Goal: Task Accomplishment & Management: Complete application form

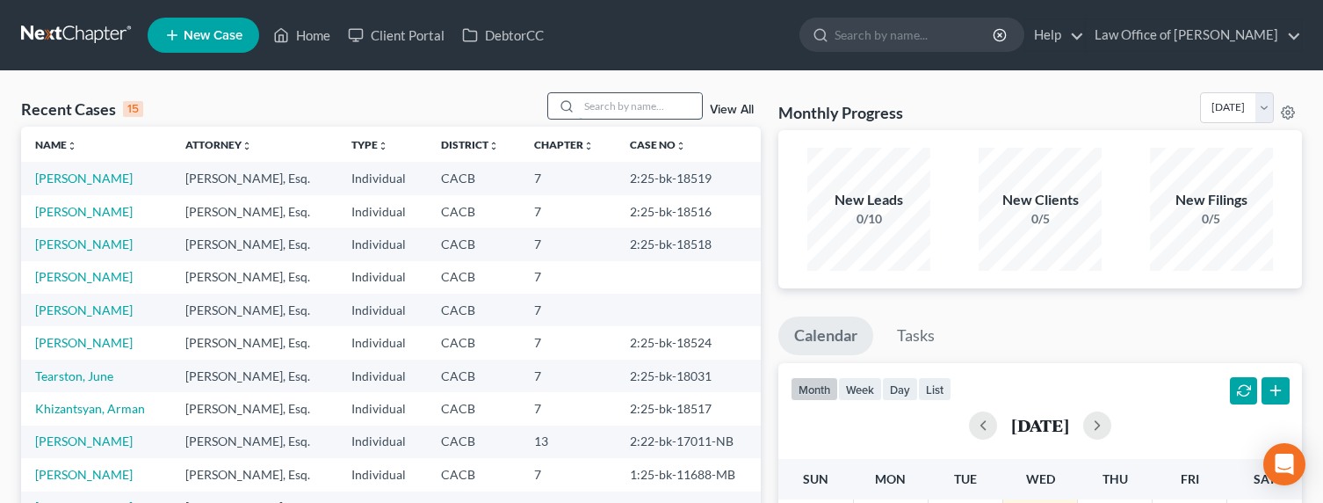
click at [633, 101] on input "search" at bounding box center [640, 105] width 123 height 25
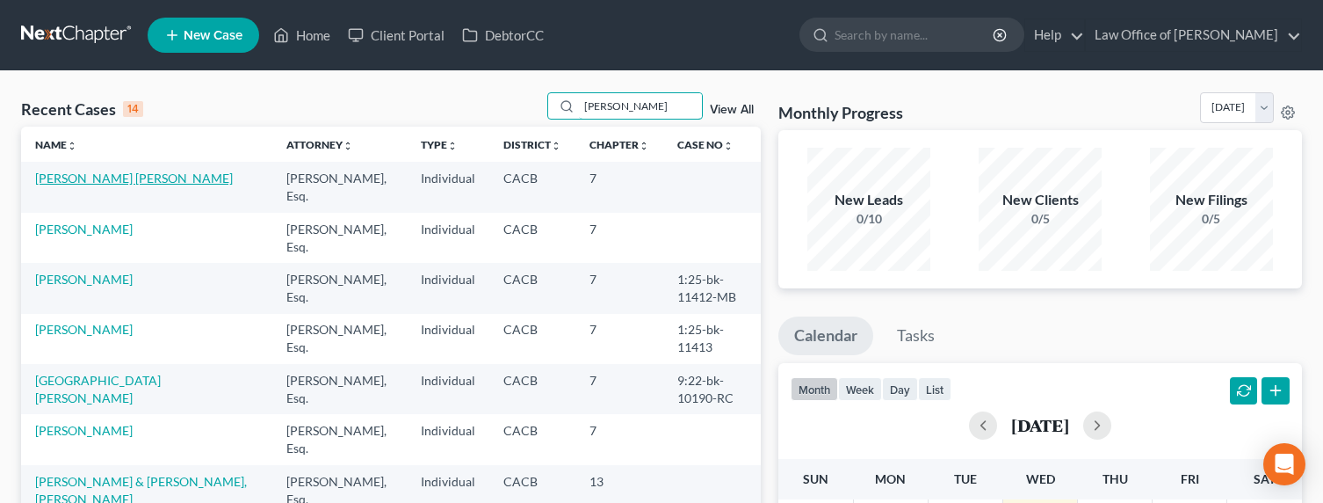
type input "jose"
click at [87, 177] on link "[PERSON_NAME] [PERSON_NAME]" at bounding box center [134, 177] width 198 height 15
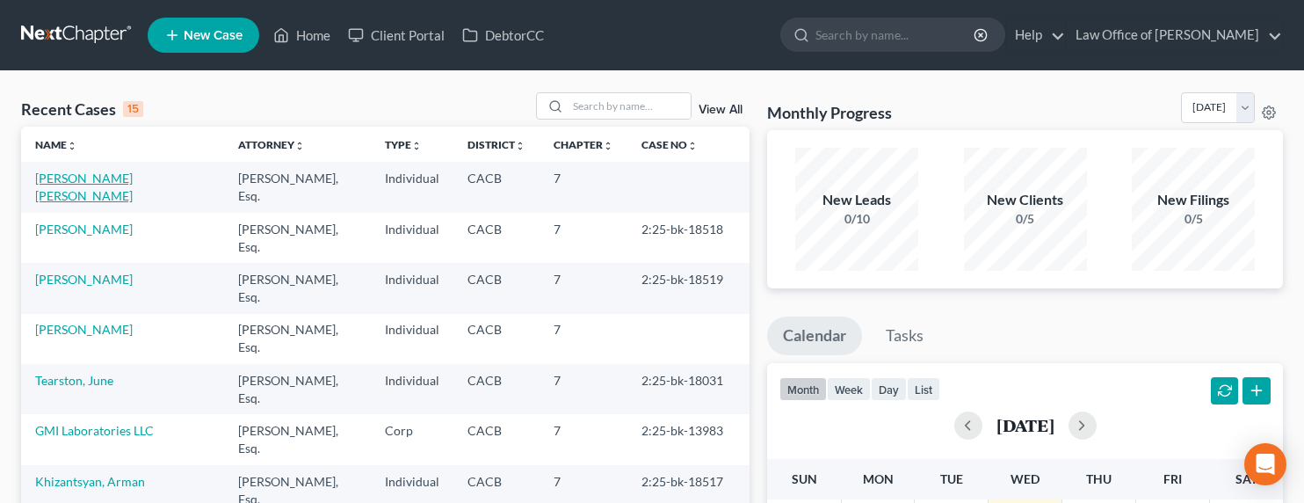
click at [93, 177] on link "[PERSON_NAME] [PERSON_NAME]" at bounding box center [84, 186] width 98 height 33
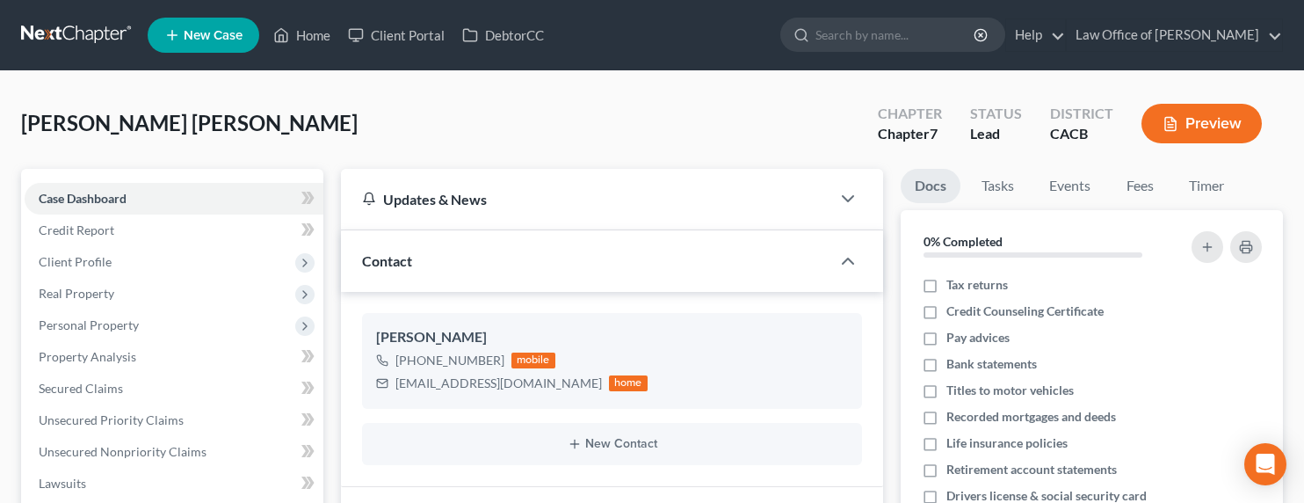
drag, startPoint x: 605, startPoint y: 161, endPoint x: 431, endPoint y: 164, distance: 173.1
click at [605, 160] on div "[PERSON_NAME] [PERSON_NAME] Upgraded Chapter Chapter 7 Status Lead District CAC…" at bounding box center [652, 130] width 1262 height 76
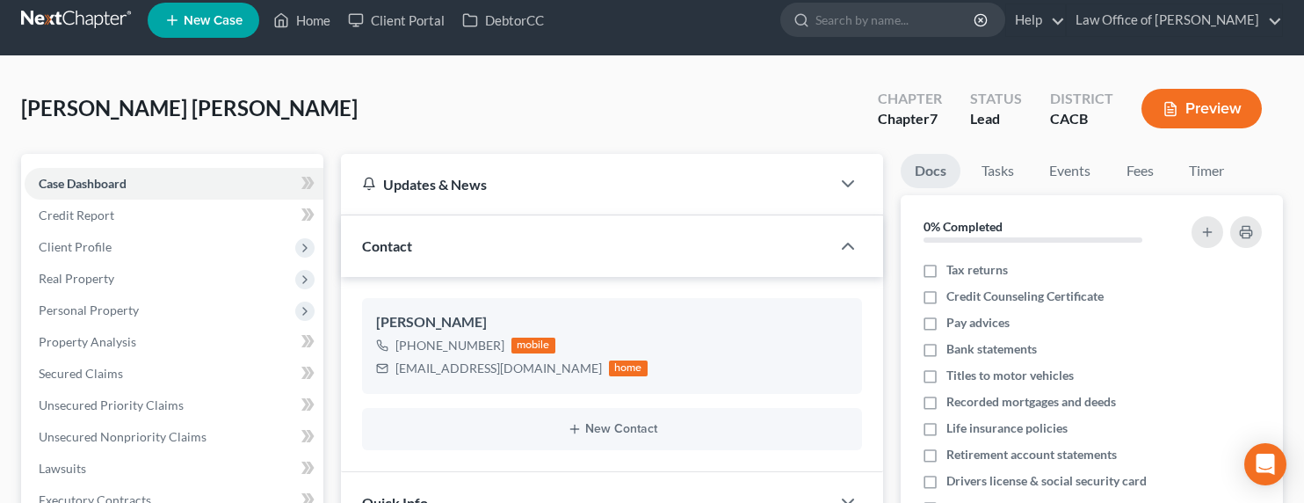
scroll to position [33, 0]
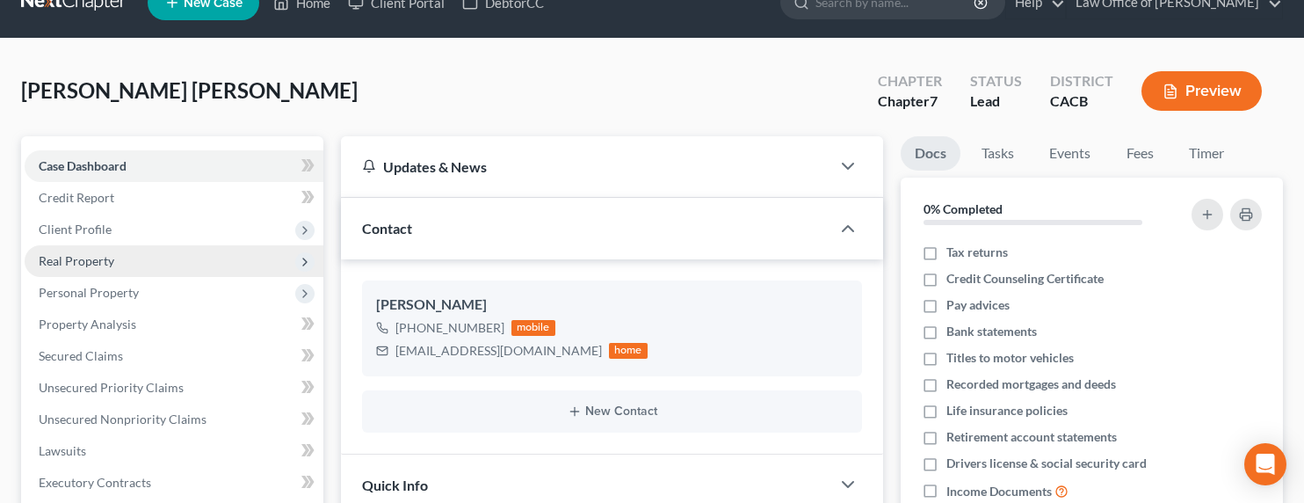
click at [58, 257] on span "Real Property" at bounding box center [77, 260] width 76 height 15
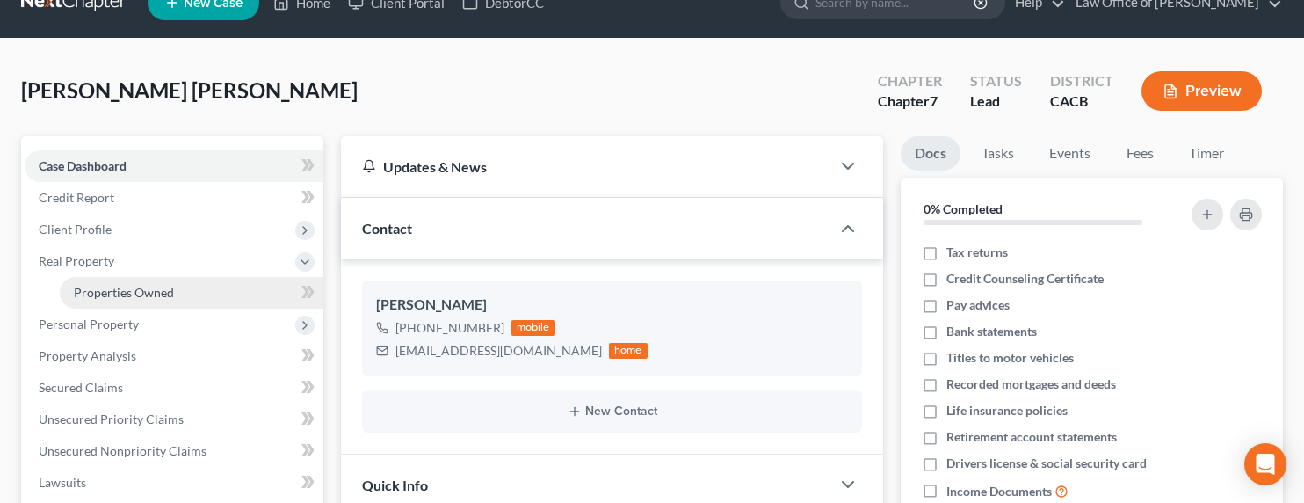
click at [97, 289] on span "Properties Owned" at bounding box center [124, 292] width 100 height 15
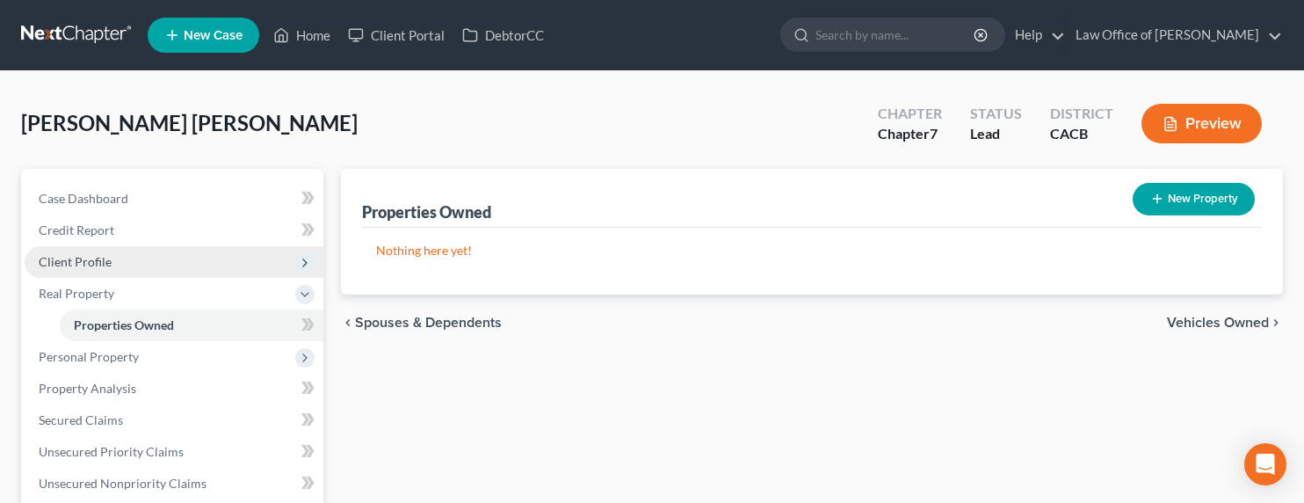
click at [64, 262] on span "Client Profile" at bounding box center [75, 261] width 73 height 15
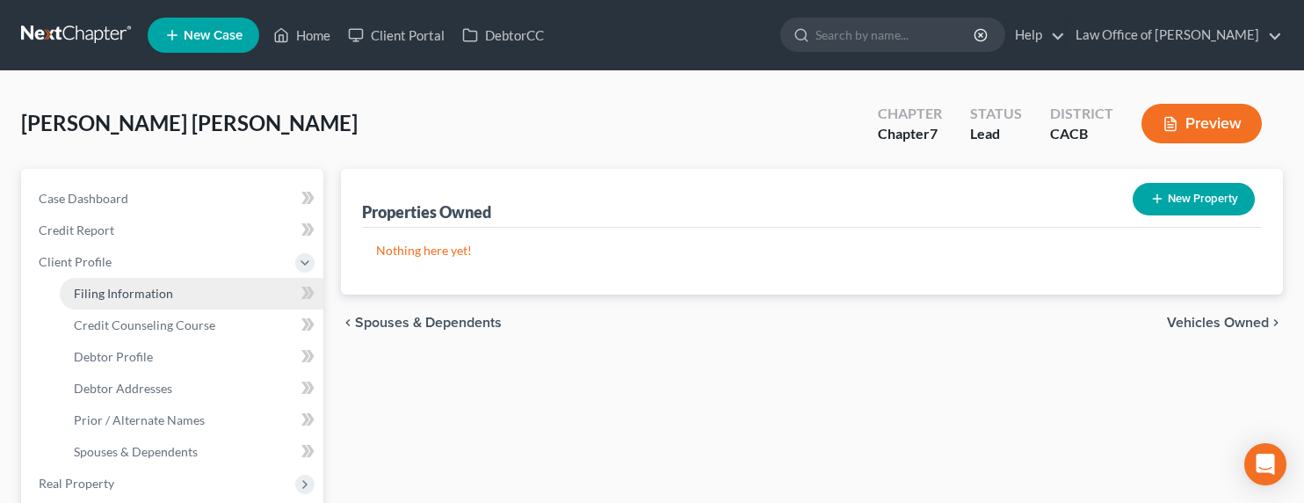
click at [116, 293] on span "Filing Information" at bounding box center [123, 293] width 99 height 15
select select "1"
select select "0"
select select "4"
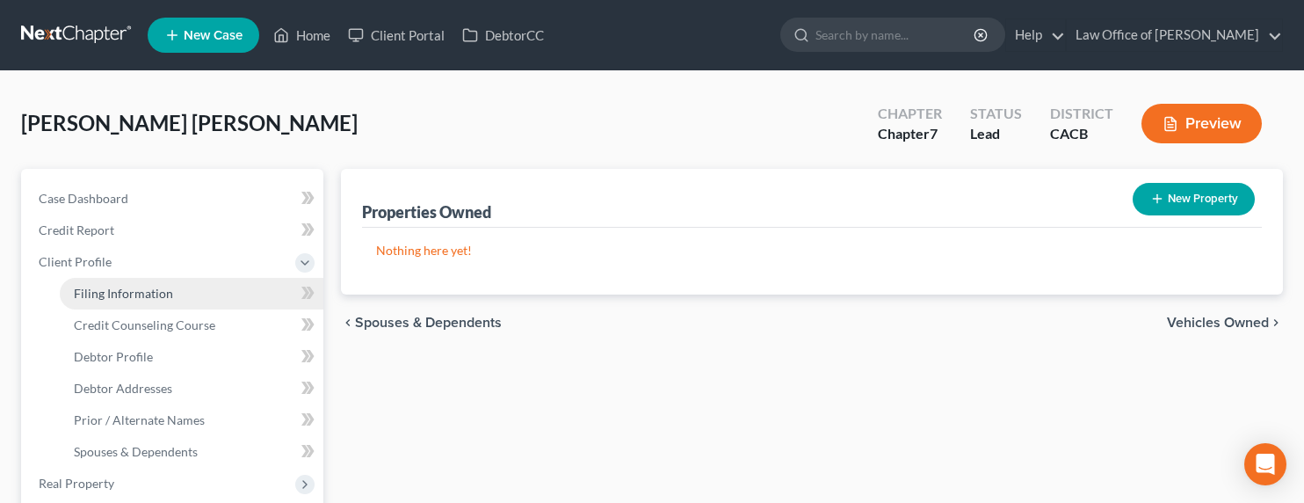
select select "0"
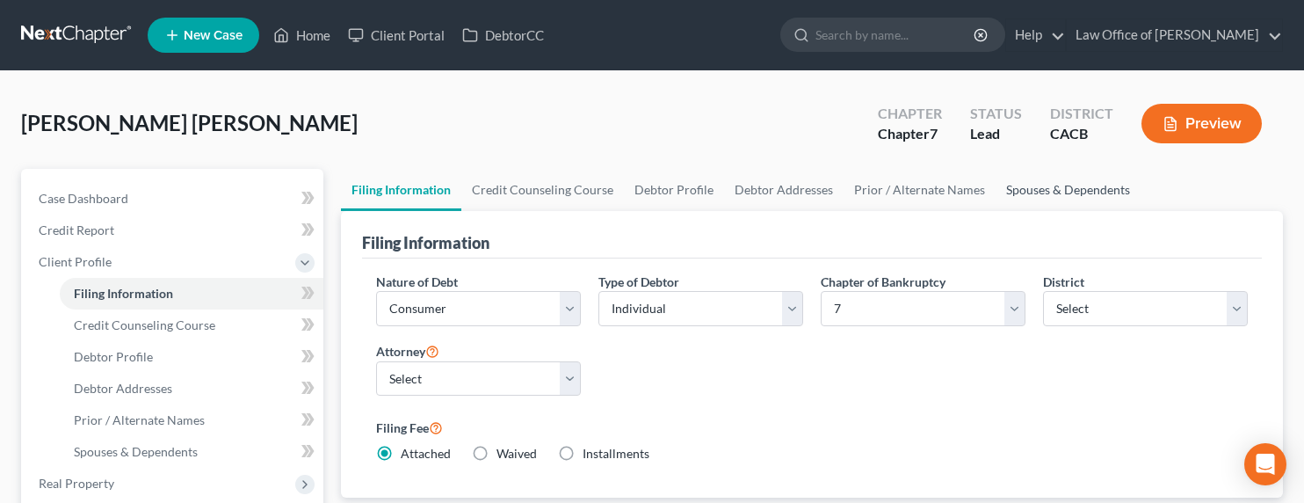
click at [1029, 192] on link "Spouses & Dependents" at bounding box center [1068, 190] width 145 height 42
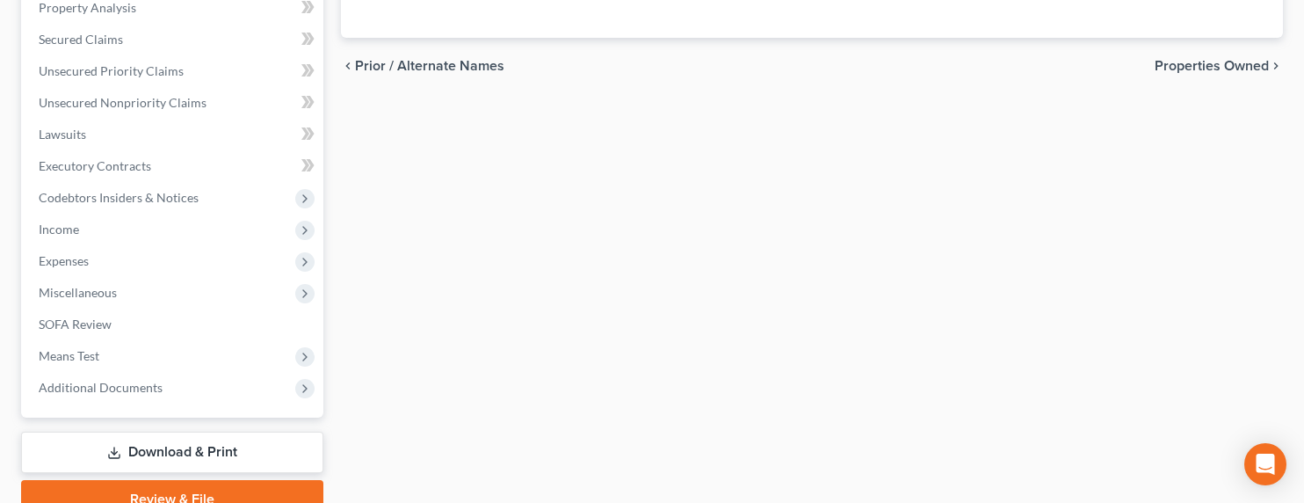
scroll to position [429, 0]
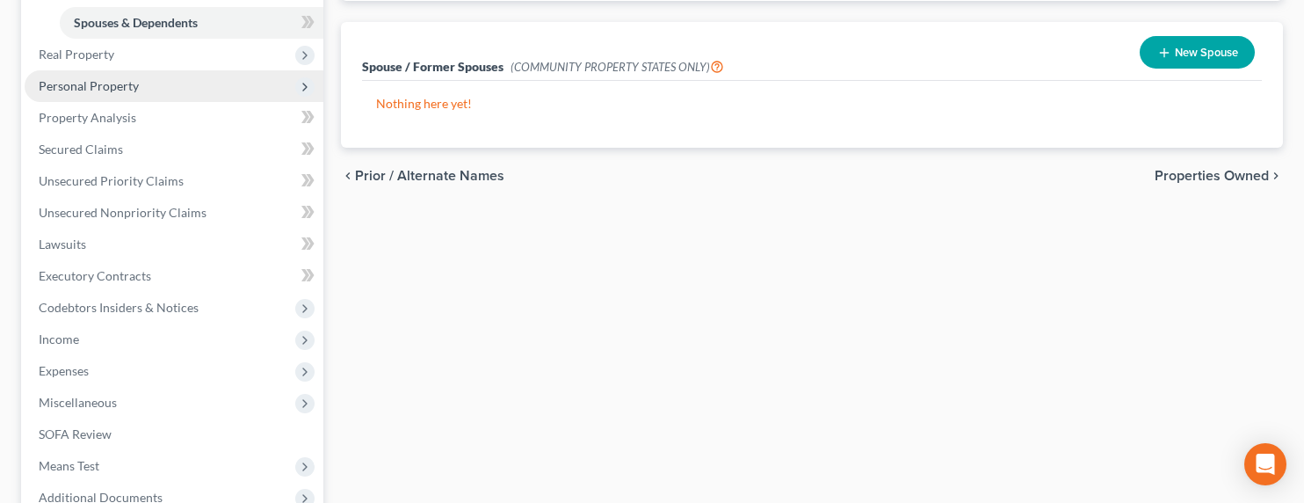
click at [86, 93] on span "Personal Property" at bounding box center [174, 86] width 299 height 32
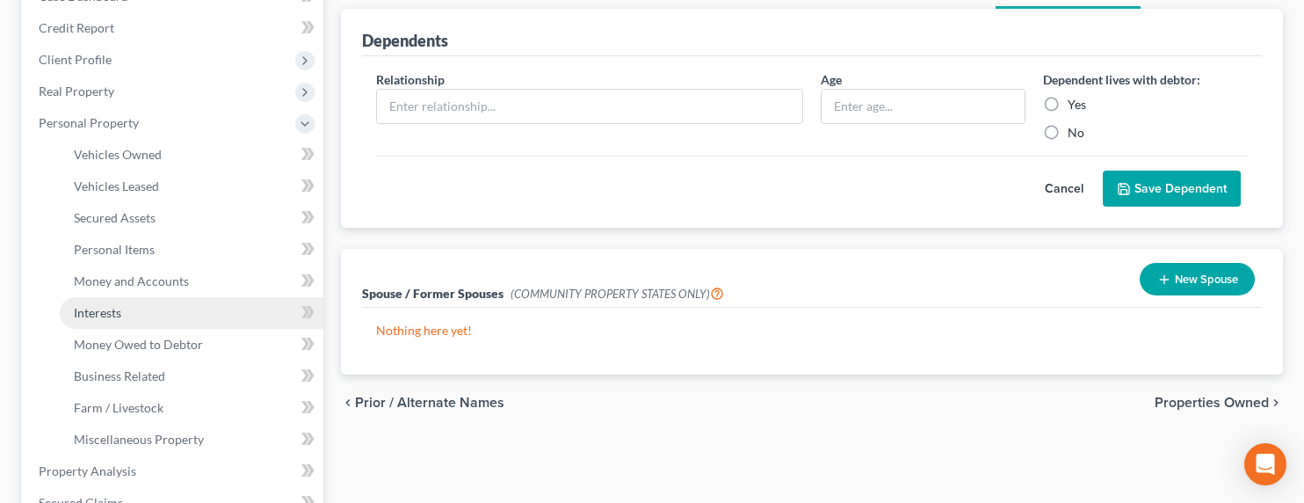
scroll to position [51, 0]
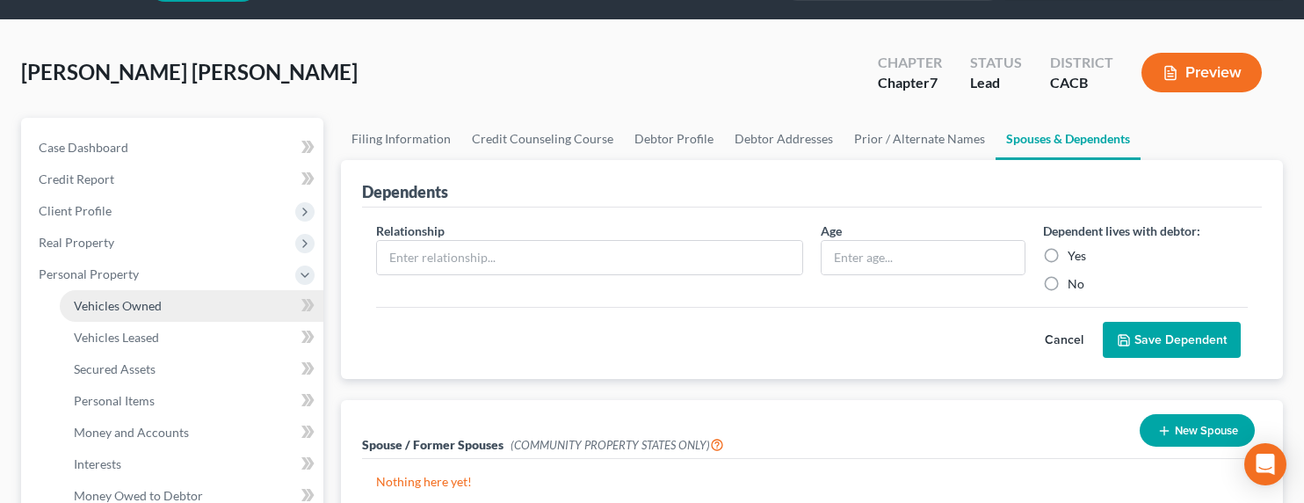
click at [122, 308] on span "Vehicles Owned" at bounding box center [118, 305] width 88 height 15
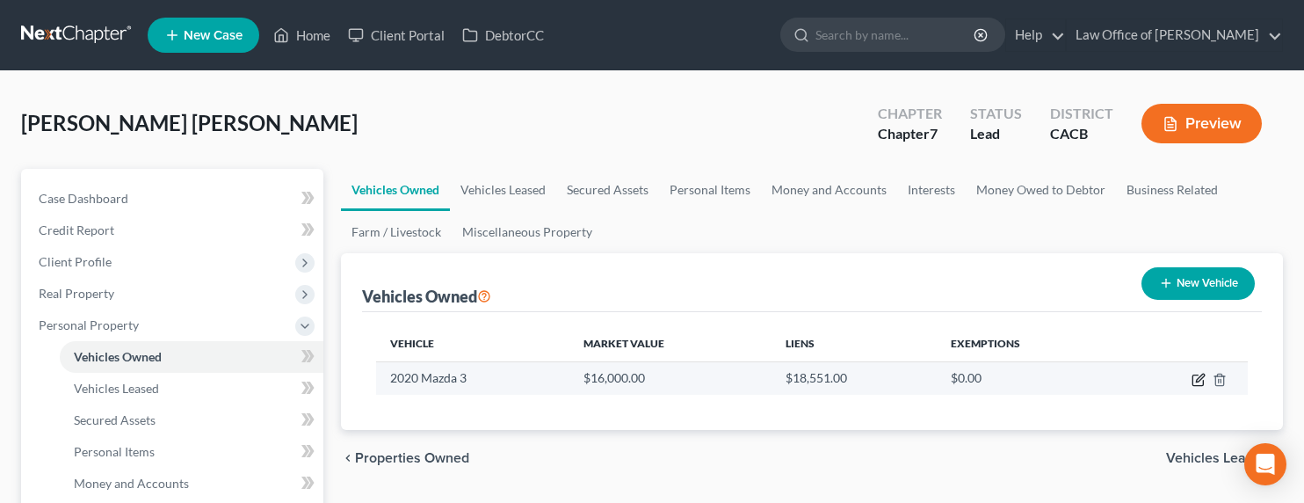
click at [1198, 379] on icon "button" at bounding box center [1198, 380] width 14 height 14
select select "0"
select select "6"
select select "3"
select select "0"
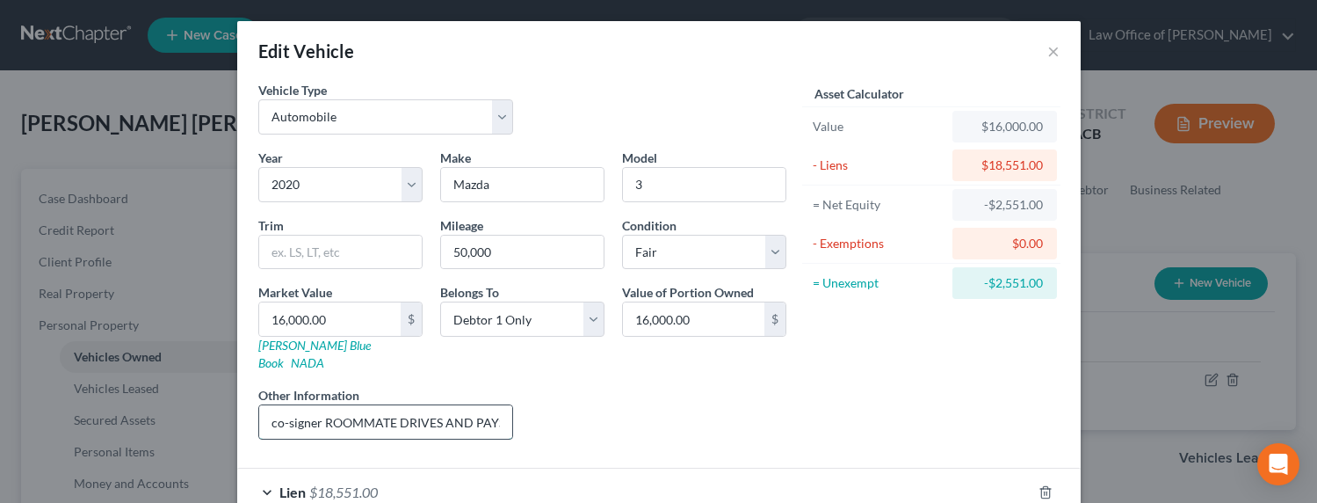
click at [297, 410] on input "co-signer ROOMMATE DRIVES AND PAYS FOR THIS CAR" at bounding box center [386, 421] width 254 height 33
drag, startPoint x: 265, startPoint y: 405, endPoint x: 525, endPoint y: 402, distance: 259.2
click at [525, 402] on div "Year Select 2026 2025 2024 2023 2022 2021 2020 2019 2018 2017 2016 2015 2014 20…" at bounding box center [523, 300] width 546 height 305
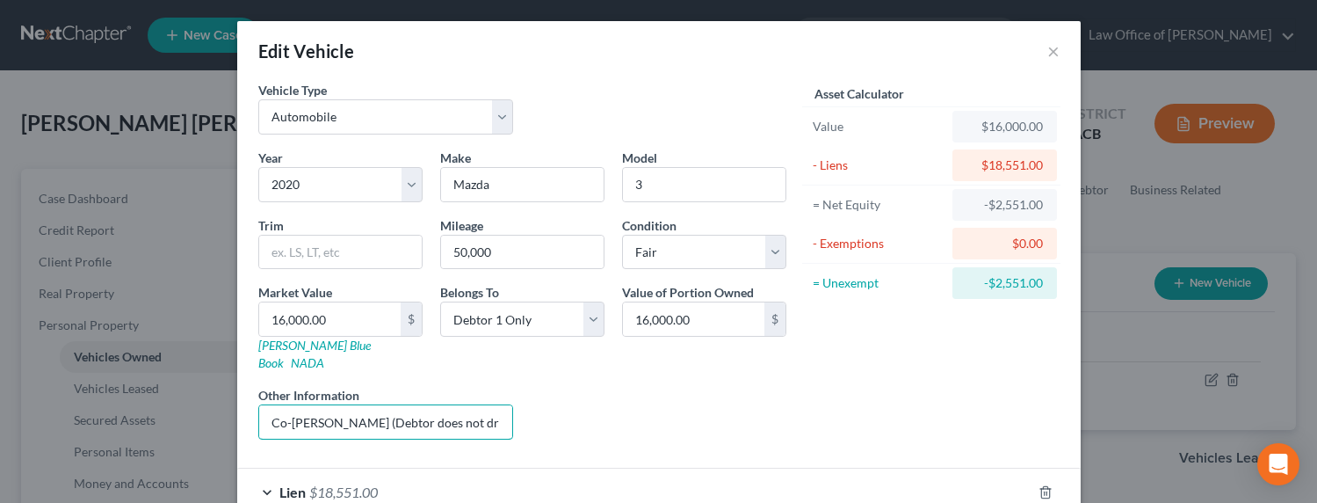
type input "Co-[PERSON_NAME] (Debtor does not drive this car)"
drag, startPoint x: 345, startPoint y: 320, endPoint x: 323, endPoint y: 321, distance: 22.0
click at [323, 321] on input "16,000.00" at bounding box center [329, 318] width 141 height 33
type input "1"
type input "1.00"
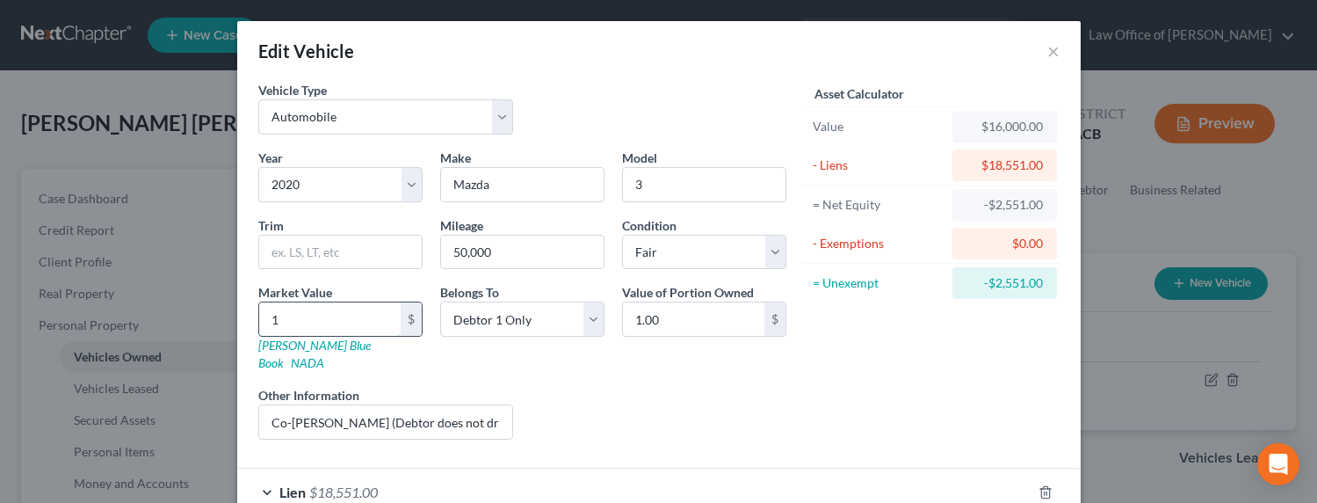
type input "18"
type input "18.00"
type input "180"
type input "180.00"
type input "1800"
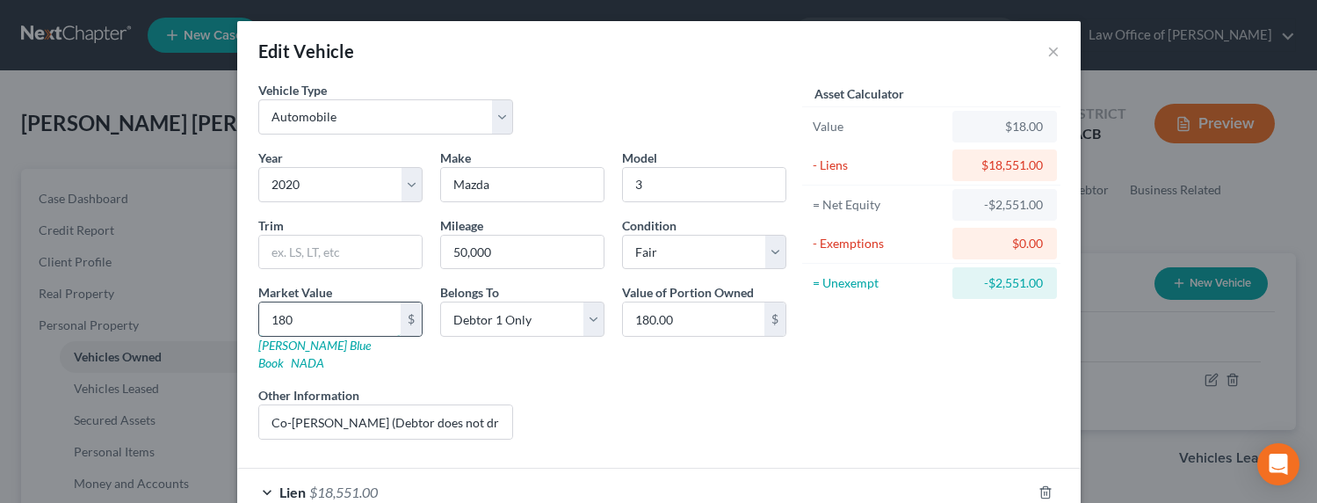
type input "1,800.00"
type input "1,8000"
type input "18,000.00"
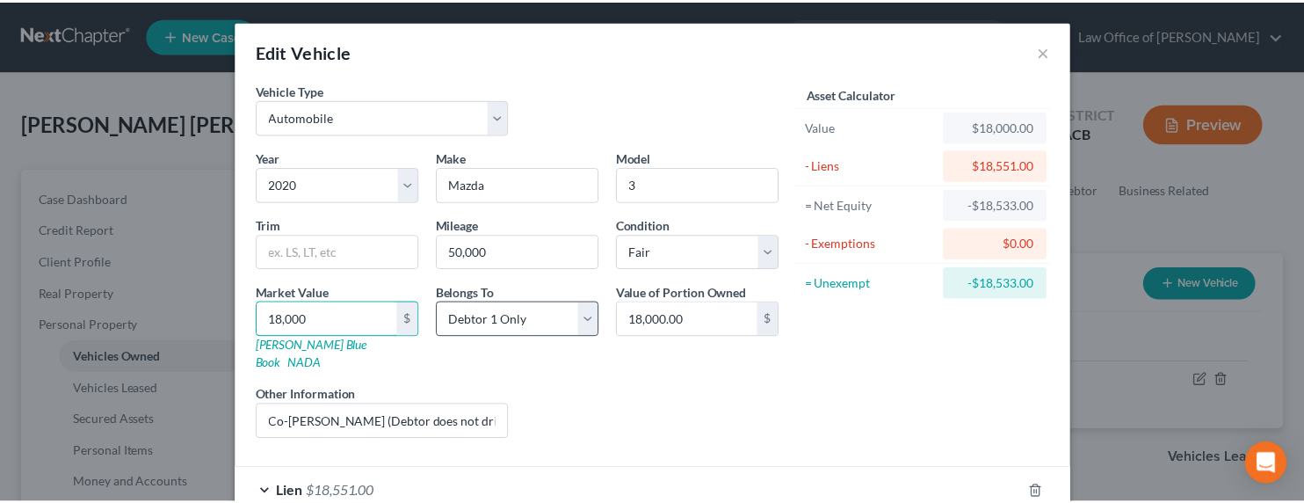
scroll to position [92, 0]
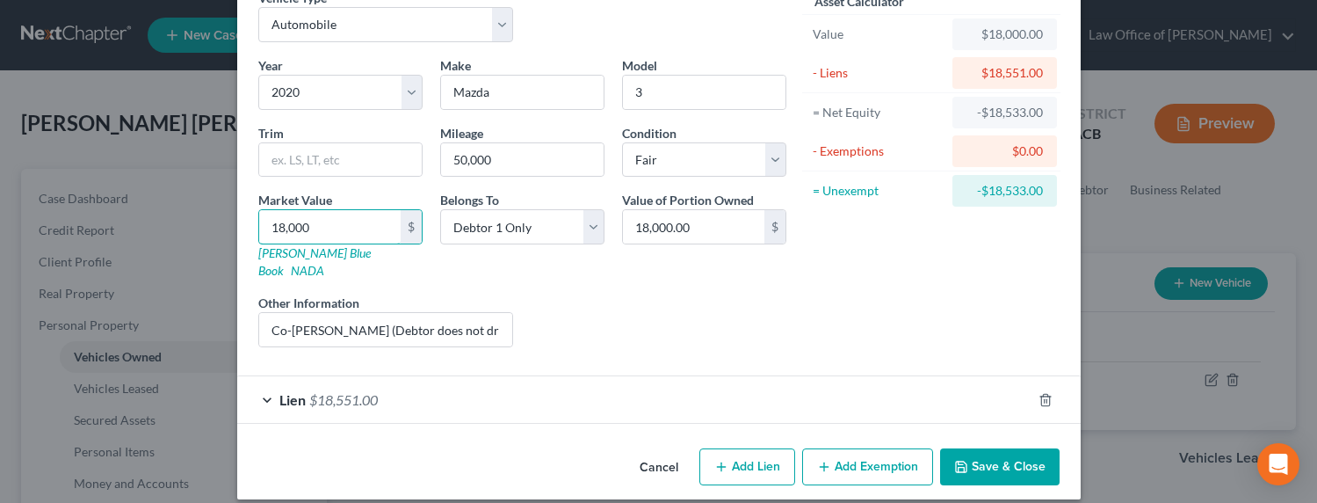
type input "18,000"
click at [981, 448] on button "Save & Close" at bounding box center [999, 466] width 119 height 37
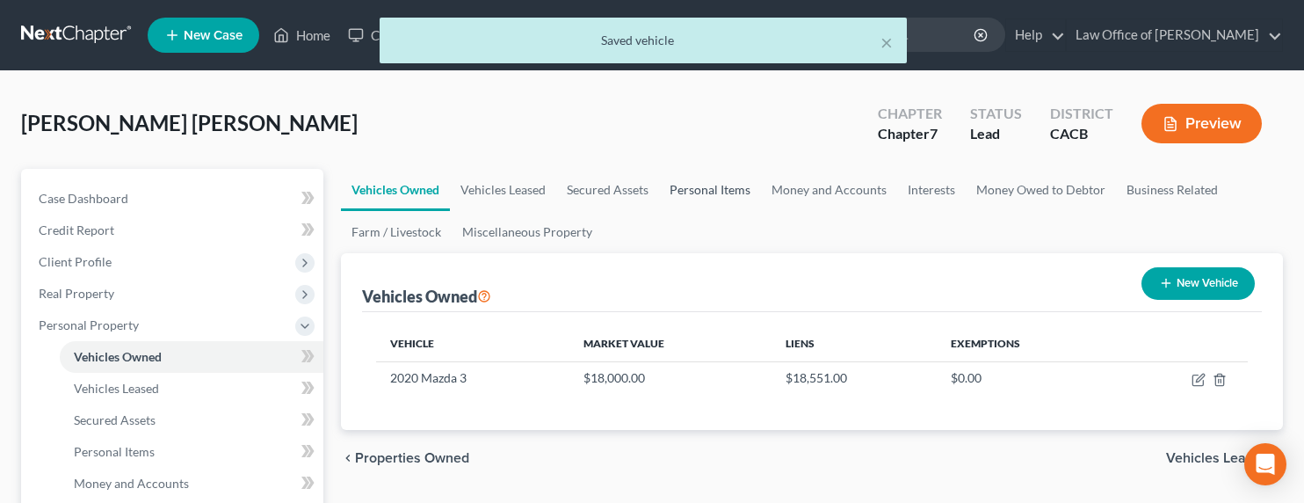
click at [704, 194] on link "Personal Items" at bounding box center [710, 190] width 102 height 42
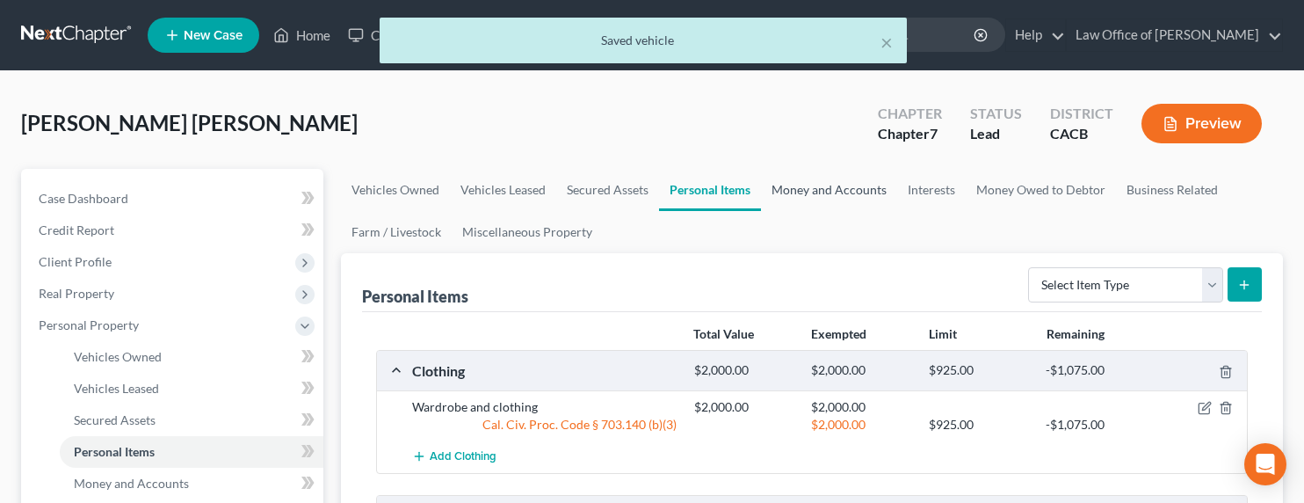
click at [873, 185] on link "Money and Accounts" at bounding box center [829, 190] width 136 height 42
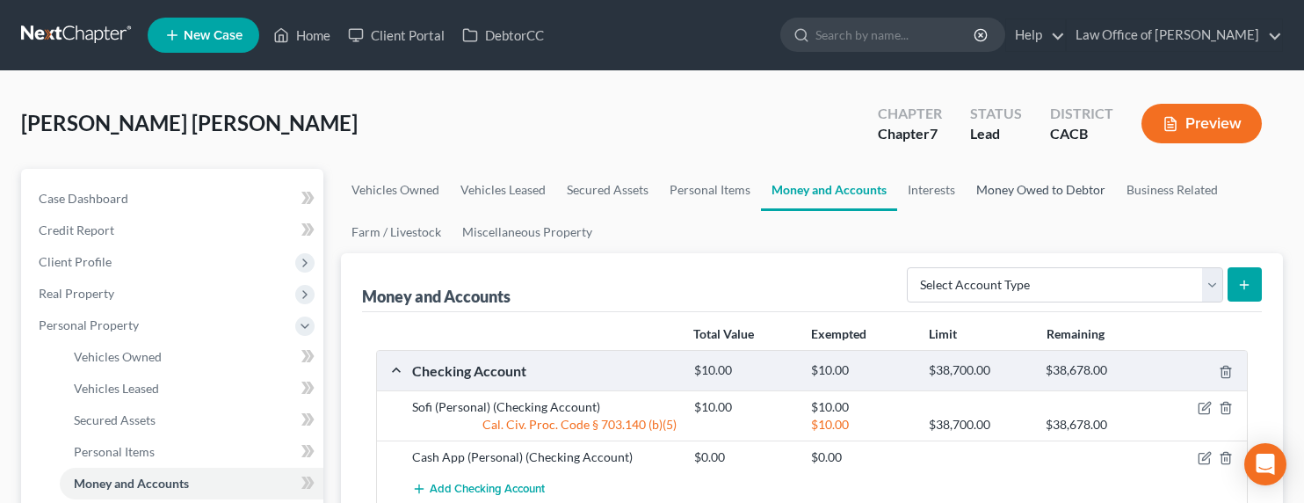
click at [1066, 184] on link "Money Owed to Debtor" at bounding box center [1041, 190] width 150 height 42
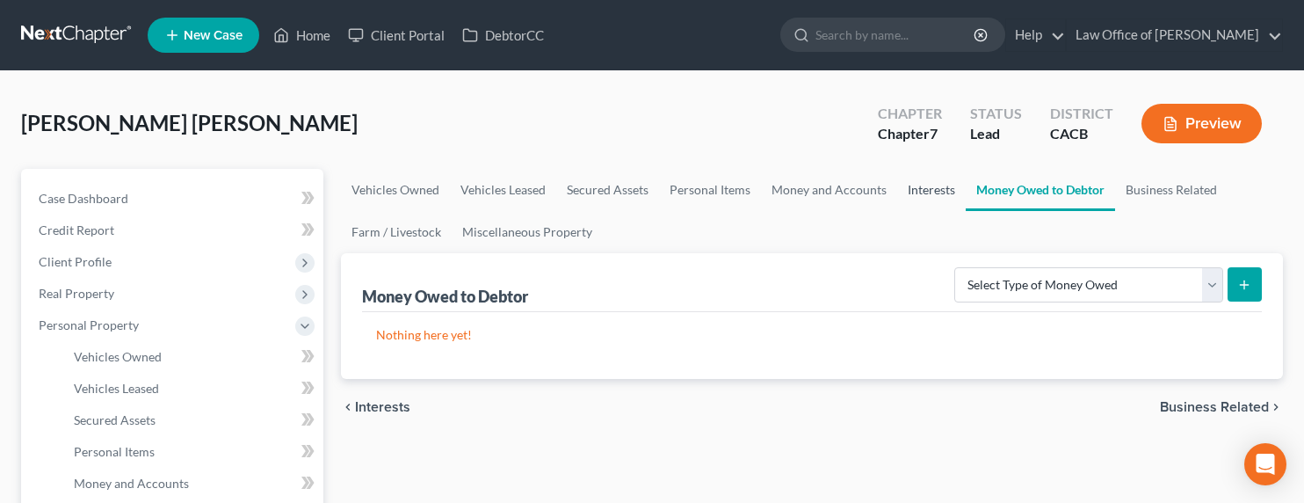
click at [916, 187] on link "Interests" at bounding box center [931, 190] width 69 height 42
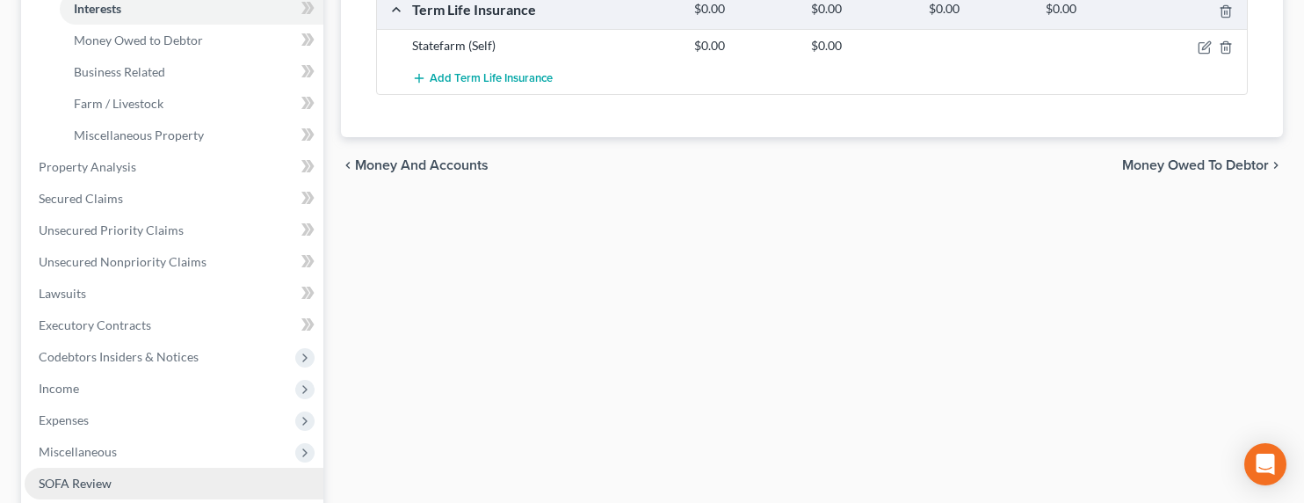
scroll to position [603, 0]
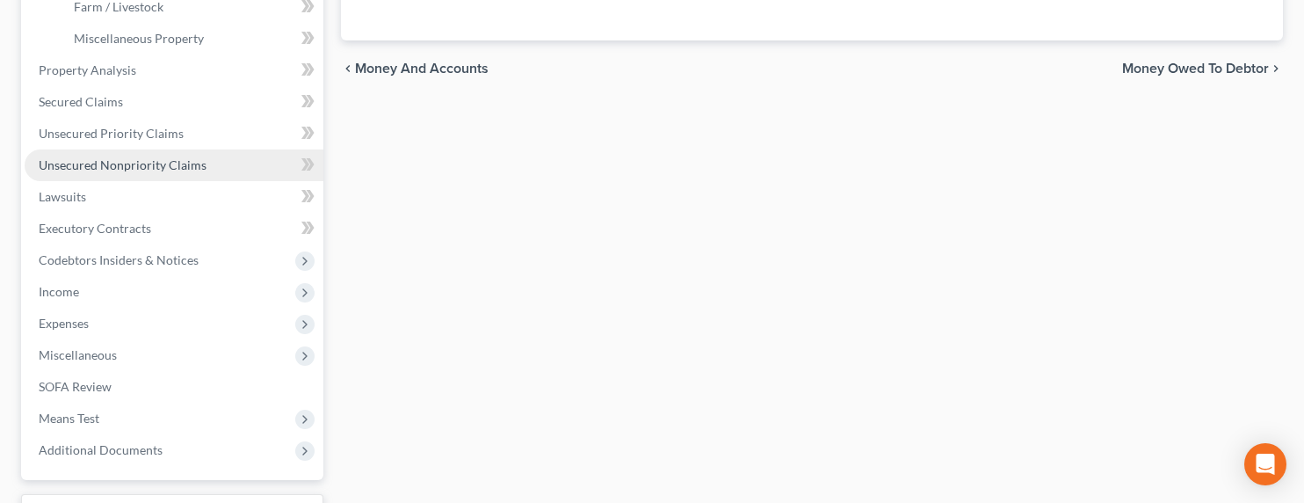
click at [107, 161] on span "Unsecured Nonpriority Claims" at bounding box center [123, 164] width 168 height 15
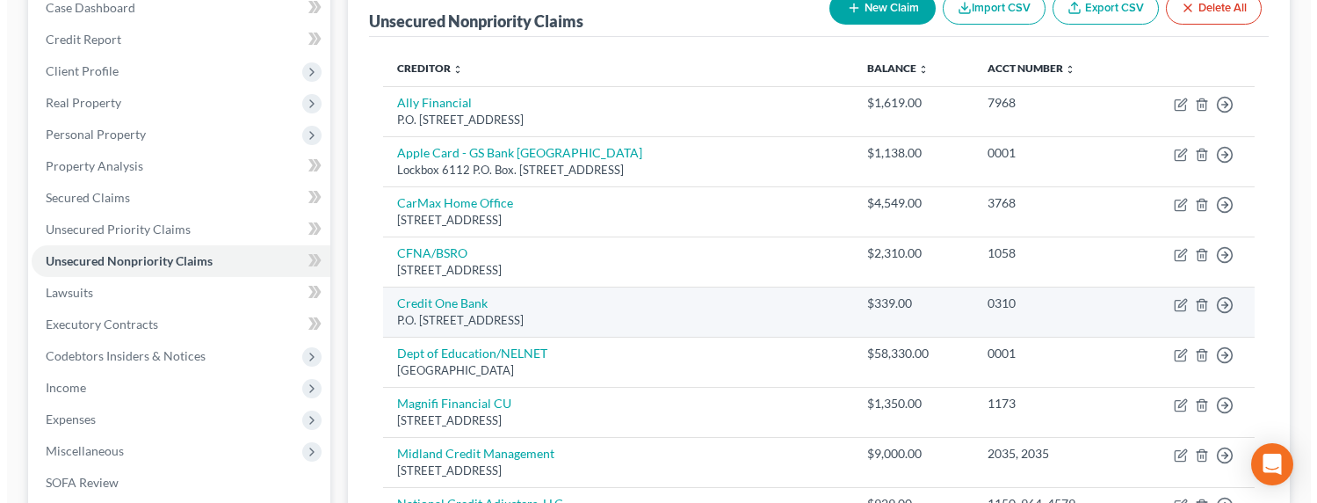
scroll to position [358, 0]
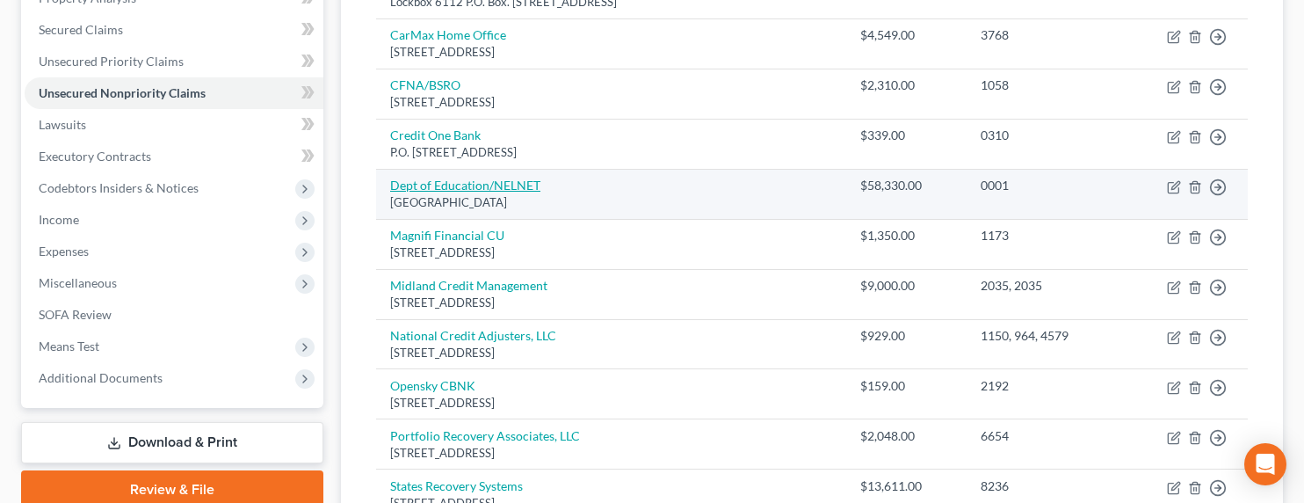
click at [446, 185] on link "Dept of Education/NELNET" at bounding box center [465, 184] width 150 height 15
select select "30"
select select "17"
select select "0"
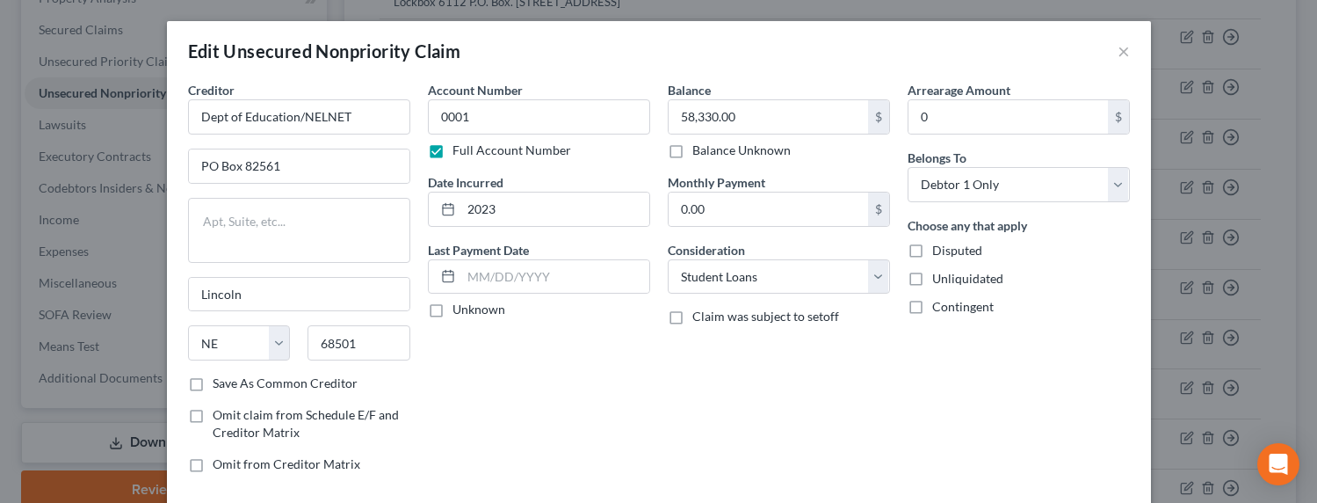
click at [709, 154] on label "Balance Unknown" at bounding box center [741, 150] width 98 height 18
click at [709, 153] on input "Balance Unknown" at bounding box center [704, 146] width 11 height 11
checkbox input "true"
type input "0.00"
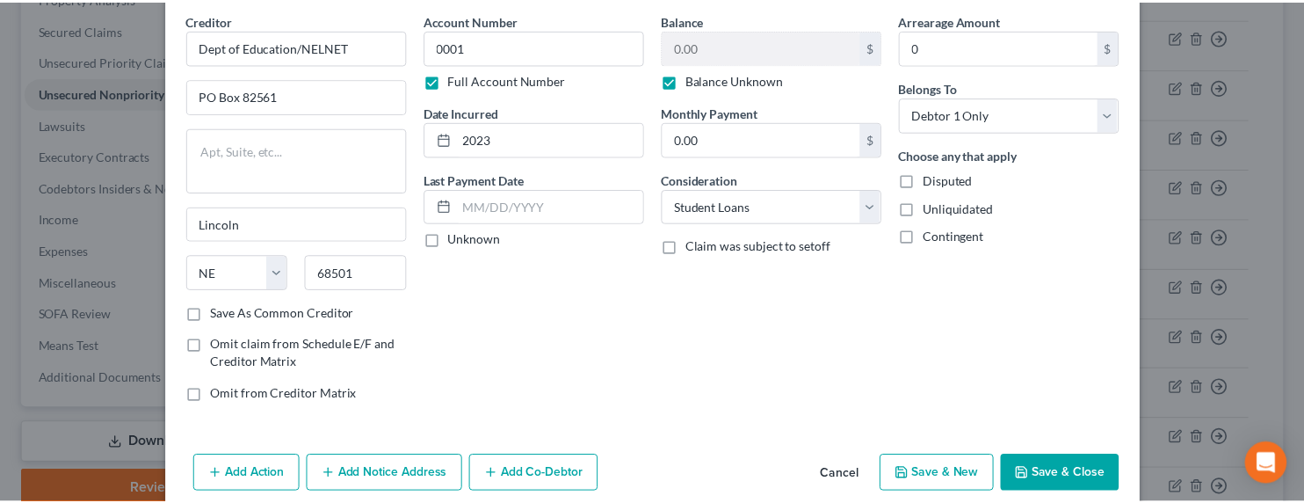
scroll to position [145, 0]
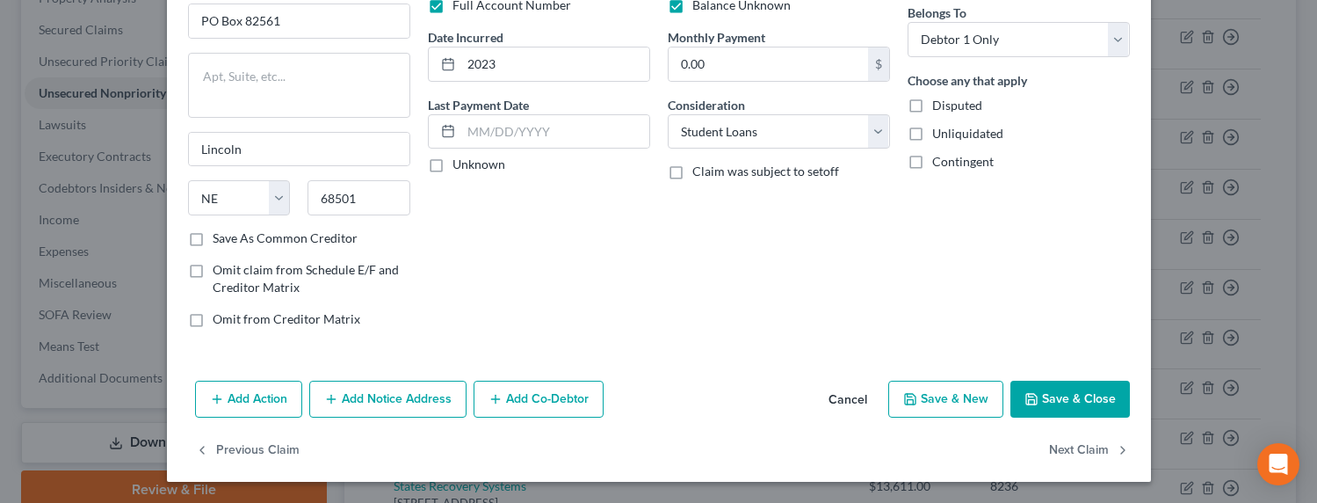
drag, startPoint x: 1069, startPoint y: 400, endPoint x: 1054, endPoint y: 400, distance: 14.9
click at [1069, 400] on button "Save & Close" at bounding box center [1069, 398] width 119 height 37
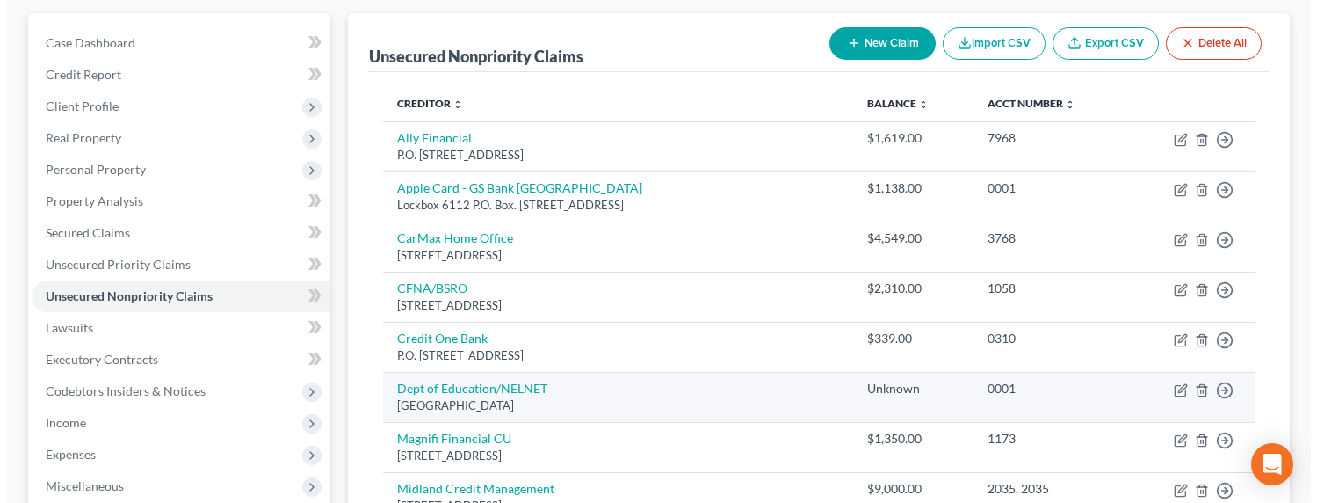
scroll to position [0, 0]
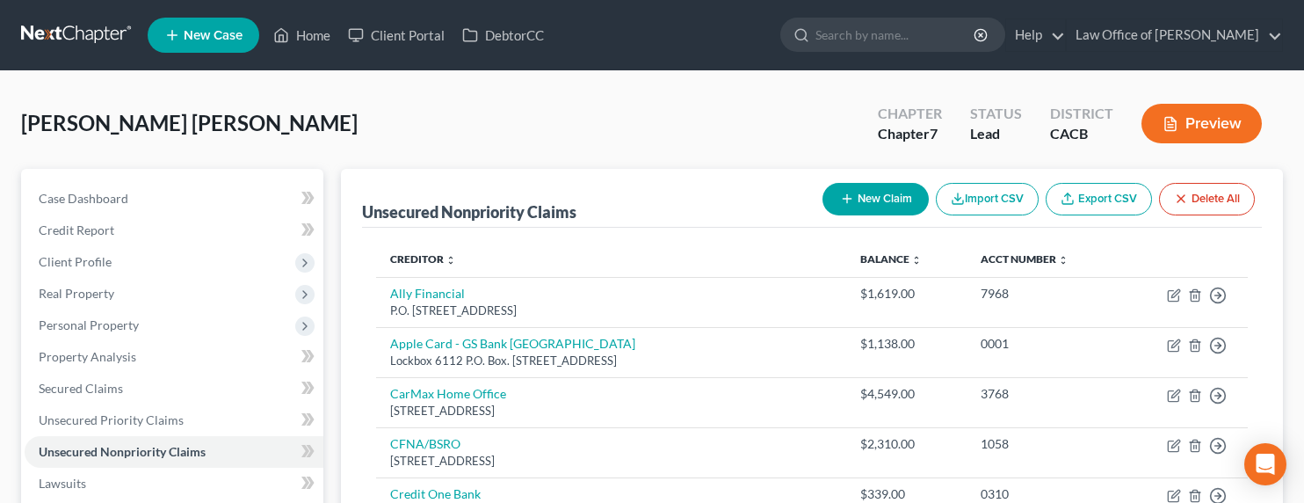
click at [856, 186] on button "New Claim" at bounding box center [875, 199] width 106 height 33
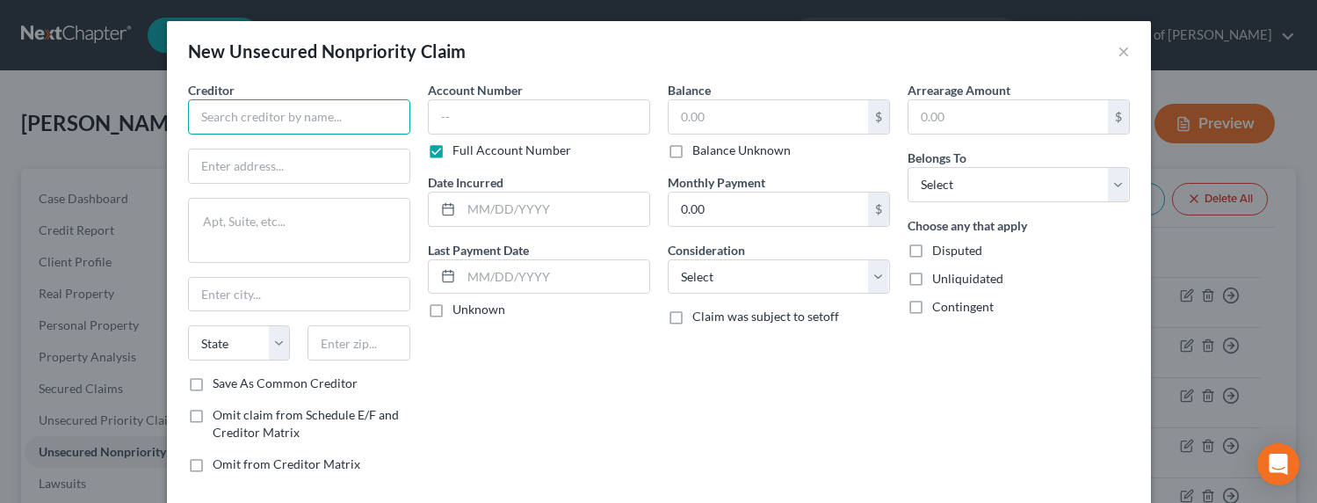
click at [369, 118] on input "text" at bounding box center [299, 116] width 222 height 35
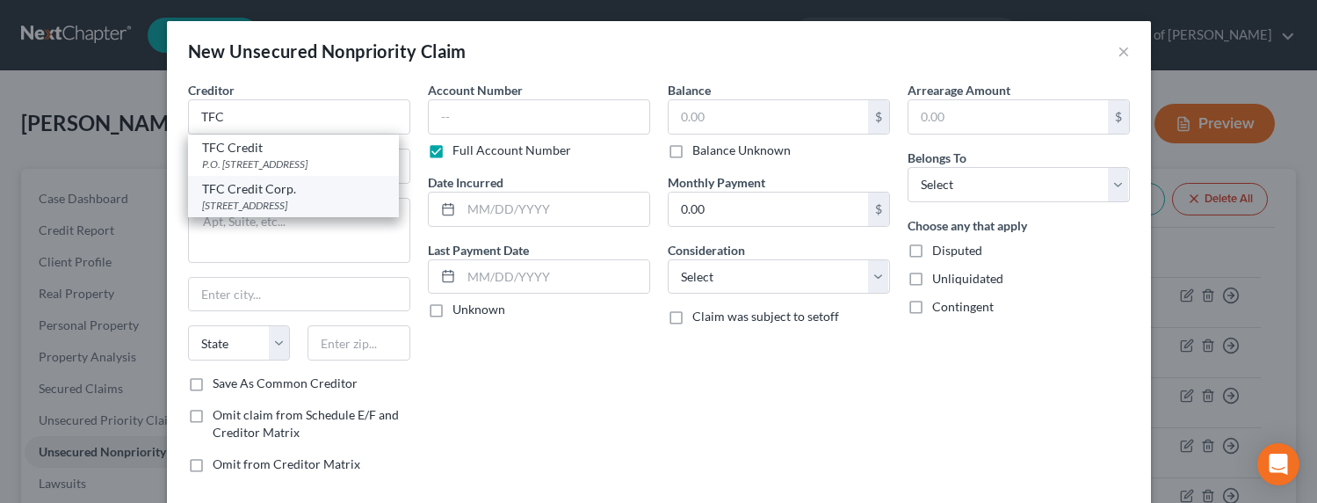
click at [259, 204] on div "[STREET_ADDRESS]" at bounding box center [293, 205] width 183 height 15
type input "TFC Credit Corp."
type input "2010 [GEOGRAPHIC_DATA] 300"
type input "San [PERSON_NAME]"
select select "4"
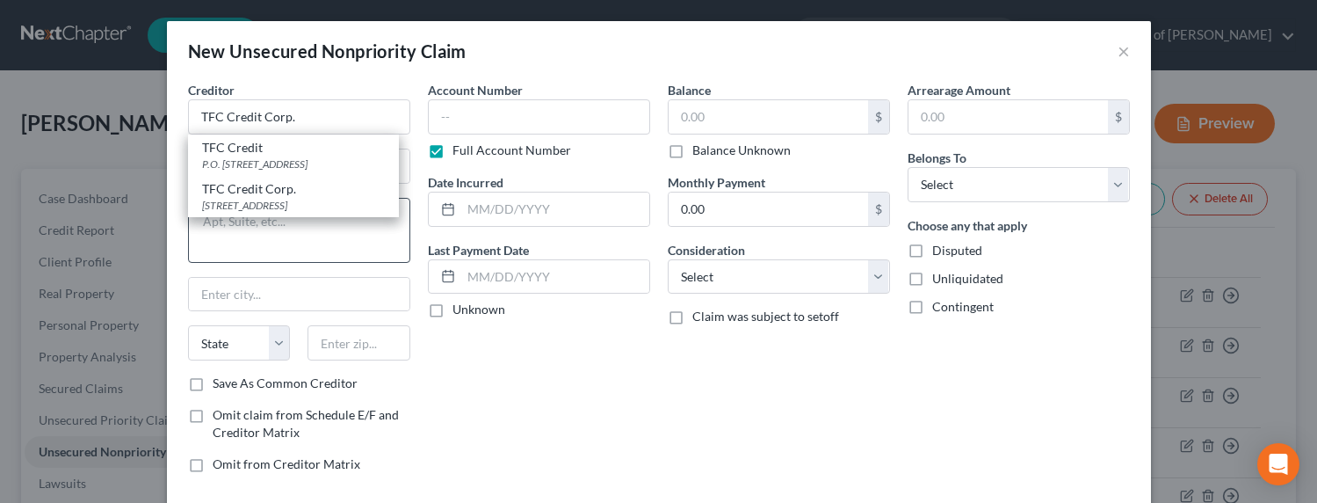
type input "94583"
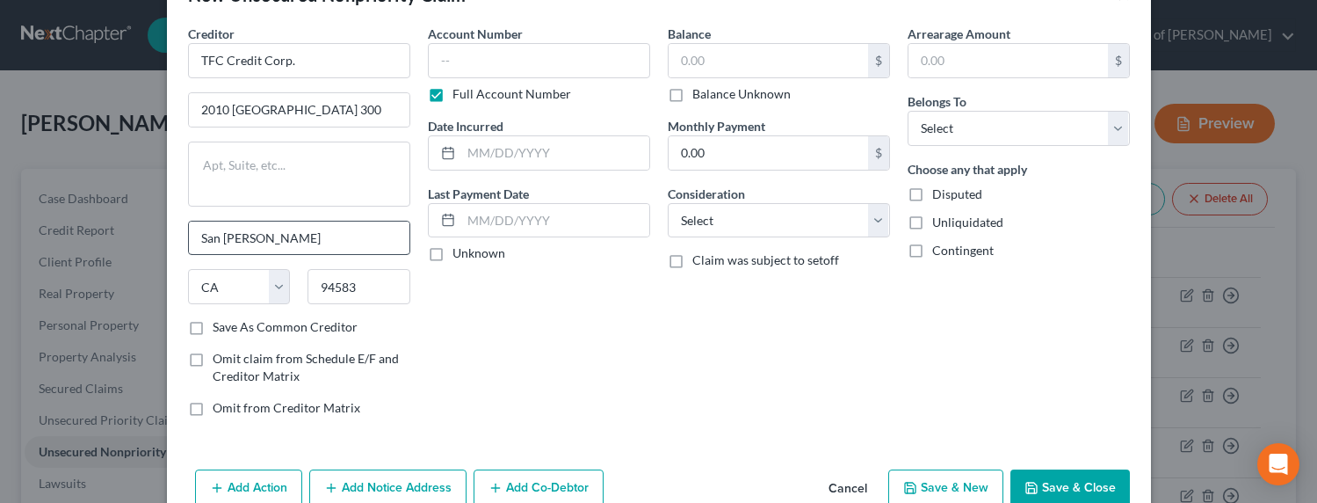
scroll to position [95, 0]
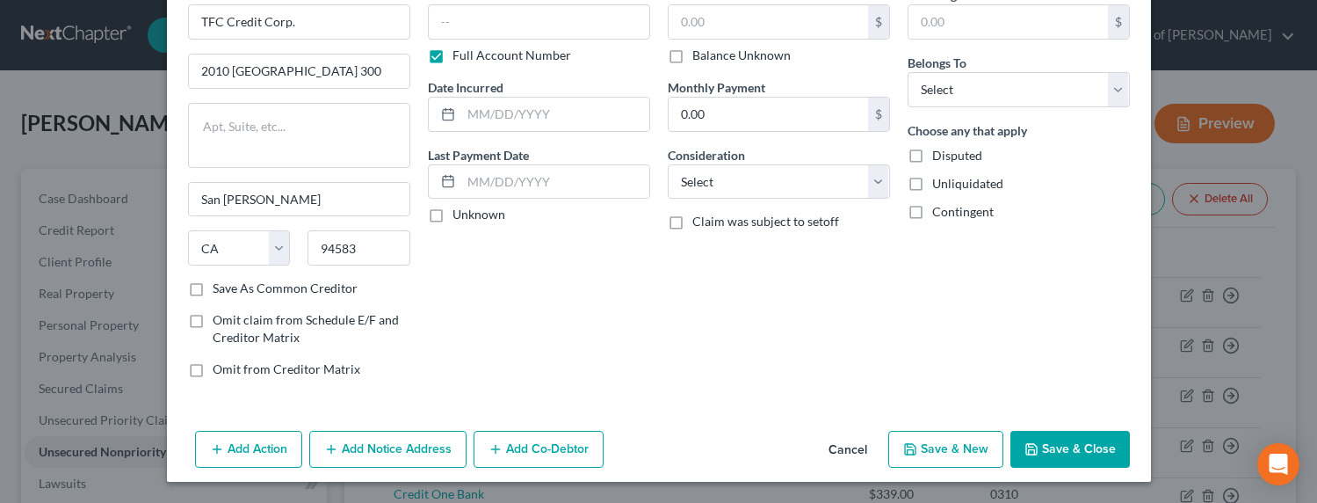
click at [371, 453] on button "Add Notice Address" at bounding box center [387, 449] width 157 height 37
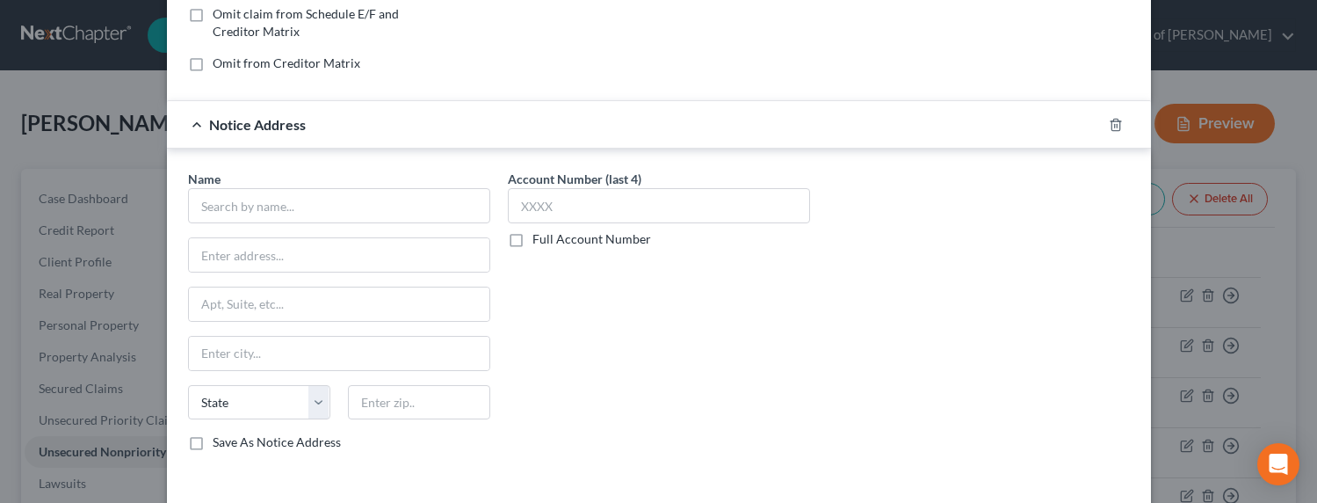
scroll to position [474, 0]
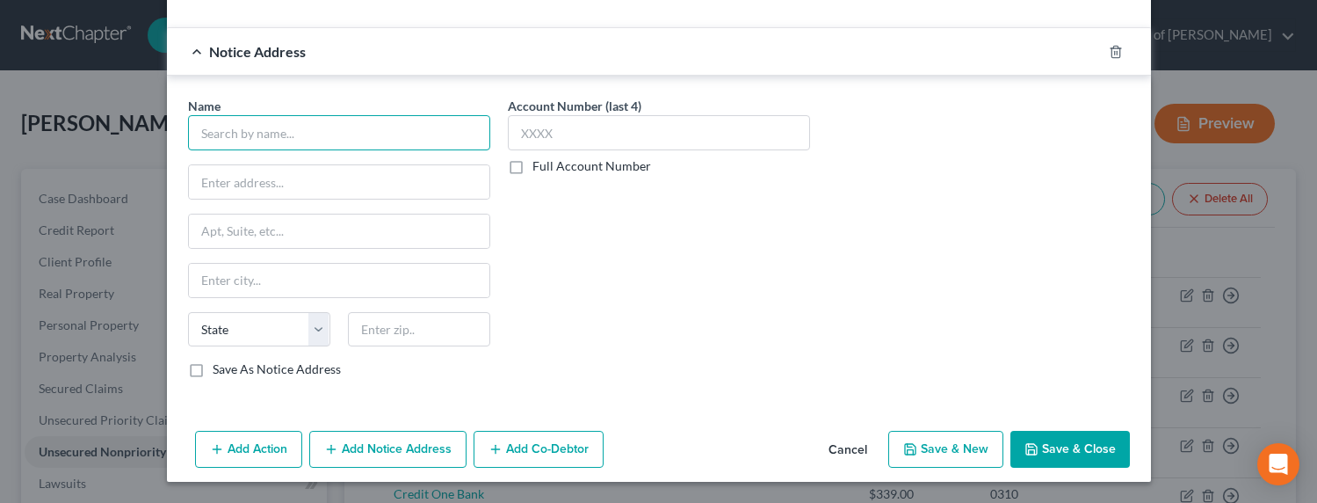
click at [269, 134] on input "text" at bounding box center [339, 132] width 302 height 35
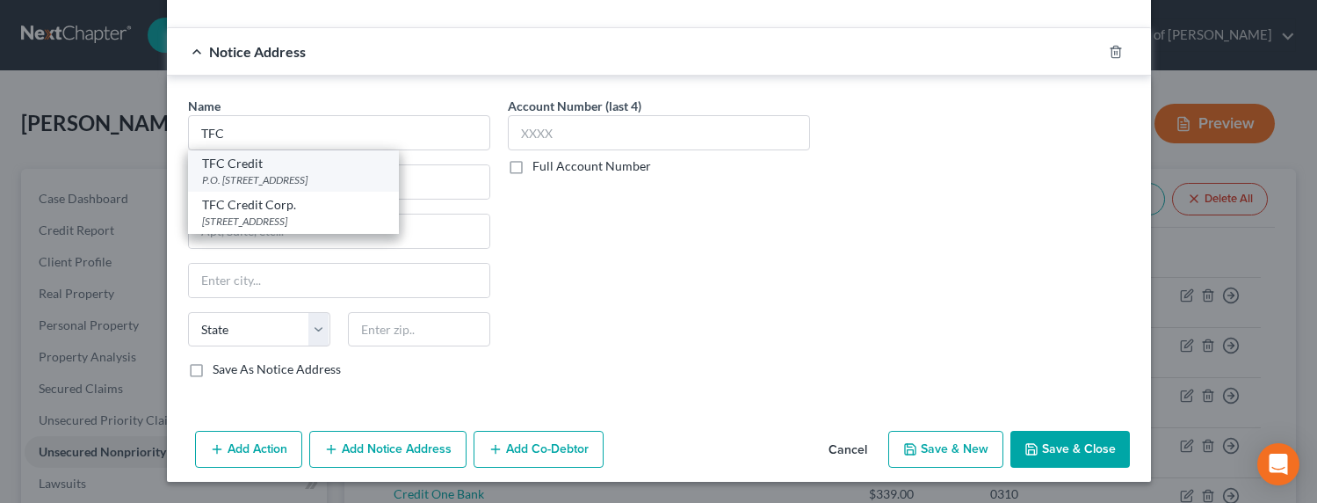
click at [272, 175] on div "P.O. [STREET_ADDRESS]" at bounding box center [293, 179] width 183 height 15
type input "TFC Credit"
type input "P.O. Box 579"
type input "San [PERSON_NAME]"
select select "4"
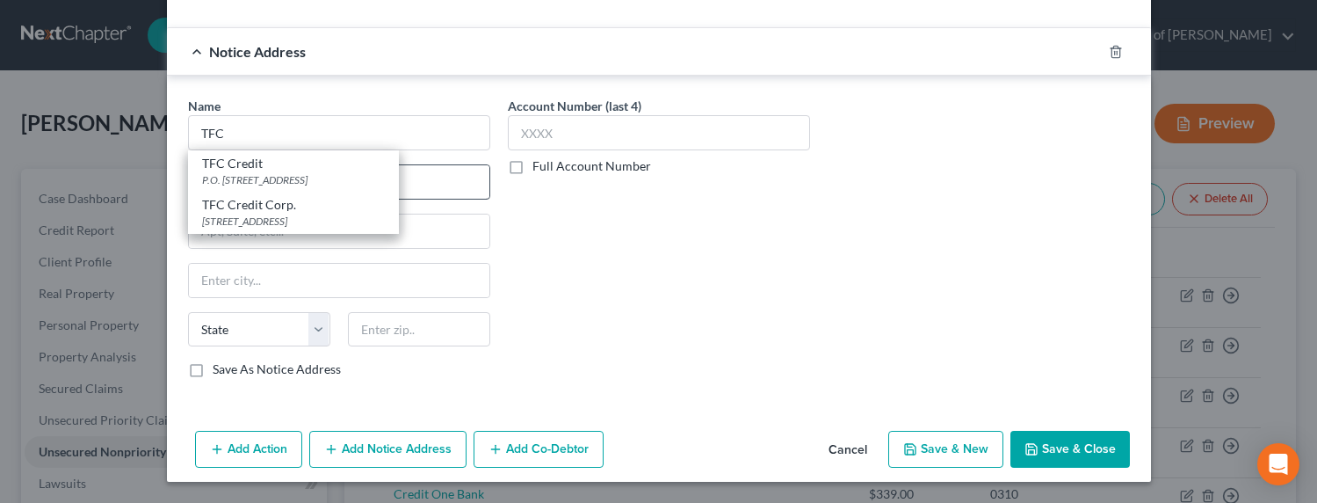
type input "94583"
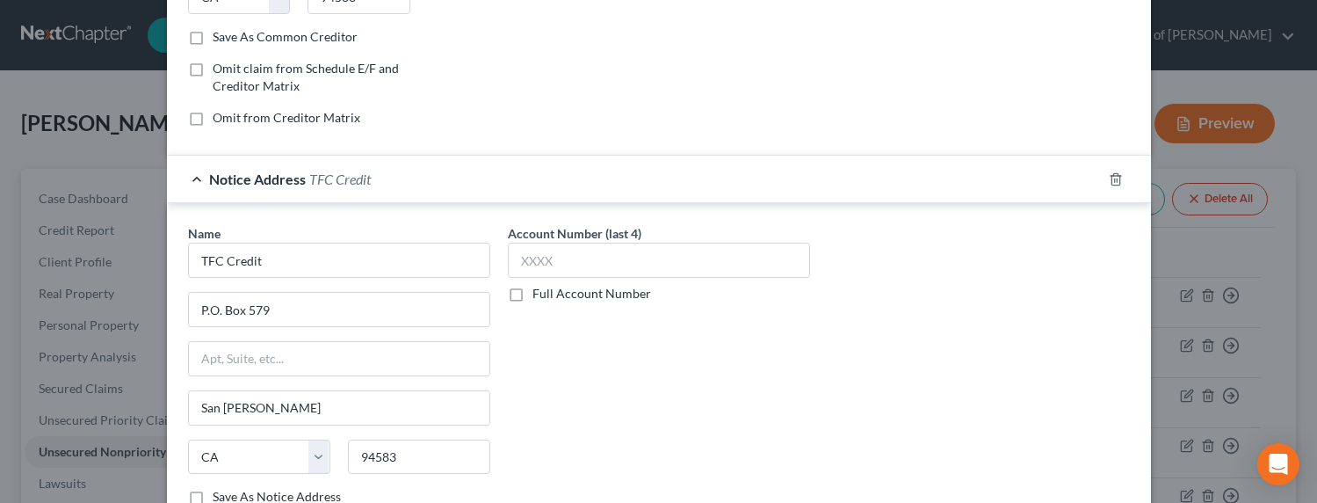
scroll to position [0, 0]
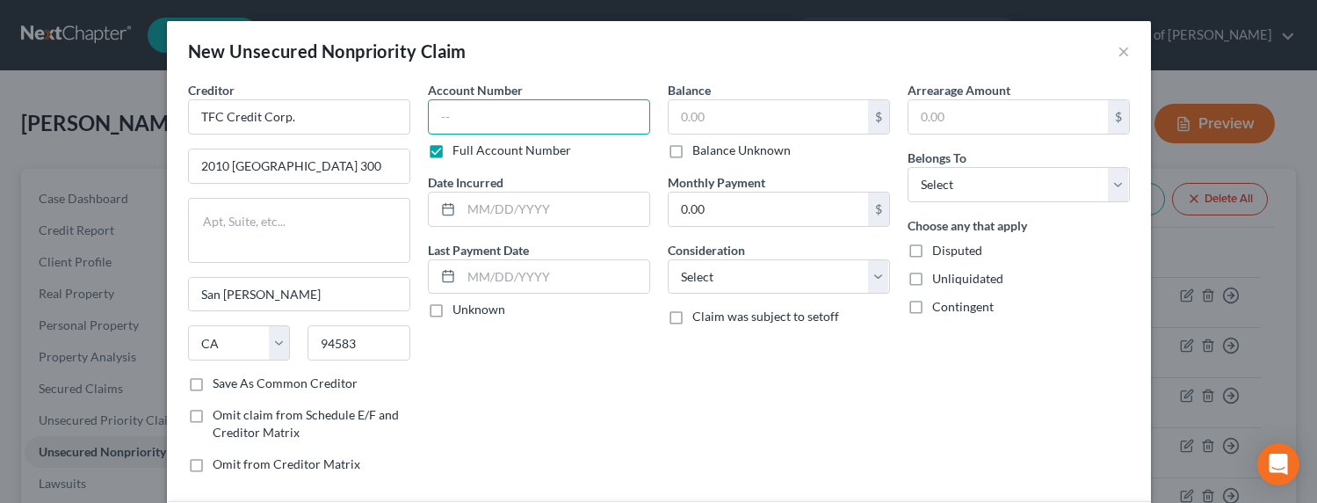
click at [516, 111] on input "text" at bounding box center [539, 116] width 222 height 35
type input "SSN 1573"
type input "2021"
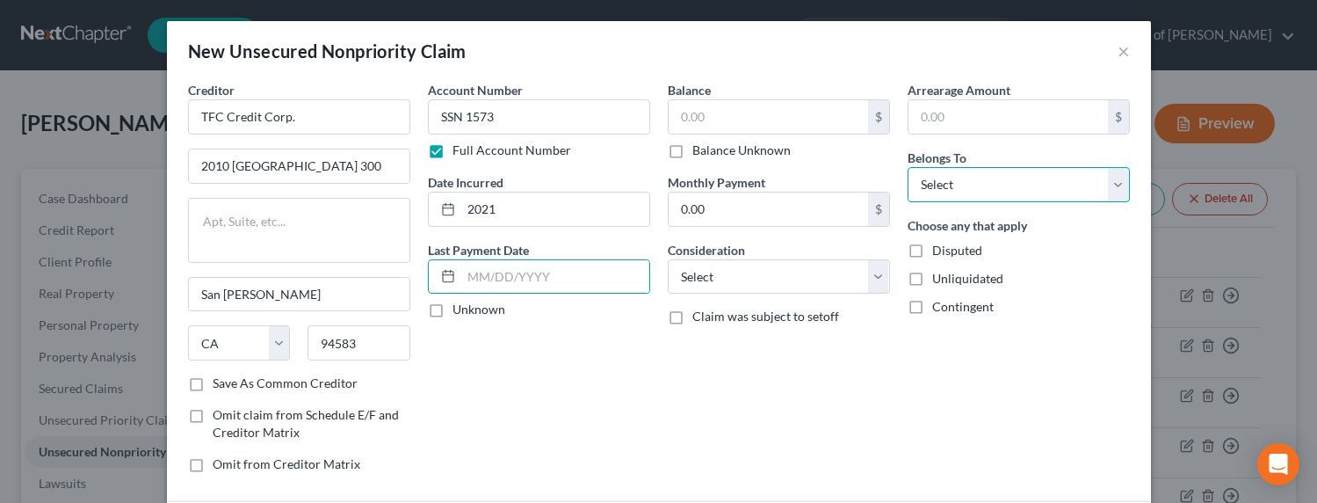
click at [1026, 187] on select "Select Debtor 1 Only Debtor 2 Only Debtor 1 And Debtor 2 Only At Least One Of T…" at bounding box center [1019, 184] width 222 height 35
select select "0"
click at [908, 167] on select "Select Debtor 1 Only Debtor 2 Only Debtor 1 And Debtor 2 Only At Least One Of T…" at bounding box center [1019, 184] width 222 height 35
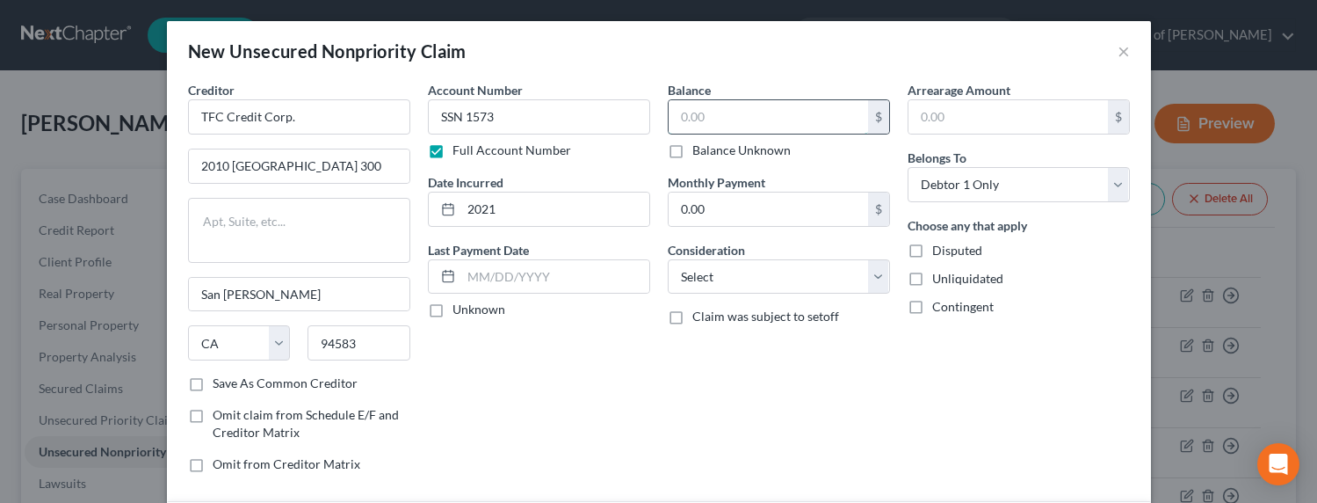
click at [704, 127] on input "text" at bounding box center [768, 116] width 199 height 33
click at [707, 285] on select "Select Cable / Satellite Services Collection Agency Credit Card Debt Debt Couns…" at bounding box center [779, 276] width 222 height 35
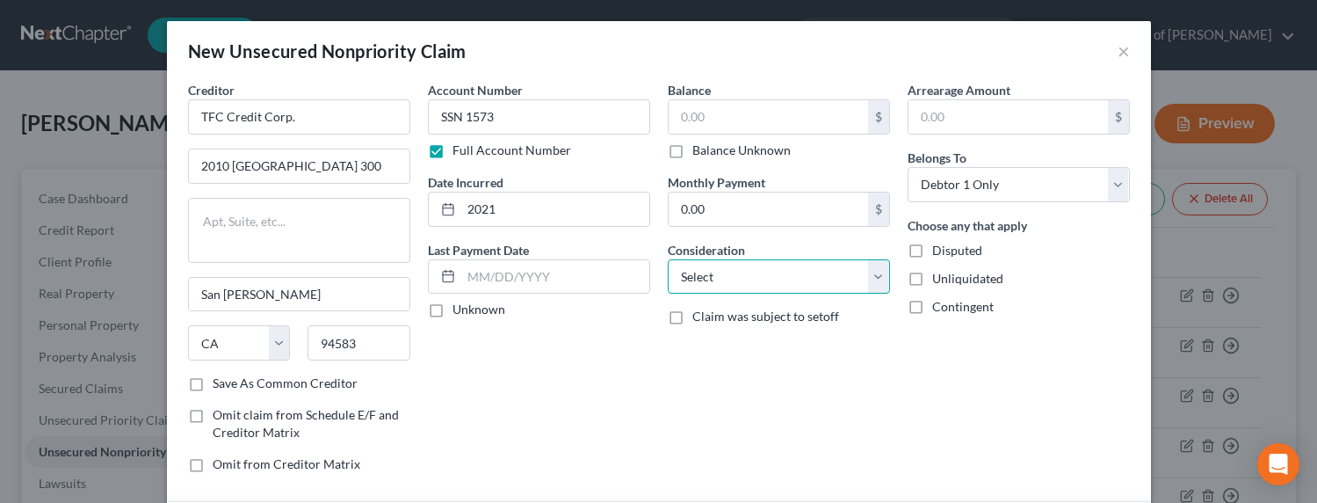
select select "14"
click at [668, 259] on select "Select Cable / Satellite Services Collection Agency Credit Card Debt Debt Couns…" at bounding box center [779, 276] width 222 height 35
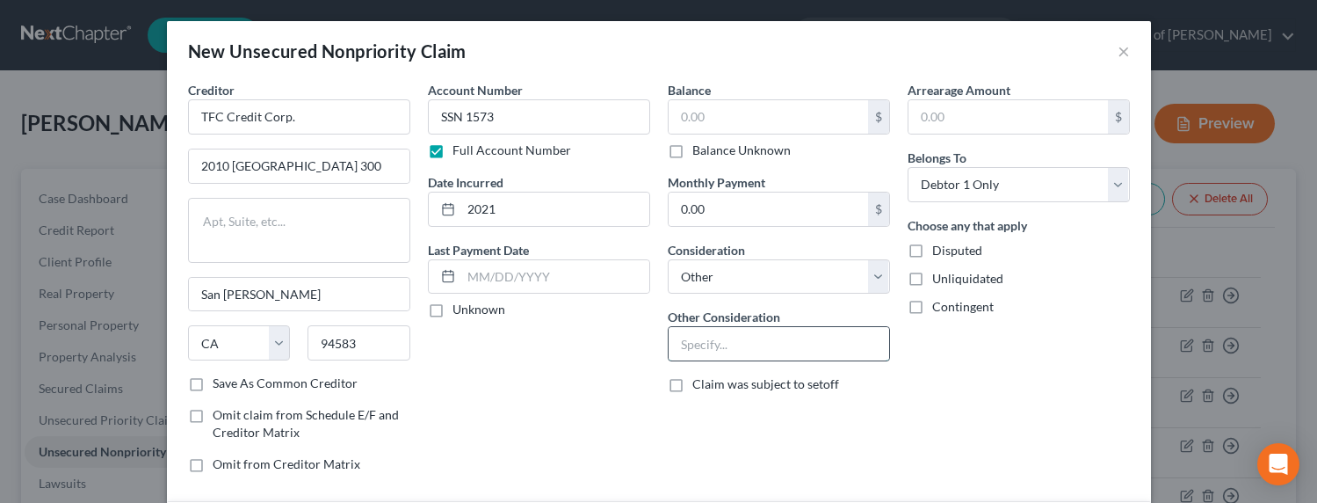
click at [713, 337] on input "text" at bounding box center [779, 343] width 221 height 33
type input "Private Loan"
click at [731, 118] on input "text" at bounding box center [768, 116] width 199 height 33
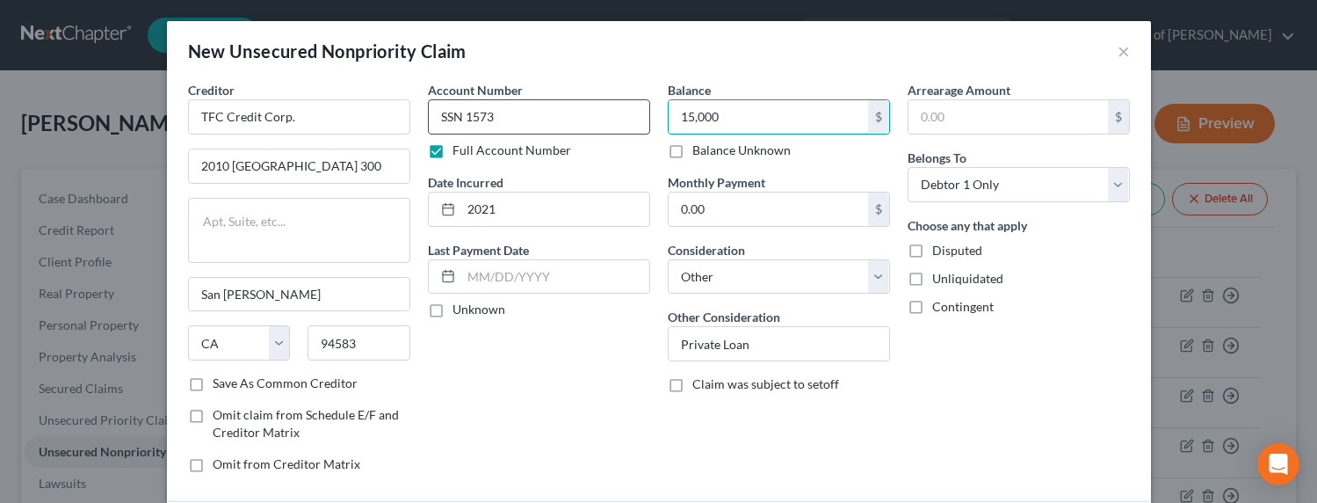
type input "15,000"
drag, startPoint x: 522, startPoint y: 118, endPoint x: 429, endPoint y: 115, distance: 93.2
click at [429, 115] on input "SSN 1573" at bounding box center [539, 116] width 222 height 35
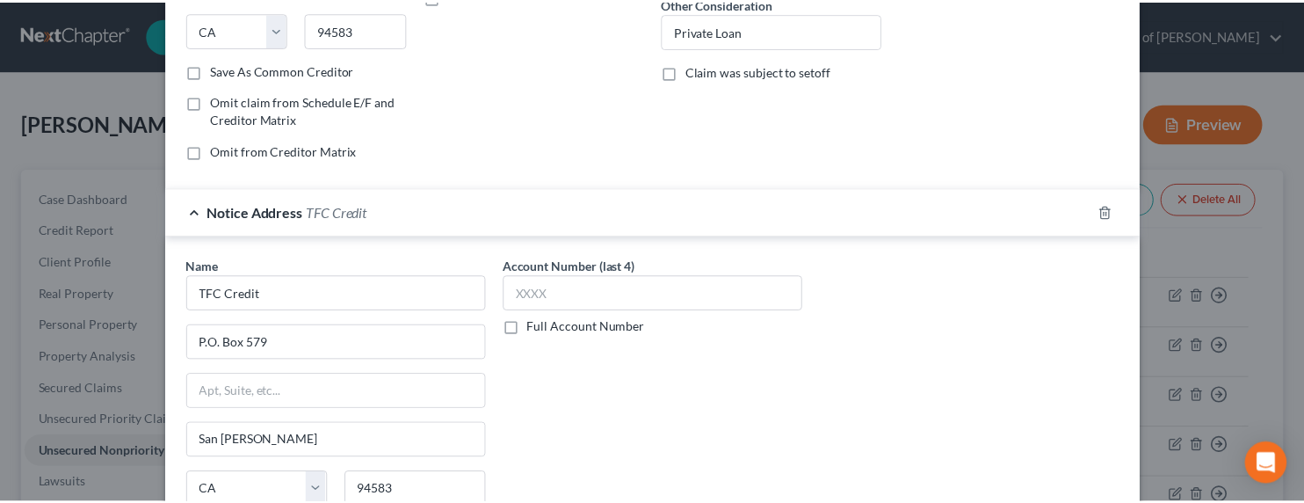
scroll to position [474, 0]
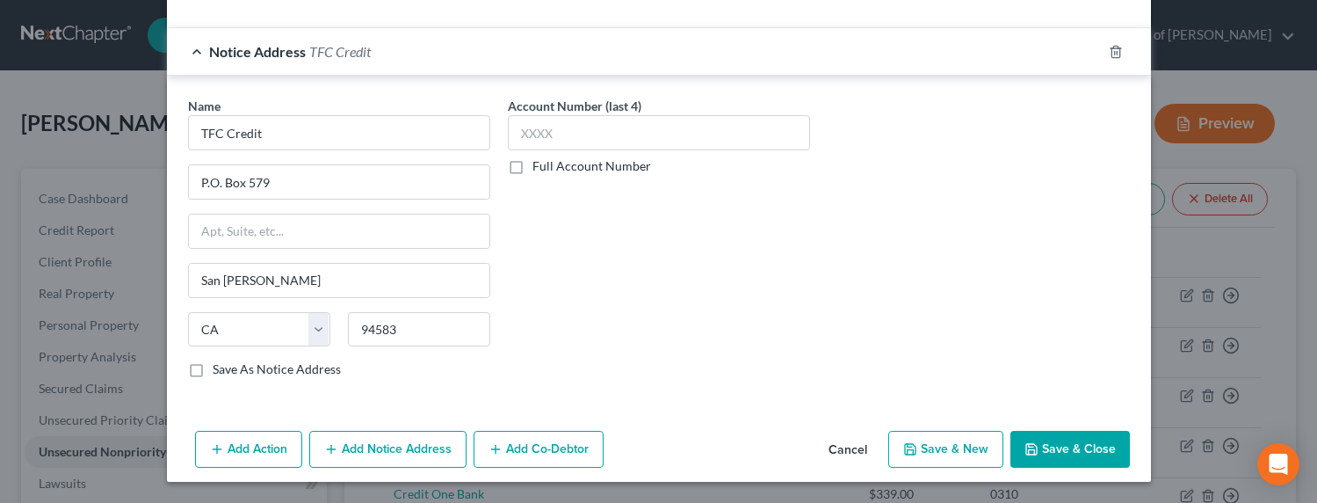
click at [587, 172] on label "Full Account Number" at bounding box center [591, 166] width 119 height 18
click at [551, 169] on input "Full Account Number" at bounding box center [544, 162] width 11 height 11
click at [592, 131] on input "text" at bounding box center [659, 132] width 302 height 35
paste input "SSN 1573"
type input "SSN 1573"
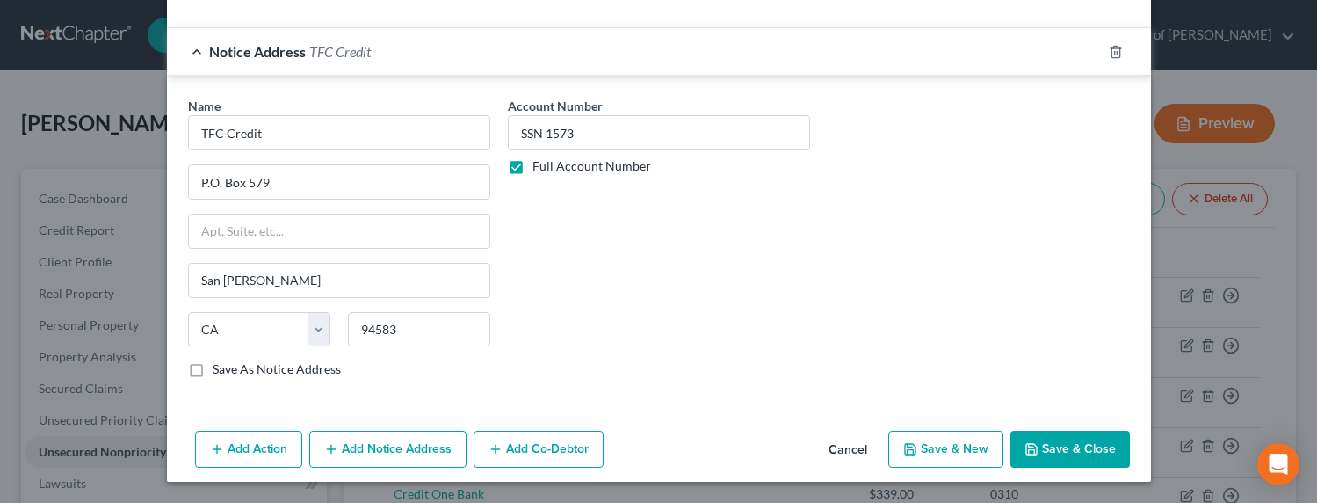
click at [1068, 434] on button "Save & Close" at bounding box center [1069, 449] width 119 height 37
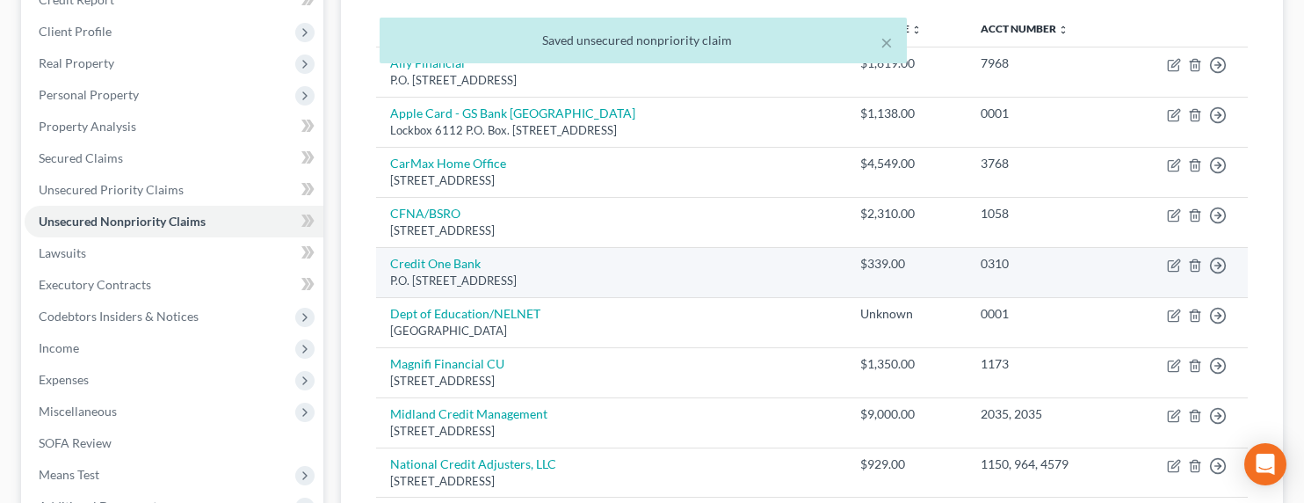
scroll to position [242, 0]
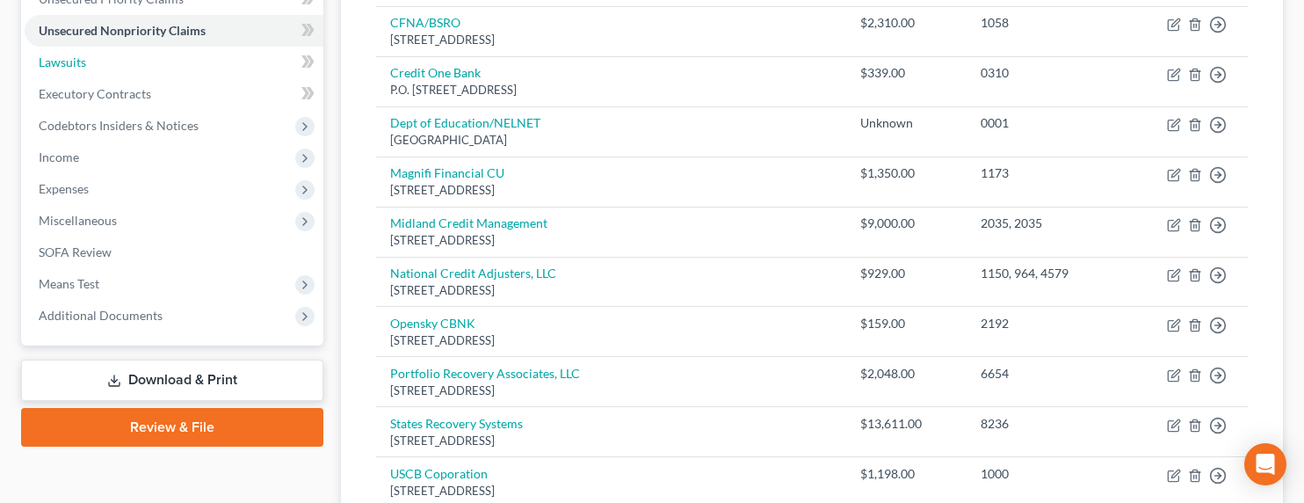
click at [62, 60] on span "Lawsuits" at bounding box center [62, 61] width 47 height 15
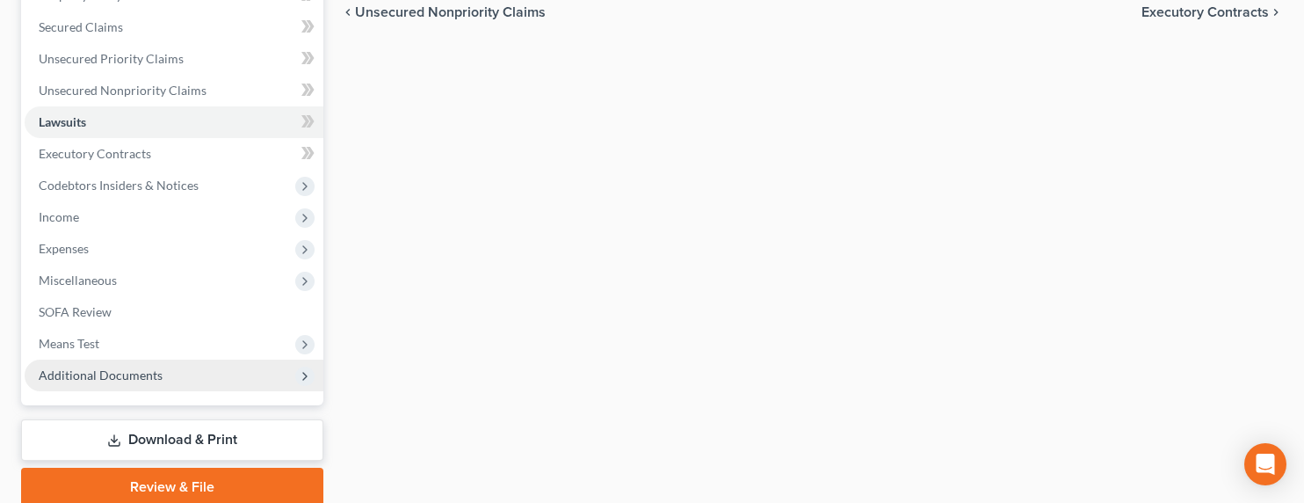
scroll to position [377, 0]
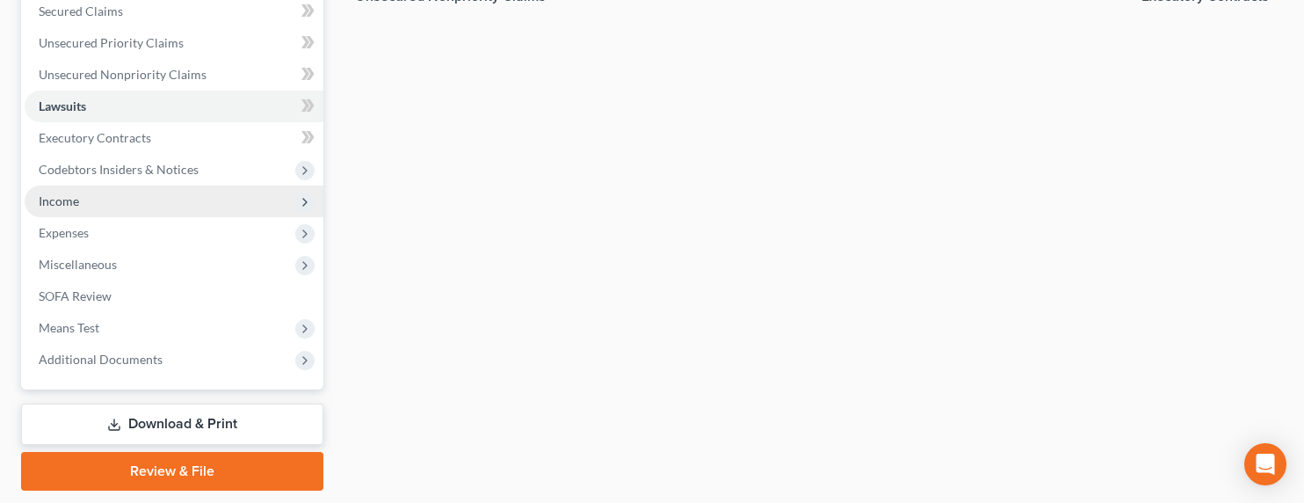
click at [70, 201] on span "Income" at bounding box center [59, 200] width 40 height 15
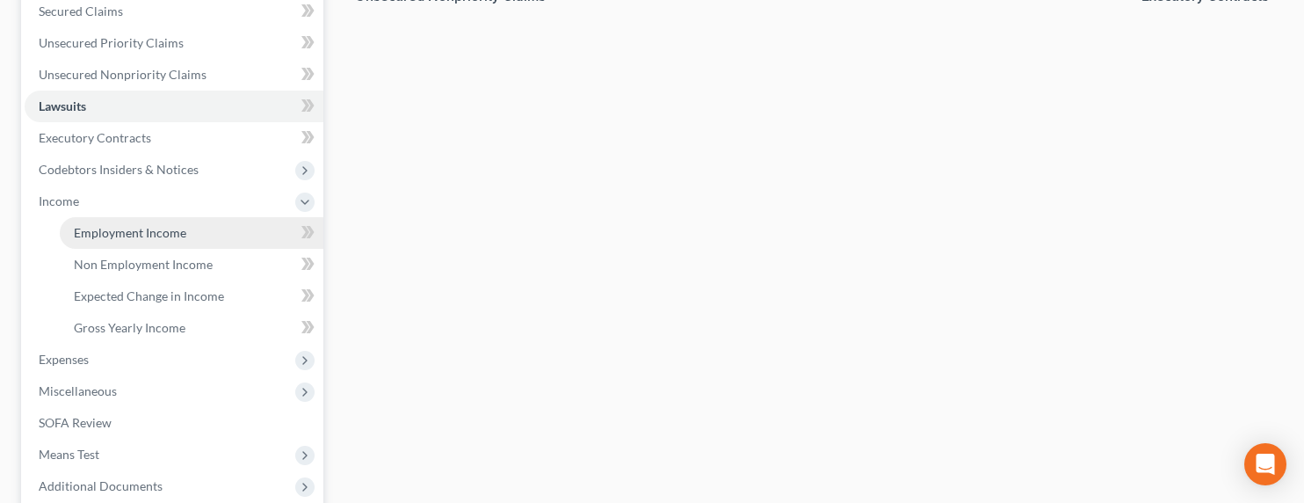
click at [100, 230] on span "Employment Income" at bounding box center [130, 232] width 112 height 15
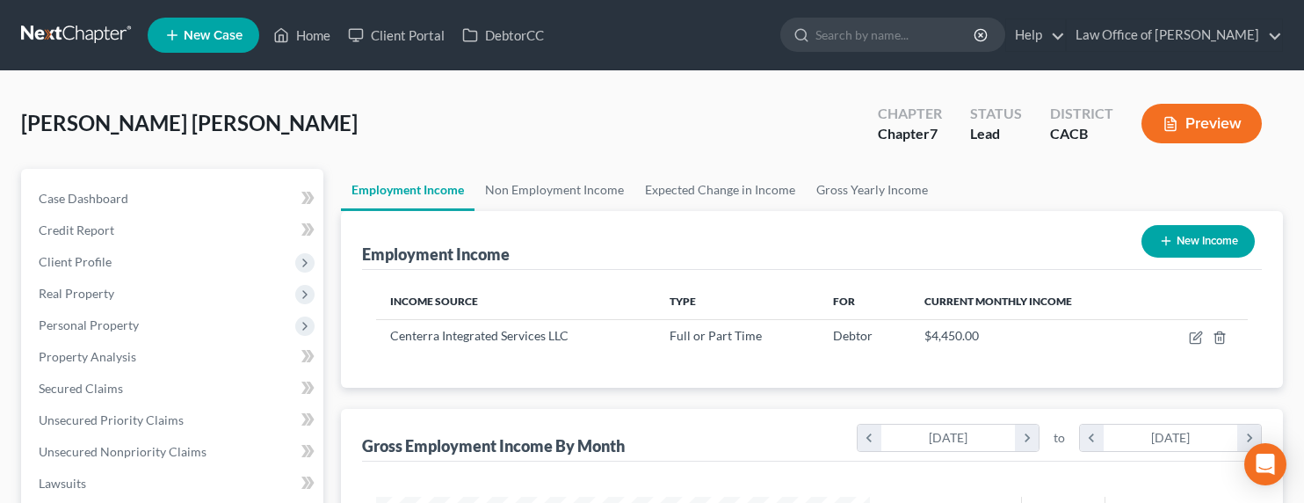
scroll to position [315, 529]
click at [719, 191] on link "Expected Change in Income" at bounding box center [719, 190] width 171 height 42
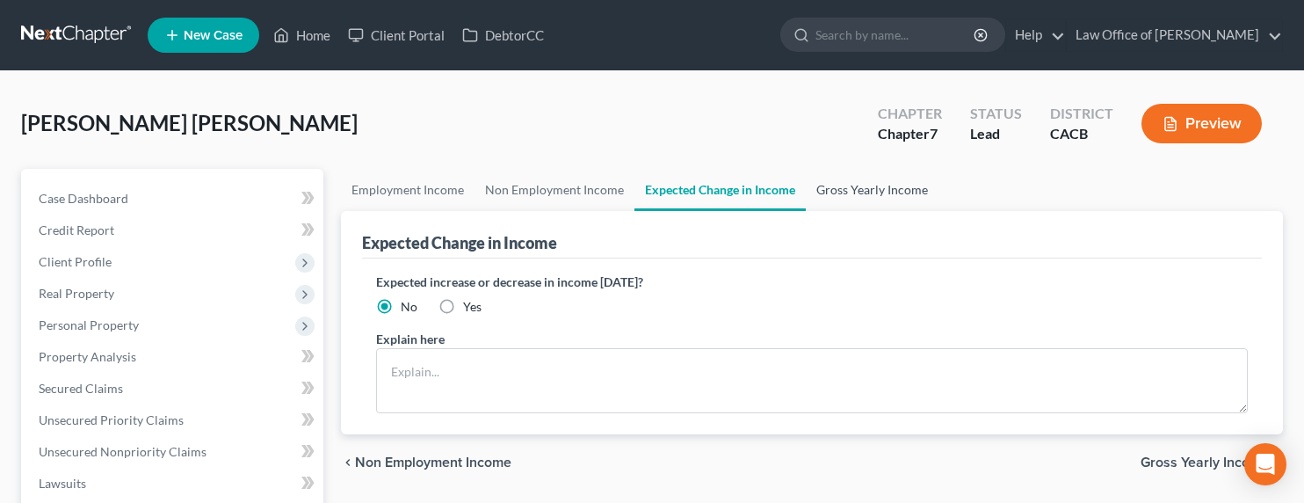
click at [840, 199] on link "Gross Yearly Income" at bounding box center [872, 190] width 133 height 42
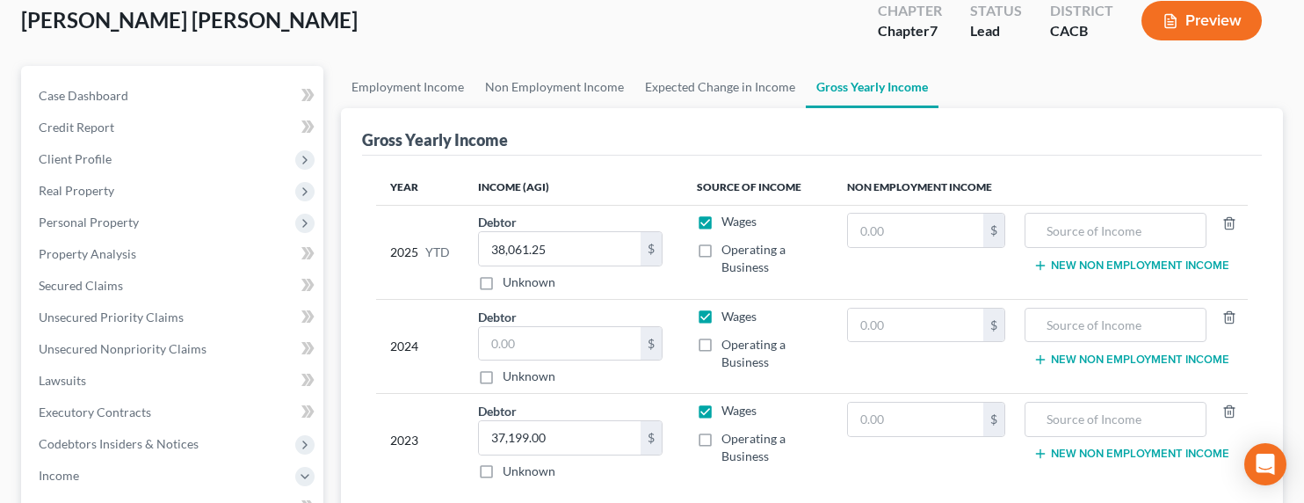
scroll to position [116, 0]
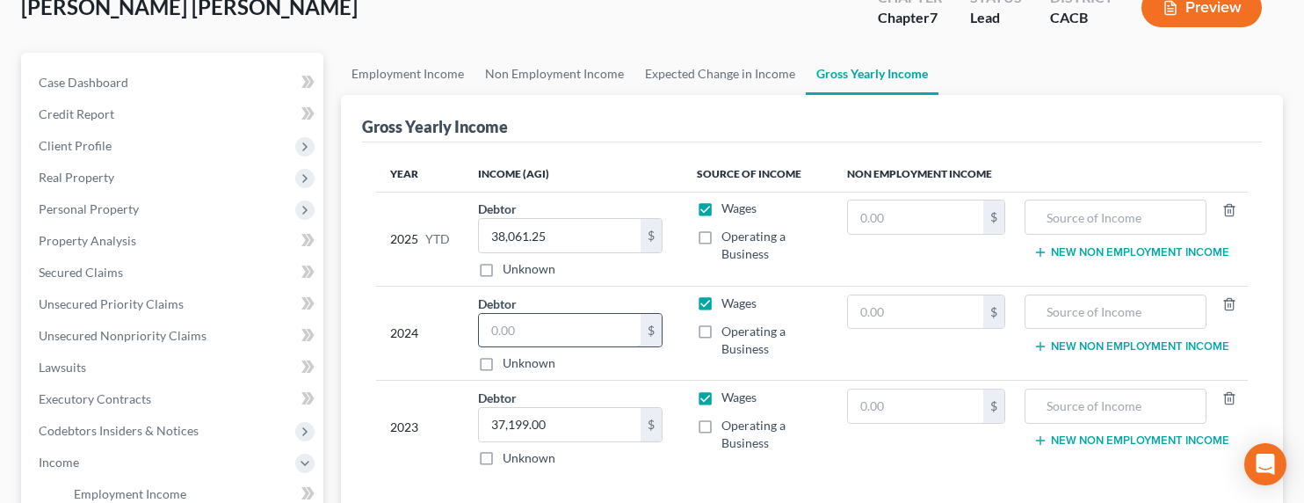
click at [531, 336] on input "text" at bounding box center [560, 330] width 162 height 33
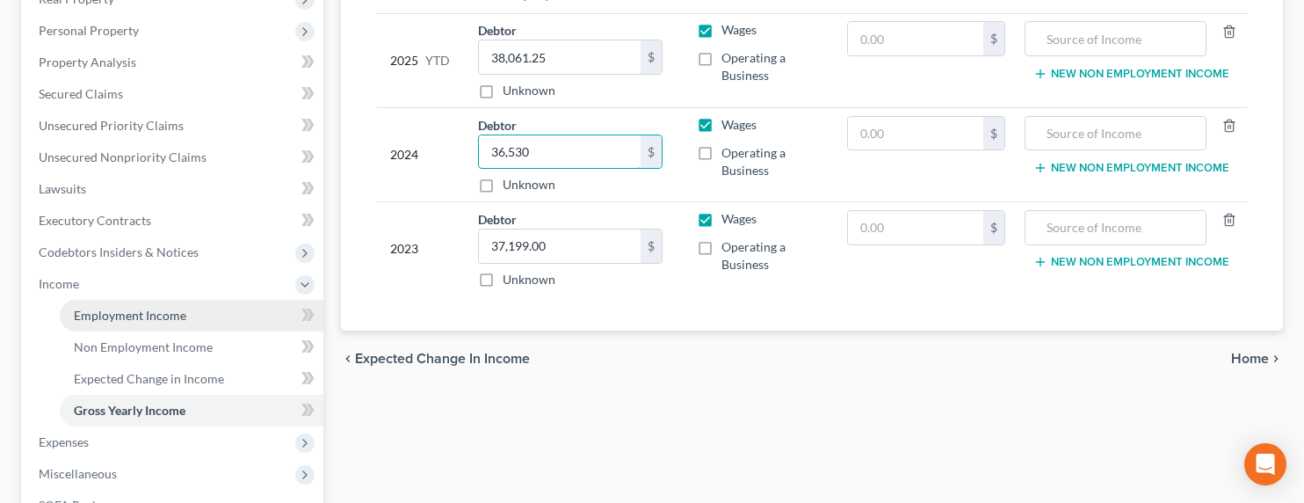
scroll to position [556, 0]
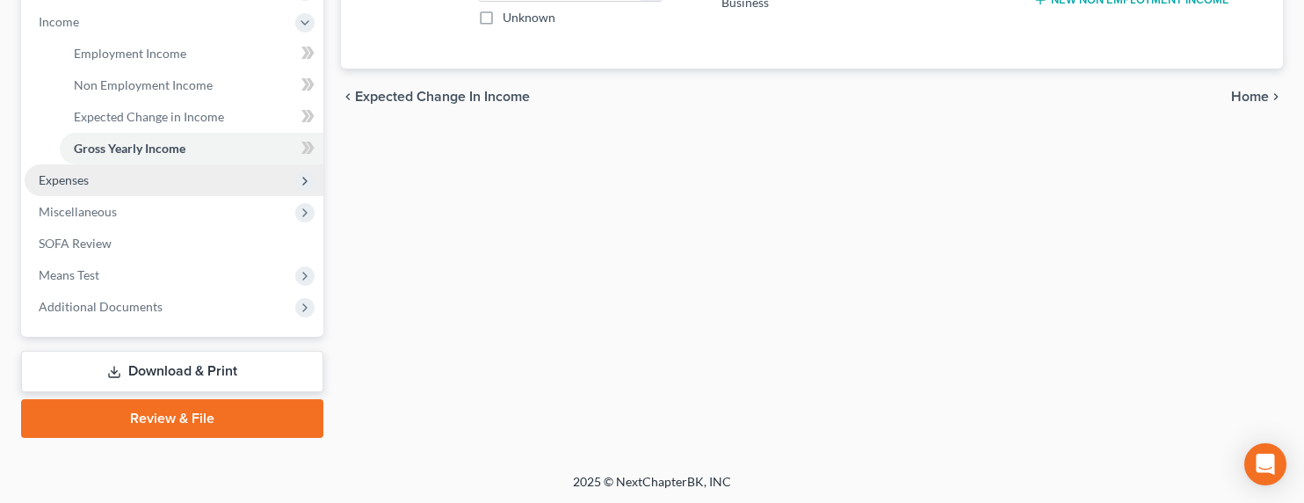
type input "36,530"
click at [76, 179] on span "Expenses" at bounding box center [64, 179] width 50 height 15
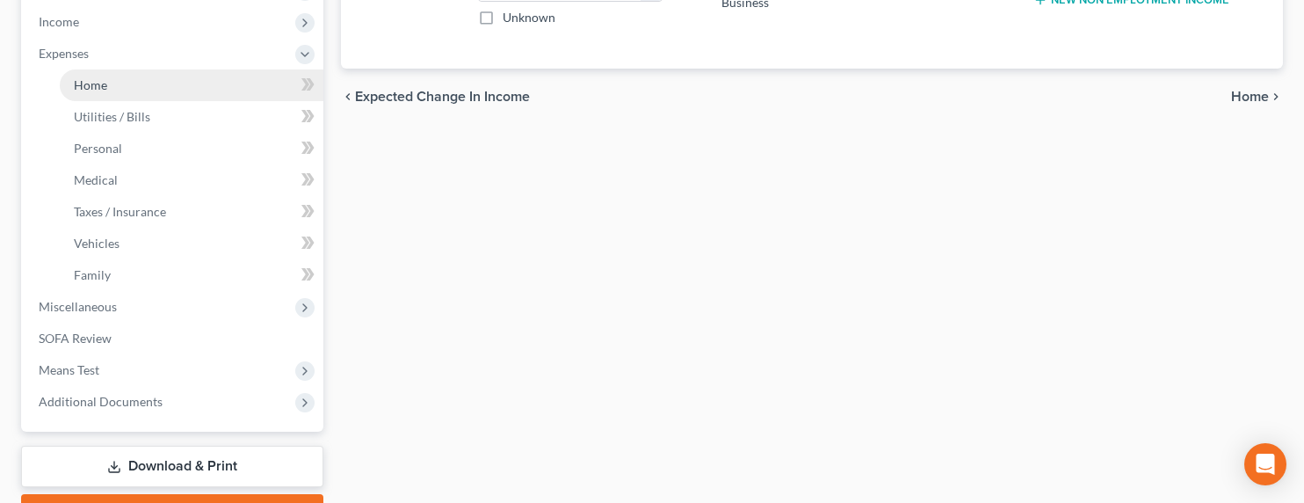
click at [89, 85] on span "Home" at bounding box center [90, 84] width 33 height 15
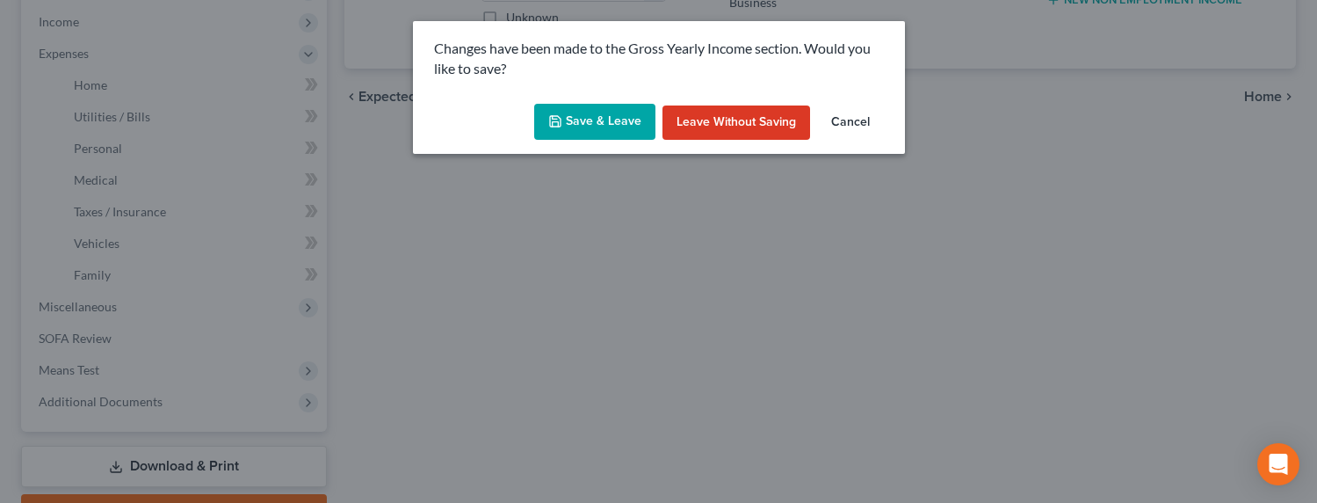
click at [552, 128] on icon "button" at bounding box center [555, 121] width 14 height 14
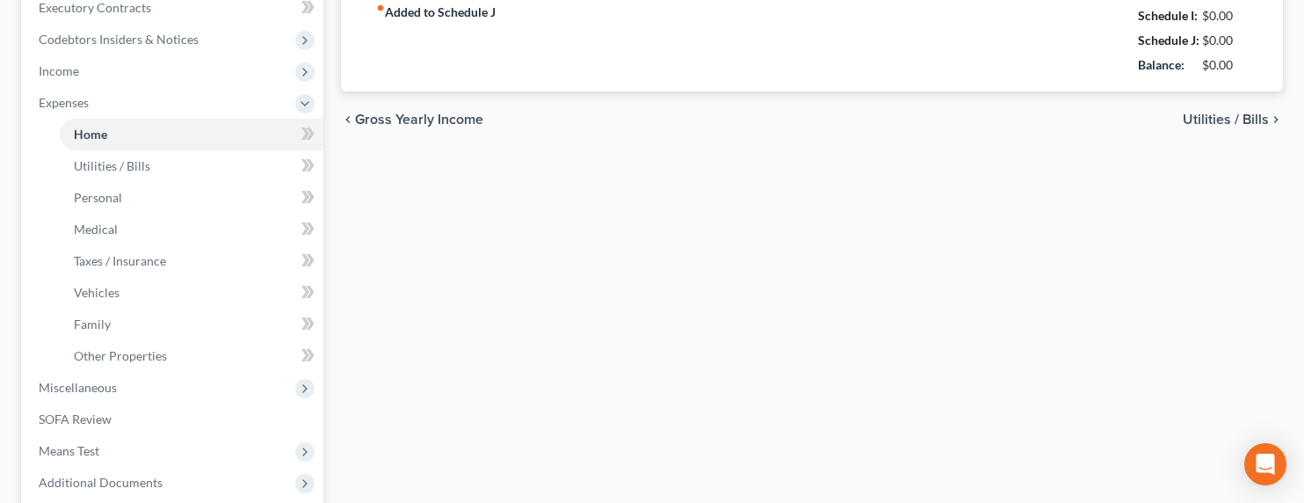
type input "542.00"
type input "0.00"
radio input "true"
type input "0.00"
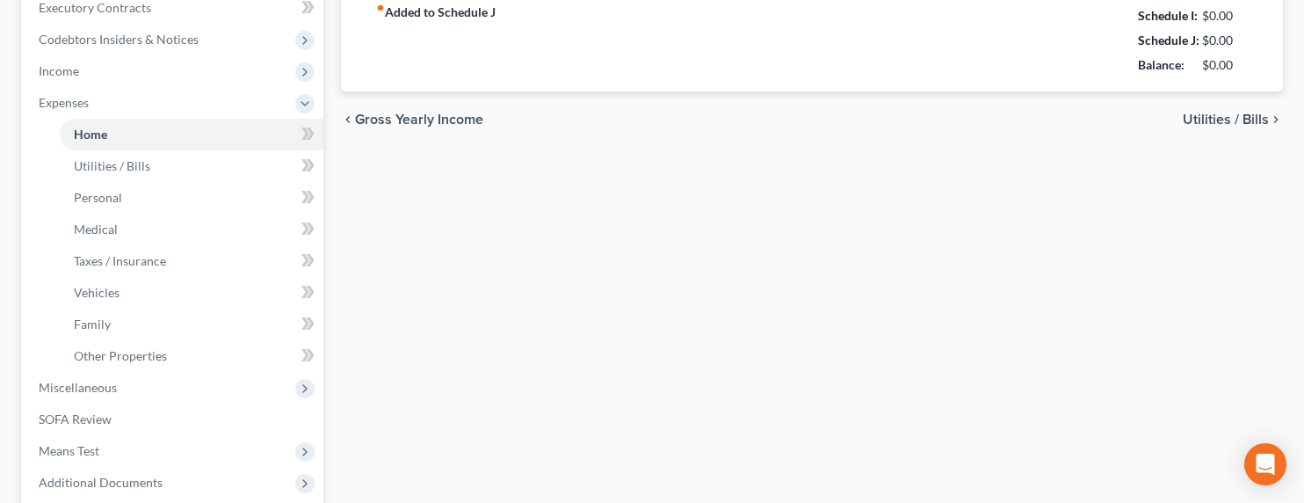
type input "0.00"
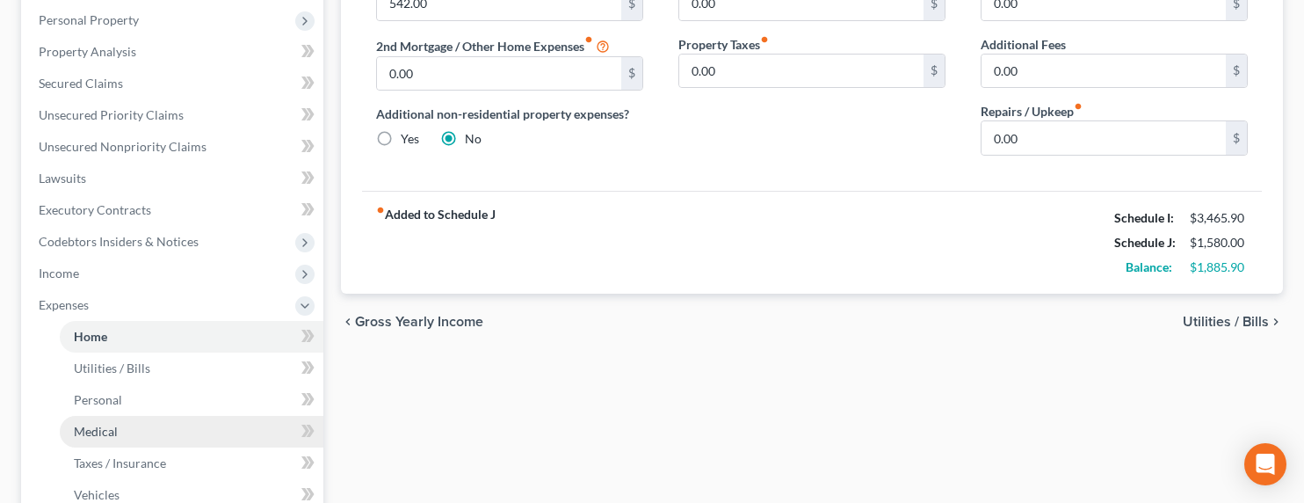
scroll to position [377, 0]
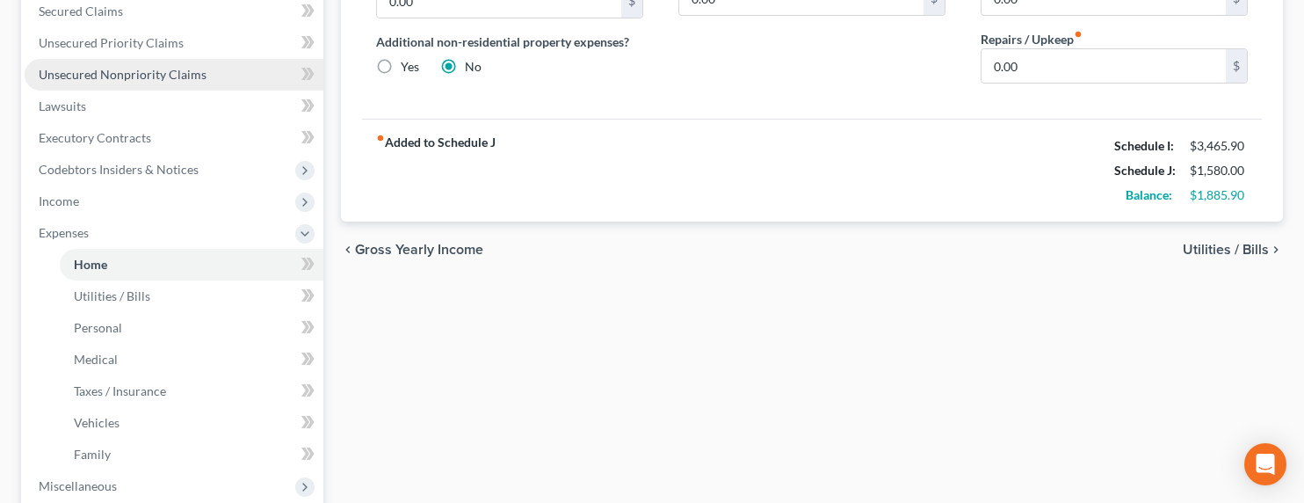
click at [169, 76] on span "Unsecured Nonpriority Claims" at bounding box center [123, 74] width 168 height 15
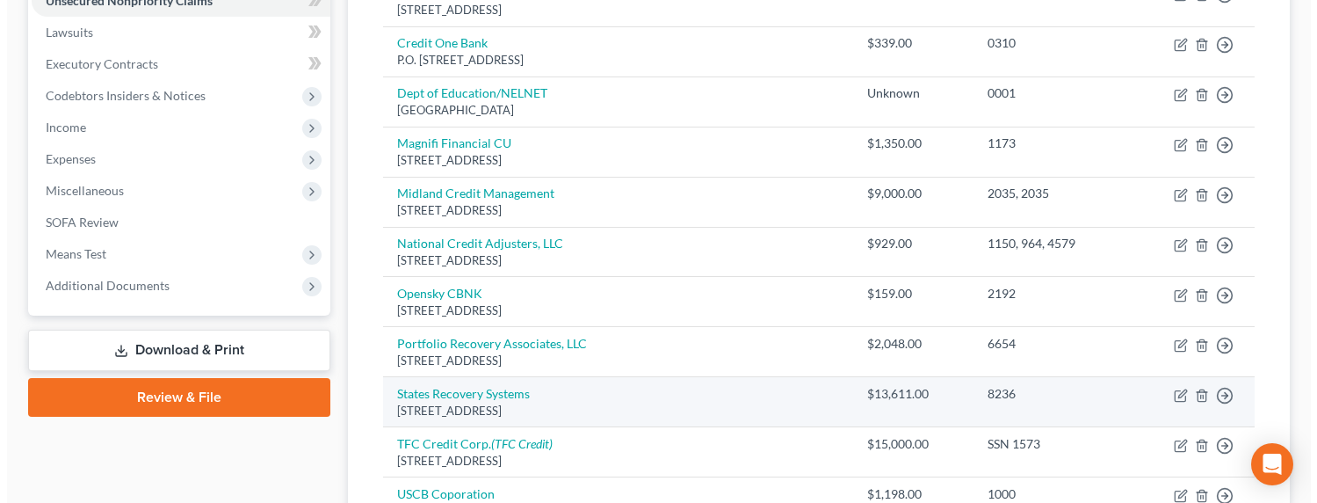
scroll to position [452, 0]
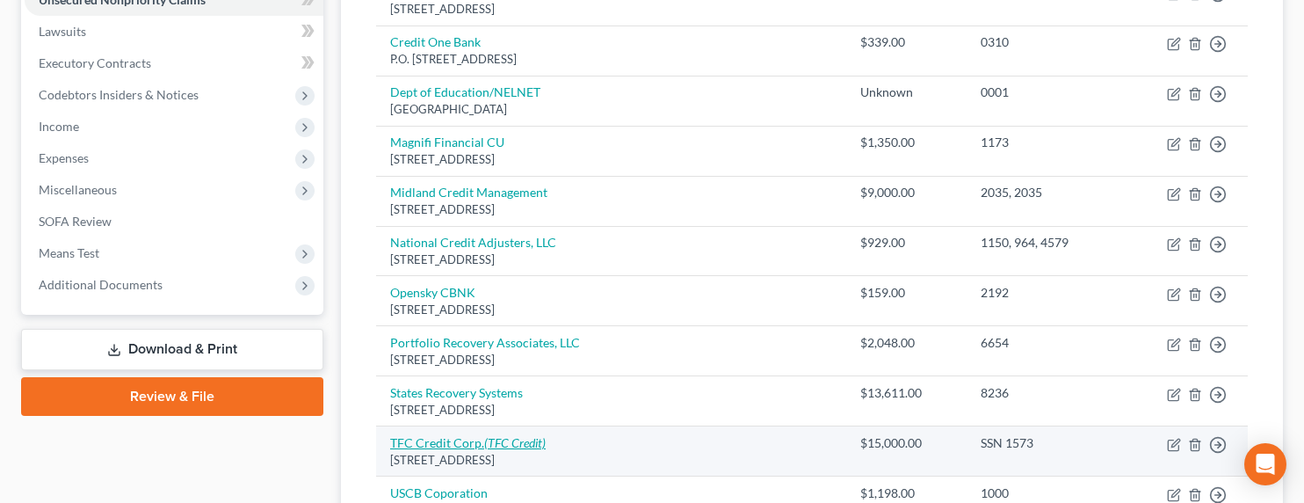
click at [491, 438] on icon "(TFC Credit)" at bounding box center [515, 442] width 62 height 15
select select "4"
select select "14"
select select "0"
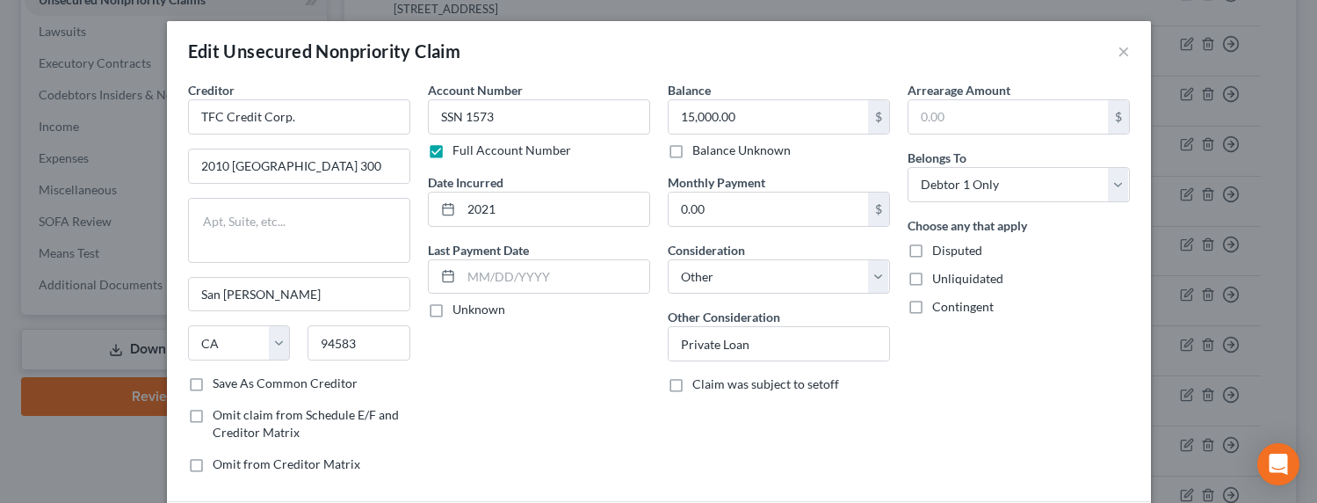
click at [708, 150] on label "Balance Unknown" at bounding box center [741, 150] width 98 height 18
click at [708, 150] on input "Balance Unknown" at bounding box center [704, 146] width 11 height 11
checkbox input "true"
type input "0.00"
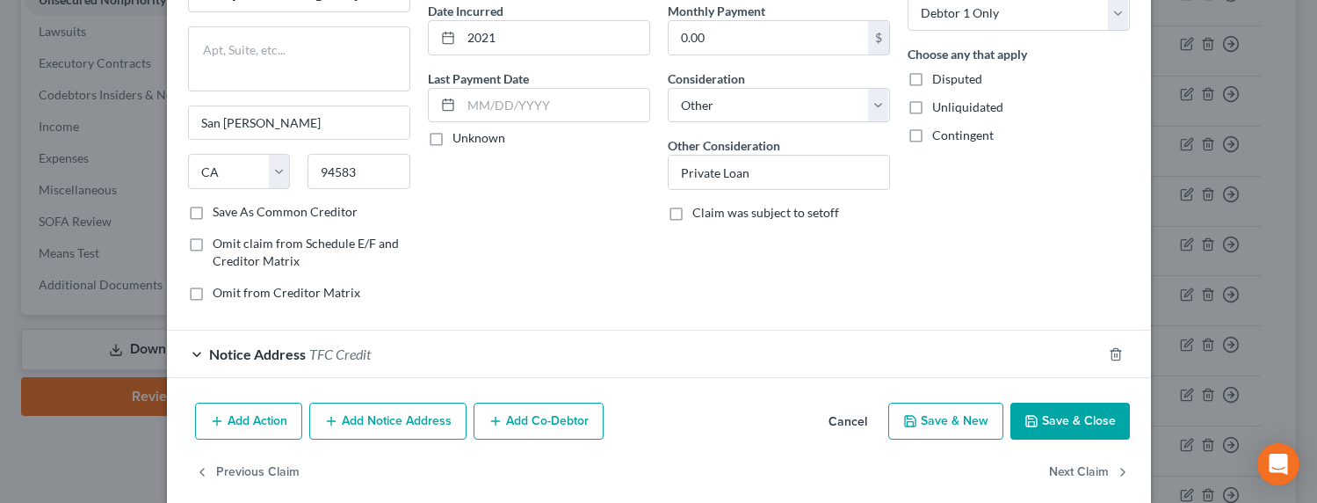
scroll to position [193, 0]
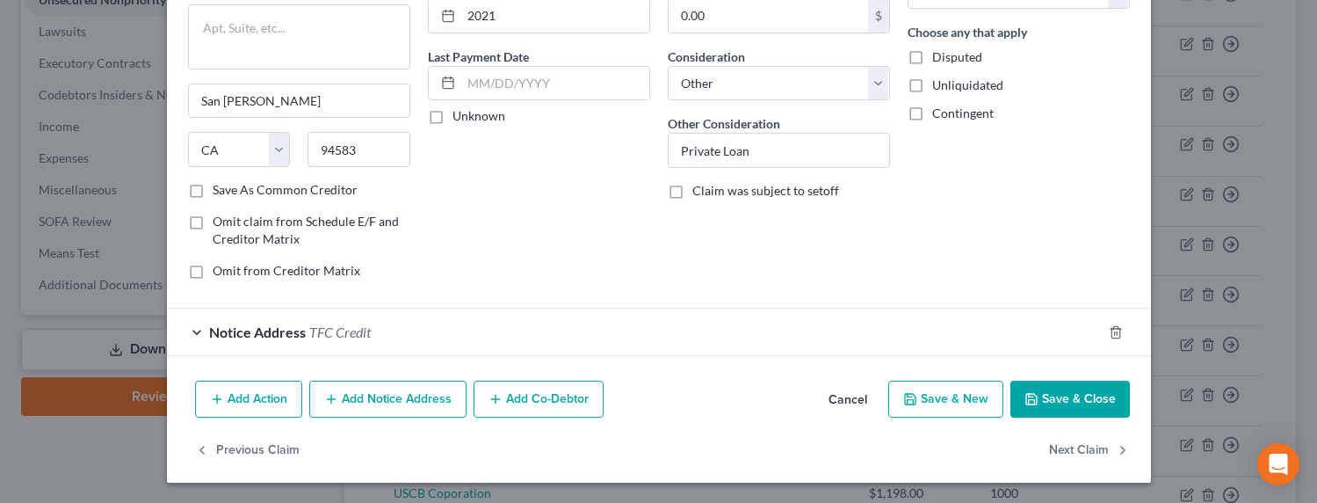
click at [1075, 396] on button "Save & Close" at bounding box center [1069, 398] width 119 height 37
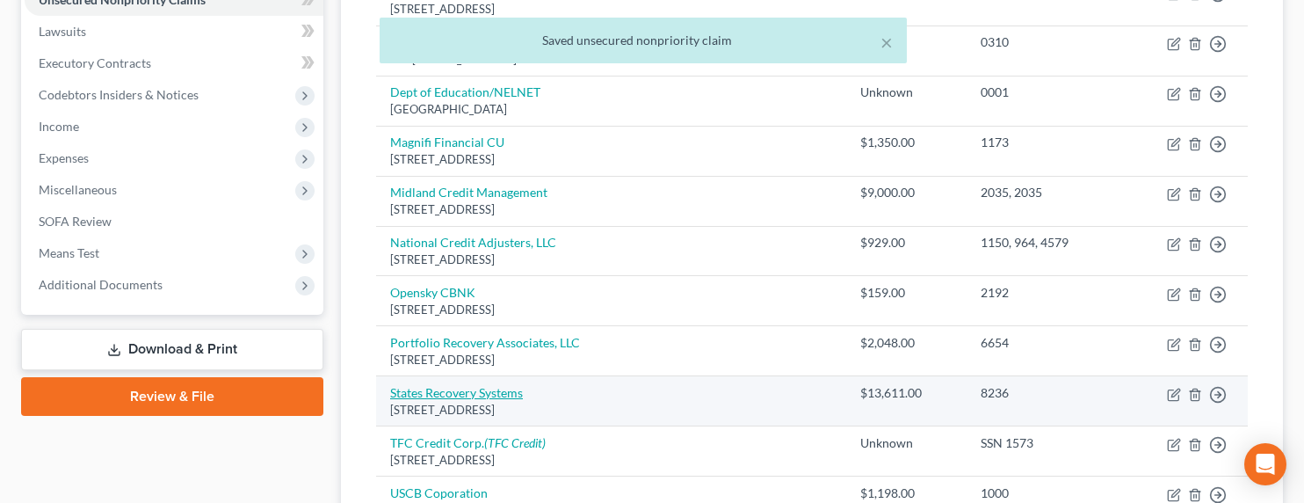
click at [490, 389] on link "States Recovery Systems" at bounding box center [456, 392] width 133 height 15
select select "4"
select select "1"
select select "0"
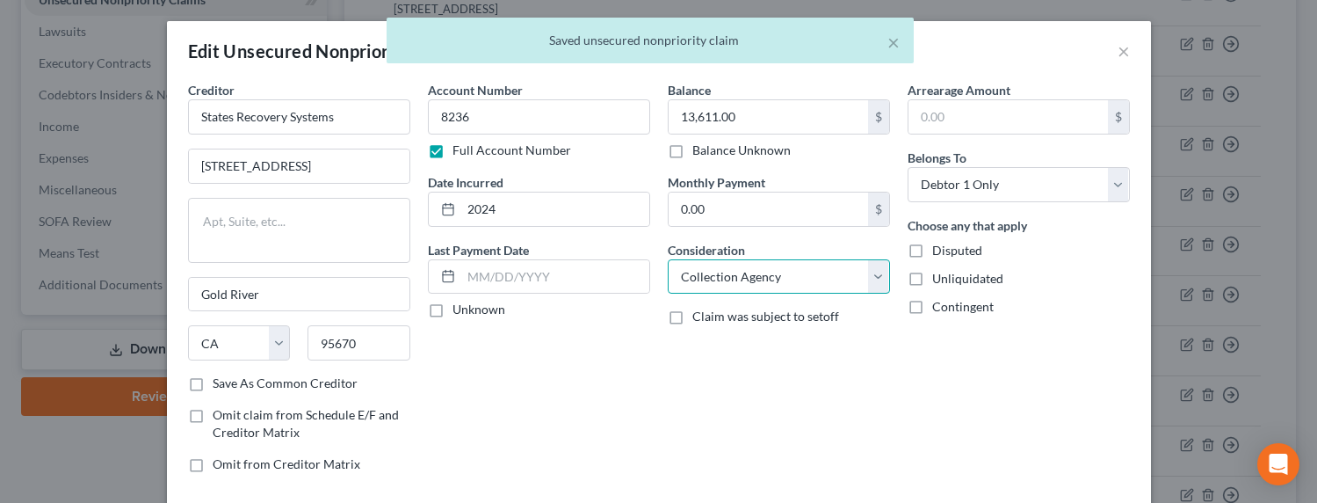
click at [690, 281] on select "Select Cable / Satellite Services Collection Agency Credit Card Debt Debt Couns…" at bounding box center [779, 276] width 222 height 35
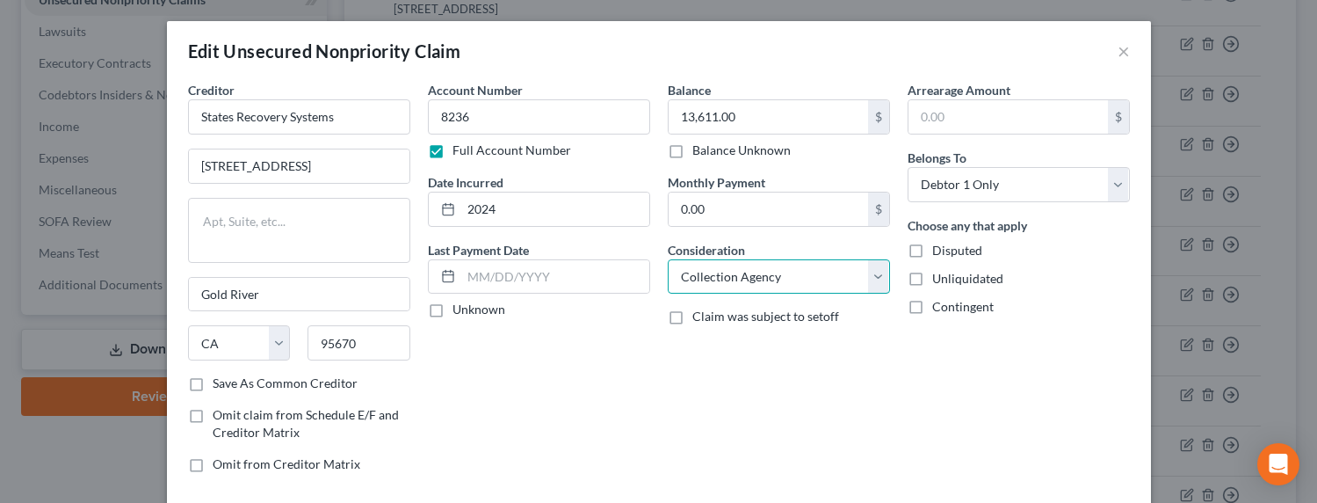
select select "14"
click at [668, 259] on select "Select Cable / Satellite Services Collection Agency Credit Card Debt Debt Couns…" at bounding box center [779, 276] width 222 height 35
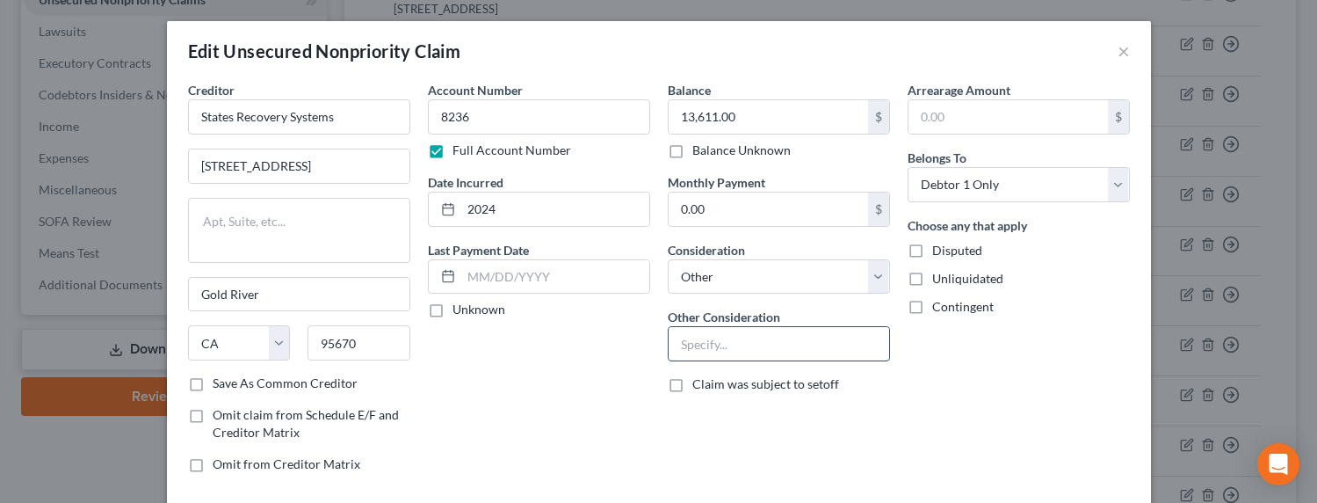
click at [707, 344] on input "text" at bounding box center [779, 343] width 221 height 33
type input "Private Loan"
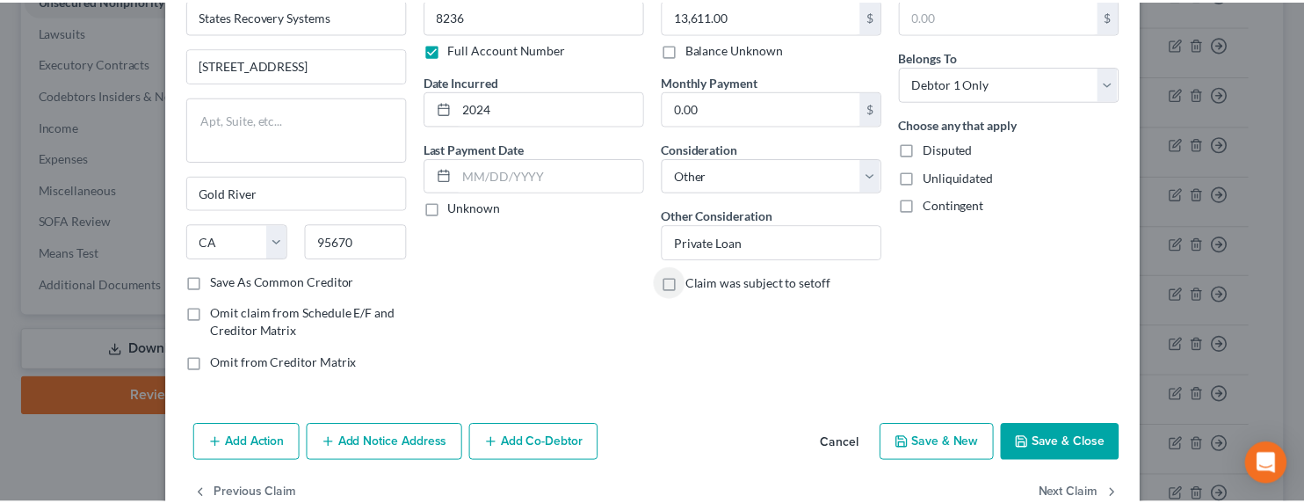
scroll to position [145, 0]
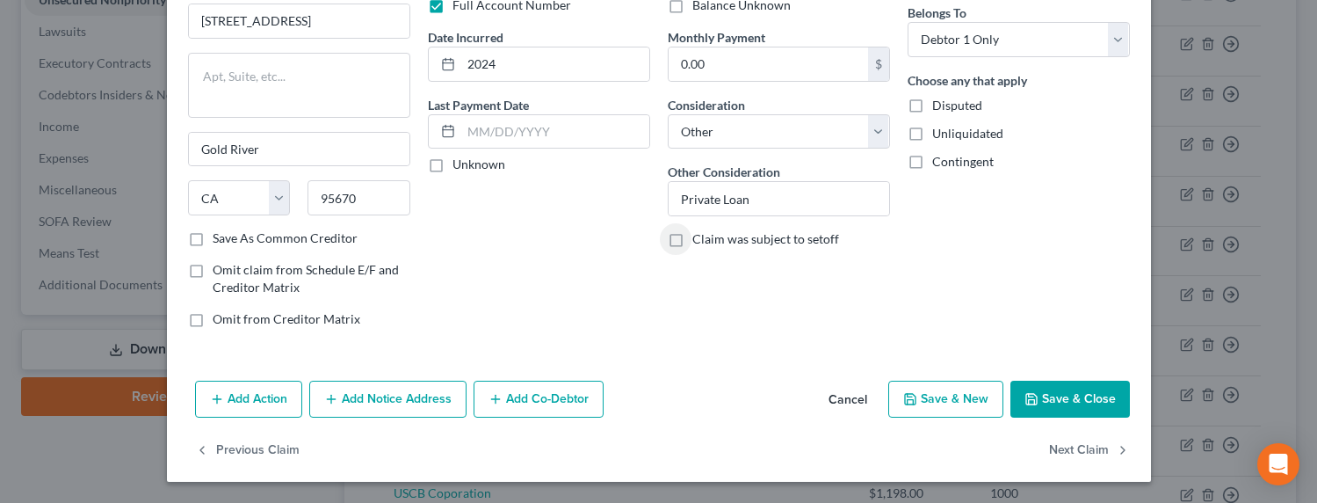
click at [1060, 395] on button "Save & Close" at bounding box center [1069, 398] width 119 height 37
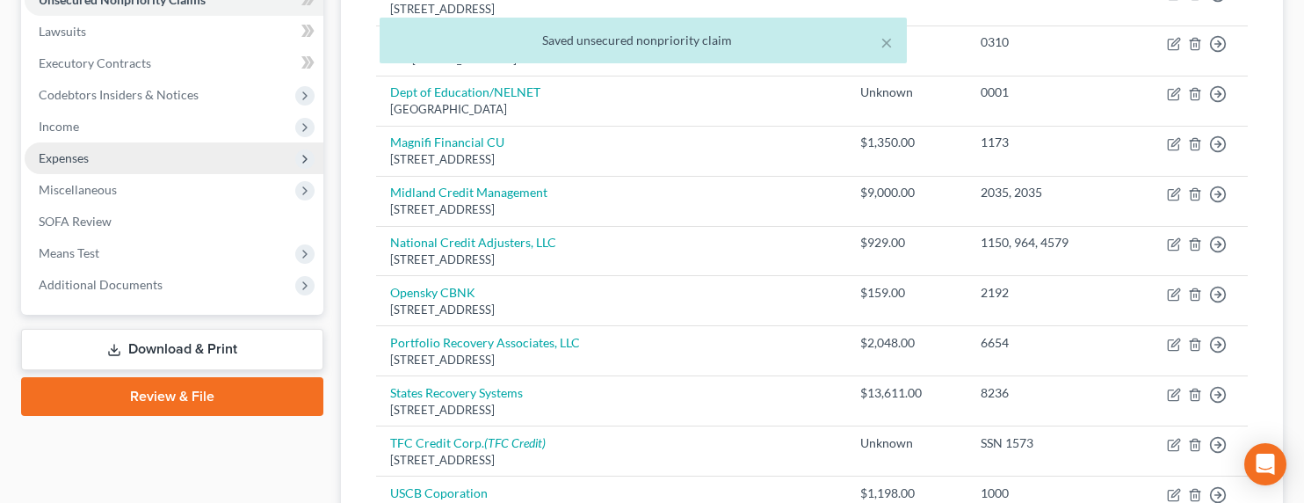
click at [73, 163] on span "Expenses" at bounding box center [64, 157] width 50 height 15
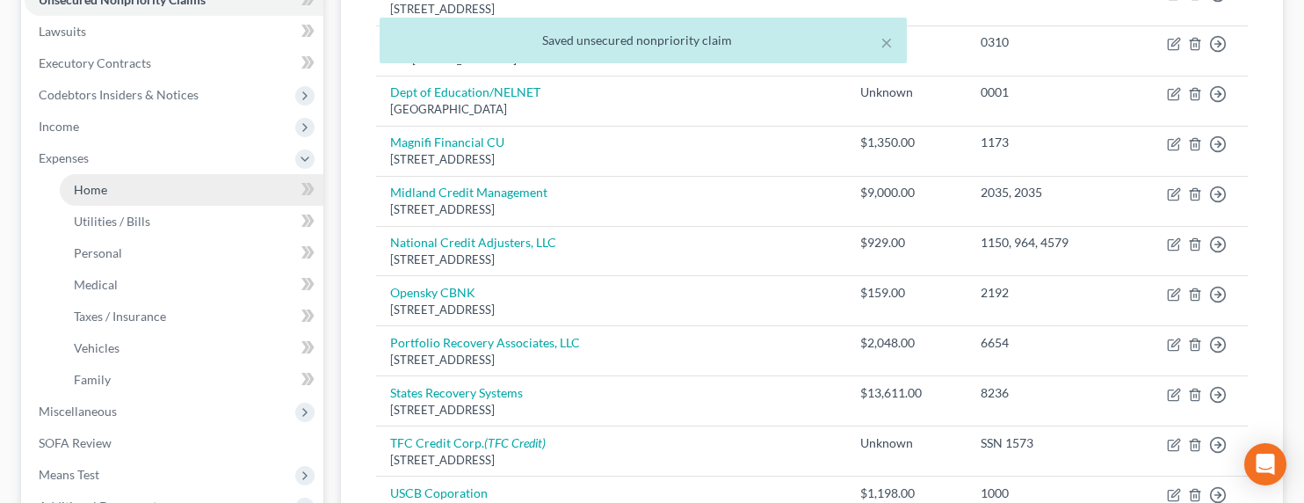
click at [85, 185] on span "Home" at bounding box center [90, 189] width 33 height 15
click at [83, 188] on span "Home" at bounding box center [90, 189] width 33 height 15
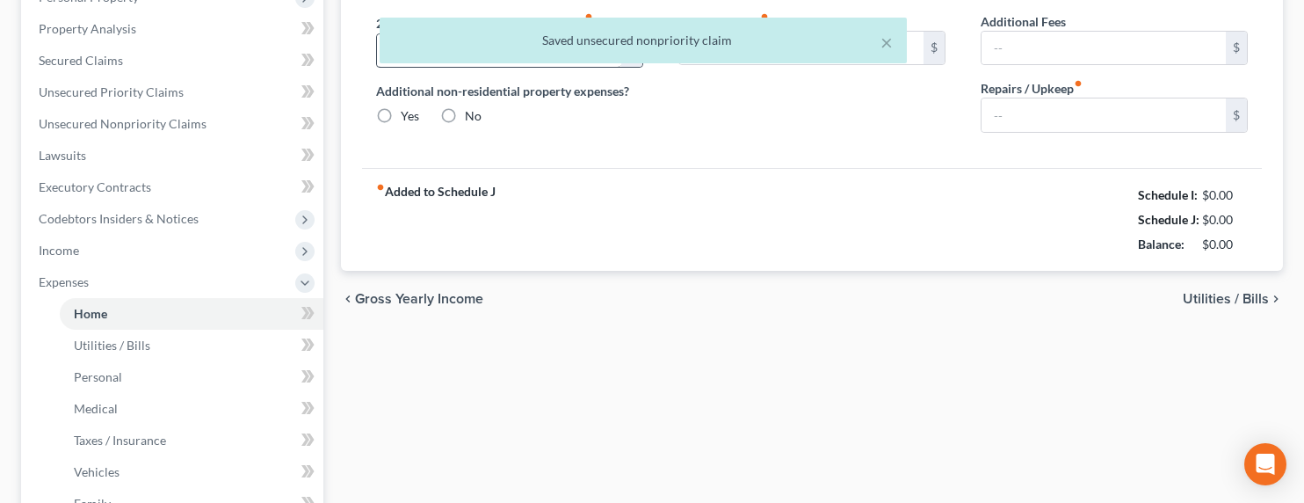
type input "542.00"
type input "0.00"
radio input "true"
type input "0.00"
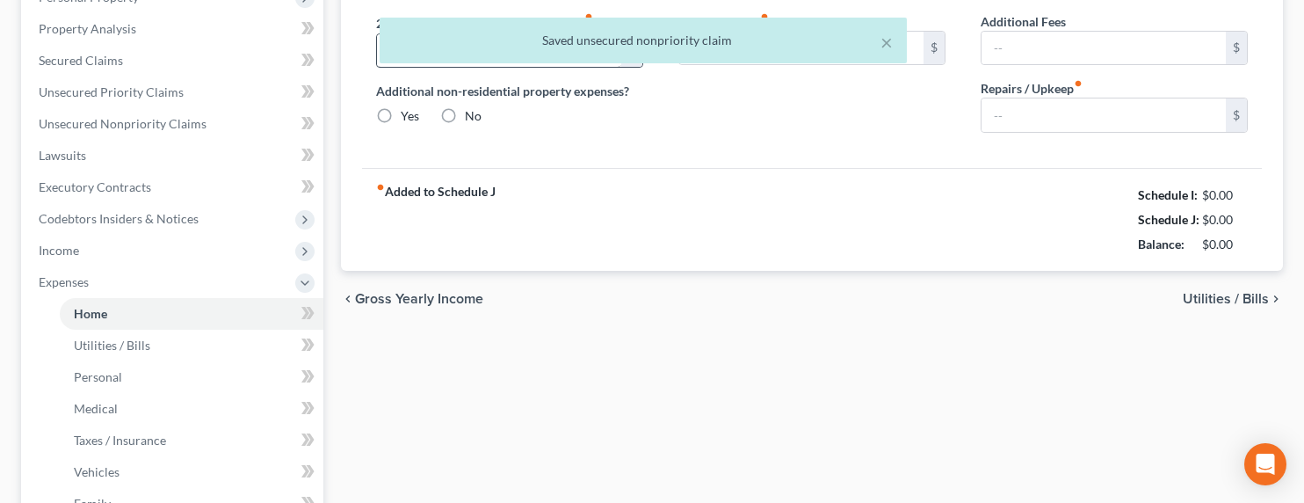
type input "0.00"
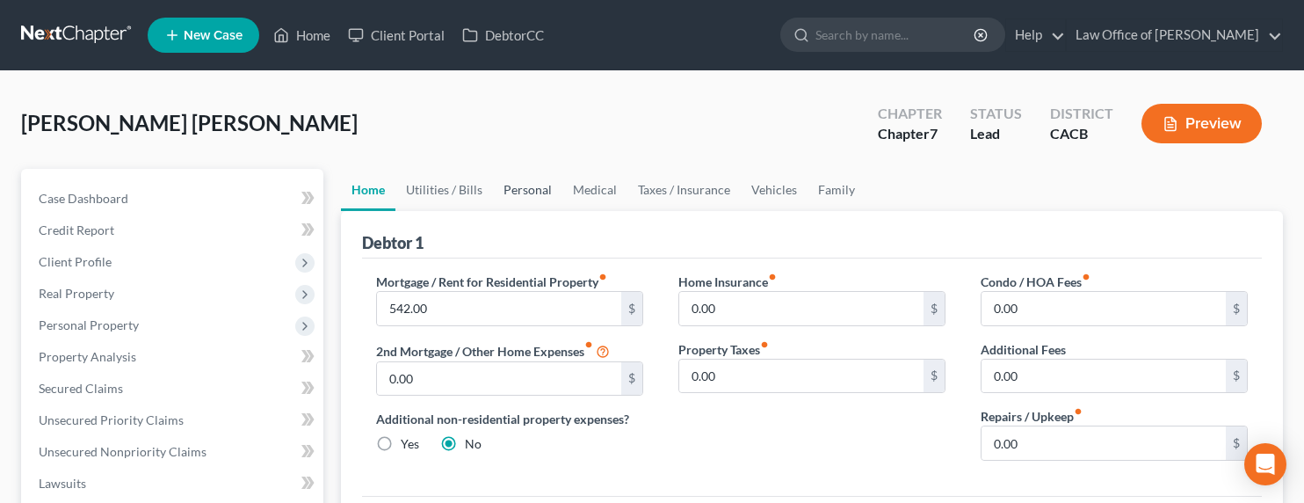
click at [506, 186] on link "Personal" at bounding box center [527, 190] width 69 height 42
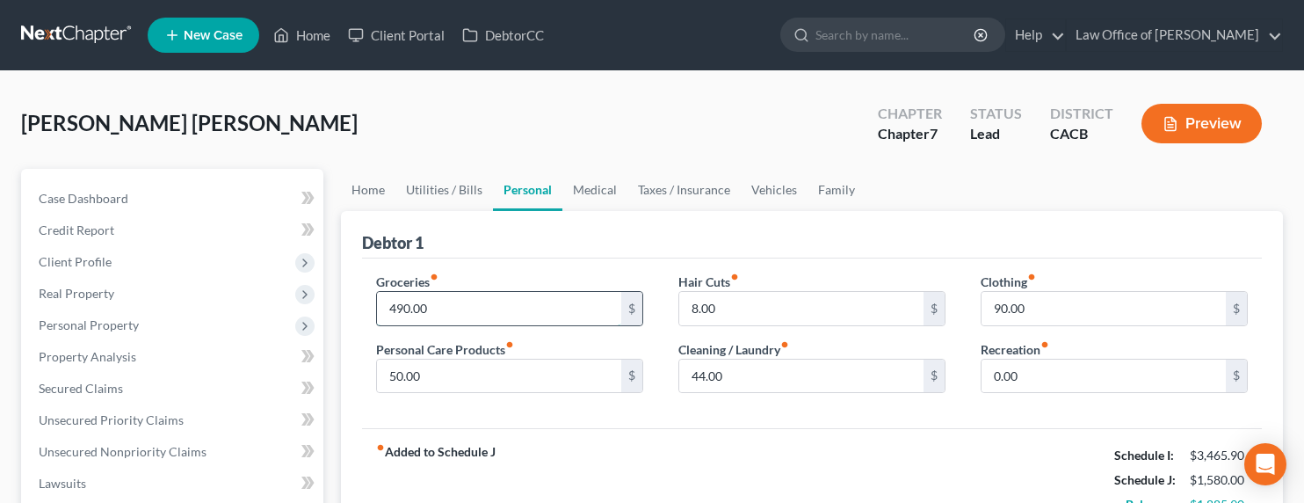
click at [429, 308] on input "490.00" at bounding box center [499, 308] width 244 height 33
click at [1032, 367] on input "0.00" at bounding box center [1103, 375] width 244 height 33
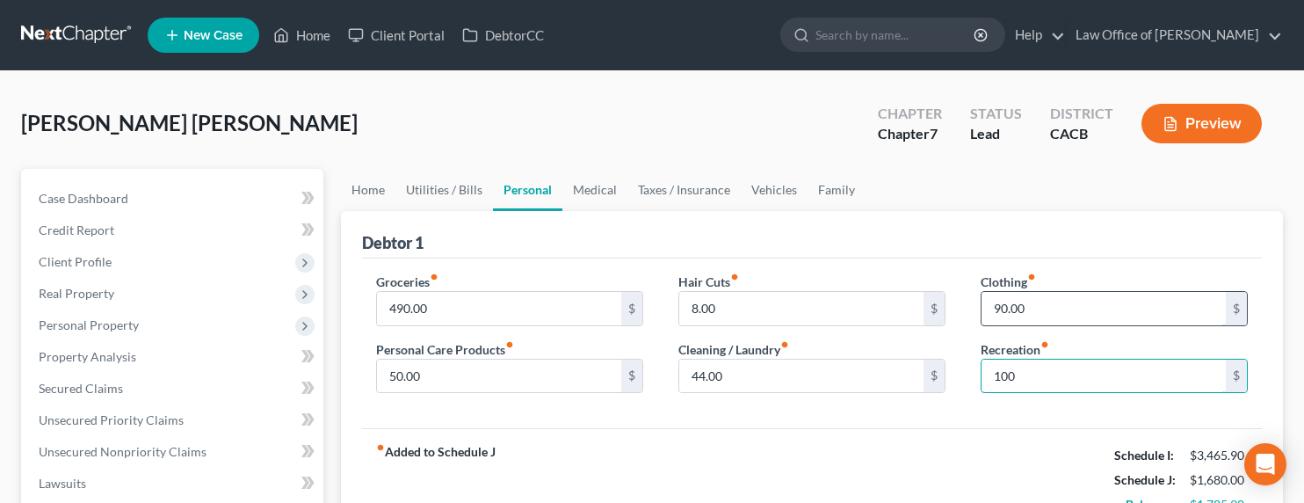
type input "100"
drag, startPoint x: 1034, startPoint y: 314, endPoint x: 1079, endPoint y: 301, distance: 46.5
click at [1076, 300] on input "90.00" at bounding box center [1103, 308] width 244 height 33
type input "120"
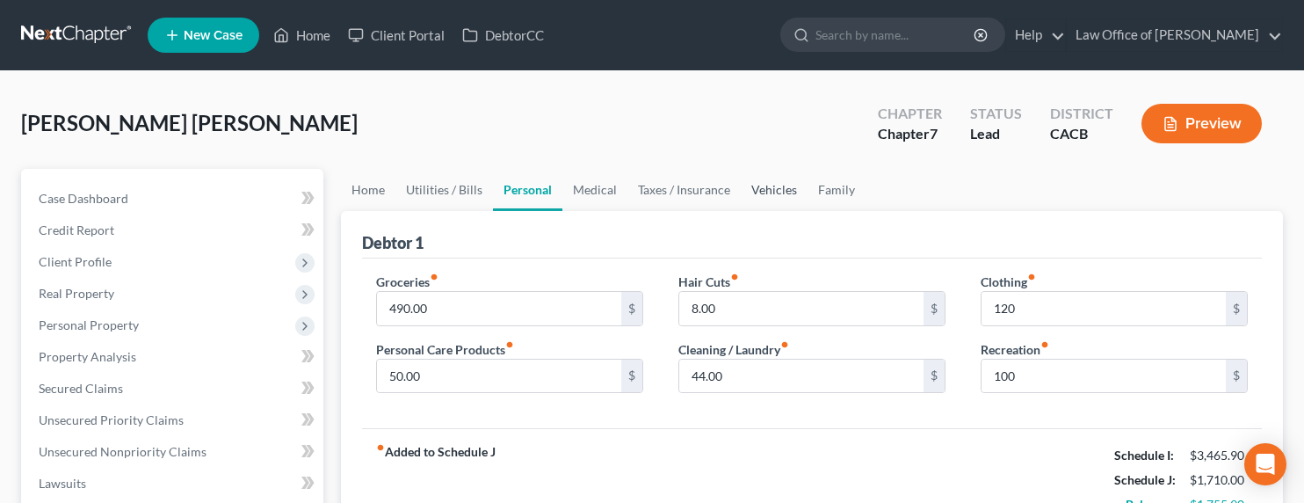
click at [751, 189] on link "Vehicles" at bounding box center [774, 190] width 67 height 42
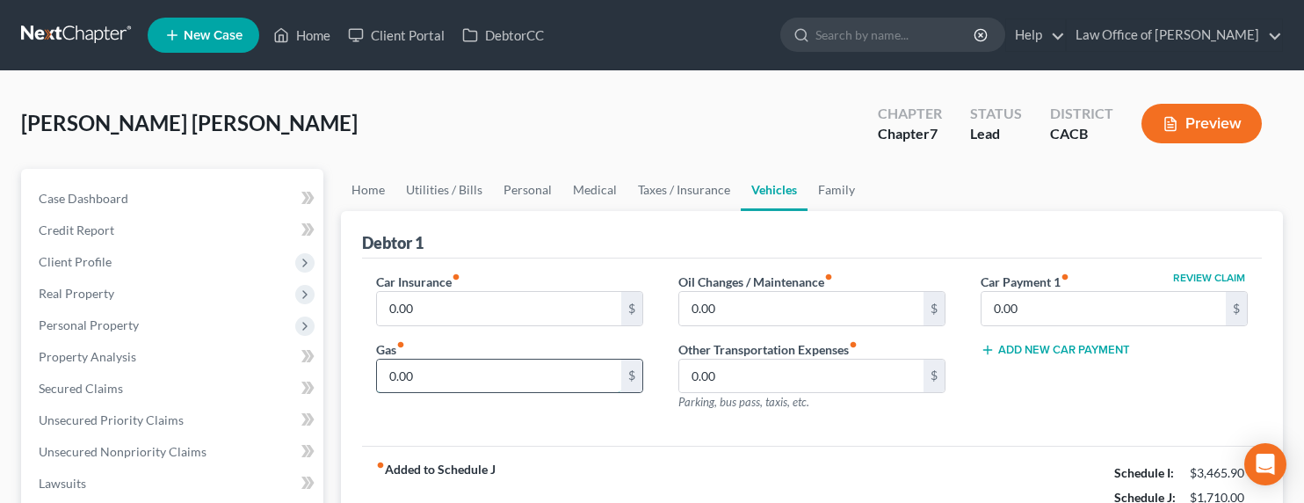
click at [425, 378] on input "0.00" at bounding box center [499, 375] width 244 height 33
type input "1"
type input "350"
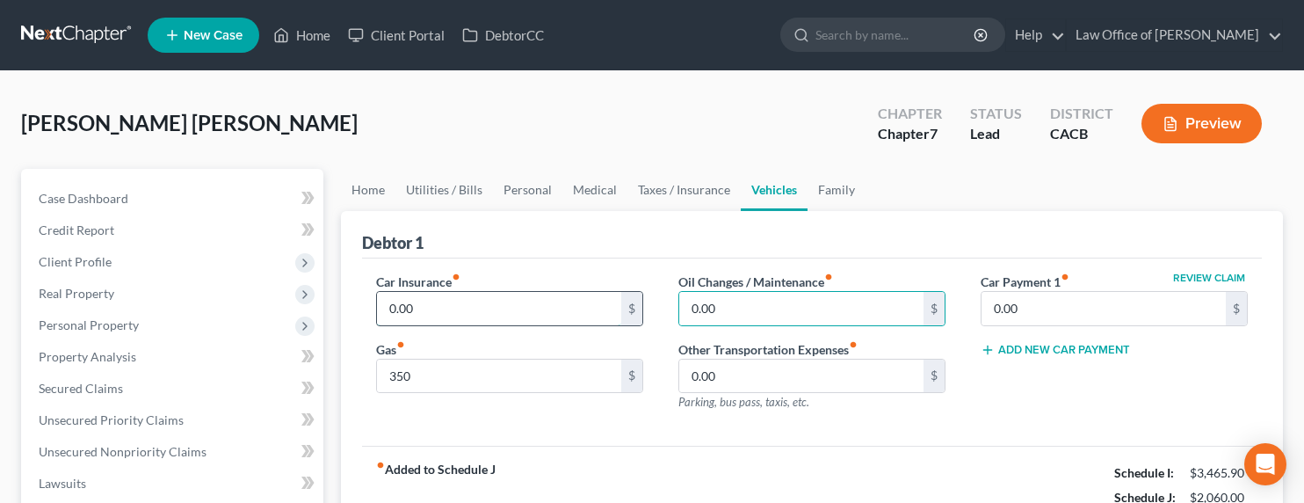
click at [421, 310] on input "0.00" at bounding box center [499, 308] width 244 height 33
type input "200"
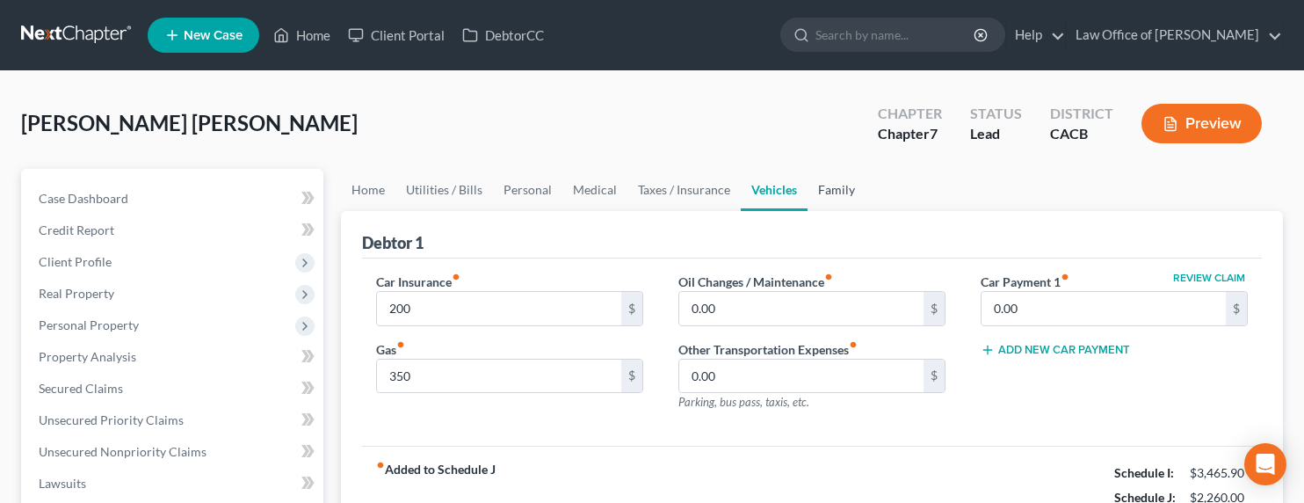
click at [834, 196] on link "Family" at bounding box center [836, 190] width 58 height 42
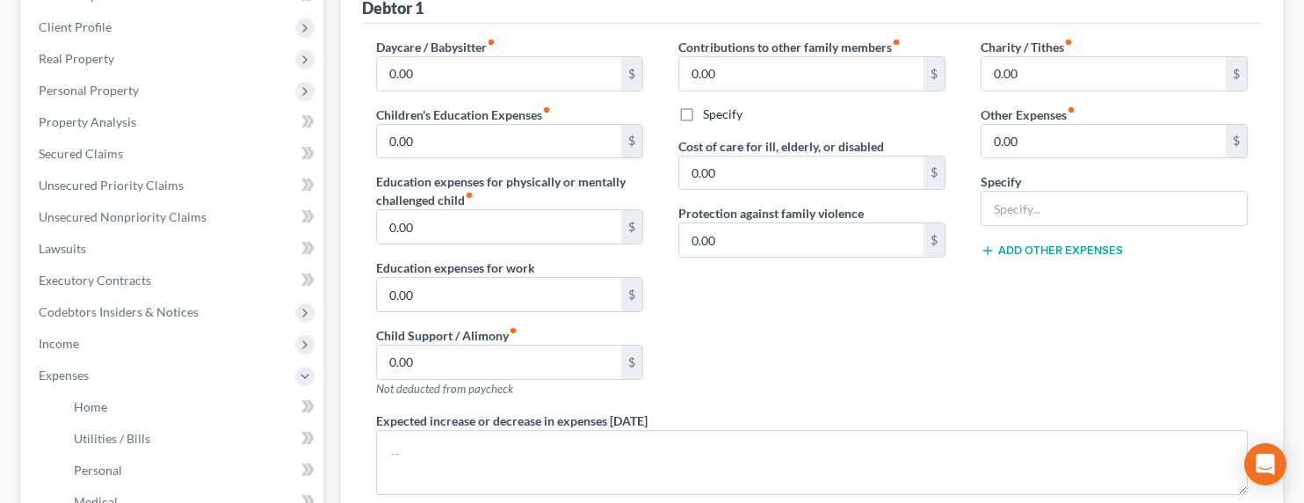
scroll to position [240, 0]
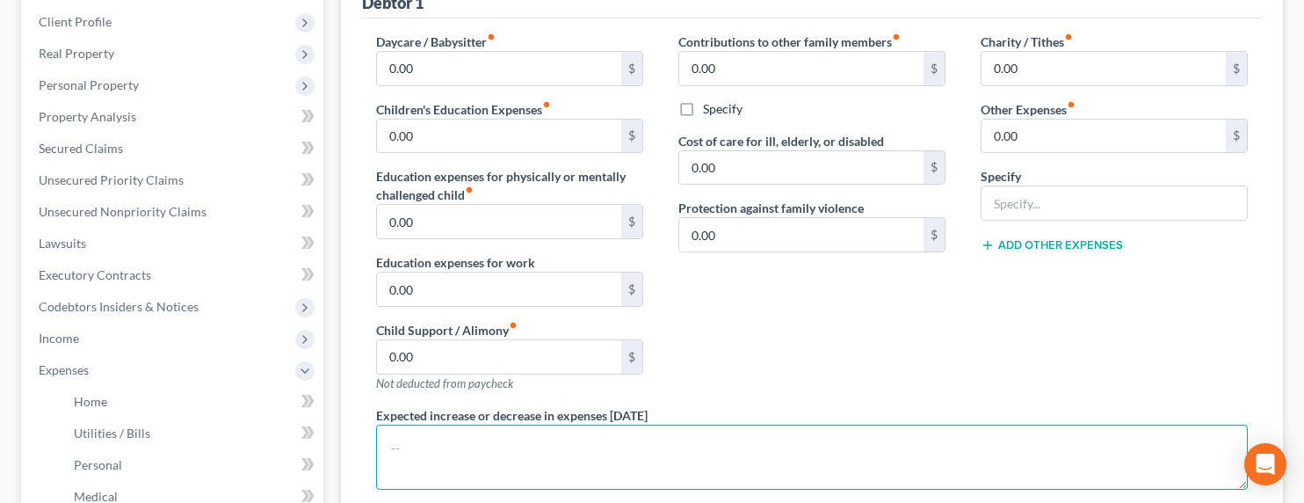
click at [485, 436] on textarea at bounding box center [812, 456] width 872 height 65
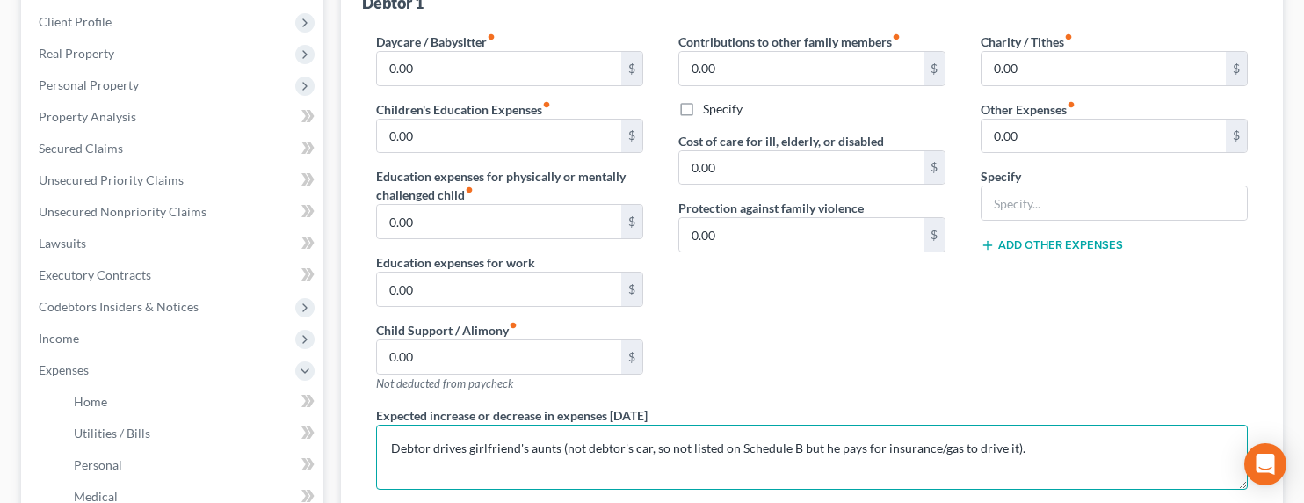
click at [551, 453] on textarea "Debtor drives girlfriend's aunts (not debtor's car, so not listed on Schedule B…" at bounding box center [812, 456] width 872 height 65
click at [646, 446] on textarea "Debtor drives girlfriend's aunts (not debtor's car, so not listed on Schedule B…" at bounding box center [812, 456] width 872 height 65
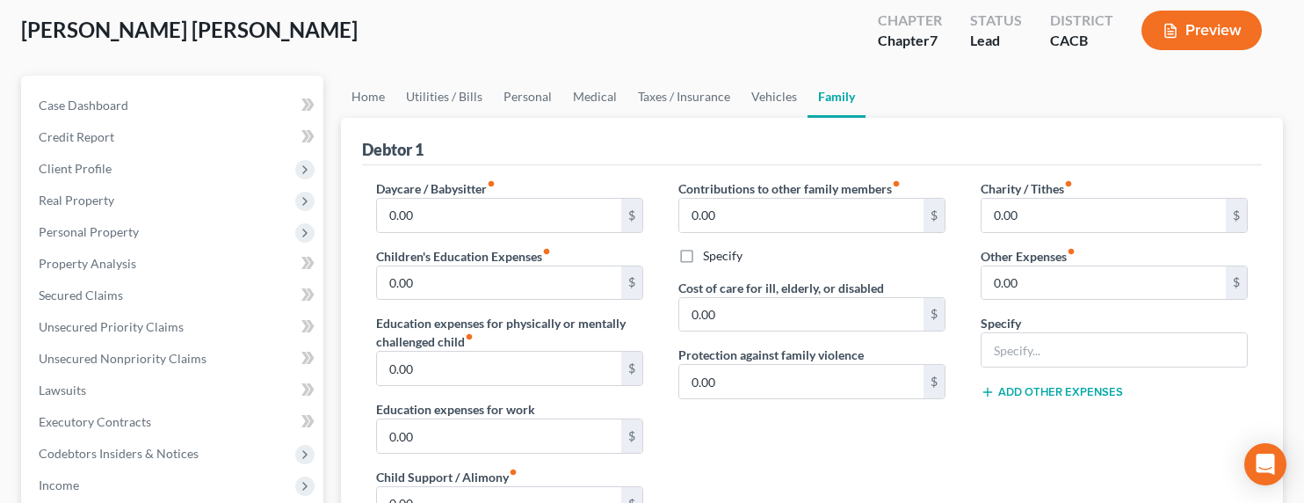
scroll to position [0, 0]
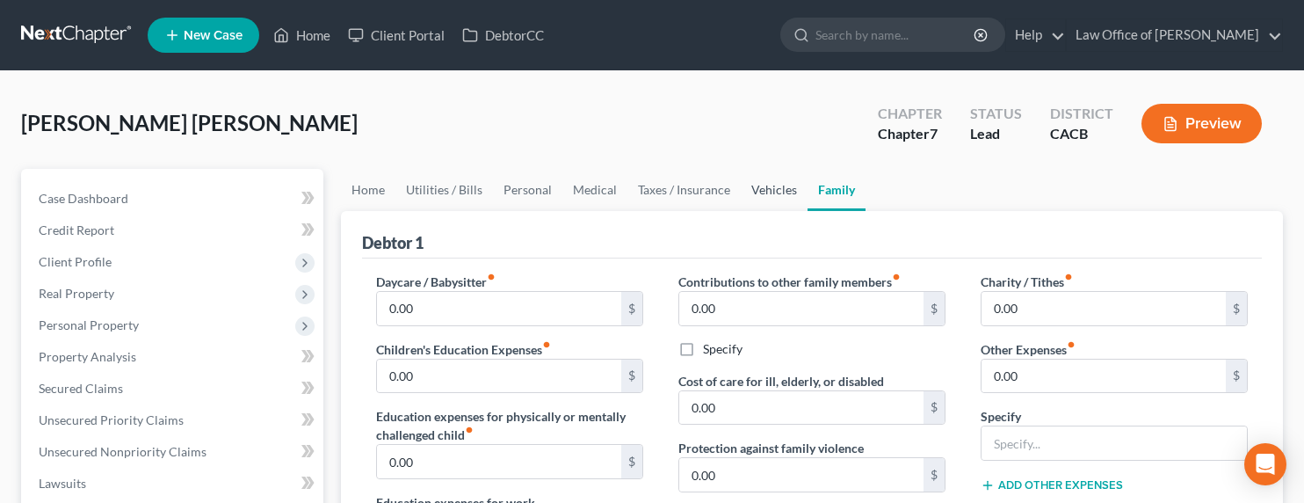
type textarea "Debtor drives girlfriend's aunts (not debtor's car 2014 BMW, so not listed on S…"
click at [772, 187] on link "Vehicles" at bounding box center [774, 190] width 67 height 42
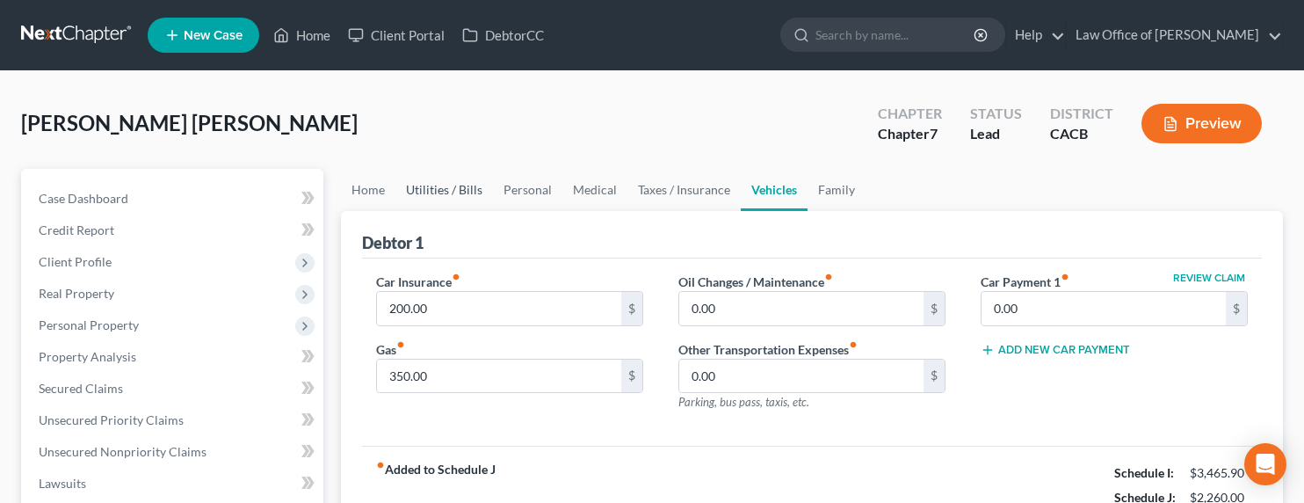
drag, startPoint x: 420, startPoint y: 186, endPoint x: 397, endPoint y: 187, distance: 22.9
click at [420, 186] on link "Utilities / Bills" at bounding box center [444, 190] width 98 height 42
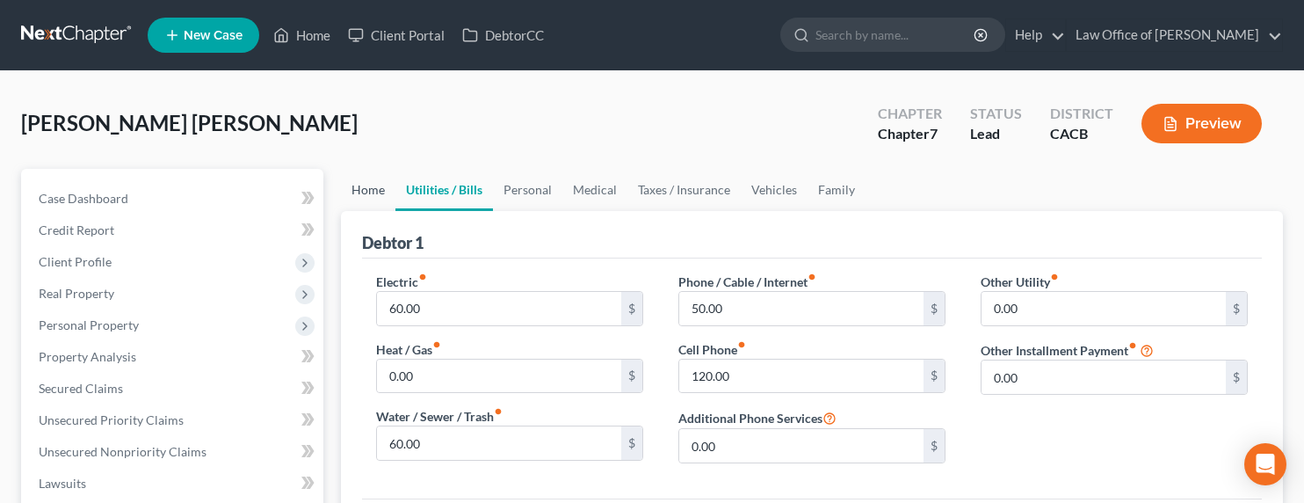
click at [376, 187] on link "Home" at bounding box center [368, 190] width 54 height 42
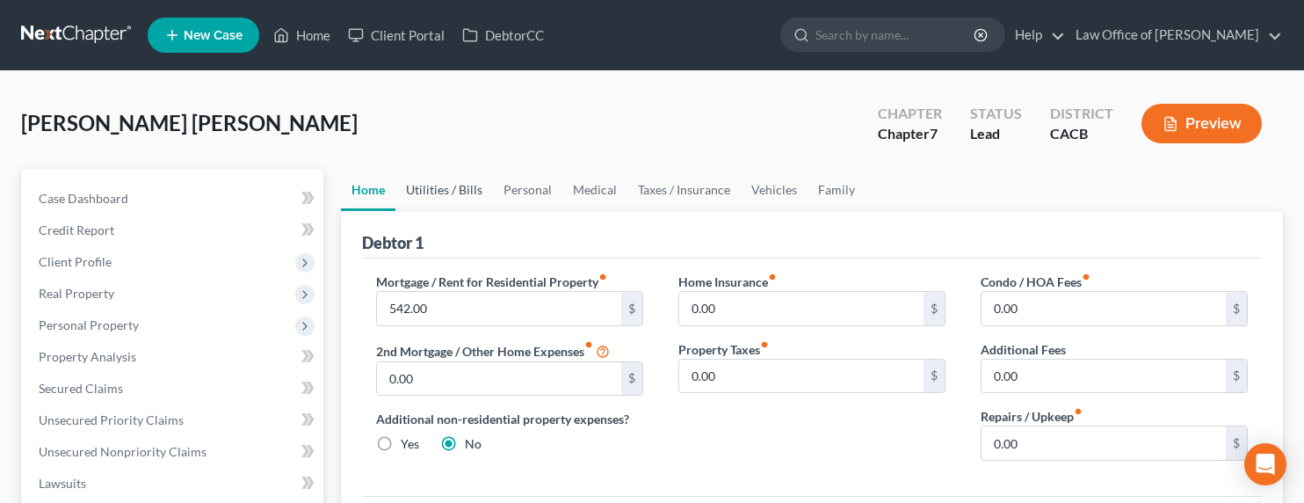
click at [439, 193] on link "Utilities / Bills" at bounding box center [444, 190] width 98 height 42
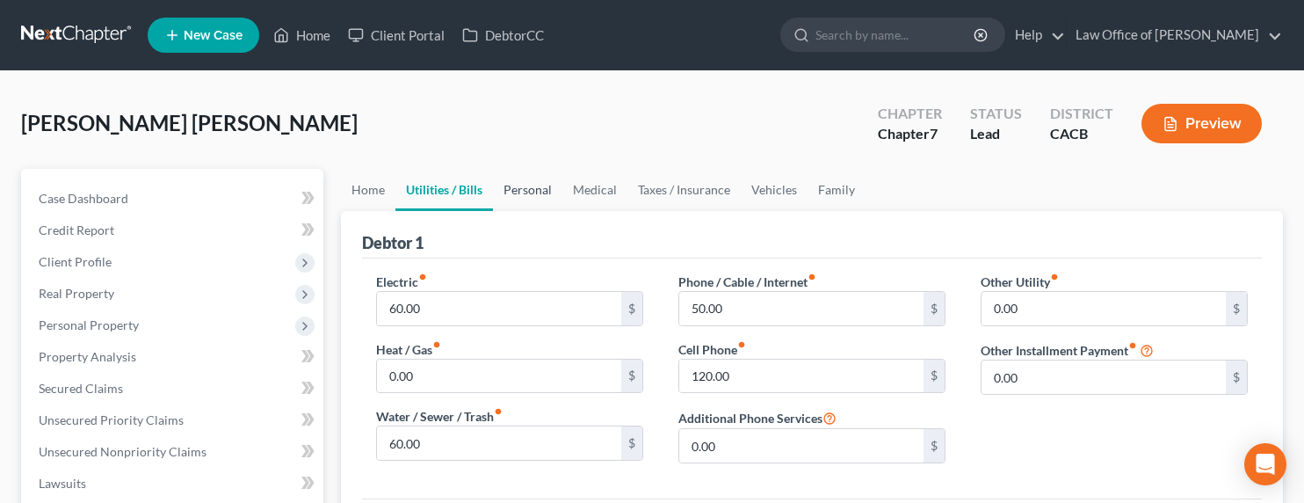
click at [528, 199] on link "Personal" at bounding box center [527, 190] width 69 height 42
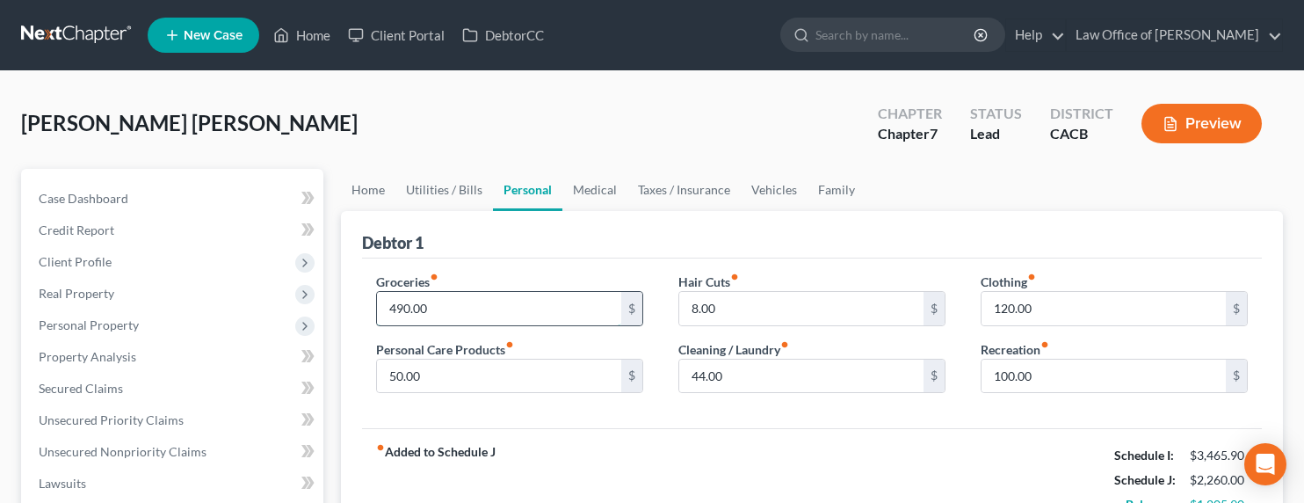
click at [402, 313] on input "490.00" at bounding box center [499, 308] width 244 height 33
click at [395, 309] on input "490.00" at bounding box center [499, 308] width 244 height 33
drag, startPoint x: 398, startPoint y: 308, endPoint x: 387, endPoint y: 307, distance: 10.7
click at [387, 307] on input "490.00" at bounding box center [499, 308] width 244 height 33
type input "690.00"
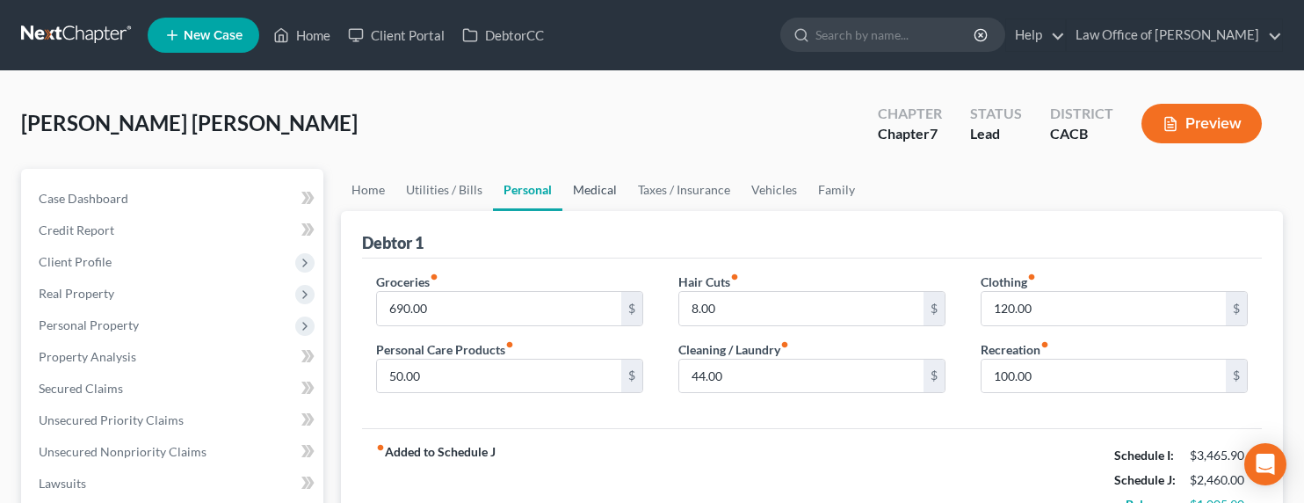
click at [590, 185] on link "Medical" at bounding box center [594, 190] width 65 height 42
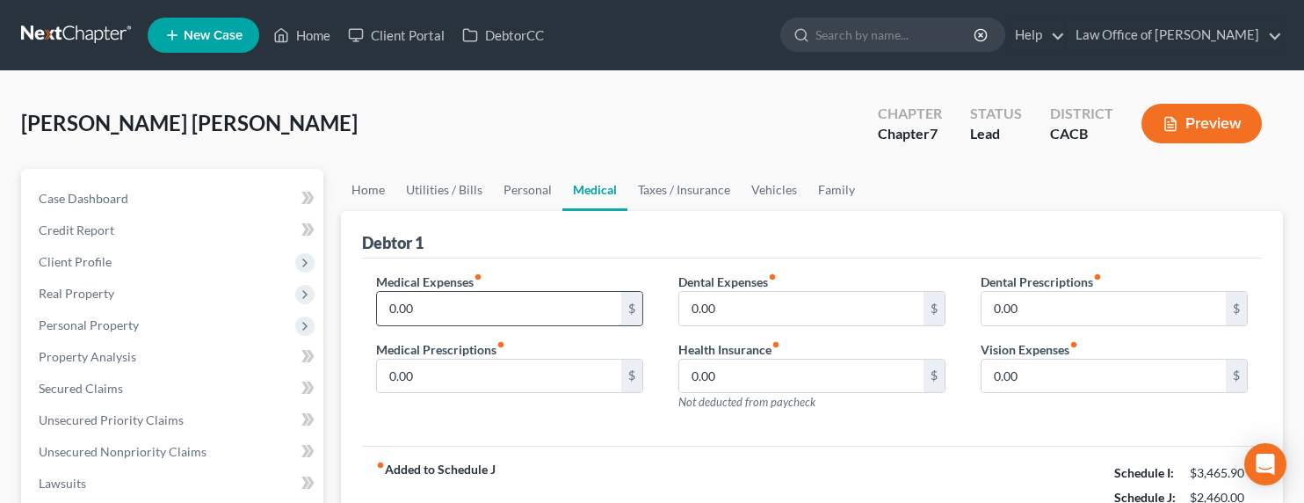
click at [411, 309] on input "0.00" at bounding box center [499, 308] width 244 height 33
type input "35.35"
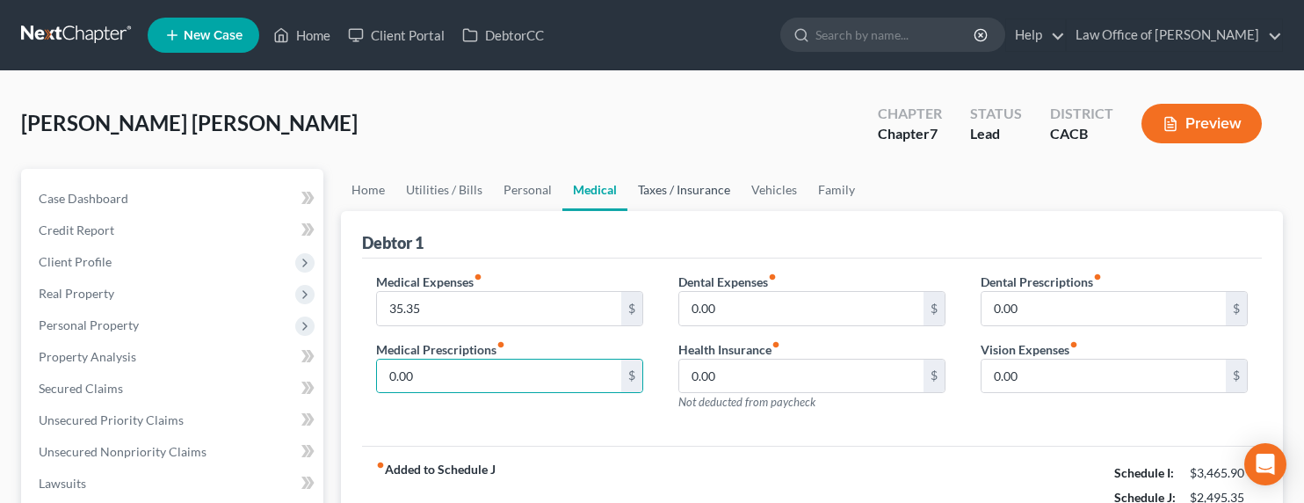
click at [689, 174] on link "Taxes / Insurance" at bounding box center [683, 190] width 113 height 42
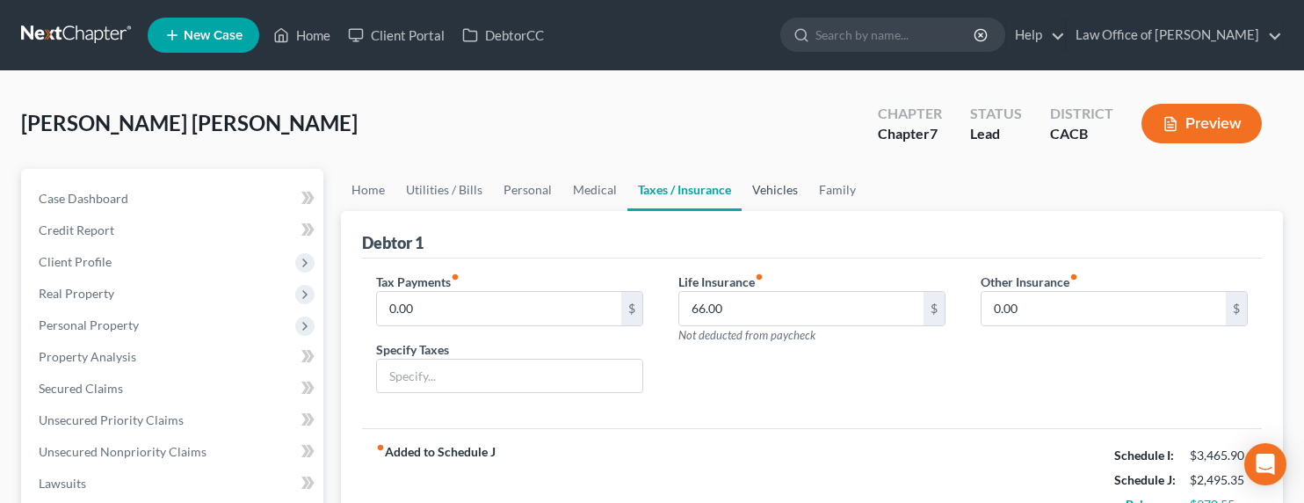
click at [762, 189] on link "Vehicles" at bounding box center [775, 190] width 67 height 42
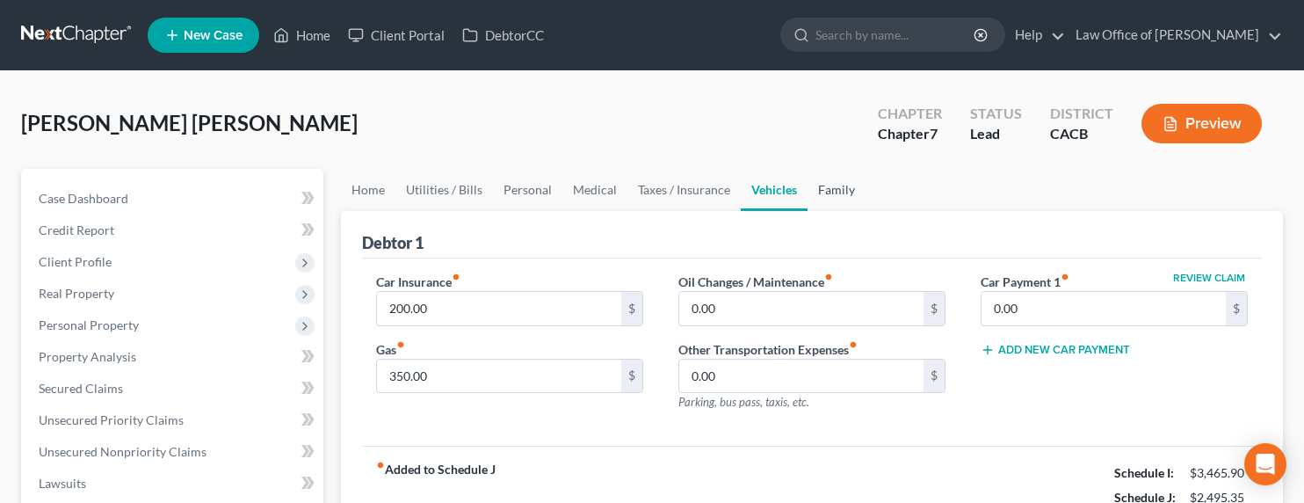
click at [835, 192] on link "Family" at bounding box center [836, 190] width 58 height 42
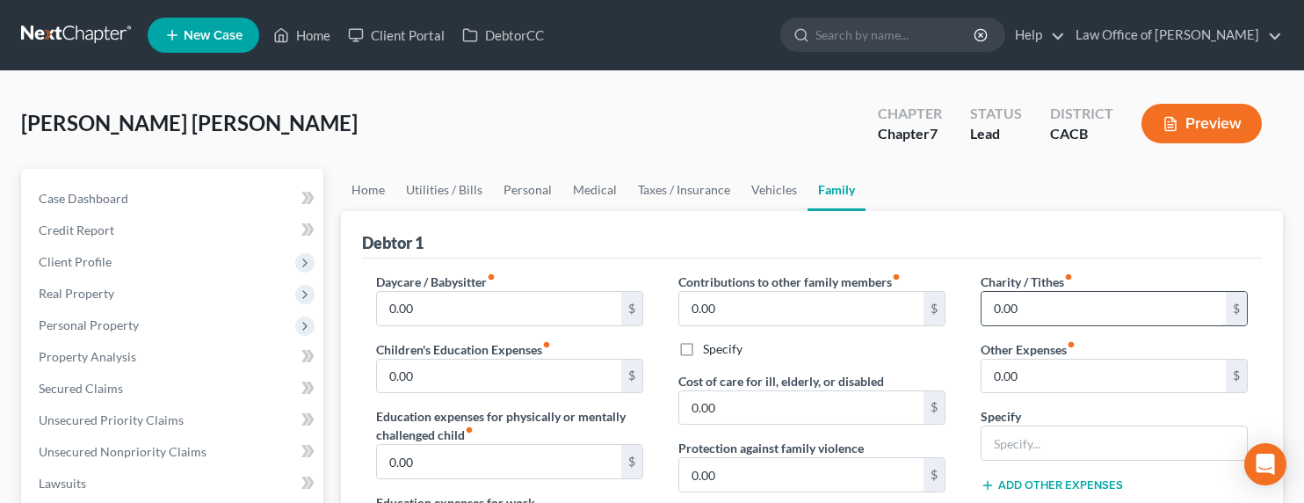
click at [1021, 302] on input "0.00" at bounding box center [1103, 308] width 244 height 33
type input "75"
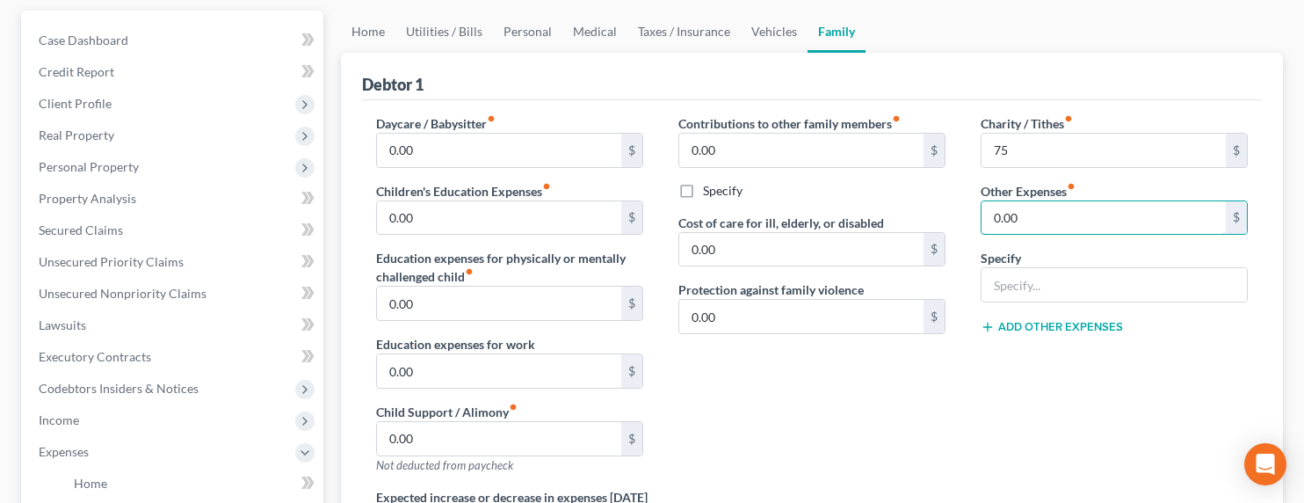
scroll to position [117, 0]
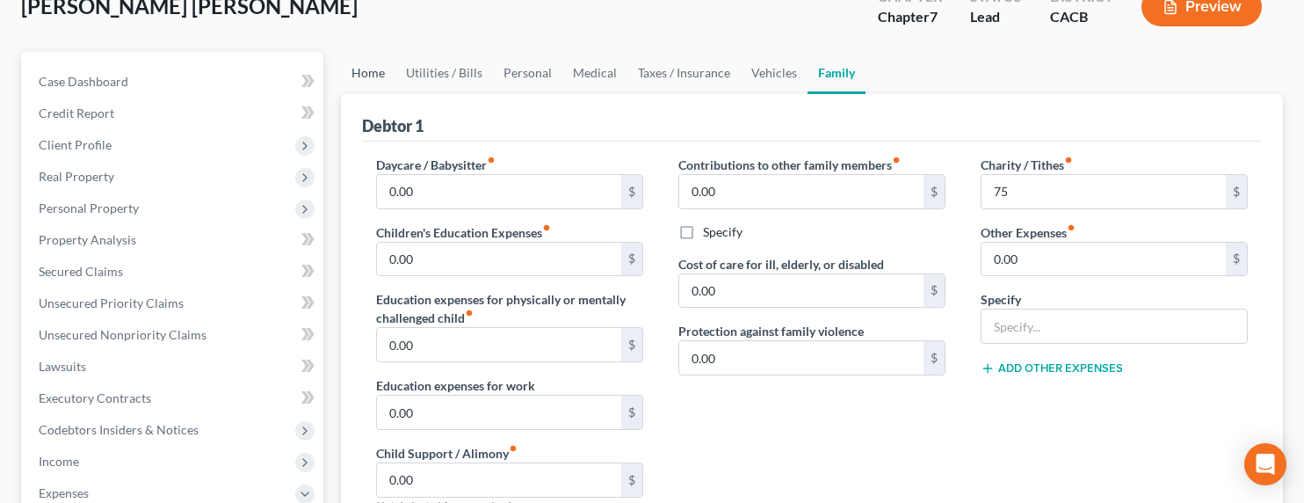
click at [378, 68] on link "Home" at bounding box center [368, 73] width 54 height 42
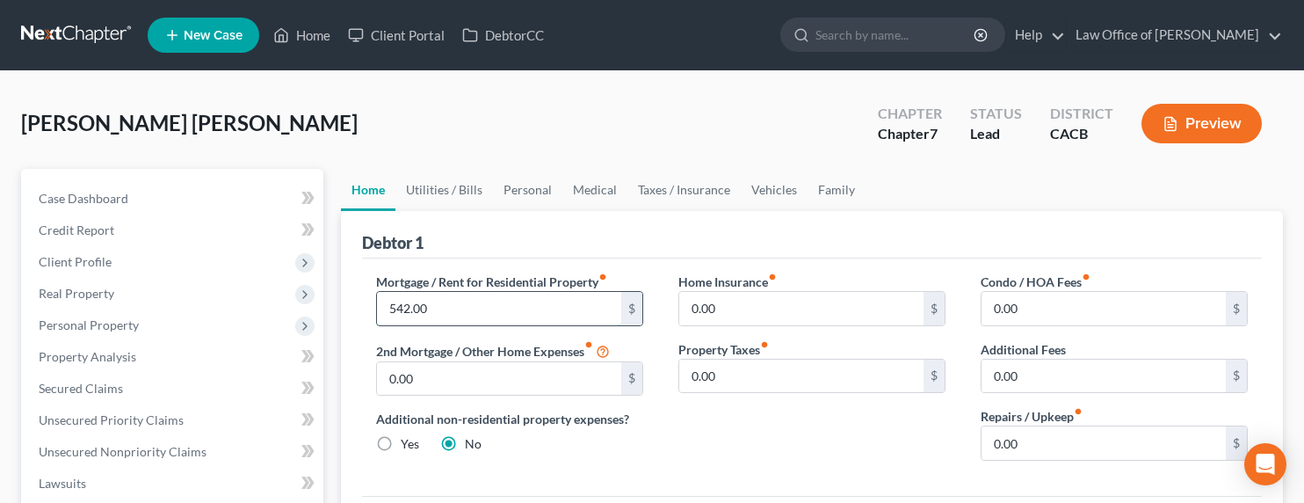
click at [413, 312] on input "542.00" at bounding box center [499, 308] width 244 height 33
click at [408, 308] on input "542.00" at bounding box center [499, 308] width 244 height 33
drag, startPoint x: 430, startPoint y: 308, endPoint x: 359, endPoint y: 301, distance: 70.6
click at [359, 301] on div "Mortgage / Rent for Residential Property fiber_manual_record 542.00 $ 2nd Mortg…" at bounding box center [509, 373] width 302 height 202
click at [401, 308] on input "1,100" at bounding box center [499, 308] width 244 height 33
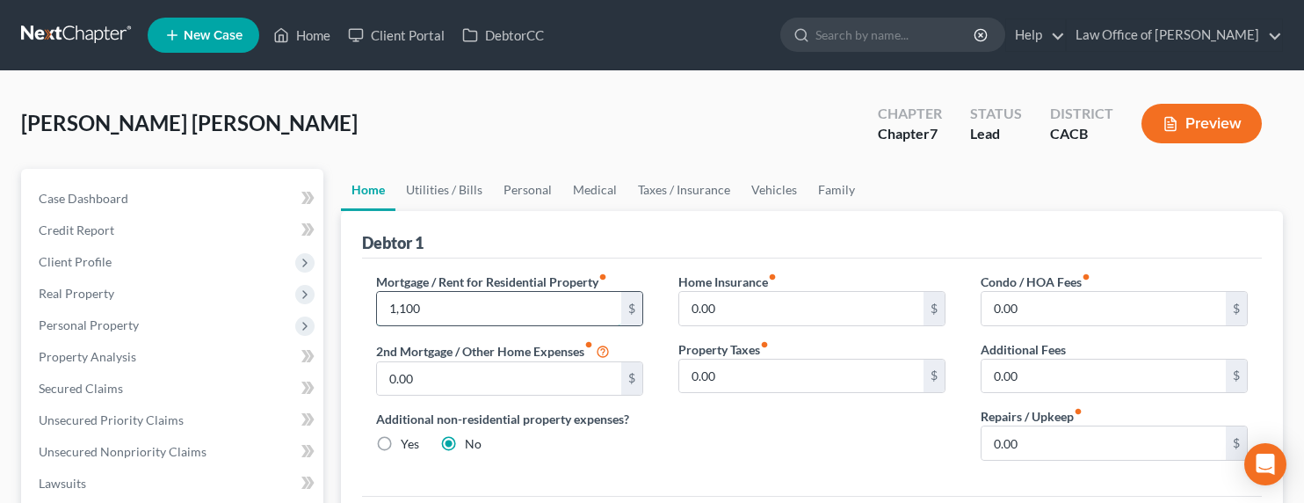
click at [438, 309] on input "1,100" at bounding box center [499, 308] width 244 height 33
drag, startPoint x: 442, startPoint y: 306, endPoint x: 365, endPoint y: 303, distance: 77.4
click at [365, 303] on div "Mortgage / Rent for Residential Property fiber_manual_record 1,100 $ 2nd Mortga…" at bounding box center [509, 373] width 302 height 202
type input "850"
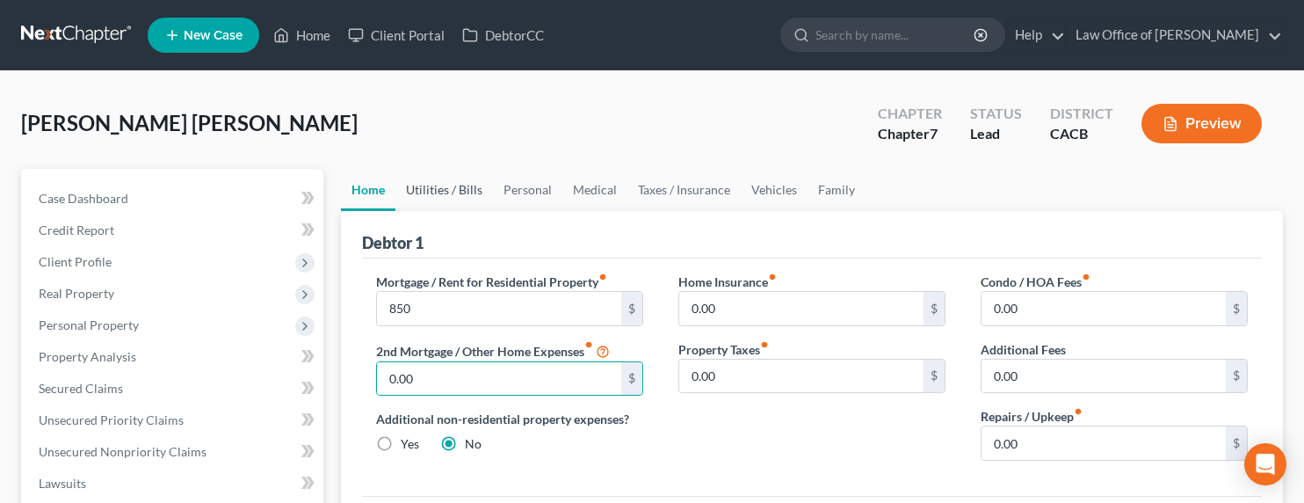
click at [448, 191] on link "Utilities / Bills" at bounding box center [444, 190] width 98 height 42
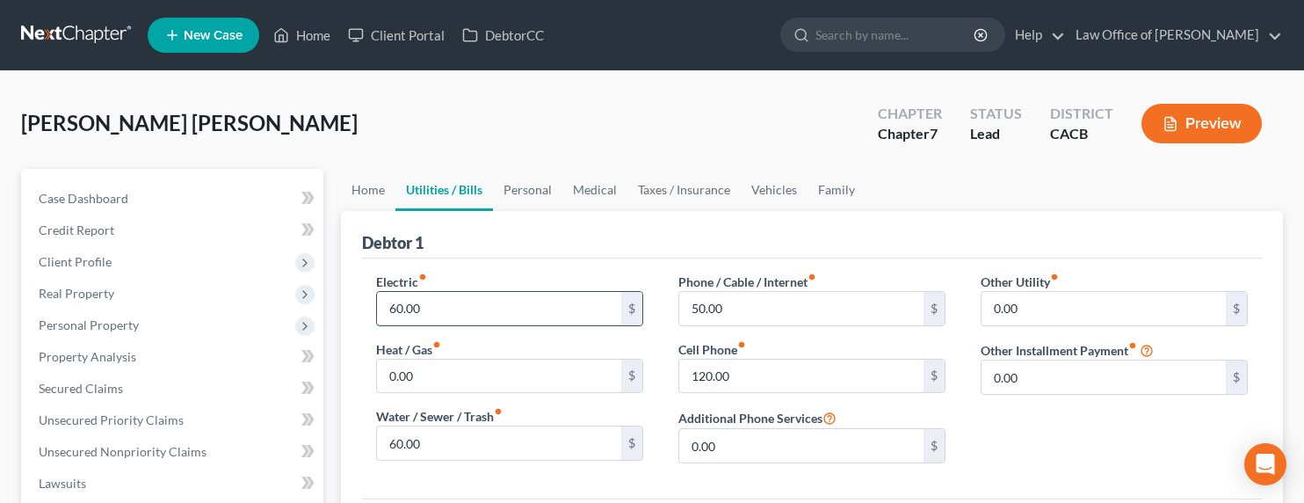
click at [395, 314] on input "60.00" at bounding box center [499, 308] width 244 height 33
click at [725, 308] on input "50.00" at bounding box center [801, 308] width 244 height 33
click at [696, 308] on input "50.00" at bounding box center [801, 308] width 244 height 33
drag, startPoint x: 702, startPoint y: 306, endPoint x: 688, endPoint y: 303, distance: 14.3
click at [688, 306] on input "50.00" at bounding box center [801, 308] width 244 height 33
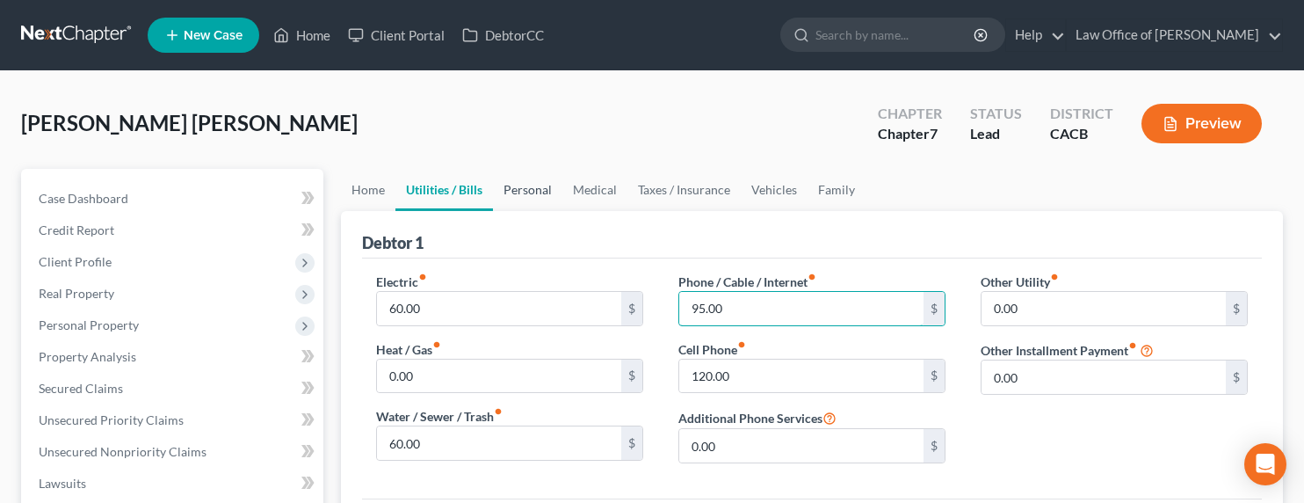
type input "95.00"
click at [536, 191] on link "Personal" at bounding box center [527, 190] width 69 height 42
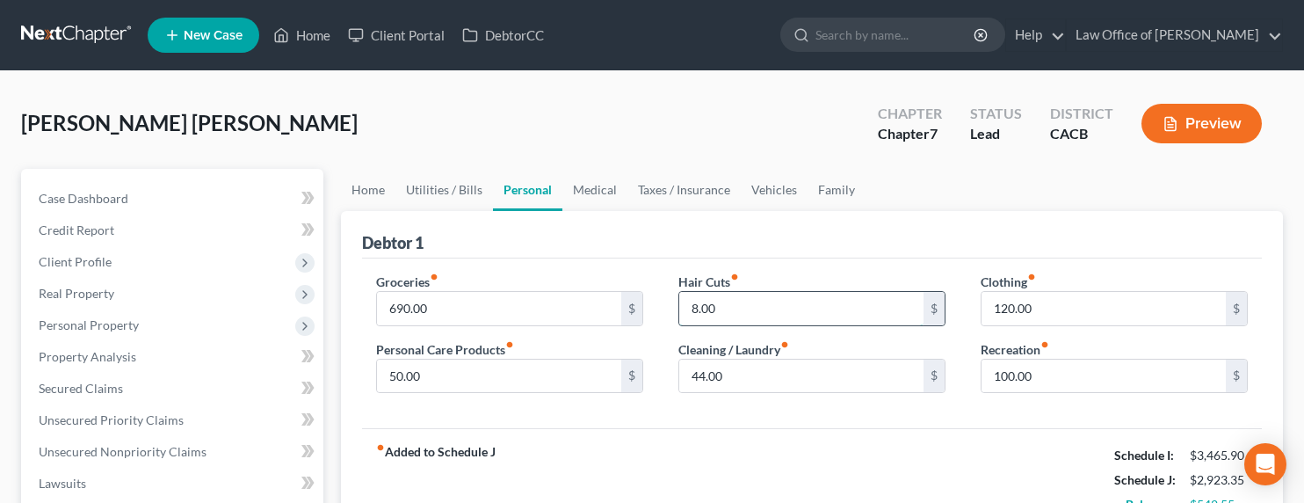
click at [714, 294] on input "8.00" at bounding box center [801, 308] width 244 height 33
drag, startPoint x: 720, startPoint y: 304, endPoint x: 665, endPoint y: 311, distance: 55.8
click at [665, 311] on div "Hair Cuts fiber_manual_record 8.00 $ Cleaning / Laundry fiber_manual_record 44.…" at bounding box center [812, 339] width 302 height 135
type input "11"
click at [640, 191] on link "Taxes / Insurance" at bounding box center [683, 190] width 113 height 42
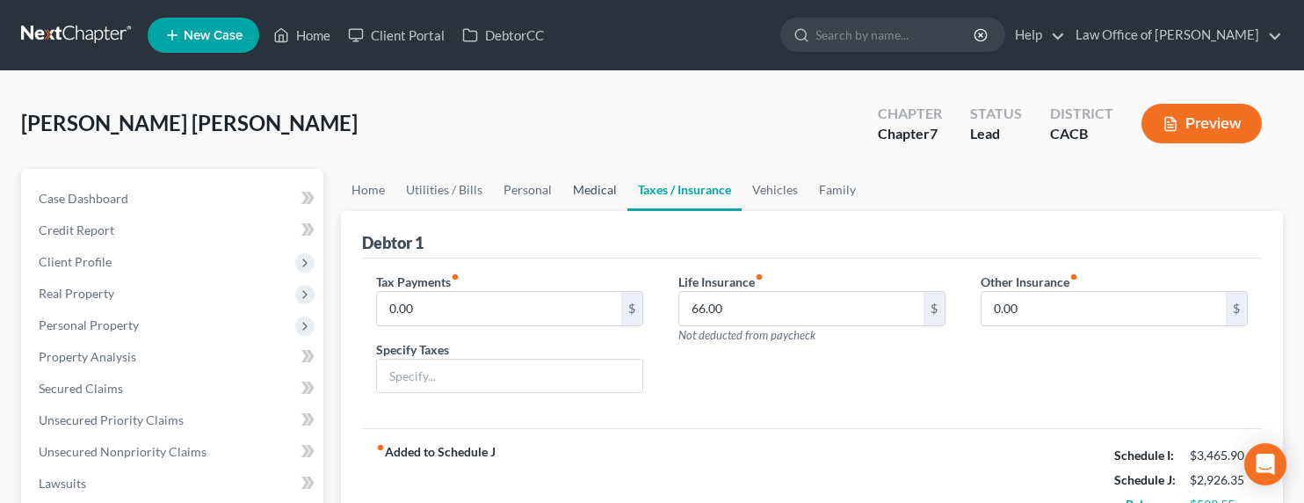
click at [583, 193] on link "Medical" at bounding box center [594, 190] width 65 height 42
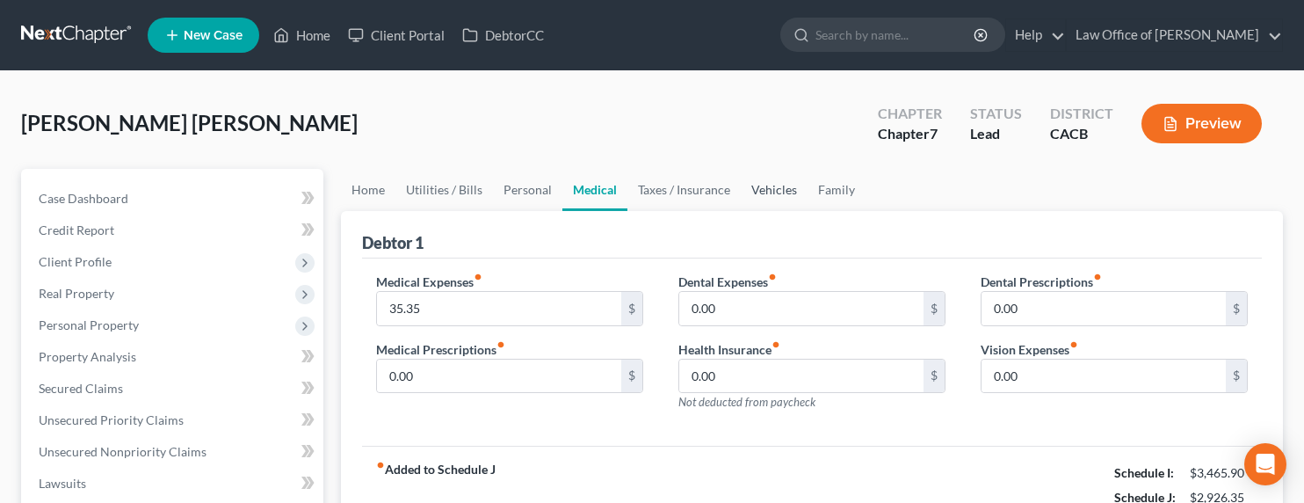
click at [762, 190] on link "Vehicles" at bounding box center [774, 190] width 67 height 42
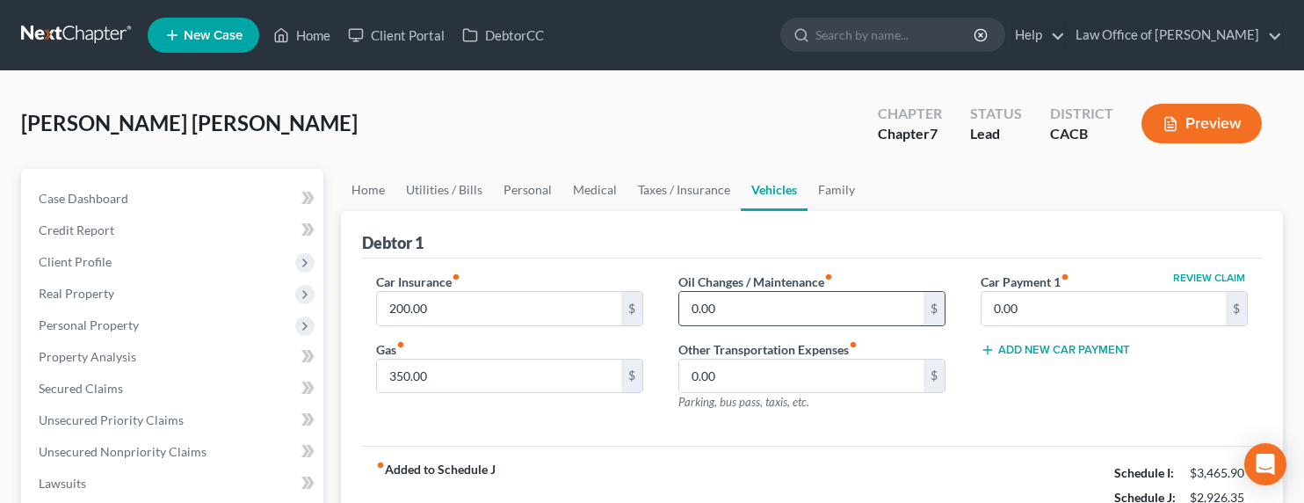
click at [721, 315] on input "0.00" at bounding box center [801, 308] width 244 height 33
type input "15"
type input "20"
click at [834, 184] on link "Family" at bounding box center [836, 190] width 58 height 42
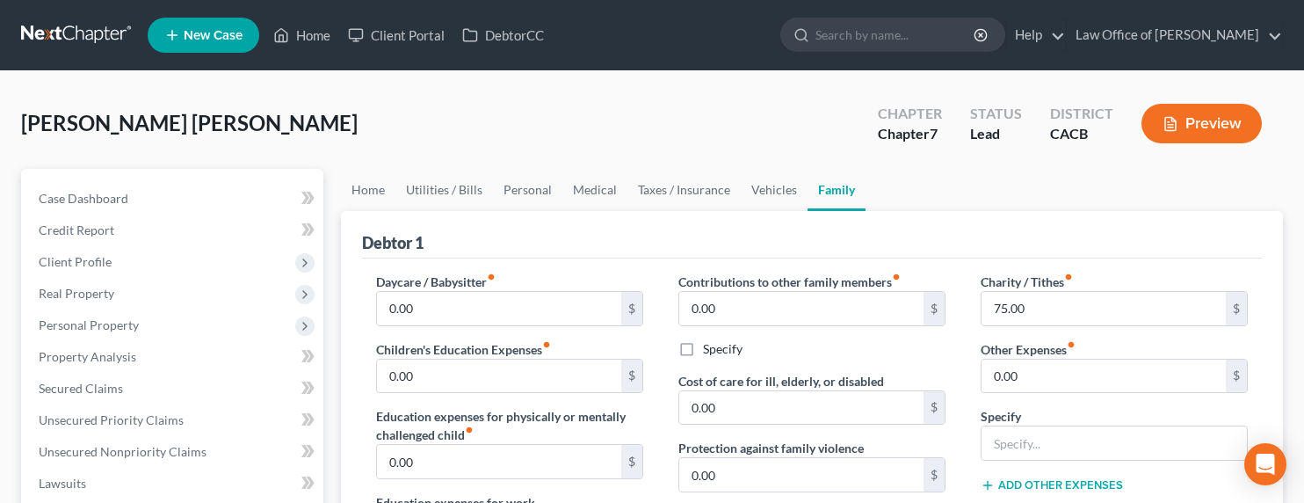
scroll to position [179, 0]
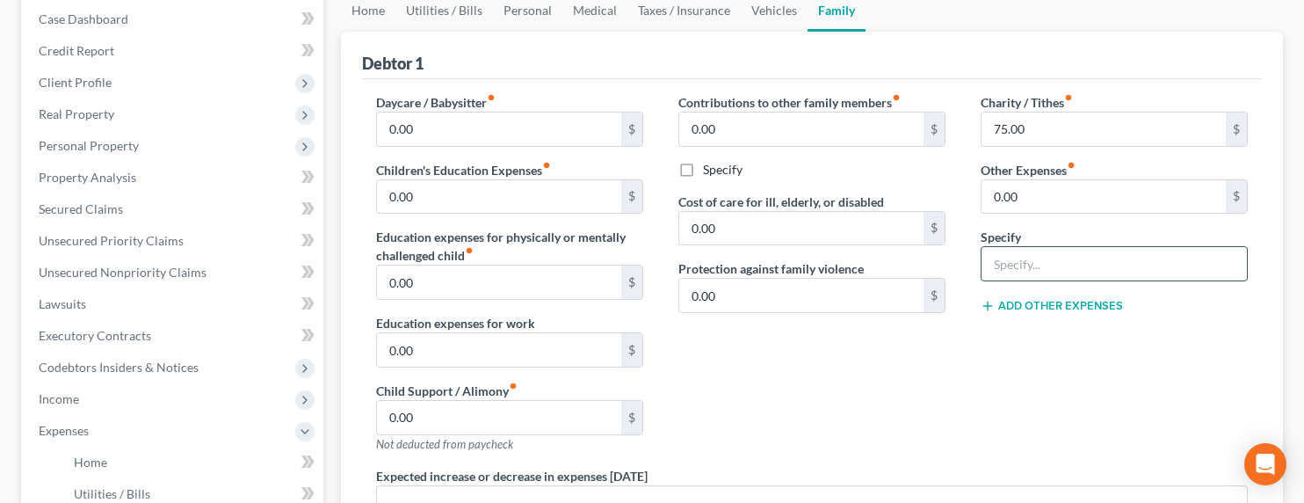
click at [1025, 264] on input "text" at bounding box center [1113, 263] width 265 height 33
click at [1019, 371] on div "Charity / Tithes fiber_manual_record 75.00 $ Other Expenses fiber_manual_record…" at bounding box center [1114, 279] width 302 height 373
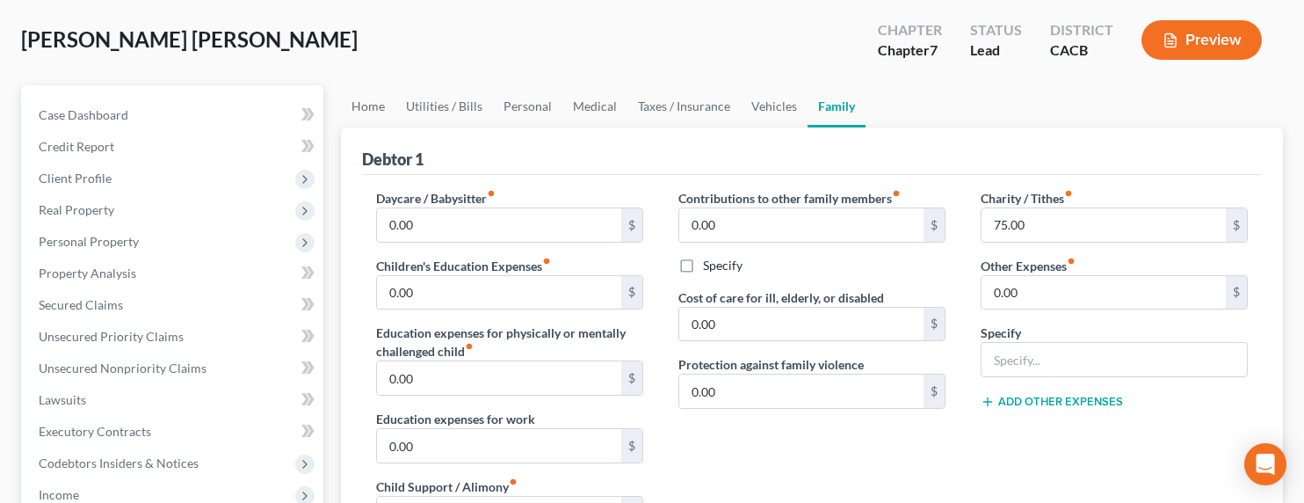
scroll to position [0, 0]
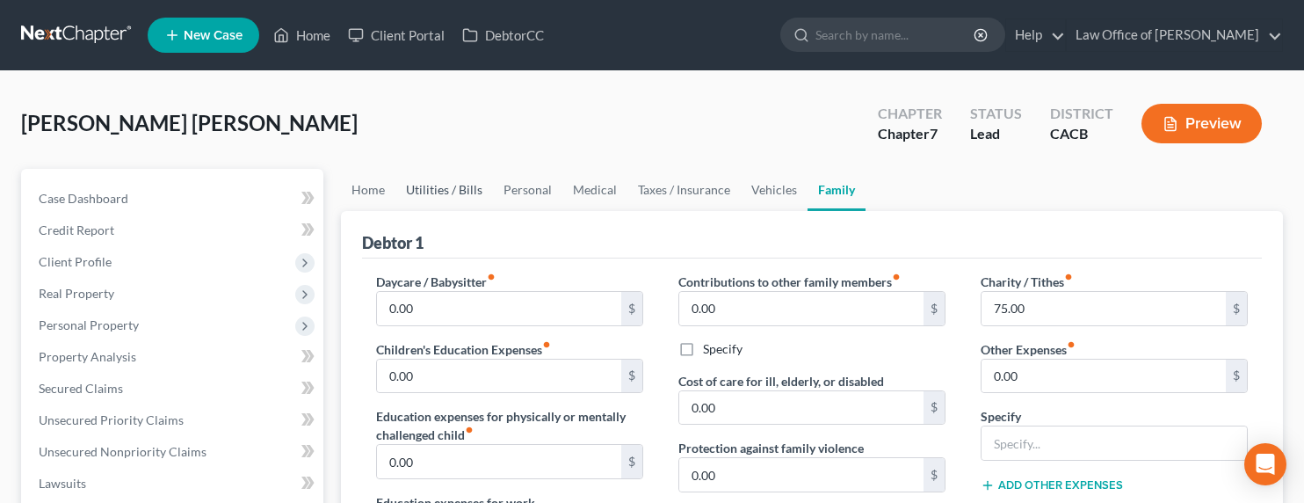
click at [454, 185] on link "Utilities / Bills" at bounding box center [444, 190] width 98 height 42
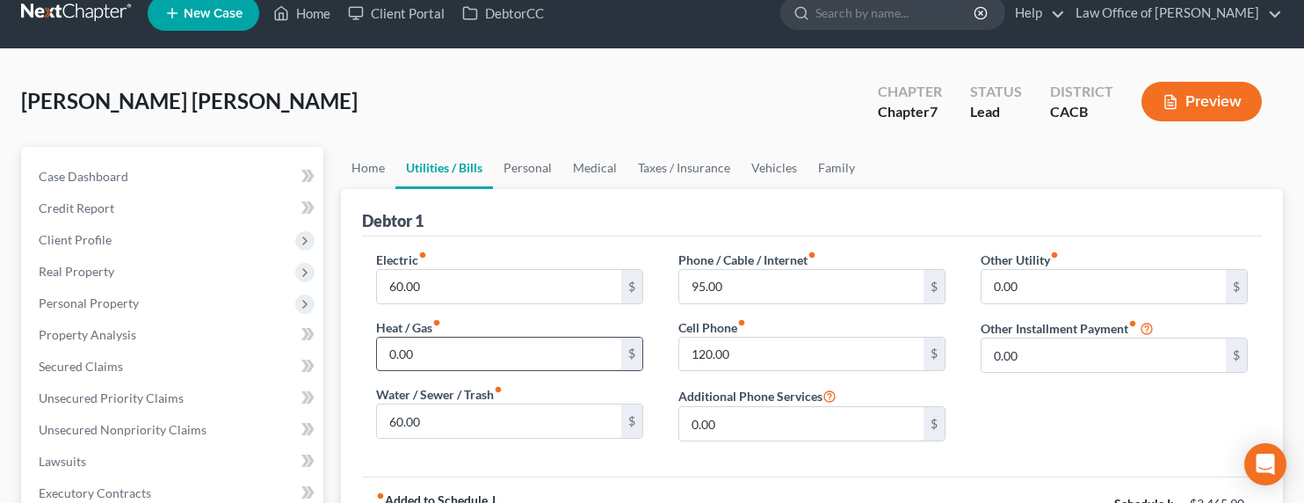
scroll to position [33, 0]
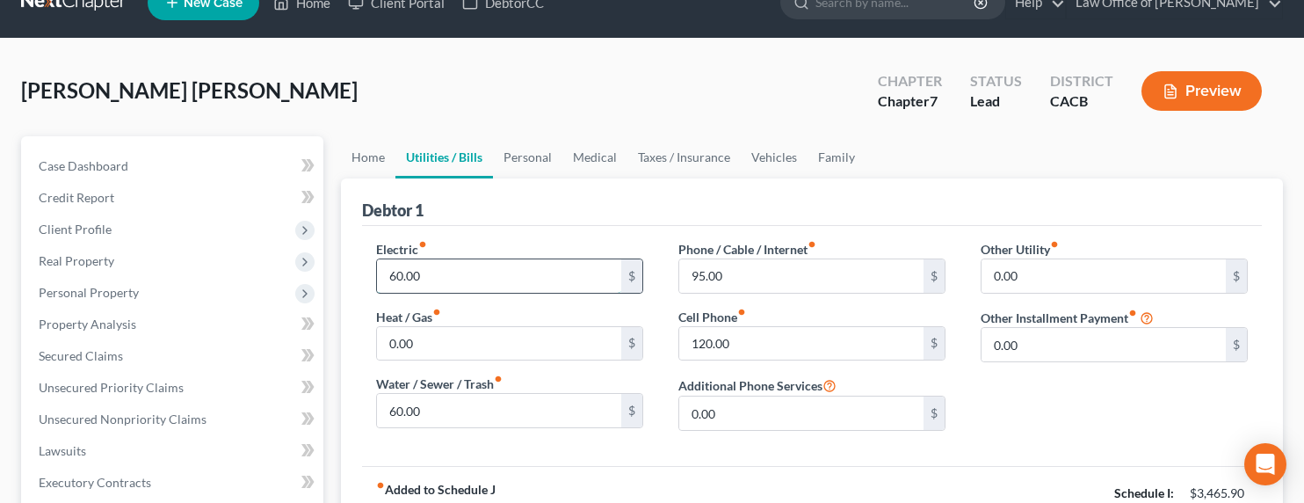
click at [415, 272] on input "60.00" at bounding box center [499, 275] width 244 height 33
click at [458, 272] on input "60.00" at bounding box center [499, 275] width 244 height 33
drag, startPoint x: 455, startPoint y: 275, endPoint x: 324, endPoint y: 275, distance: 130.9
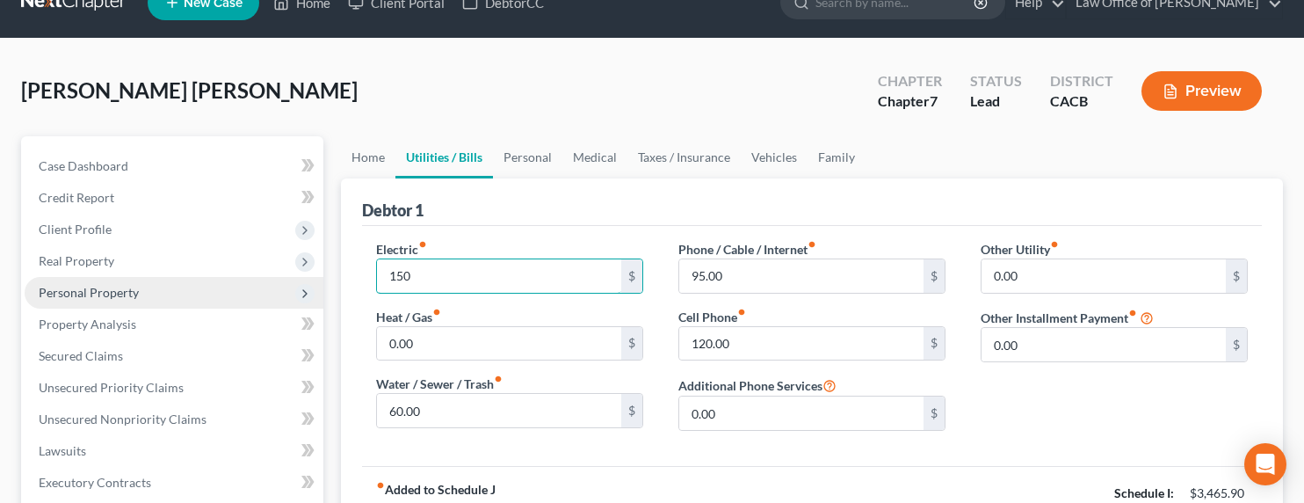
type input "150"
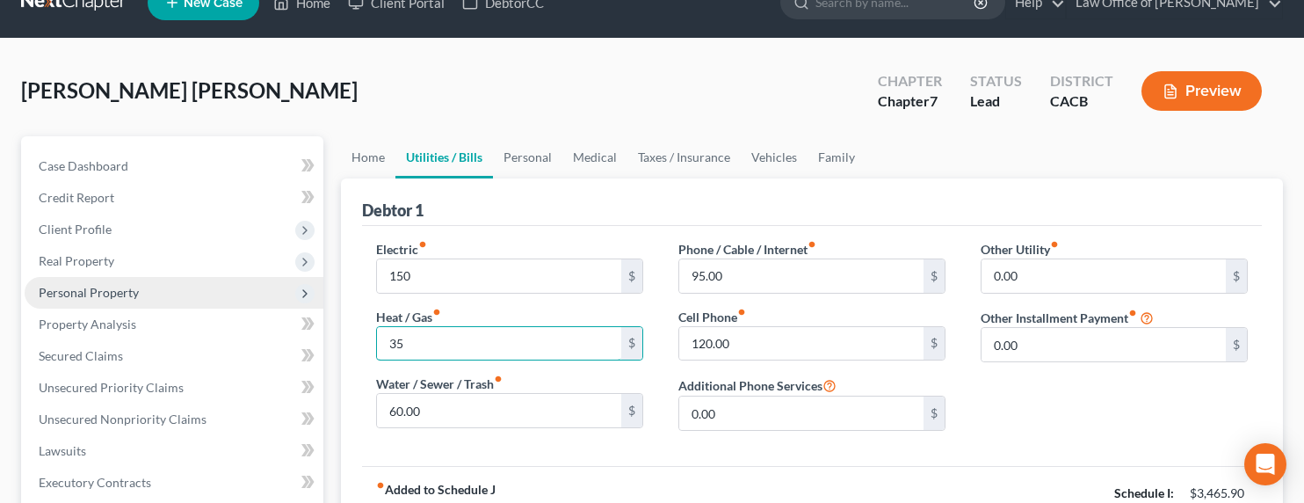
type input "35"
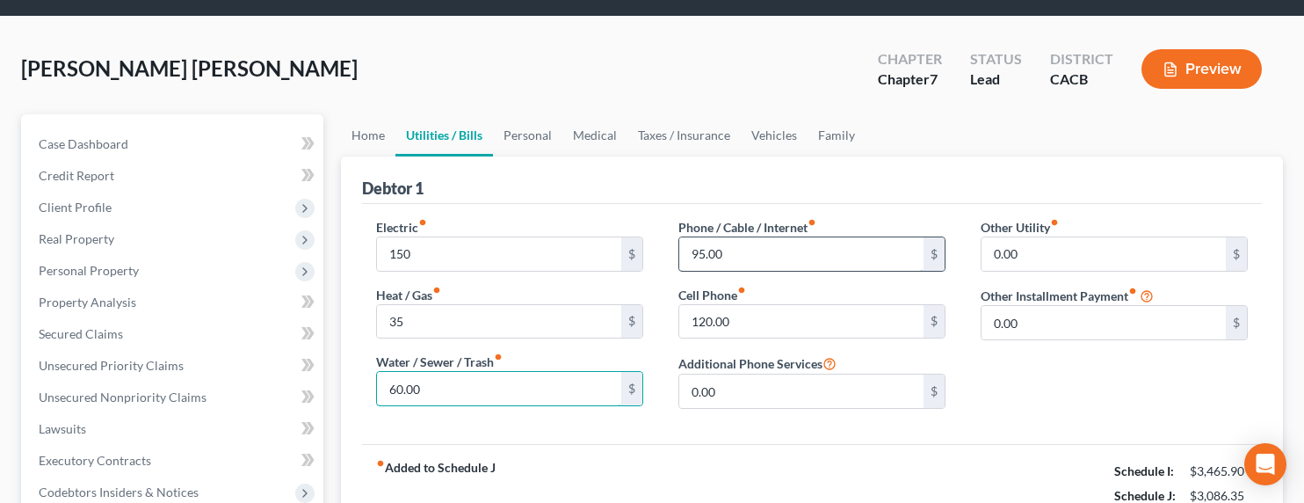
scroll to position [0, 0]
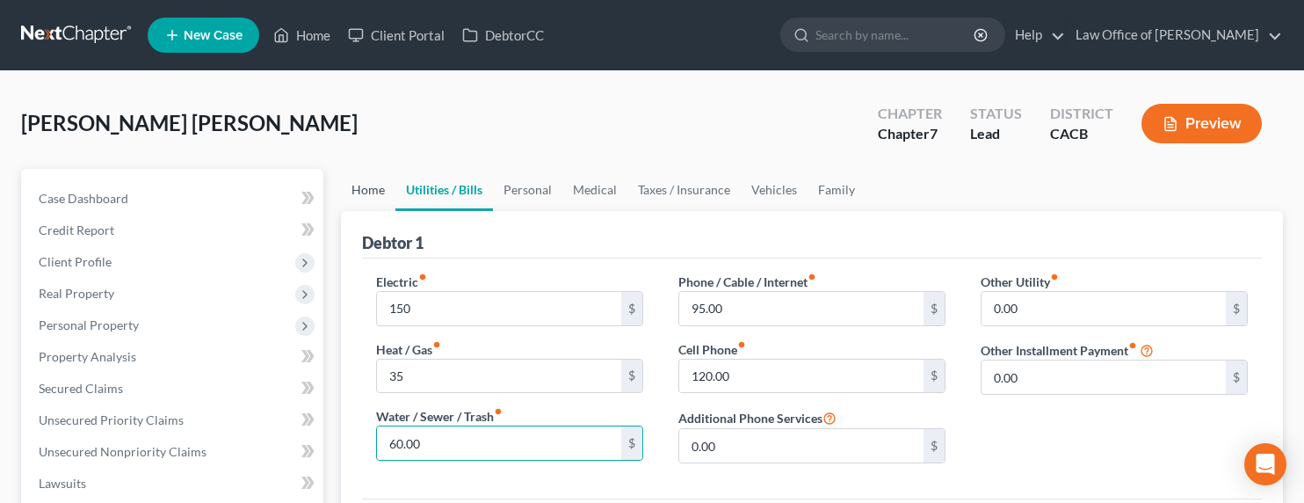
click at [352, 190] on link "Home" at bounding box center [368, 190] width 54 height 42
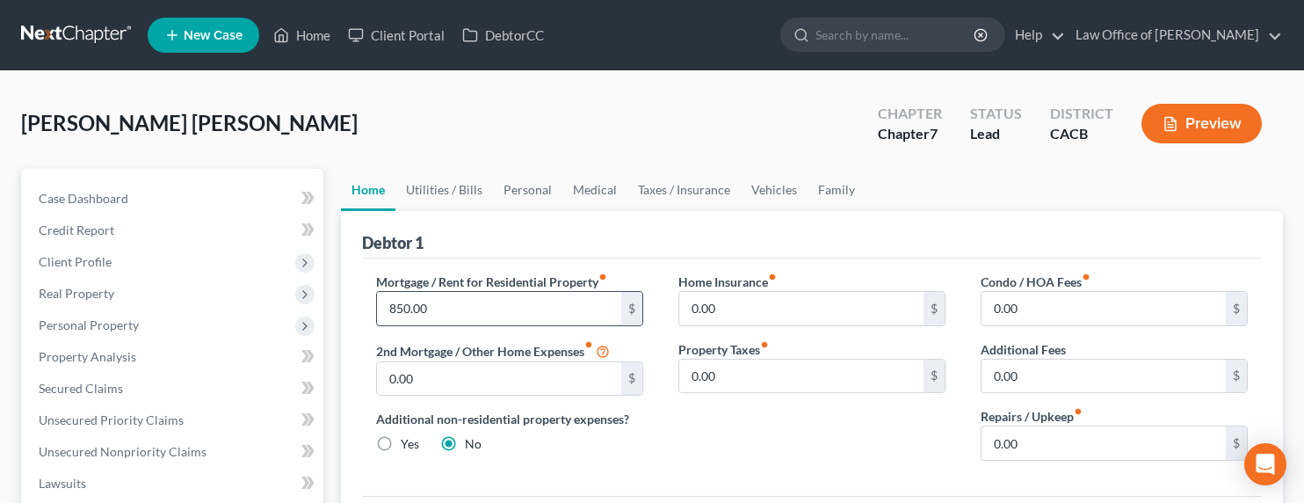
click at [401, 313] on input "850.00" at bounding box center [499, 308] width 244 height 33
click at [429, 309] on input "850.00" at bounding box center [499, 308] width 244 height 33
drag, startPoint x: 437, startPoint y: 310, endPoint x: 373, endPoint y: 300, distance: 64.1
click at [372, 310] on div "Mortgage / Rent for Residential Property fiber_manual_record 850.00 $ 2nd Mortg…" at bounding box center [509, 373] width 302 height 202
type input "975"
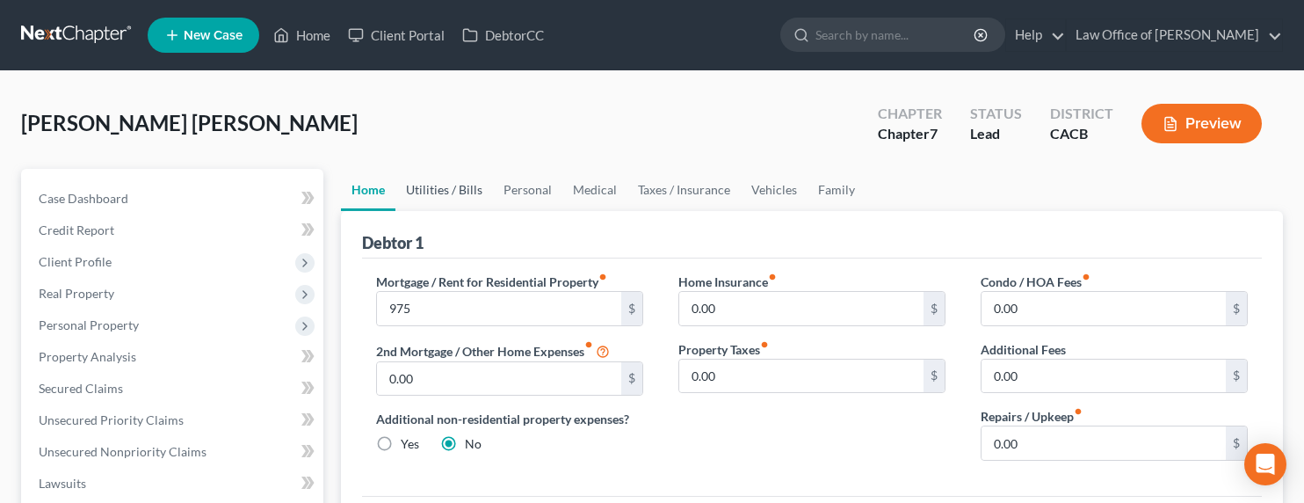
click at [472, 186] on link "Utilities / Bills" at bounding box center [444, 190] width 98 height 42
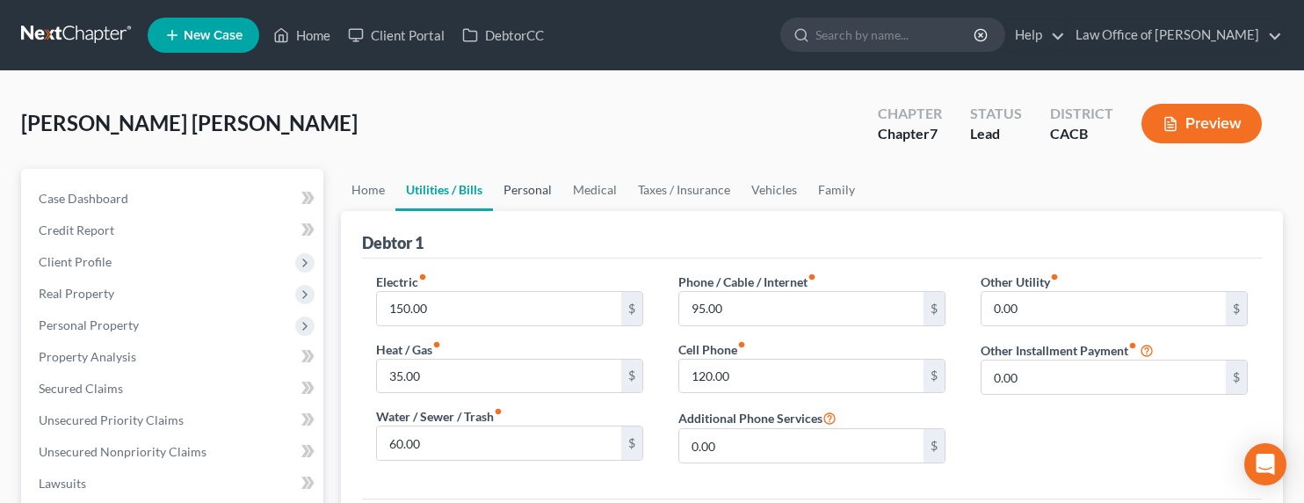
click at [538, 189] on link "Personal" at bounding box center [527, 190] width 69 height 42
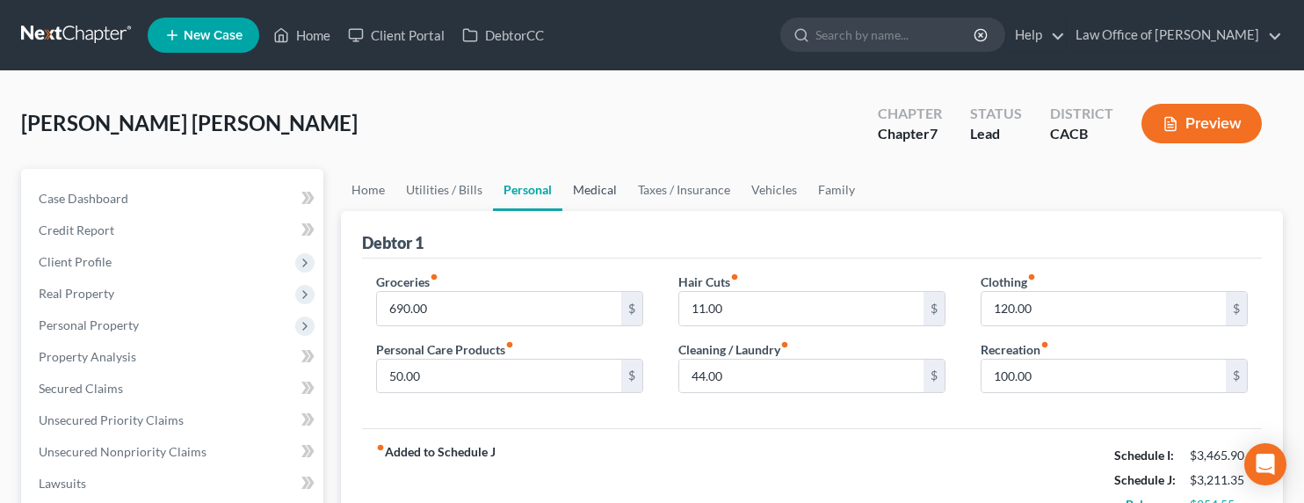
click at [576, 191] on link "Medical" at bounding box center [594, 190] width 65 height 42
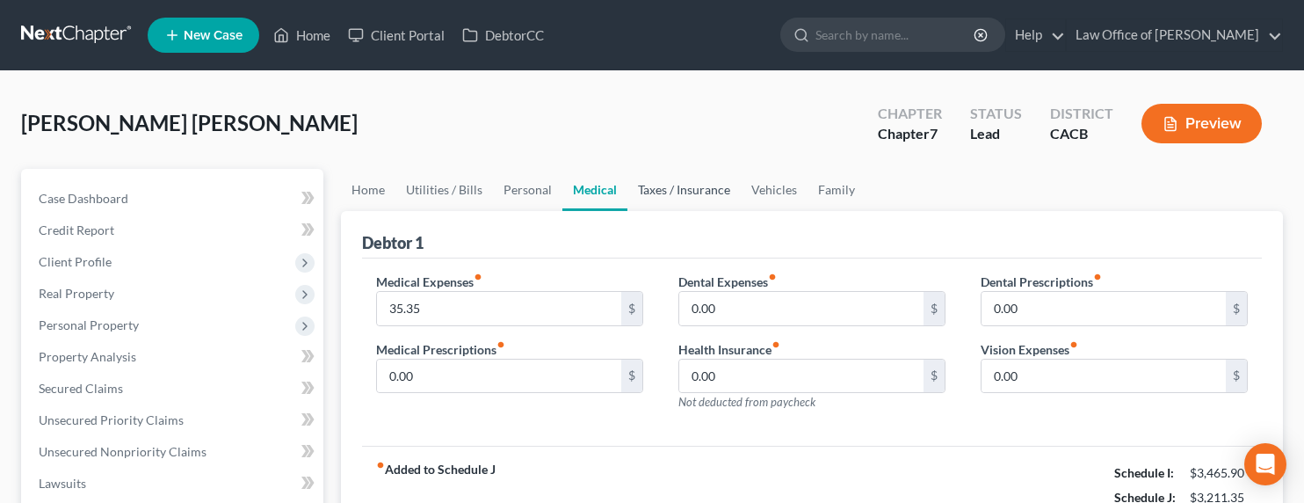
click at [652, 192] on link "Taxes / Insurance" at bounding box center [683, 190] width 113 height 42
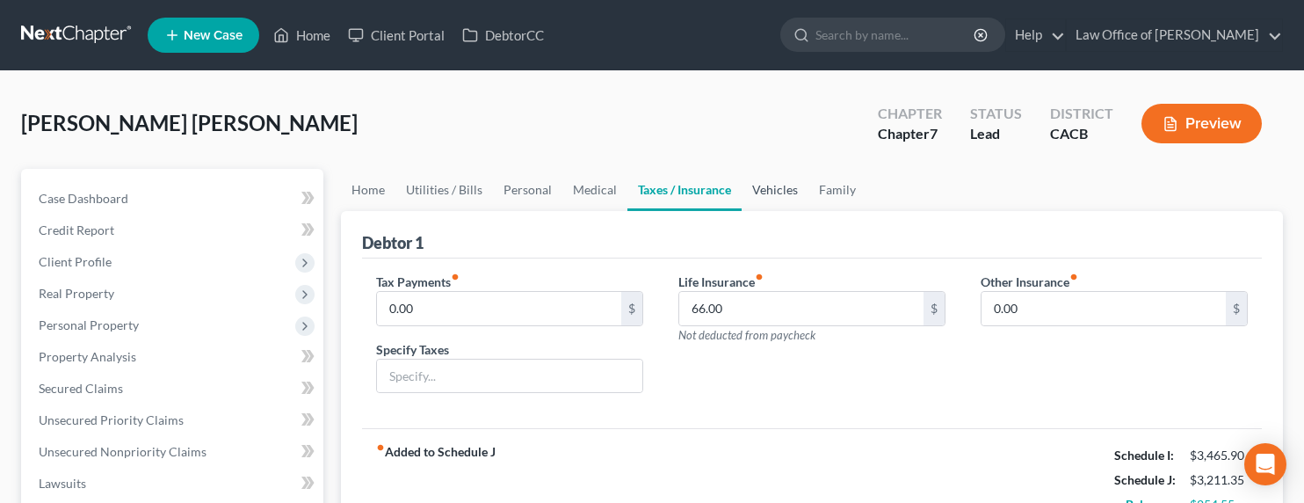
click at [751, 194] on link "Vehicles" at bounding box center [775, 190] width 67 height 42
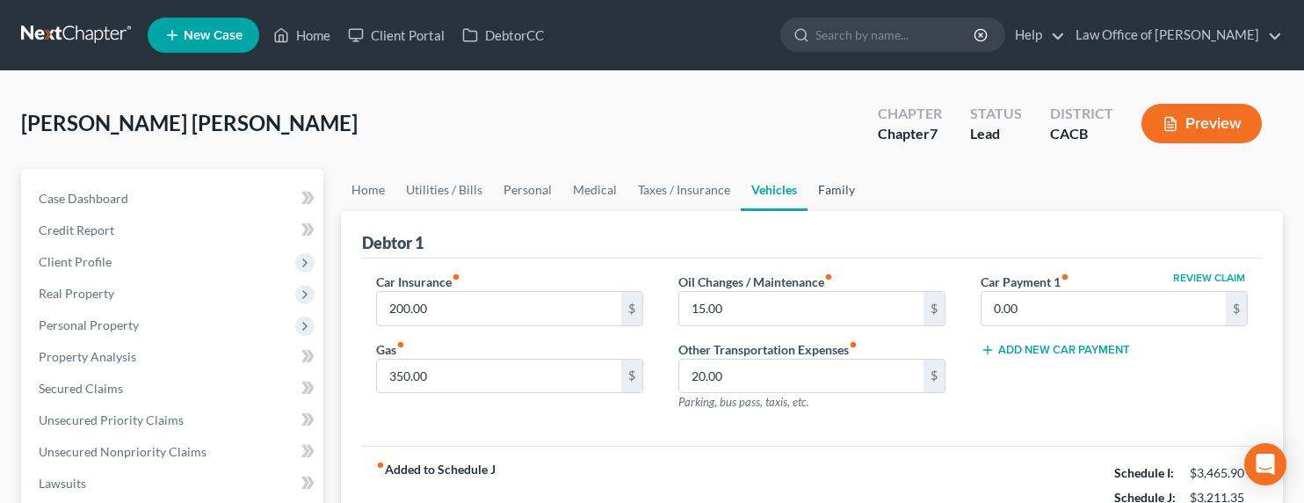
click at [823, 188] on link "Family" at bounding box center [836, 190] width 58 height 42
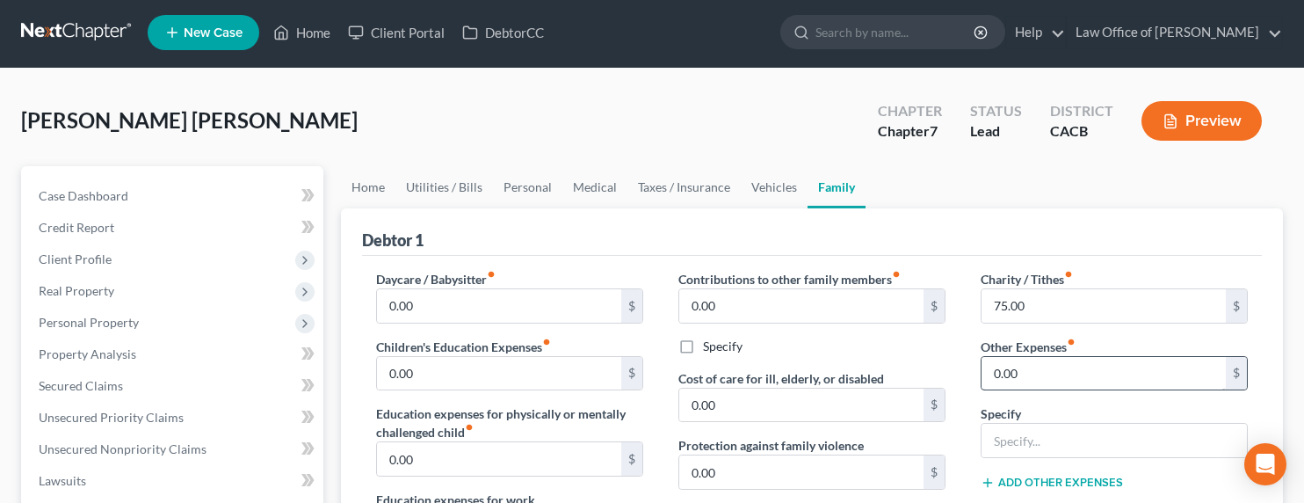
scroll to position [4, 0]
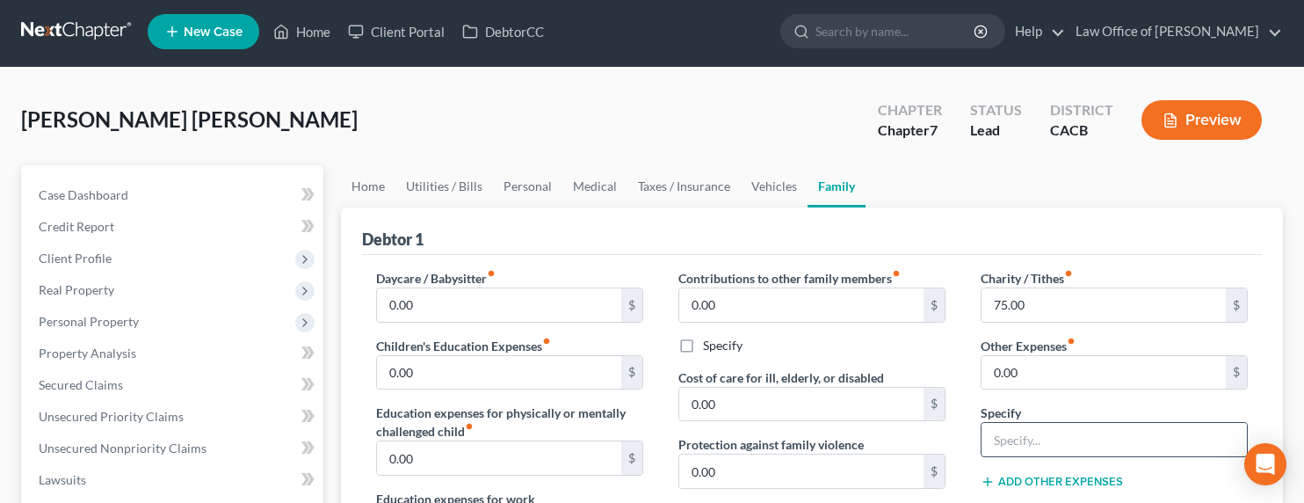
click at [1013, 441] on input "text" at bounding box center [1113, 439] width 265 height 33
type input "Therapy/Medical"
click at [1027, 370] on input "0.00" at bounding box center [1103, 372] width 244 height 33
type input "120"
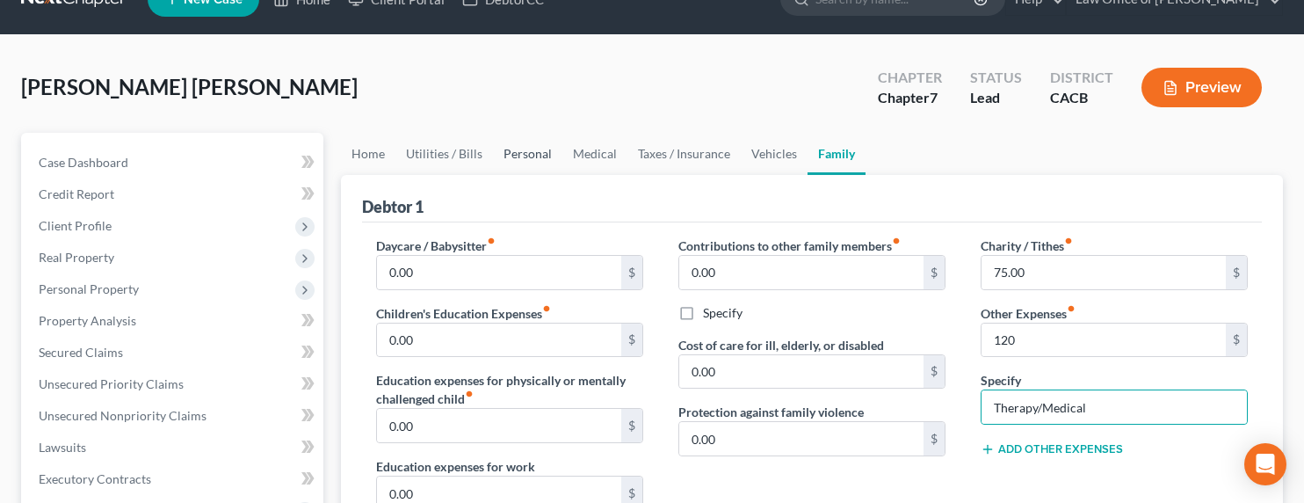
click at [522, 143] on link "Personal" at bounding box center [527, 154] width 69 height 42
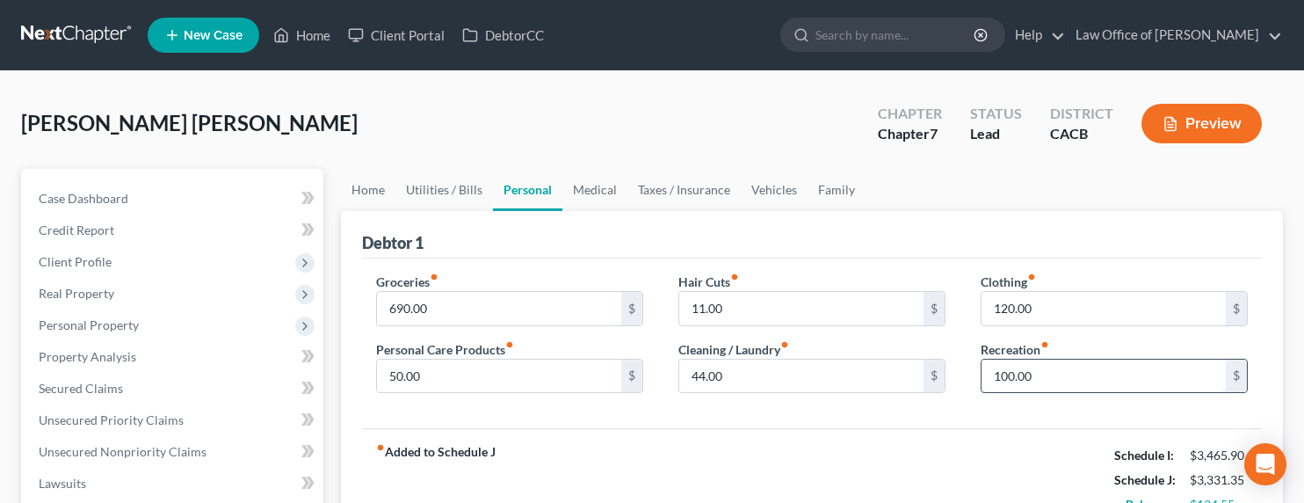
click at [990, 367] on input "100.00" at bounding box center [1103, 375] width 244 height 33
click at [1002, 372] on input "100.00" at bounding box center [1103, 375] width 244 height 33
click at [1003, 377] on input "100.00" at bounding box center [1103, 375] width 244 height 33
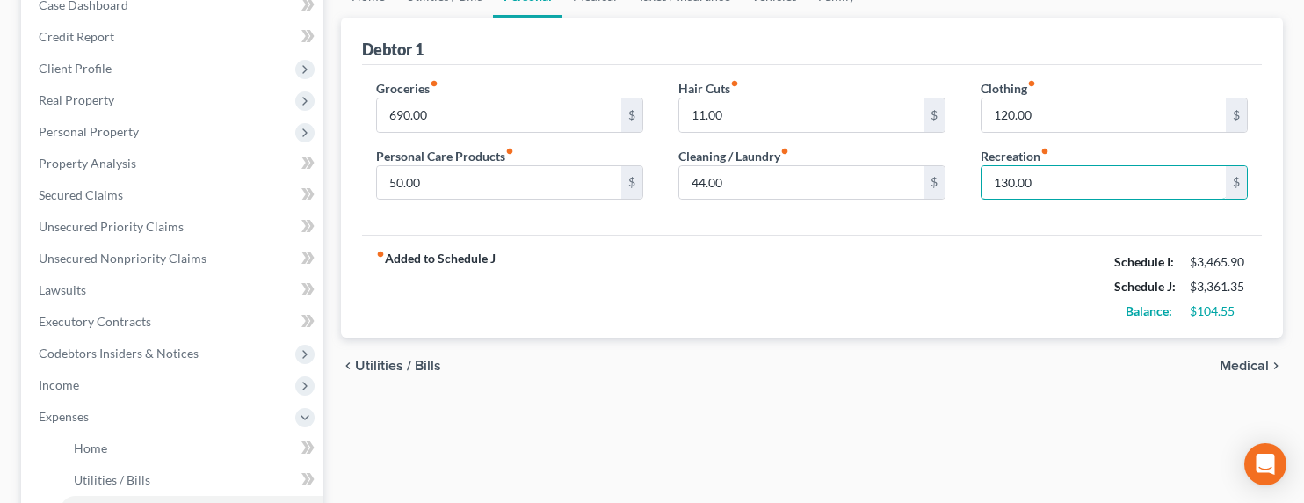
scroll to position [14, 0]
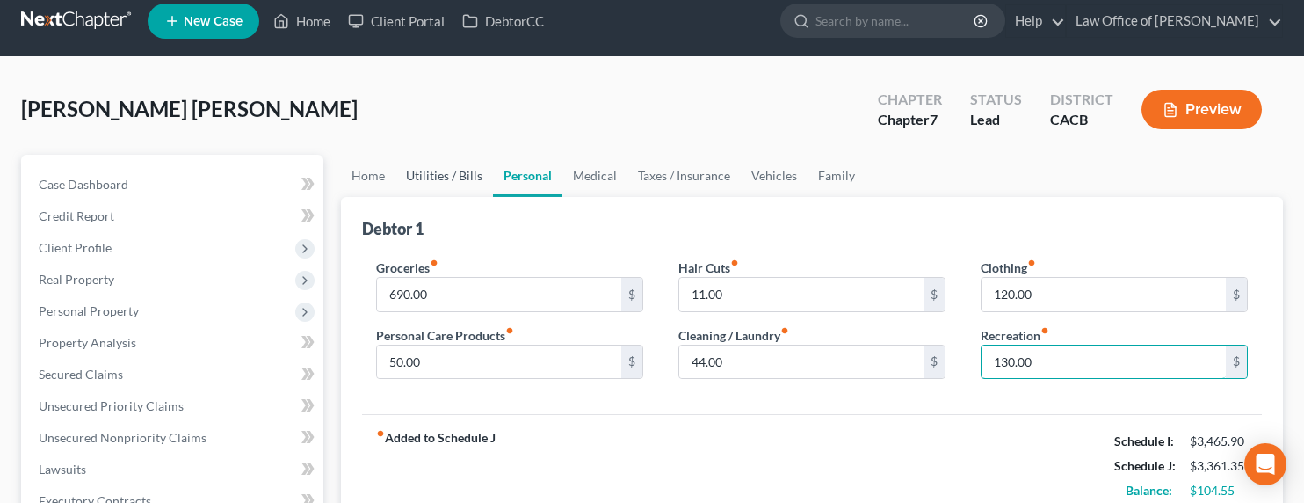
type input "130.00"
click at [452, 167] on link "Utilities / Bills" at bounding box center [444, 176] width 98 height 42
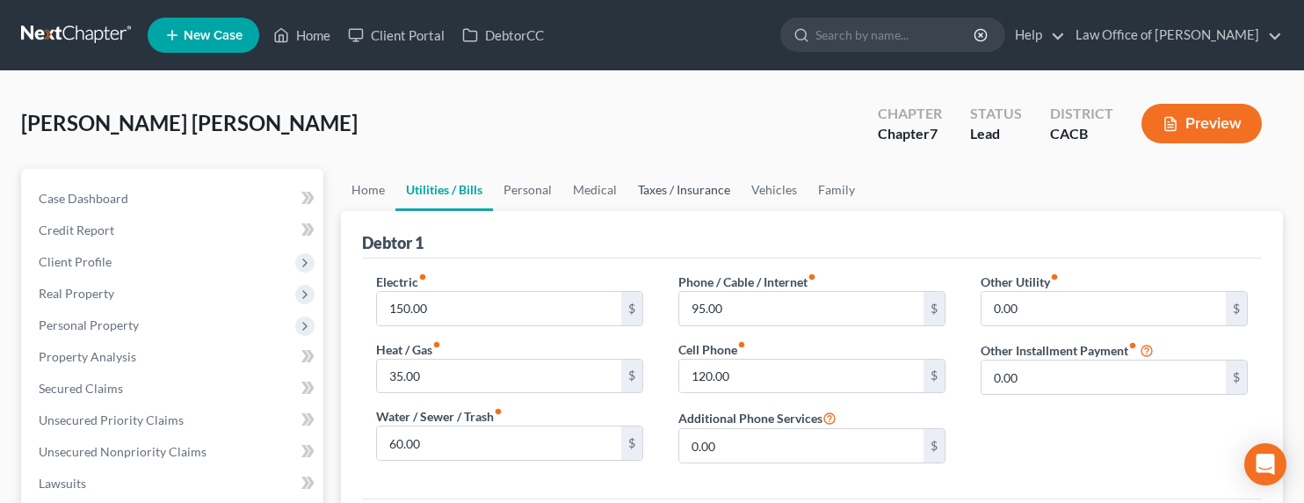
click at [655, 188] on link "Taxes / Insurance" at bounding box center [683, 190] width 113 height 42
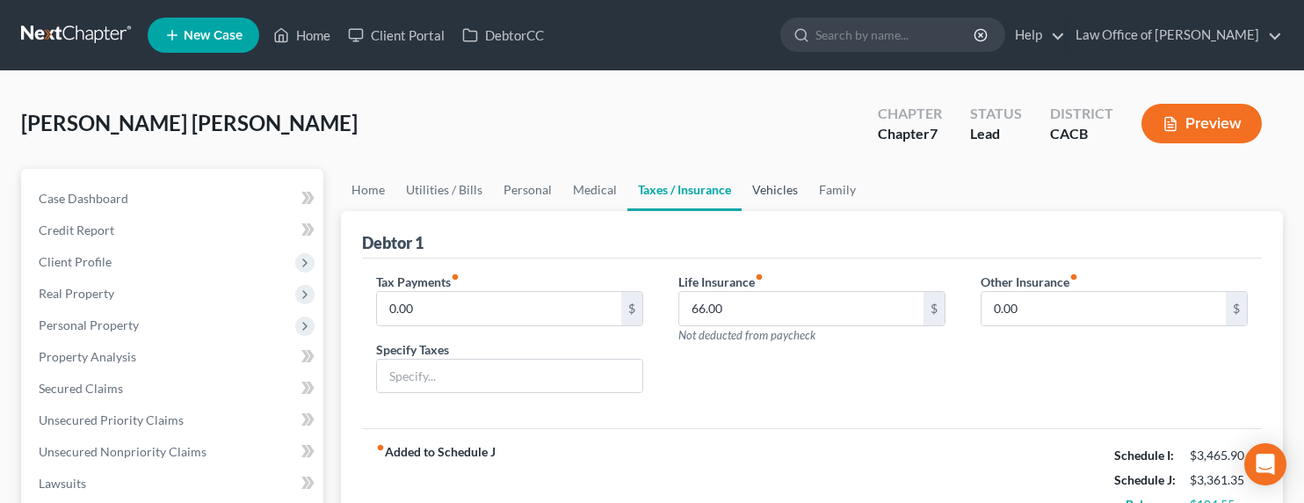
click at [769, 185] on link "Vehicles" at bounding box center [775, 190] width 67 height 42
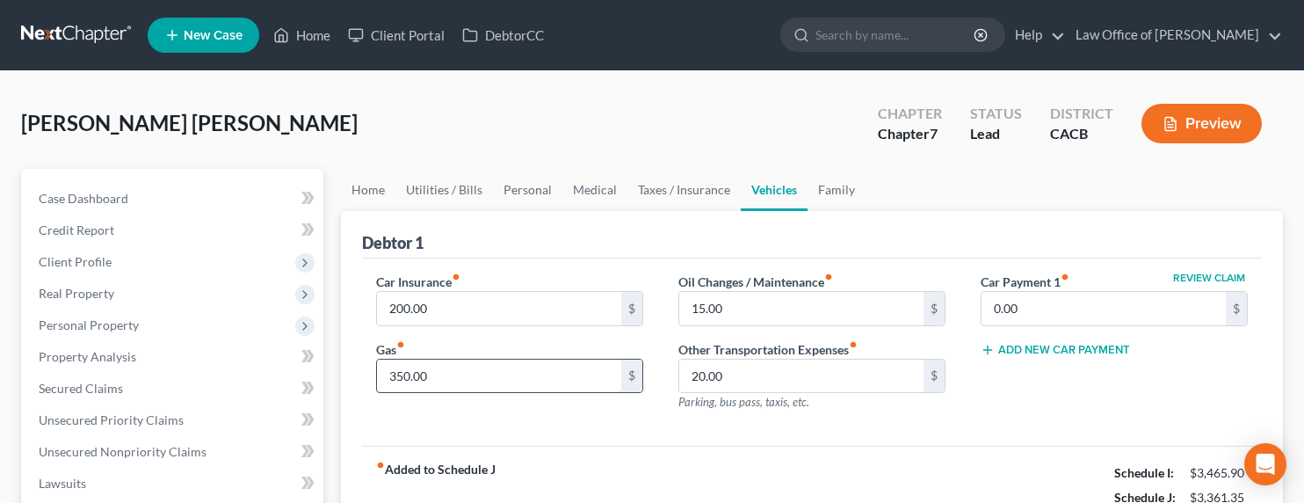
click at [401, 371] on input "350.00" at bounding box center [499, 375] width 244 height 33
click at [405, 375] on input "350.00" at bounding box center [499, 375] width 244 height 33
click at [398, 376] on input "350.00" at bounding box center [499, 375] width 244 height 33
type input "360.00"
click at [829, 196] on link "Family" at bounding box center [836, 190] width 58 height 42
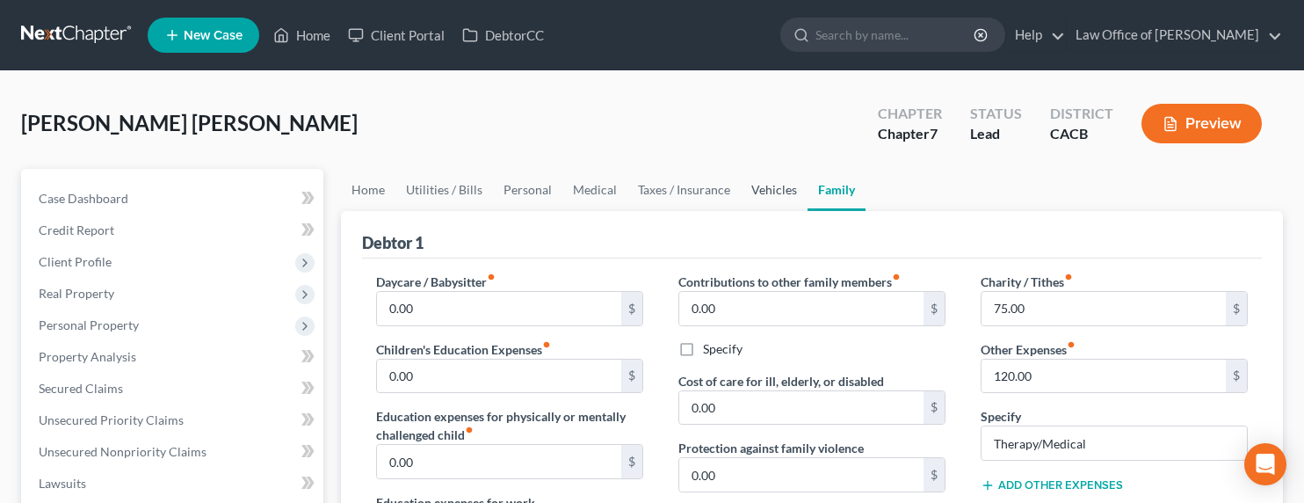
drag, startPoint x: 752, startPoint y: 187, endPoint x: 744, endPoint y: 195, distance: 11.2
click at [751, 187] on link "Vehicles" at bounding box center [774, 190] width 67 height 42
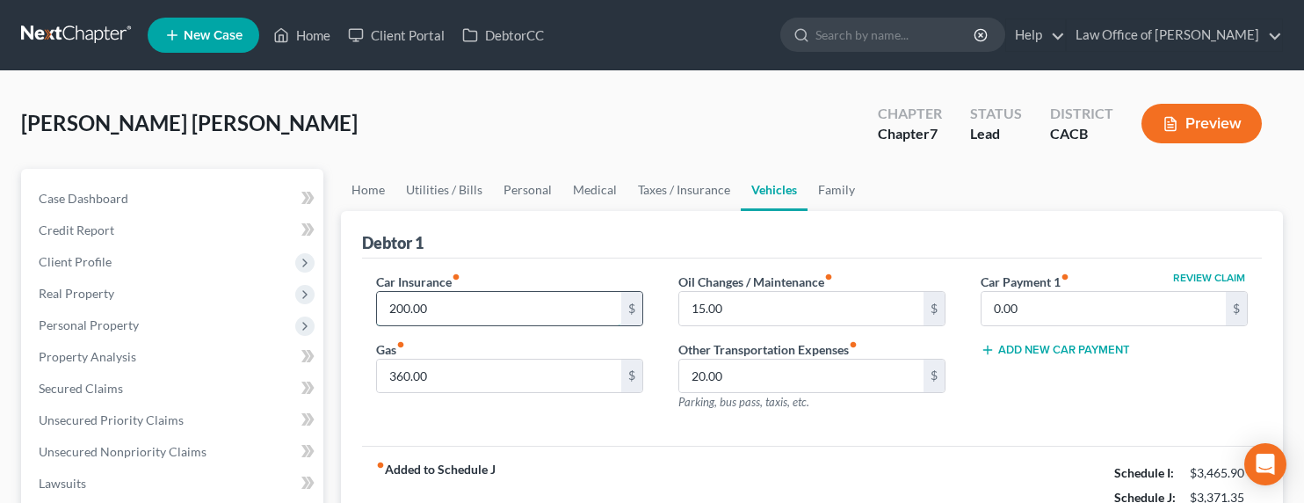
click at [456, 315] on input "200.00" at bounding box center [499, 308] width 244 height 33
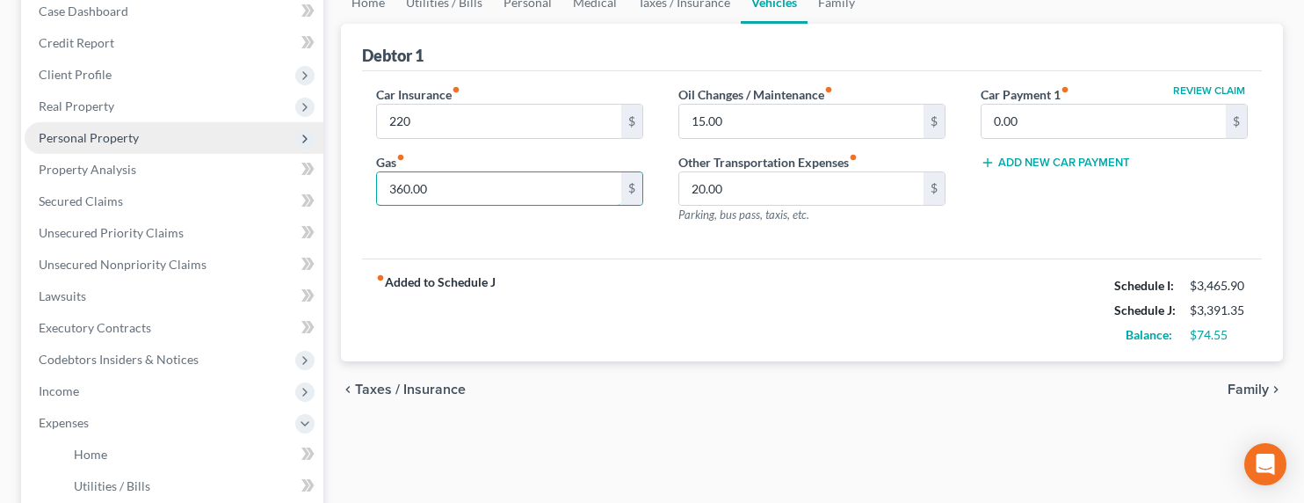
scroll to position [187, 0]
click at [96, 134] on span "Personal Property" at bounding box center [89, 137] width 100 height 15
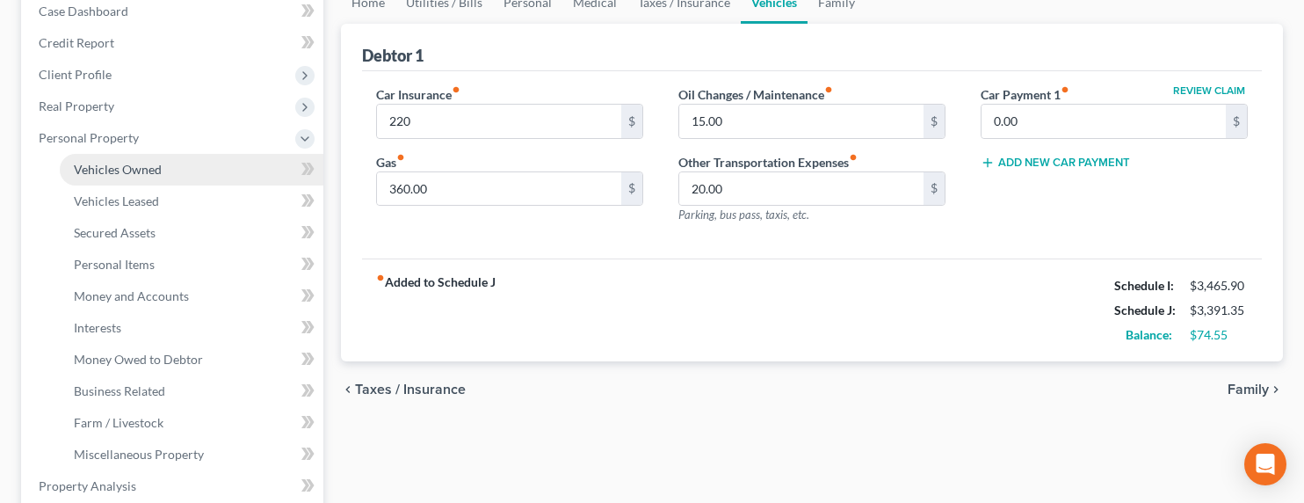
click at [101, 168] on span "Vehicles Owned" at bounding box center [118, 169] width 88 height 15
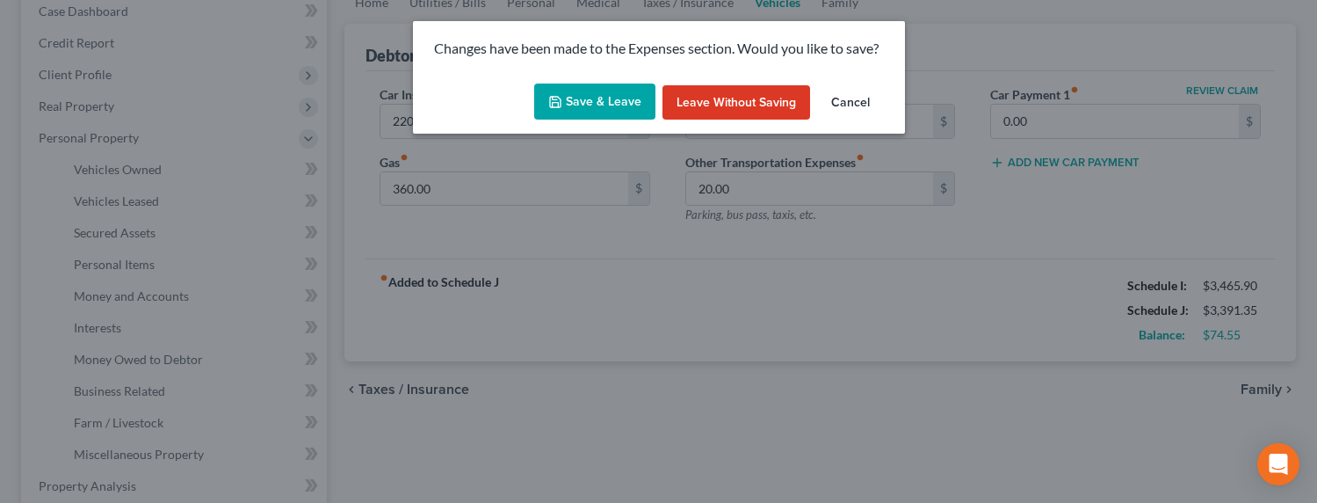
click at [558, 82] on div "Save & Leave Leave without Saving Cancel" at bounding box center [659, 105] width 492 height 58
click at [560, 93] on button "Save & Leave" at bounding box center [594, 101] width 121 height 37
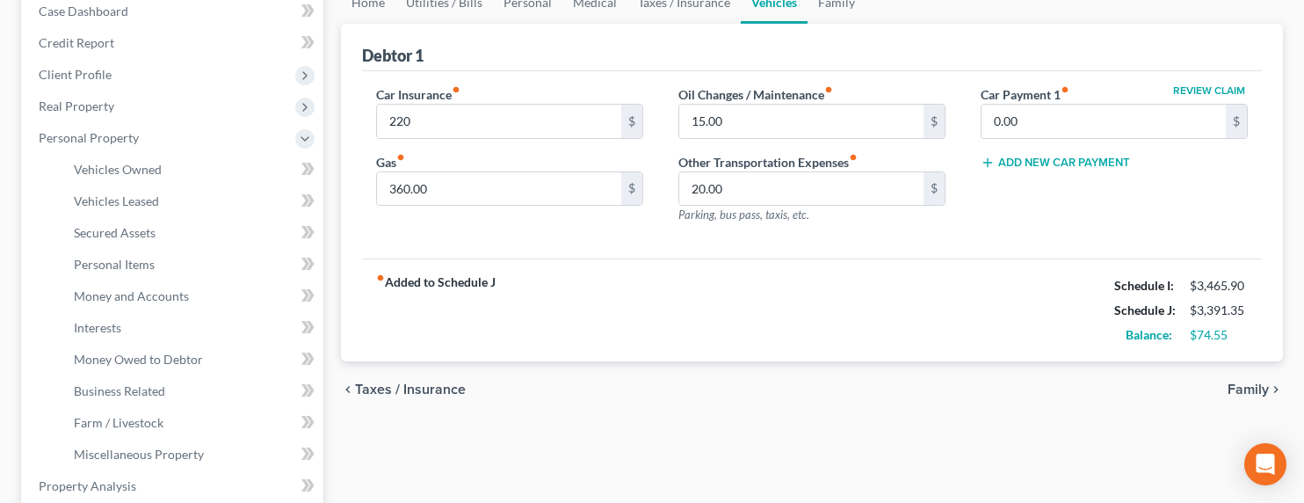
type input "220.00"
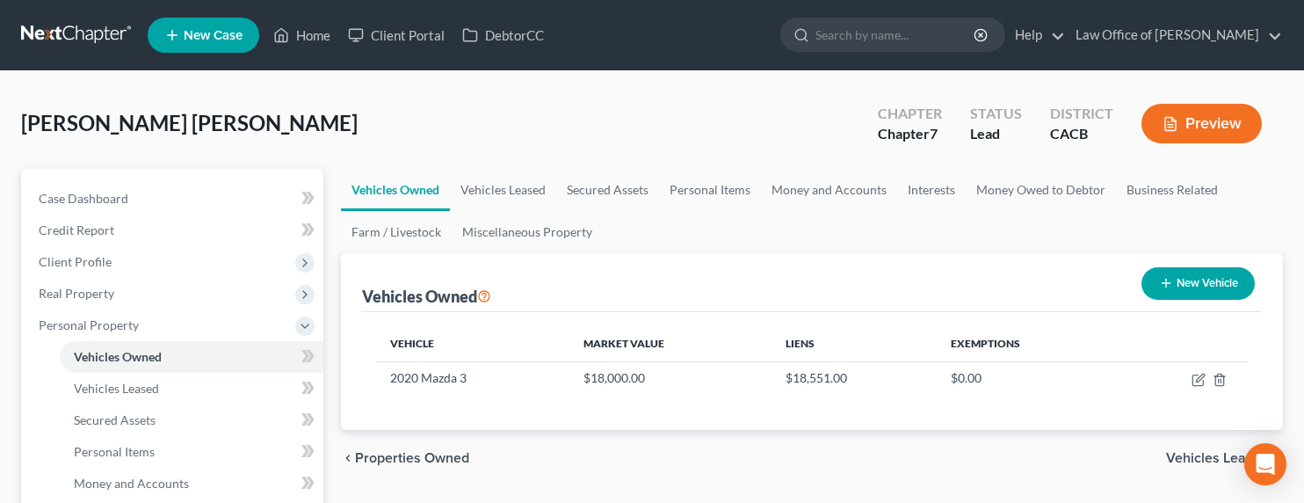
click at [1169, 279] on icon "button" at bounding box center [1166, 283] width 14 height 14
select select "0"
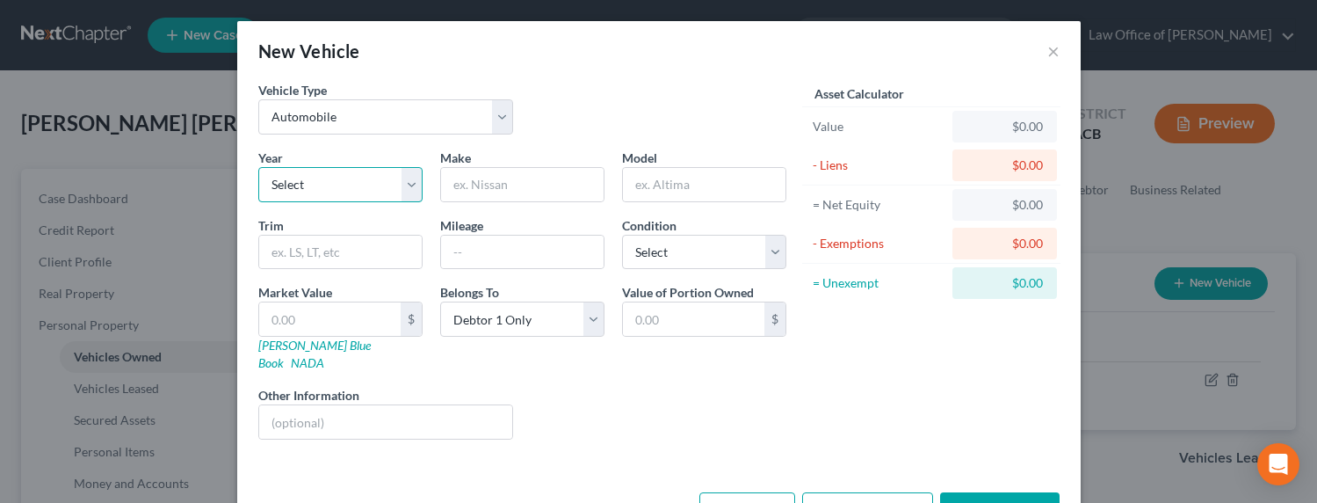
click at [315, 187] on select "Select 2026 2025 2024 2023 2022 2021 2020 2019 2018 2017 2016 2015 2014 2013 20…" at bounding box center [340, 184] width 164 height 35
select select "12"
click at [258, 167] on select "Select 2026 2025 2024 2023 2022 2021 2020 2019 2018 2017 2016 2015 2014 2013 20…" at bounding box center [340, 184] width 164 height 35
click at [481, 185] on input "text" at bounding box center [522, 184] width 163 height 33
type input "BMW"
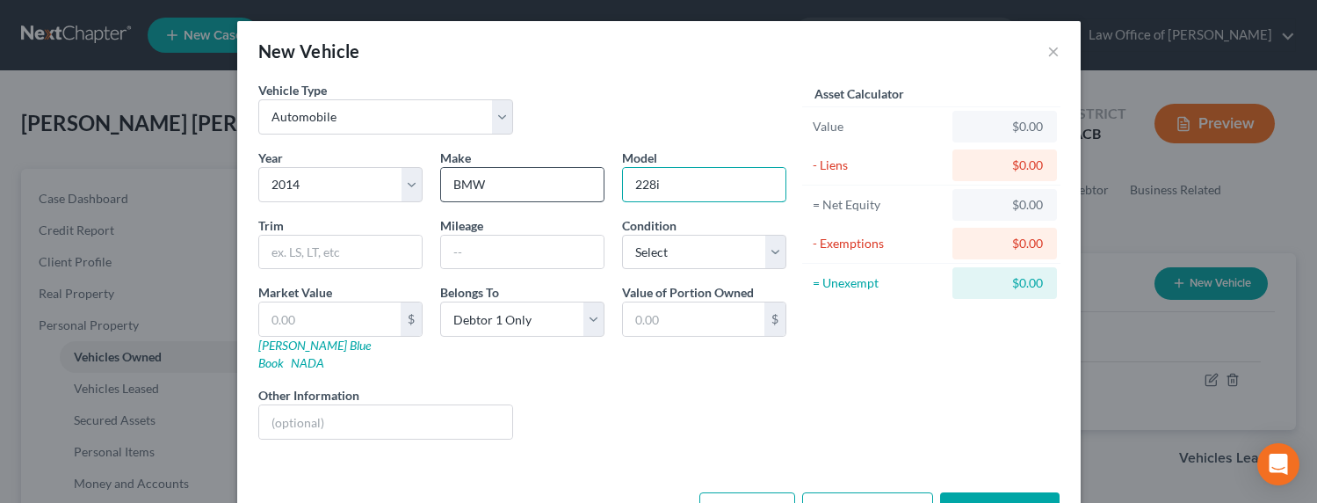
type input "228i"
click at [475, 247] on input "text" at bounding box center [522, 251] width 163 height 33
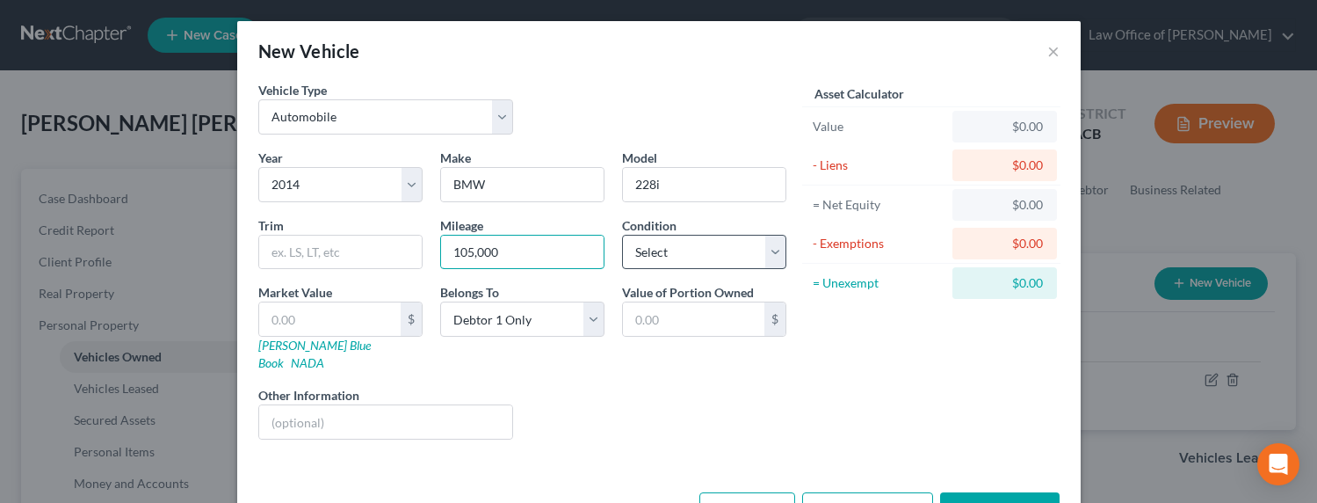
type input "105,000"
click at [684, 248] on select "Select Excellent Very Good Good Fair Poor" at bounding box center [704, 252] width 164 height 35
select select "2"
click at [622, 235] on select "Select Excellent Very Good Good Fair Poor" at bounding box center [704, 252] width 164 height 35
click at [322, 308] on input "text" at bounding box center [329, 318] width 141 height 33
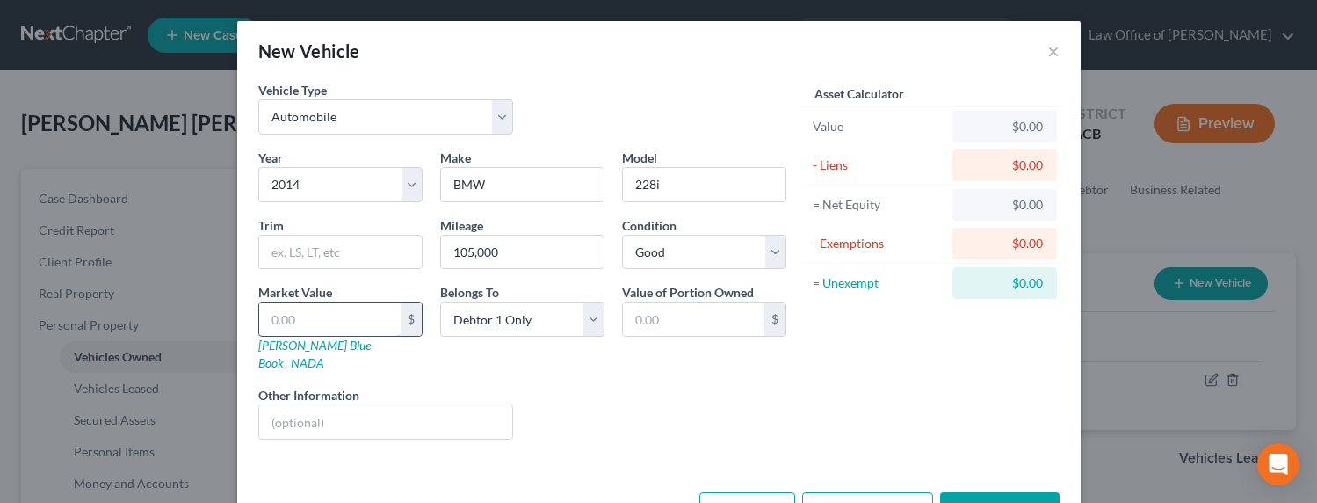
type input "5"
type input "5.00"
type input "50"
type input "50.00"
type input "500"
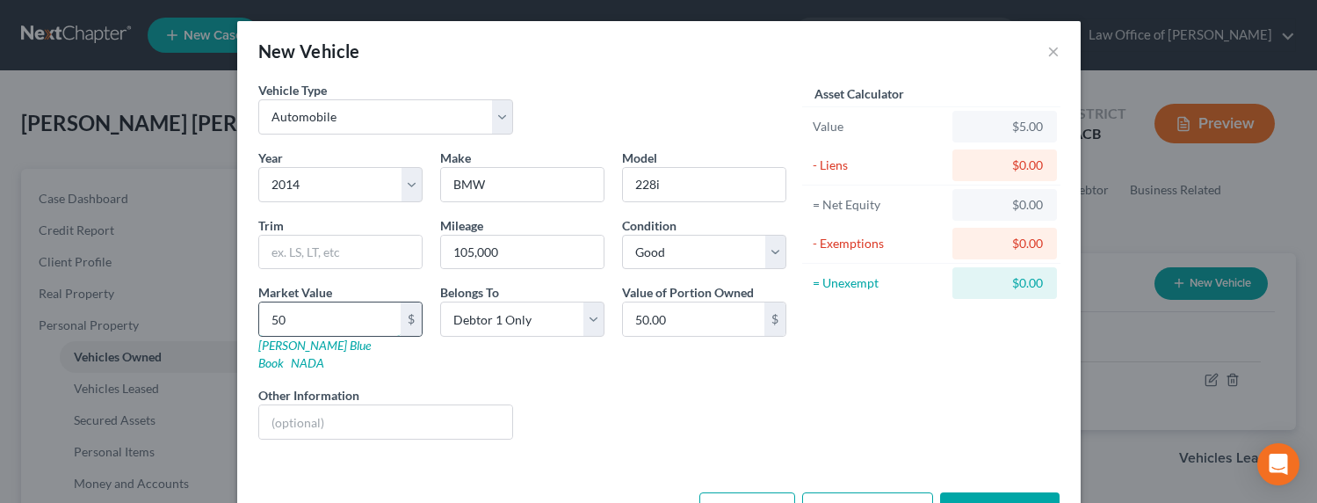
type input "500.00"
type input "5000"
type input "5,000.00"
type input "5,000"
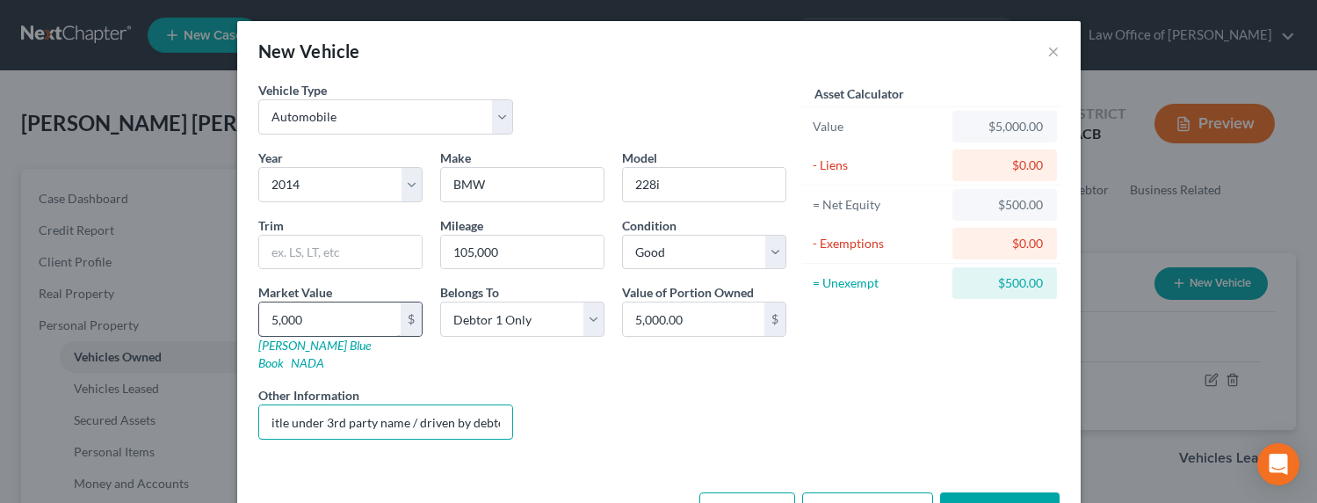
scroll to position [0, 12]
type input "Title under 3rd party name / driven by debtor"
click at [485, 322] on select "Select Debtor 1 Only Debtor 2 Only Debtor 1 And Debtor 2 Only At Least One Of T…" at bounding box center [522, 318] width 164 height 35
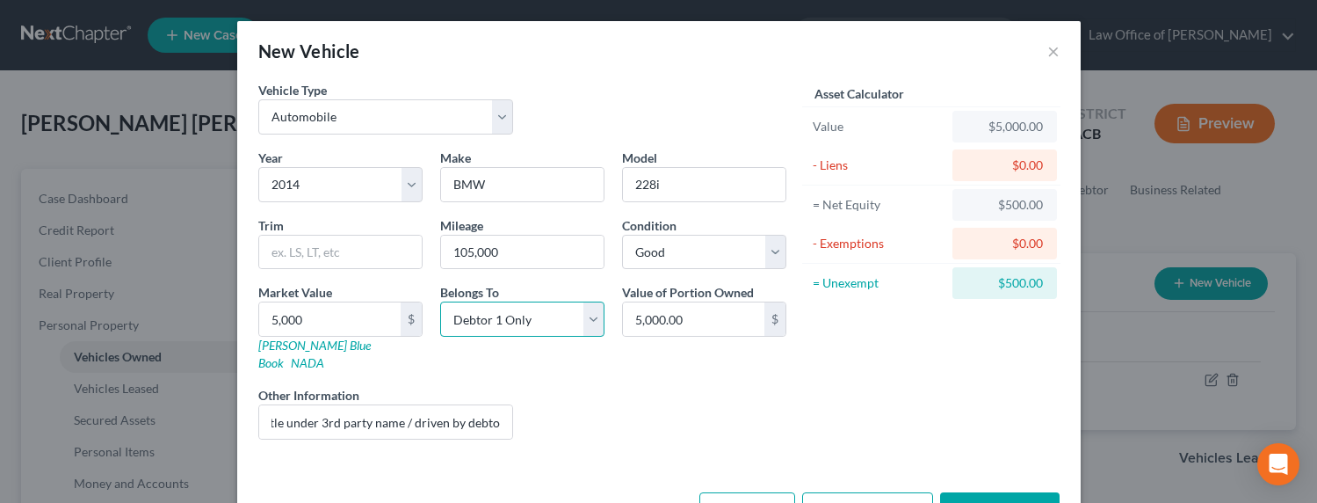
scroll to position [0, 0]
select select "3"
click at [440, 301] on select "Select Debtor 1 Only Debtor 2 Only Debtor 1 And Debtor 2 Only At Least One Of T…" at bounding box center [522, 318] width 164 height 35
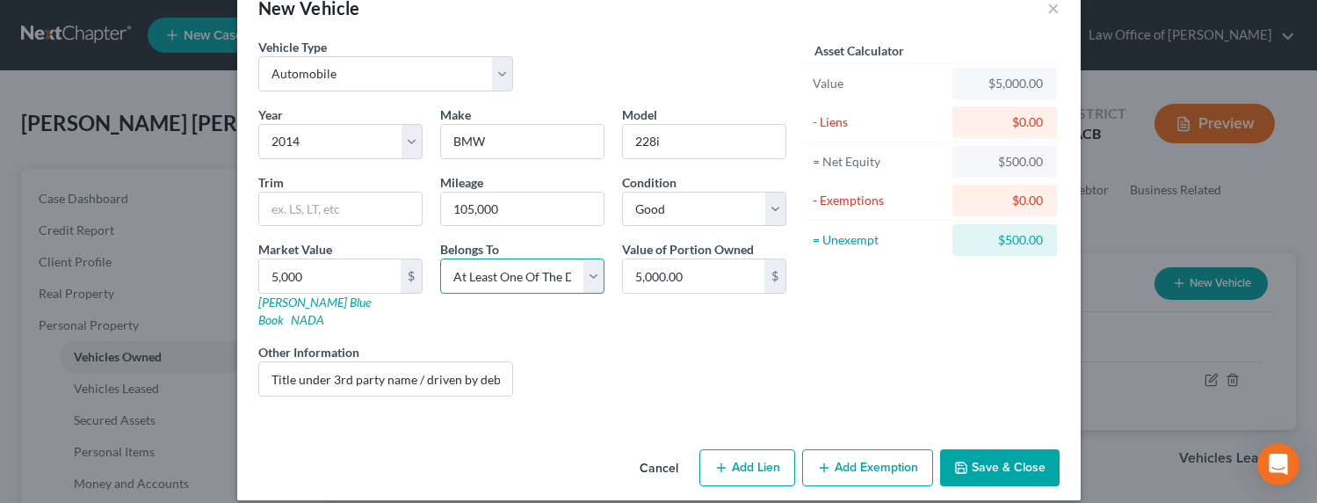
scroll to position [43, 0]
click at [875, 449] on button "Add Exemption" at bounding box center [867, 467] width 131 height 37
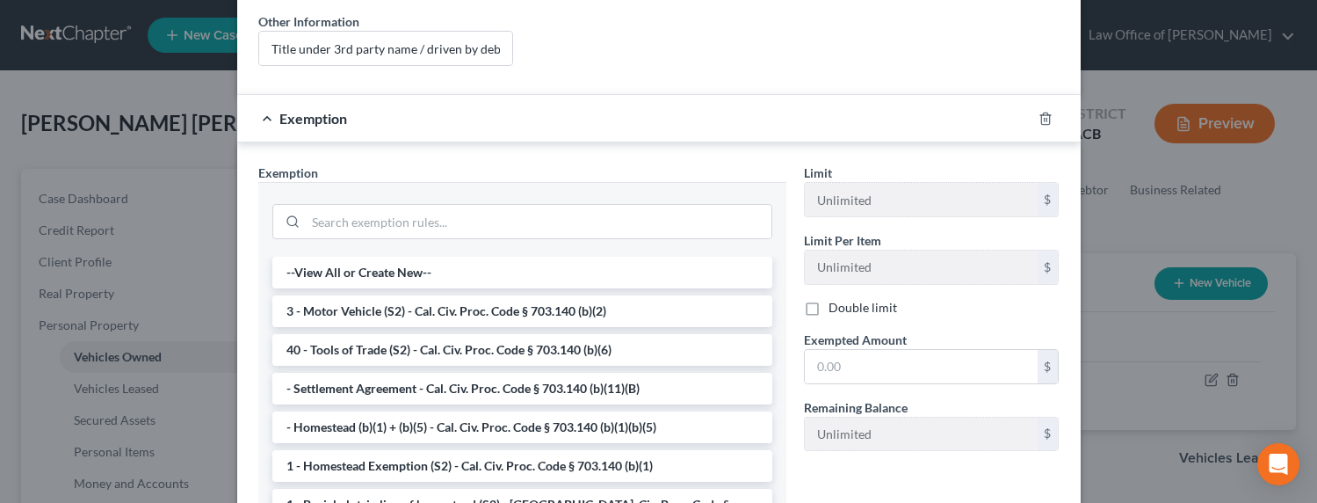
scroll to position [445, 0]
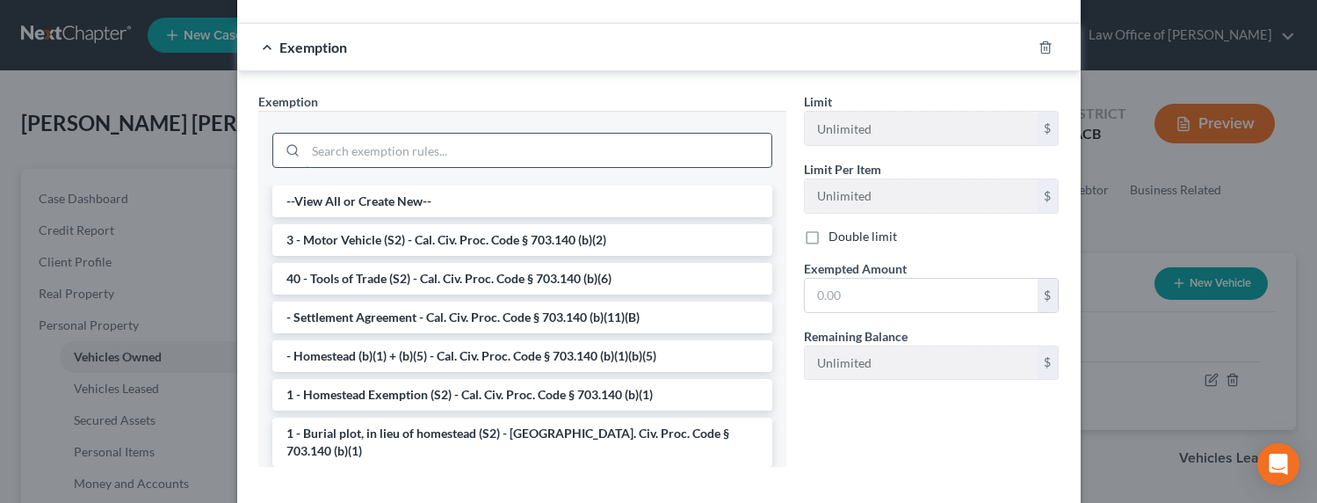
click at [335, 134] on input "search" at bounding box center [539, 150] width 466 height 33
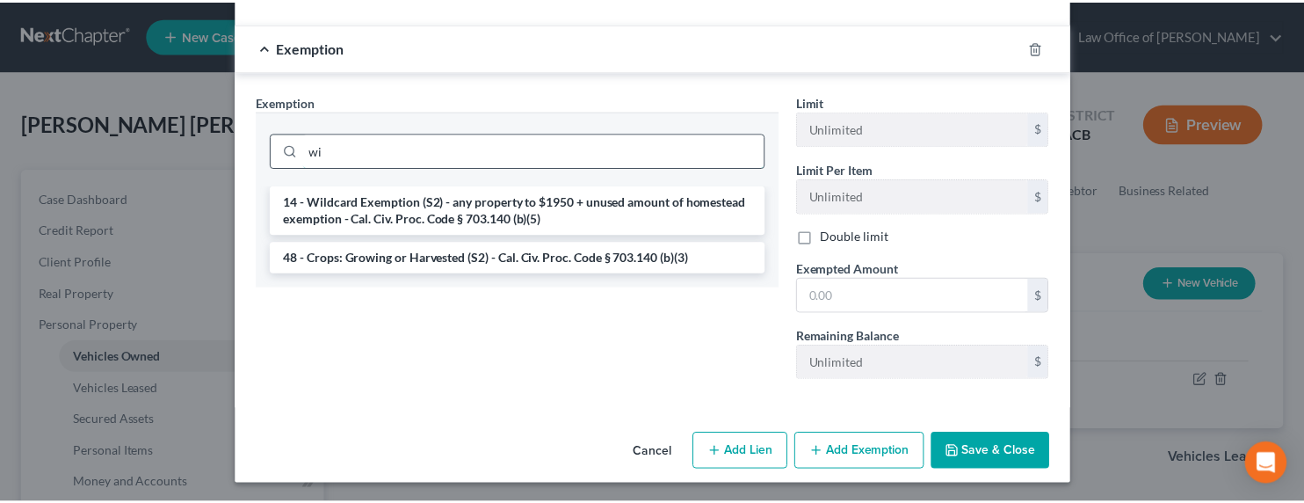
scroll to position [430, 0]
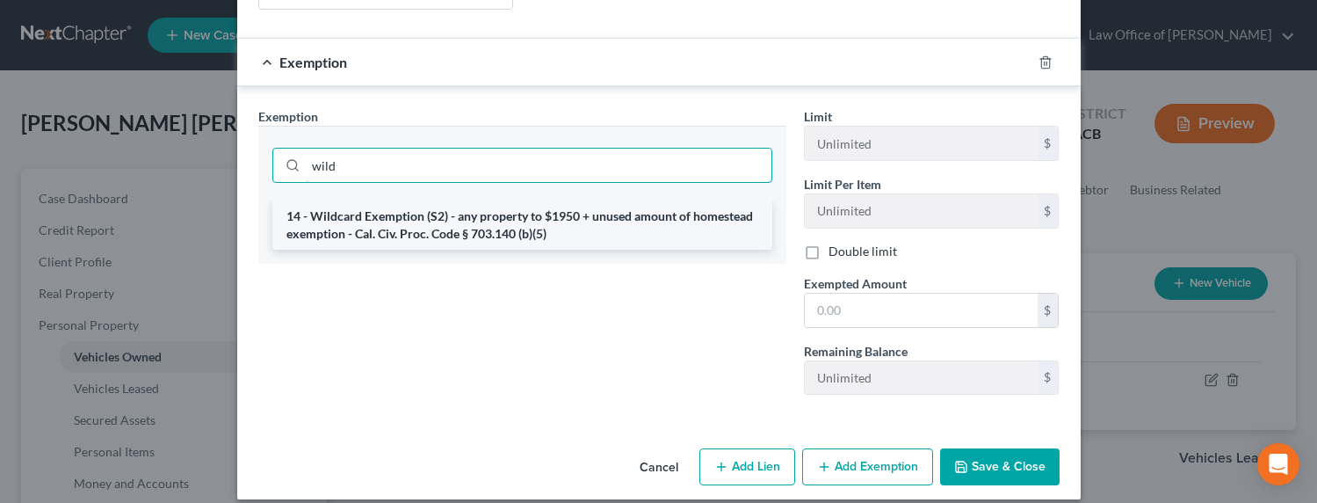
type input "wild"
click at [439, 219] on li "14 - Wildcard Exemption (S2) - any property to $1950 + unused amount of homeste…" at bounding box center [522, 224] width 500 height 49
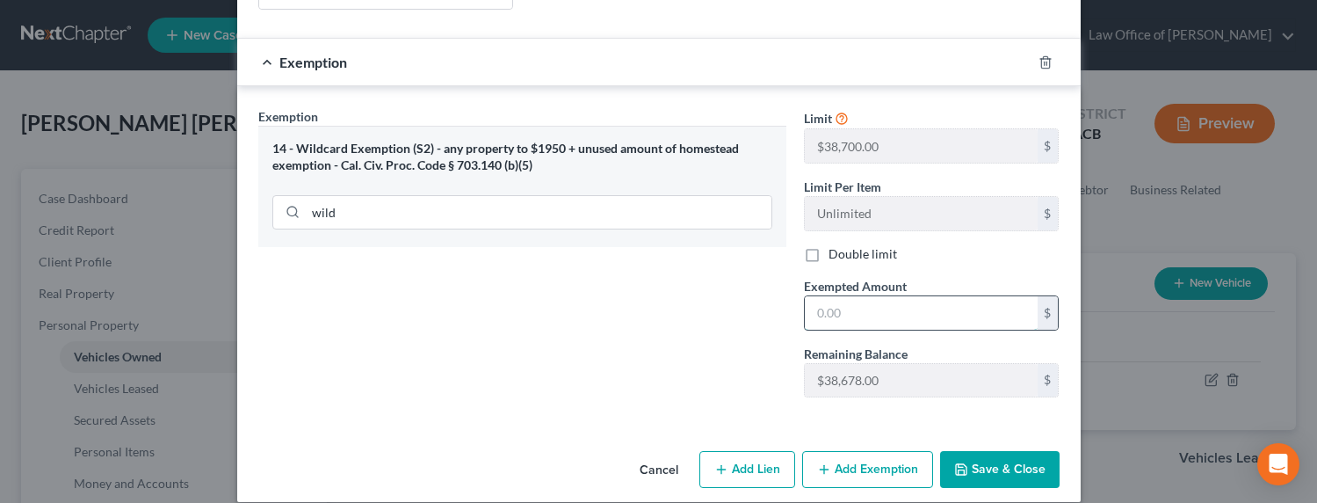
click at [843, 296] on input "text" at bounding box center [921, 312] width 233 height 33
type input "5,000"
click at [978, 461] on button "Save & Close" at bounding box center [999, 469] width 119 height 37
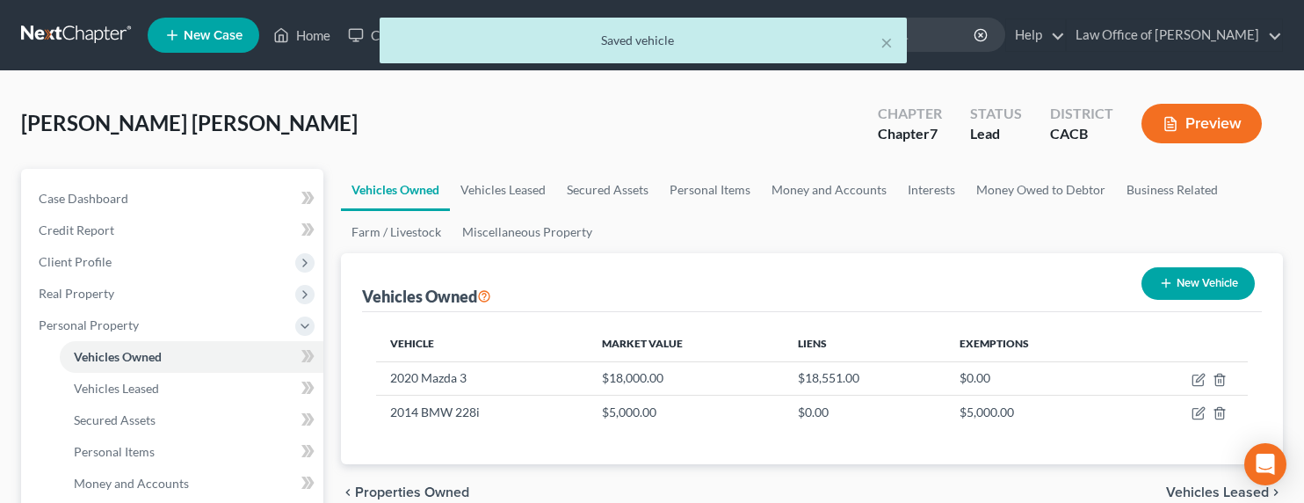
drag, startPoint x: 458, startPoint y: 119, endPoint x: 532, endPoint y: 86, distance: 80.6
click at [458, 118] on div "[PERSON_NAME] [PERSON_NAME] Upgraded Chapter Chapter 7 Status Lead District CAC…" at bounding box center [652, 130] width 1262 height 76
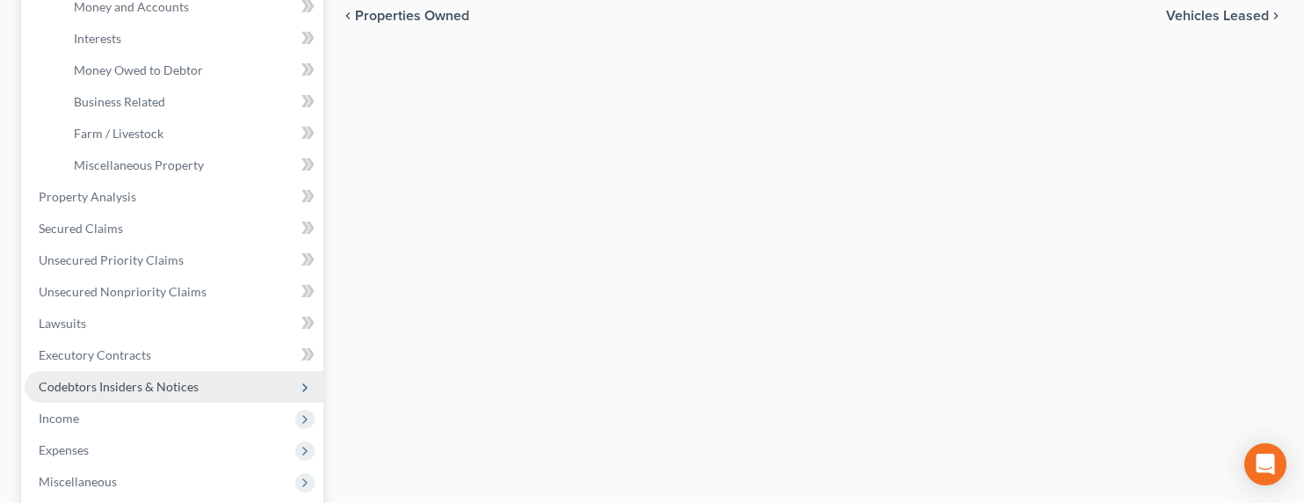
scroll to position [539, 0]
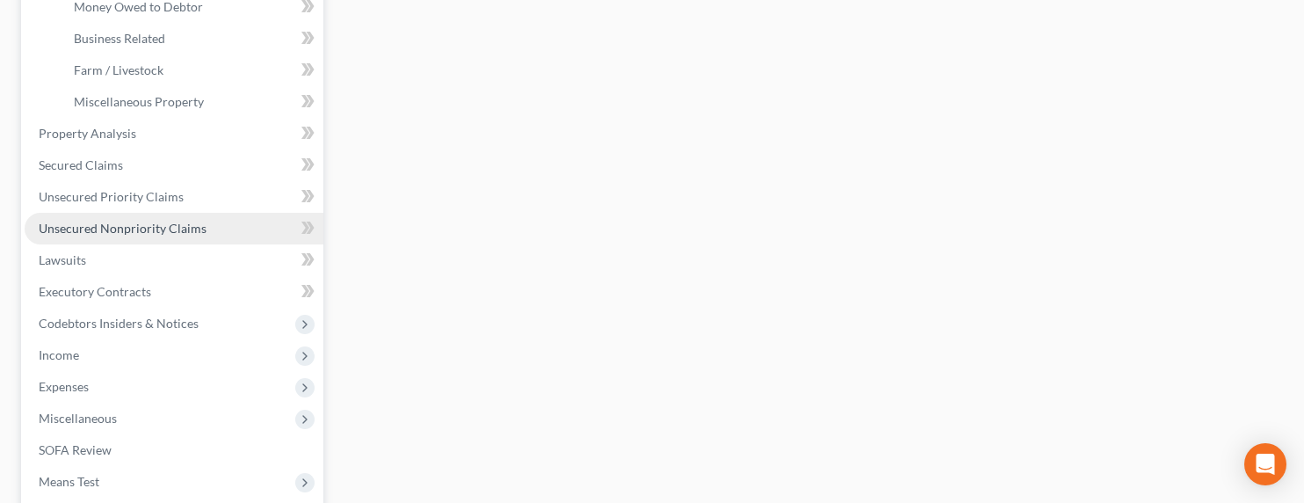
click at [136, 226] on span "Unsecured Nonpriority Claims" at bounding box center [123, 228] width 168 height 15
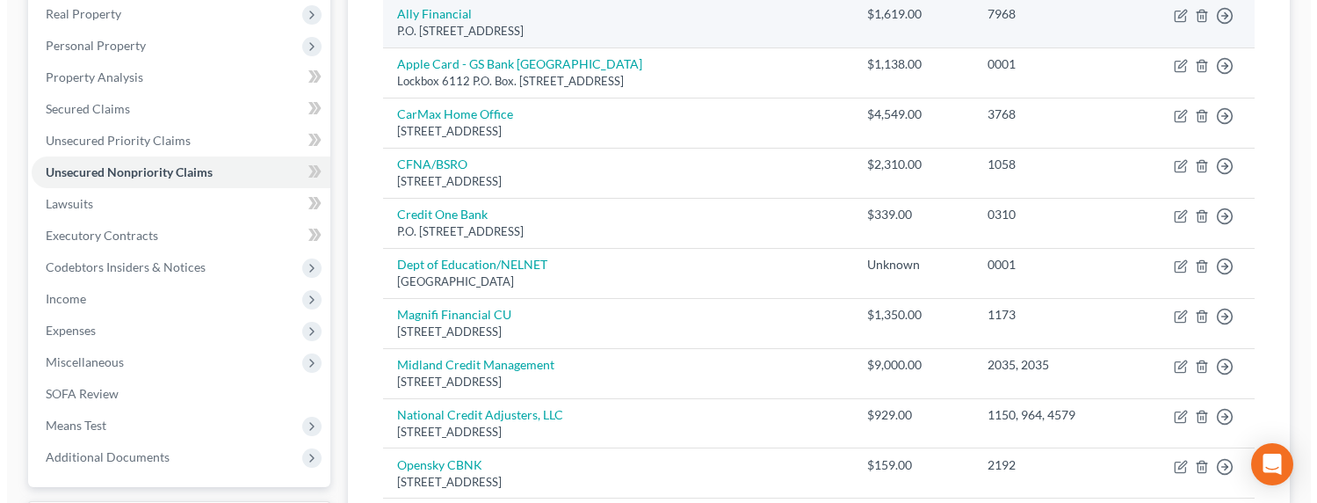
scroll to position [377, 0]
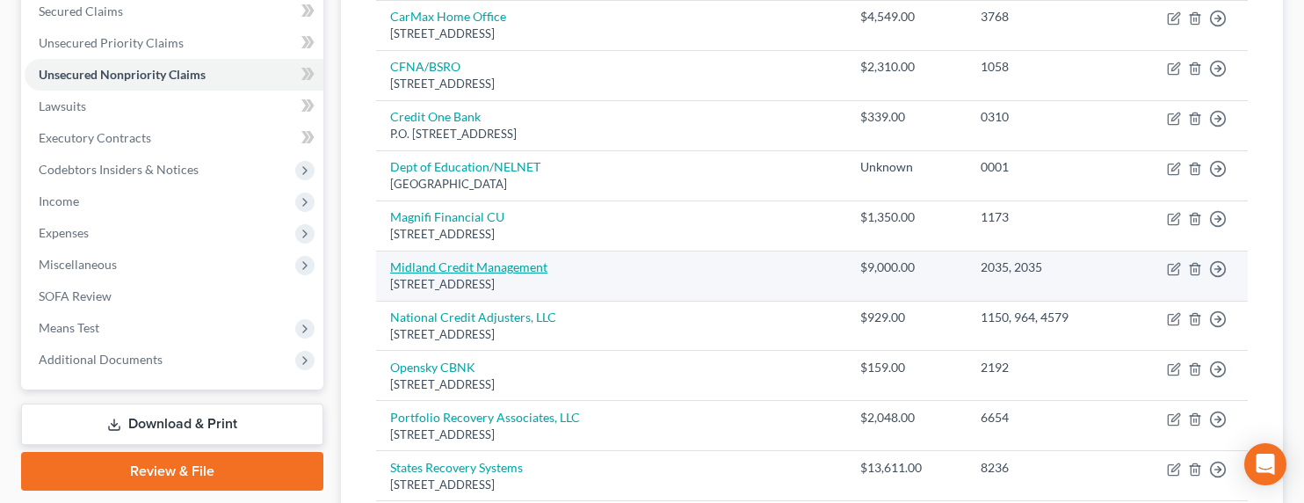
click at [484, 267] on link "Midland Credit Management" at bounding box center [468, 266] width 157 height 15
select select "23"
select select "1"
select select "0"
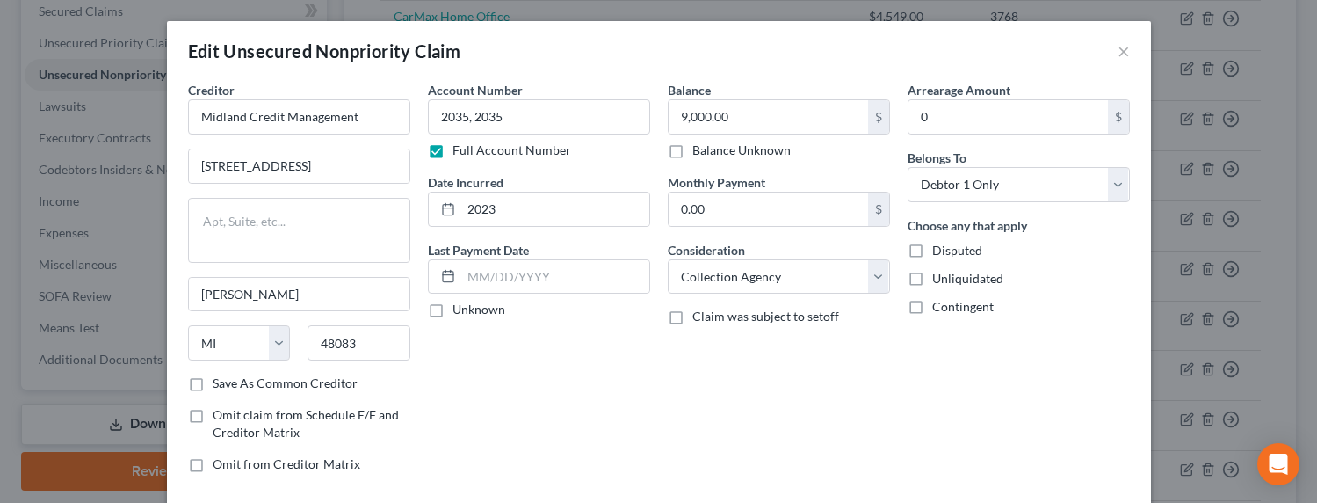
scroll to position [145, 0]
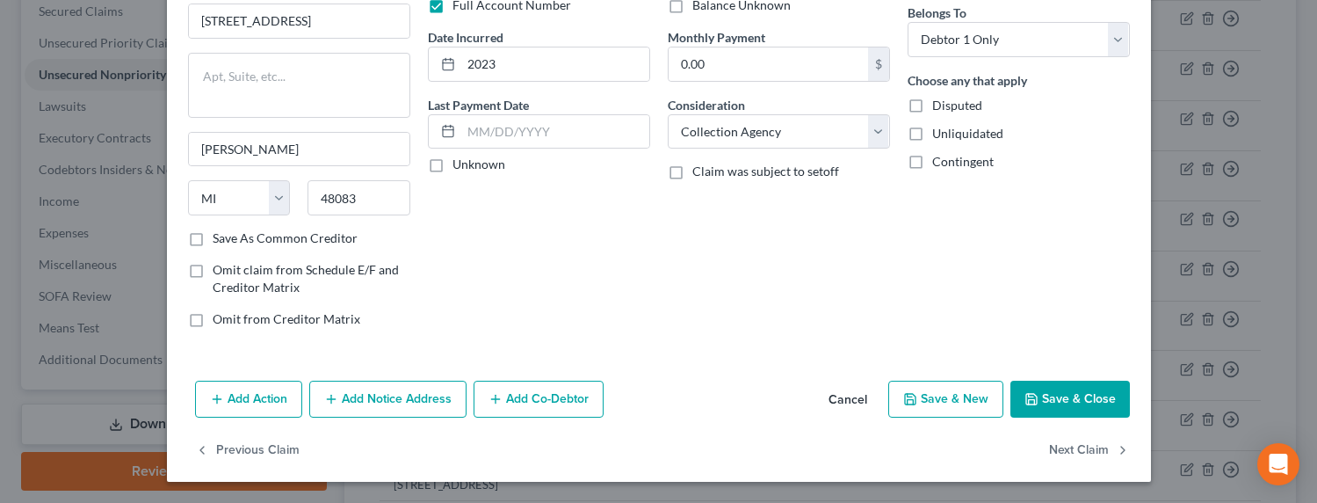
click at [375, 394] on button "Add Notice Address" at bounding box center [387, 398] width 157 height 37
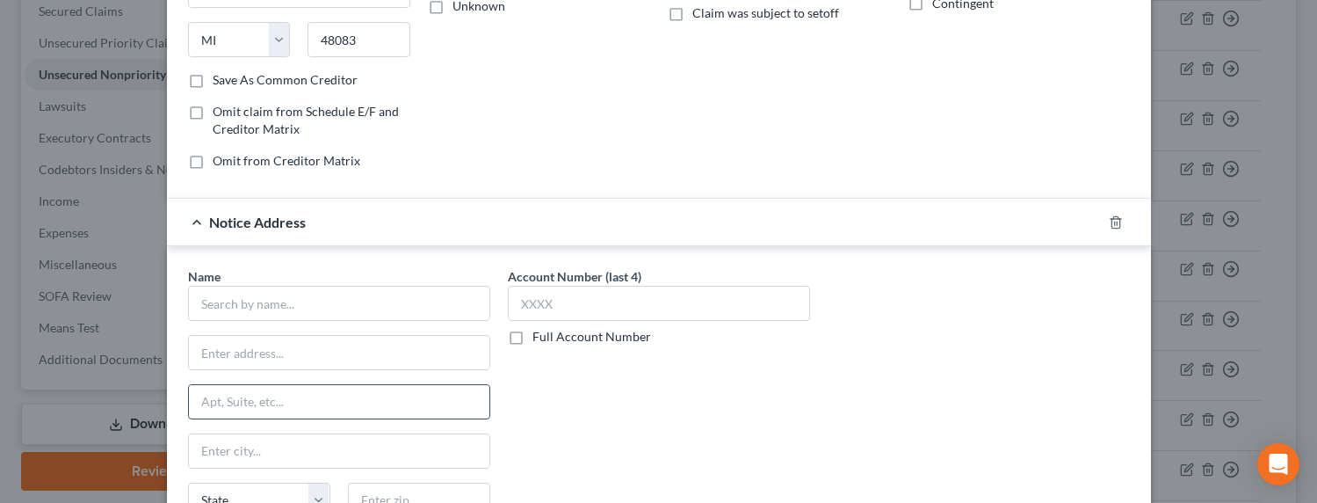
scroll to position [336, 0]
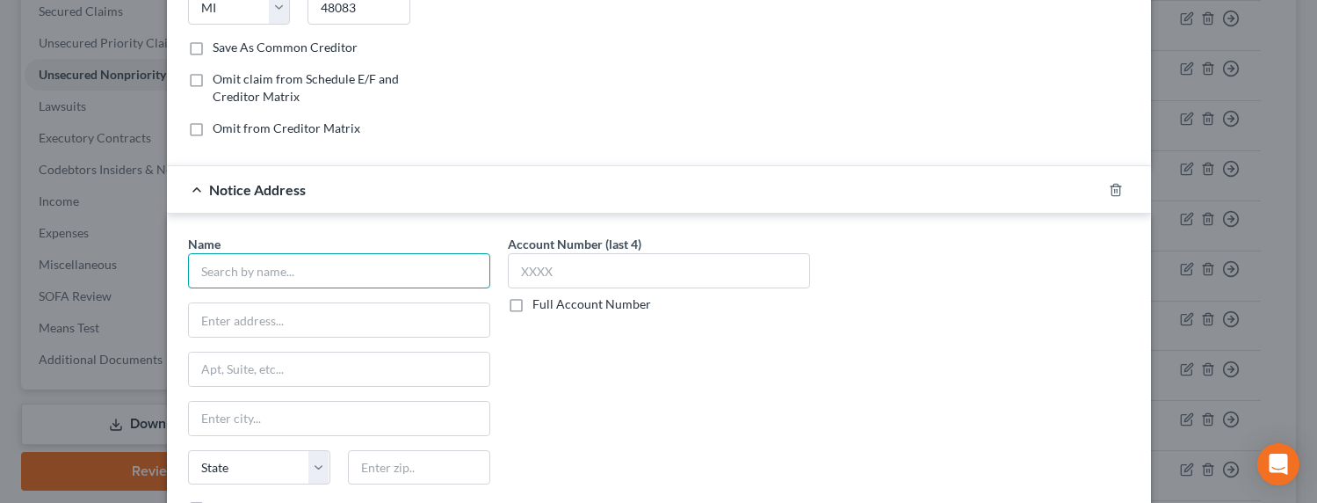
click at [289, 269] on input "text" at bounding box center [339, 270] width 302 height 35
type input "R"
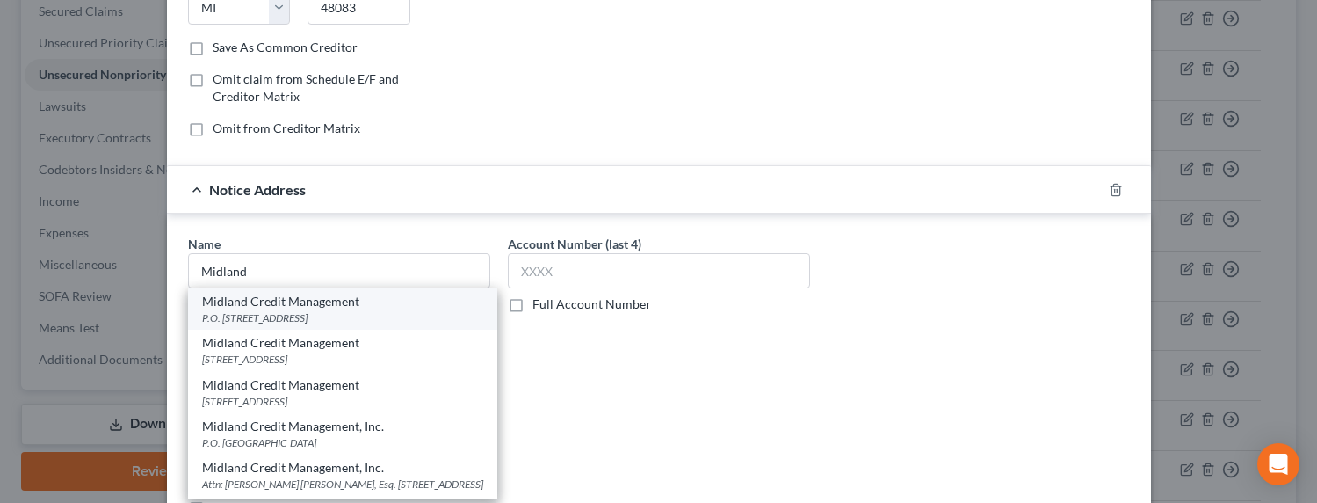
click at [267, 310] on div "P.O. [STREET_ADDRESS]" at bounding box center [342, 317] width 281 height 15
type input "Midland Credit Management"
type input "P.O. Box 939069"
type input "[GEOGRAPHIC_DATA]"
select select "4"
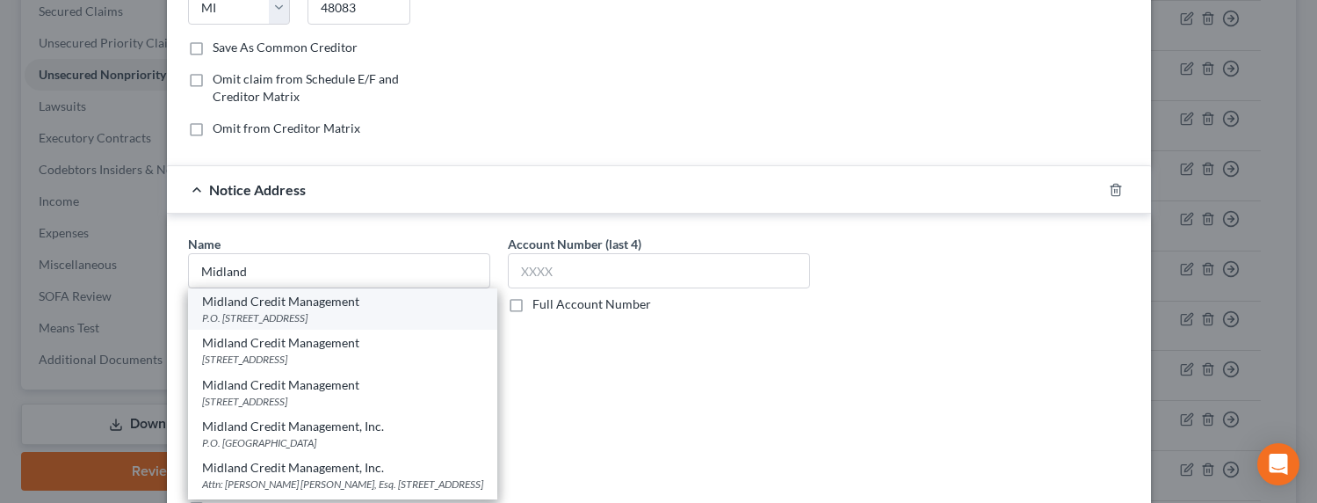
type input "92193"
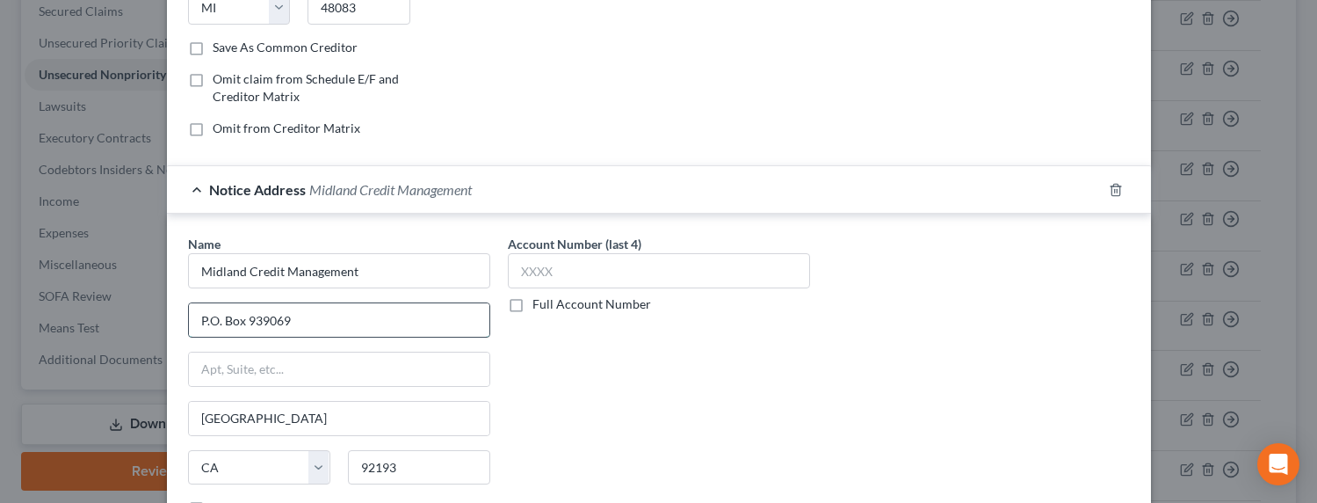
drag, startPoint x: 358, startPoint y: 319, endPoint x: 185, endPoint y: 321, distance: 172.2
click at [189, 321] on input "P.O. Box 939069" at bounding box center [339, 319] width 300 height 33
drag, startPoint x: 300, startPoint y: 326, endPoint x: 225, endPoint y: 319, distance: 75.0
click at [225, 319] on input "Attn: [PERSON_NAME]" at bounding box center [339, 319] width 300 height 33
type input "Attn: [PERSON_NAME] or [PERSON_NAME]"
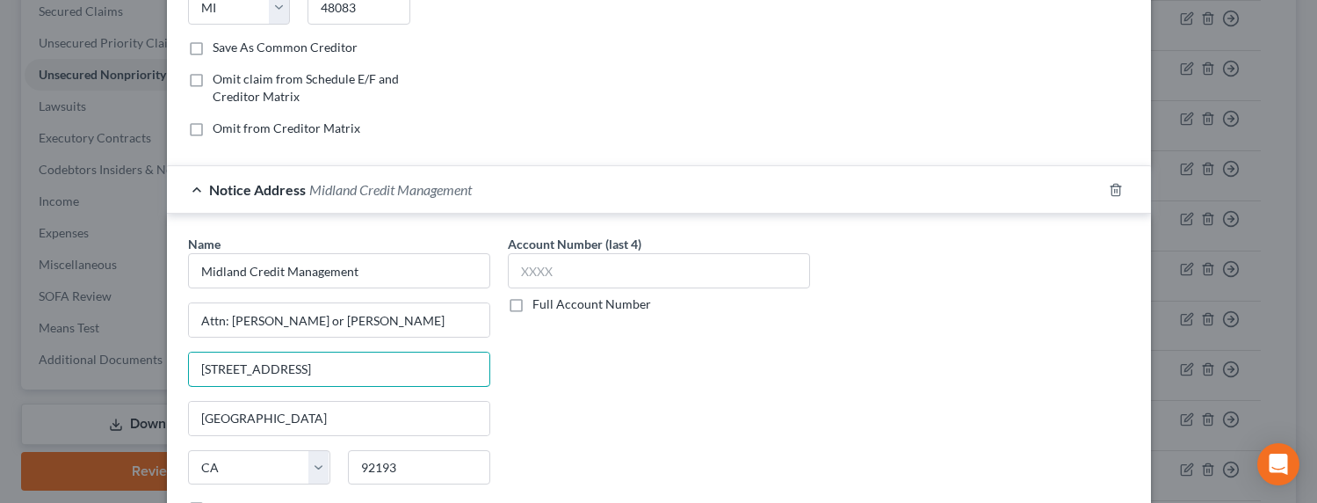
type input "[STREET_ADDRESS]"
type input "92108"
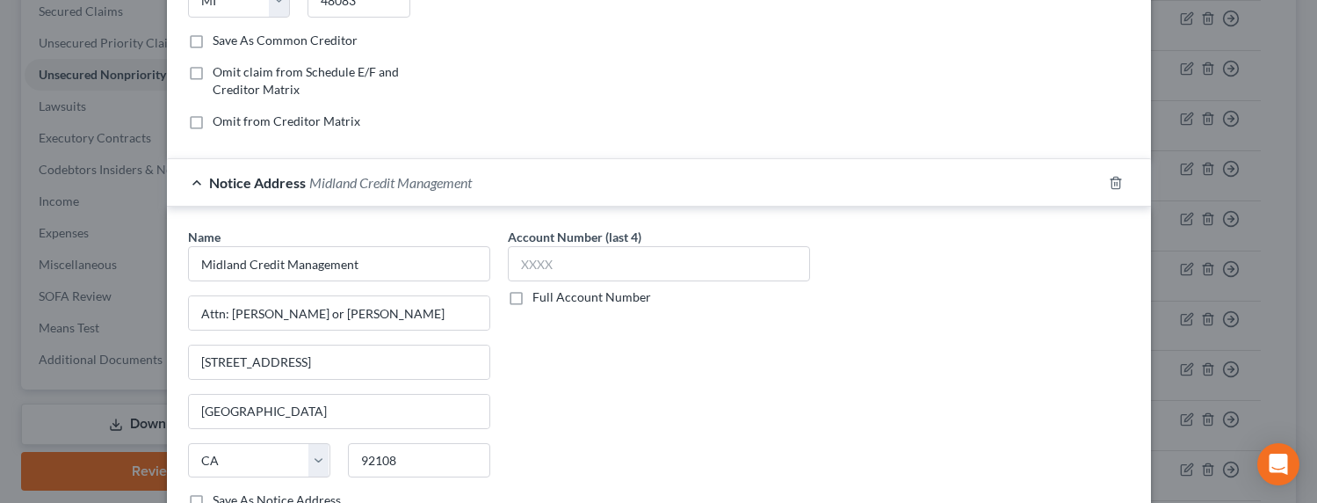
click at [603, 293] on label "Full Account Number" at bounding box center [591, 297] width 119 height 18
click at [551, 293] on input "Full Account Number" at bounding box center [544, 293] width 11 height 11
click at [598, 264] on input "text" at bounding box center [659, 263] width 302 height 35
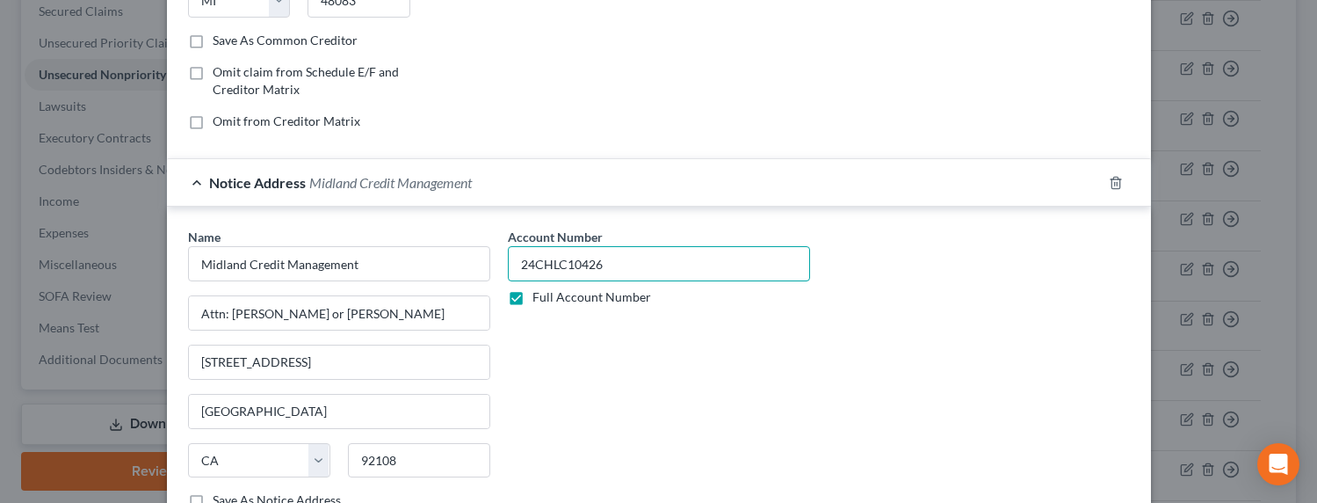
type input "24CHLC10426"
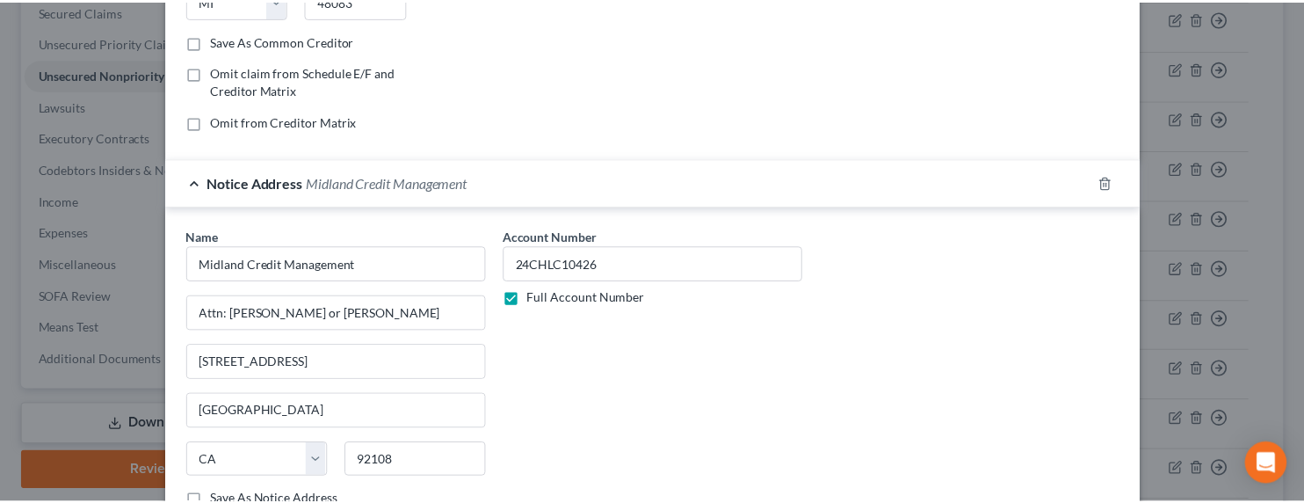
scroll to position [524, 0]
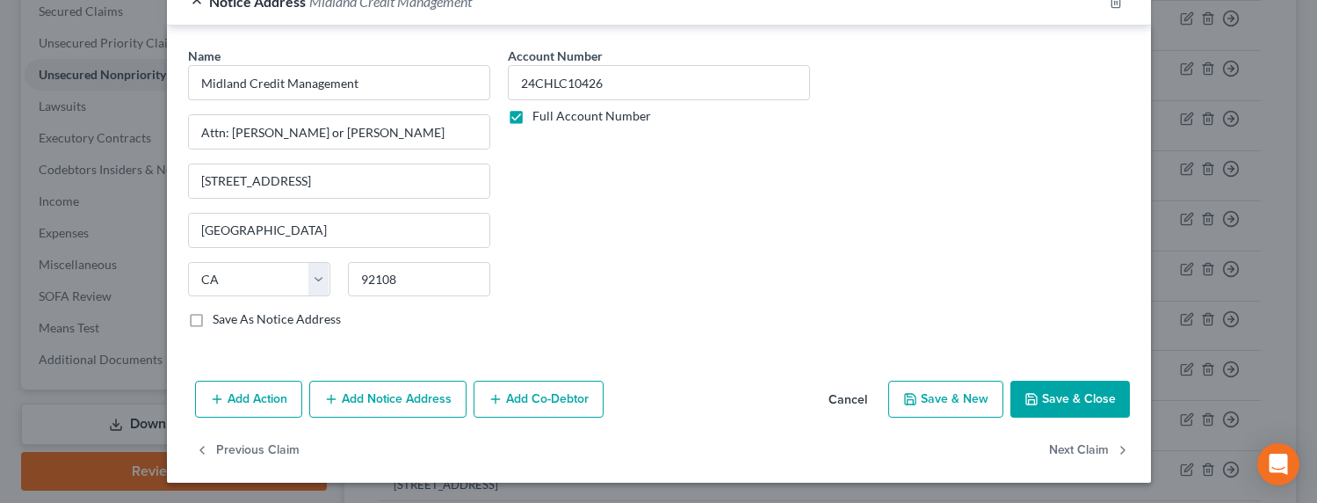
click at [1056, 398] on button "Save & Close" at bounding box center [1069, 398] width 119 height 37
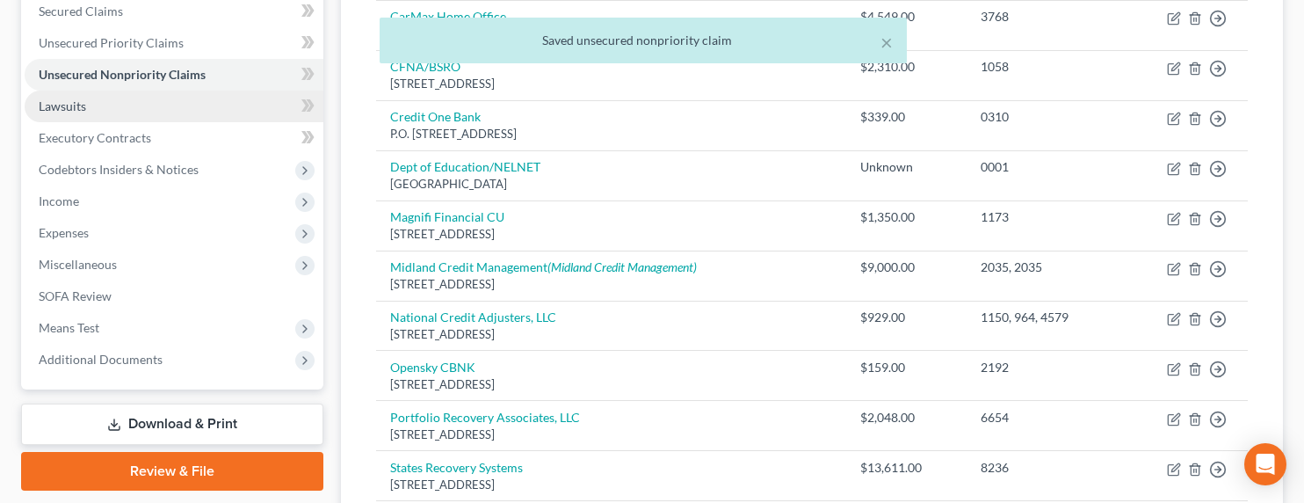
click at [67, 115] on link "Lawsuits" at bounding box center [174, 107] width 299 height 32
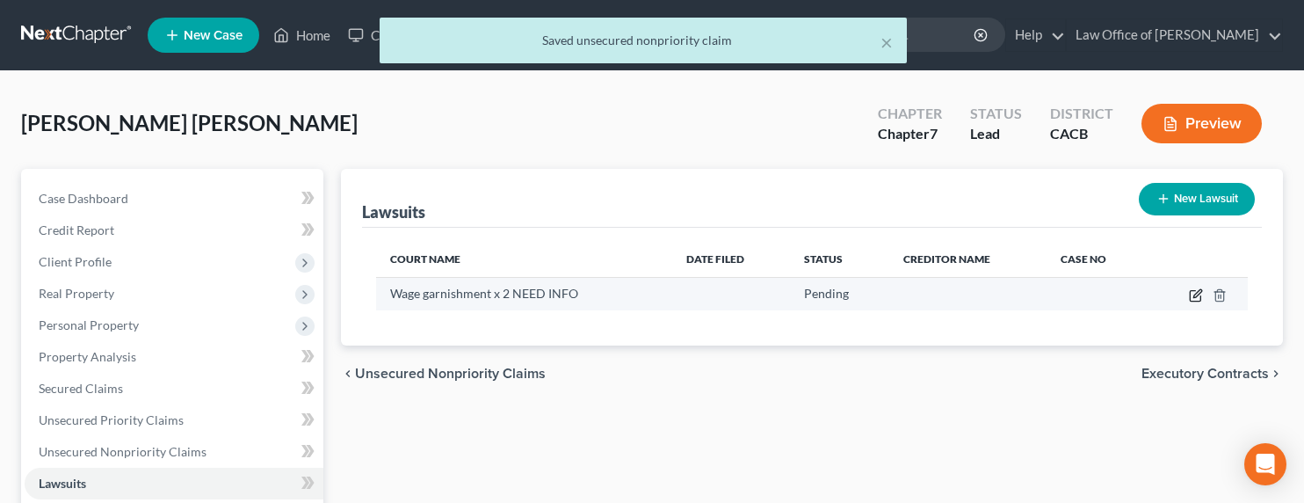
click at [1198, 292] on icon "button" at bounding box center [1197, 293] width 8 height 8
select select "0"
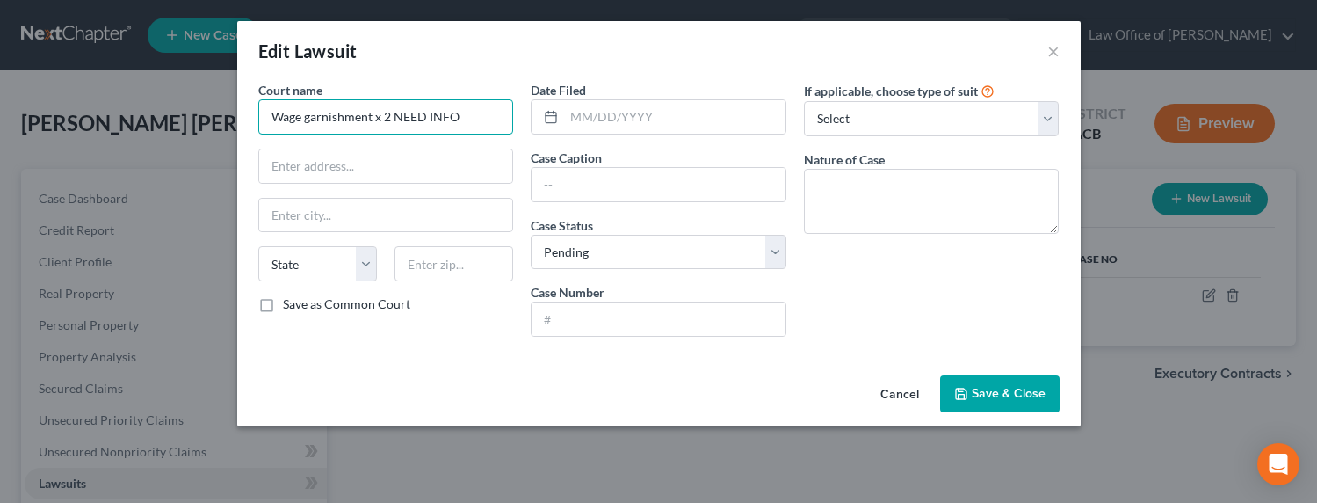
drag, startPoint x: 464, startPoint y: 122, endPoint x: 237, endPoint y: 119, distance: 226.7
click at [237, 119] on div "Court name * Wage garnishment x 2 NEED INFO State [US_STATE] AK AR AZ CA CO CT …" at bounding box center [659, 224] width 844 height 287
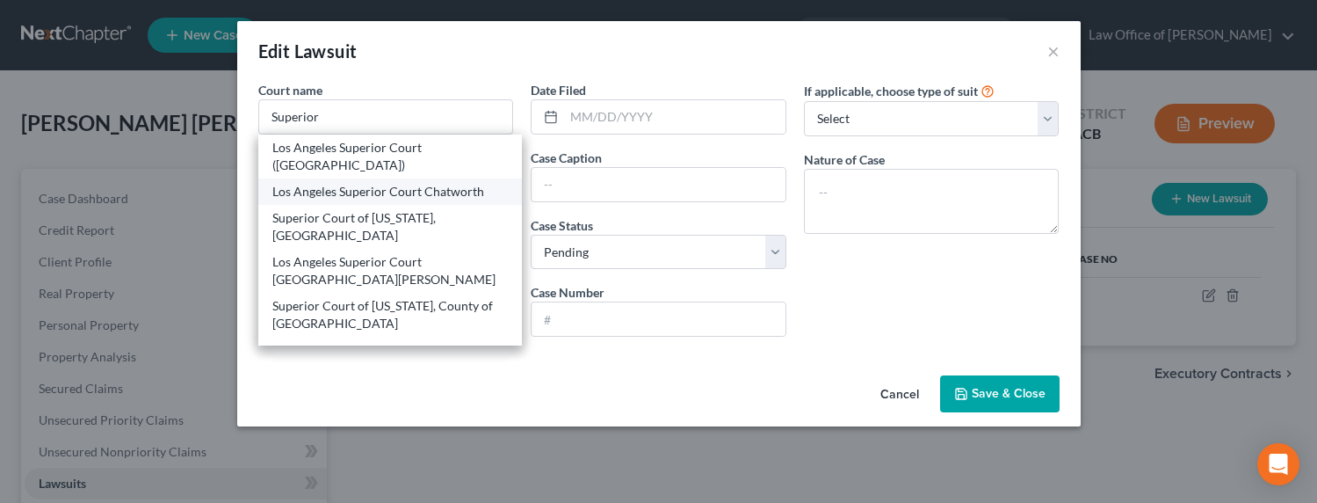
click at [372, 193] on div "Los Angeles Superior Court Chatworth" at bounding box center [390, 192] width 236 height 18
type input "Los Angeles Superior Court Chatworth"
type input "[STREET_ADDRESS]"
type input "Chatsworth"
select select "4"
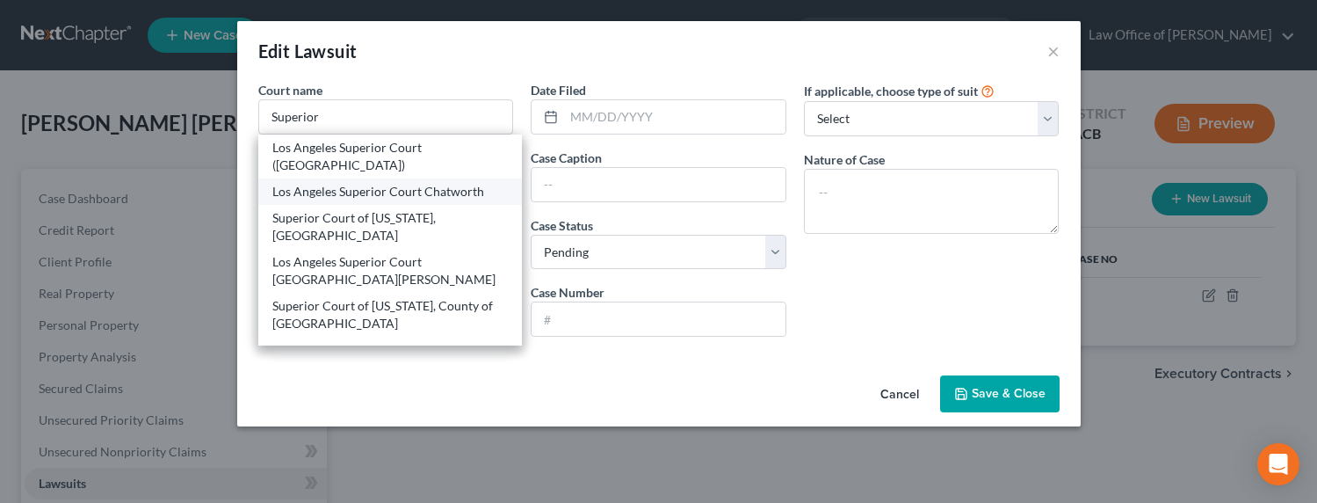
type input "91311"
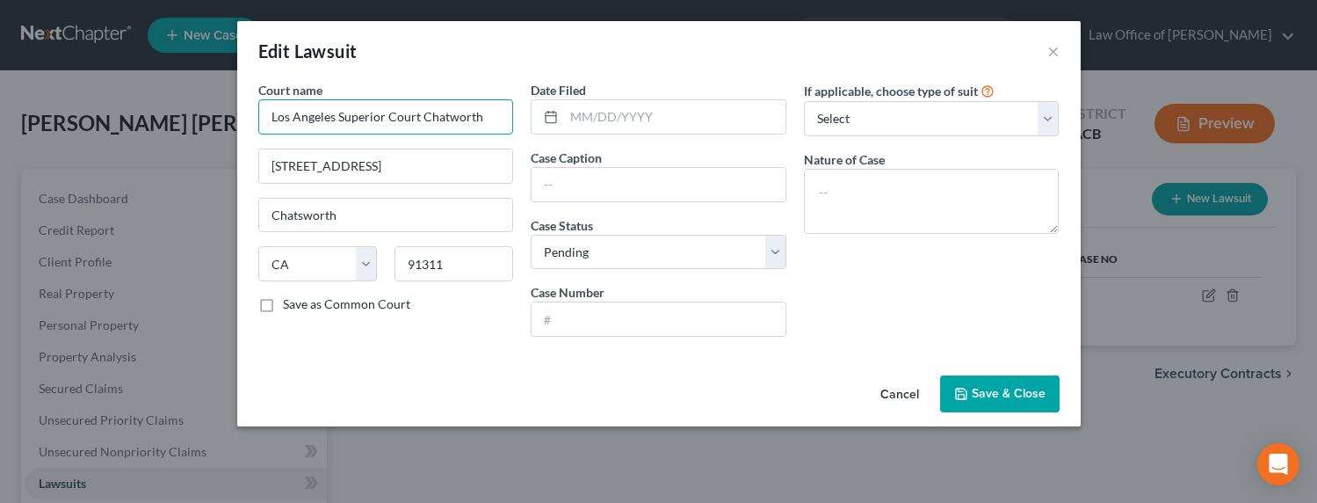
drag, startPoint x: 489, startPoint y: 113, endPoint x: 420, endPoint y: 119, distance: 69.7
click at [420, 119] on input "Los Angeles Superior Court Chatworth" at bounding box center [386, 116] width 256 height 35
click at [621, 113] on input "text" at bounding box center [674, 116] width 221 height 33
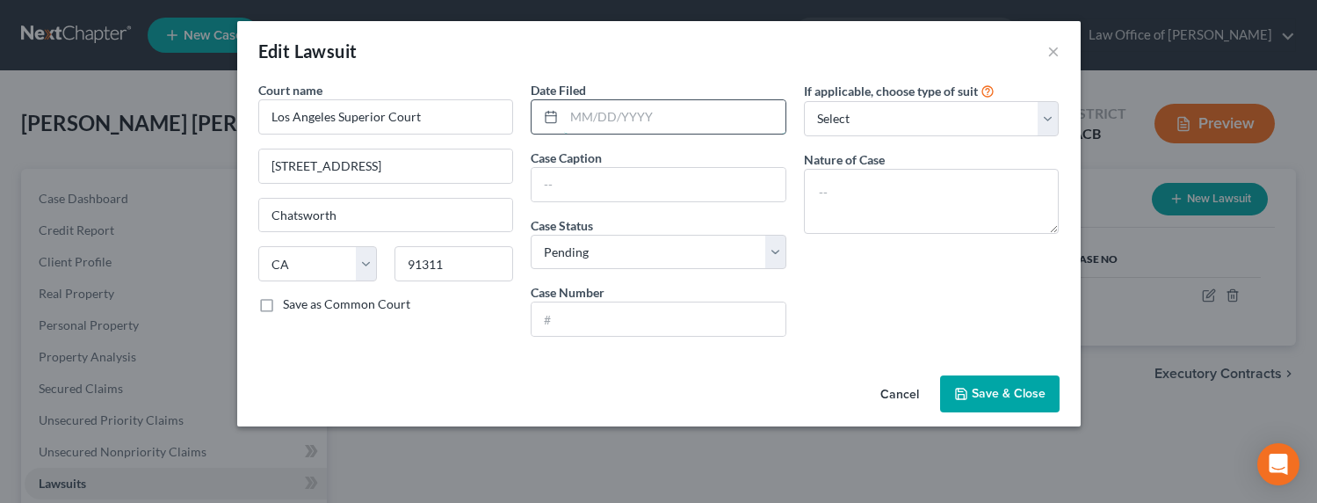
type input "Los Angeles Superior Court"
type input "[DATE]"
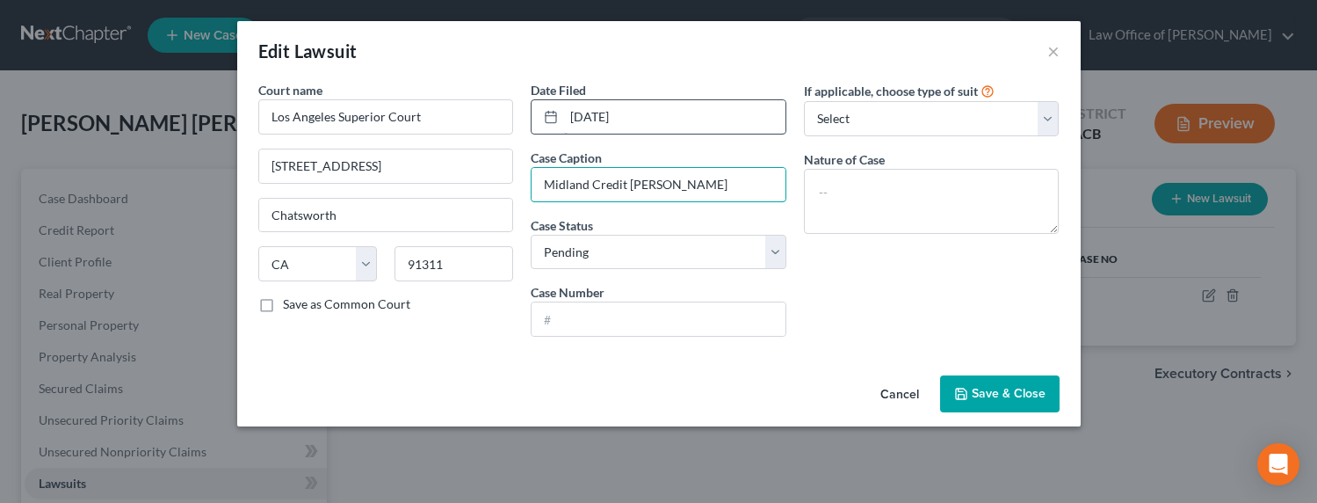
type input "Midland Credit [PERSON_NAME]"
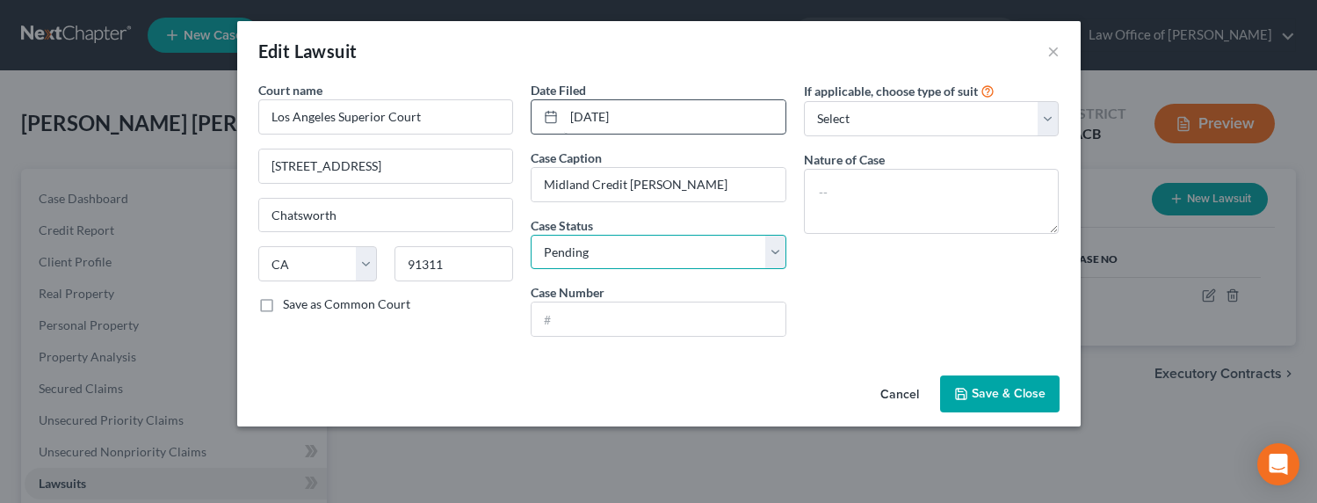
select select "2"
click at [531, 235] on select "Select Pending On Appeal Concluded" at bounding box center [659, 252] width 256 height 35
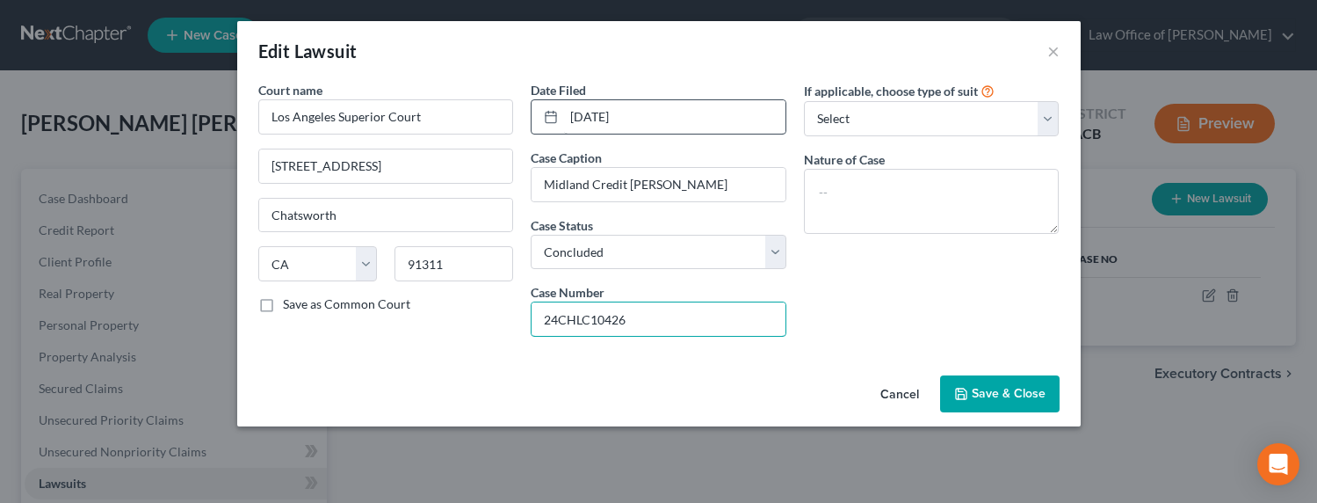
type input "24CHLC10426"
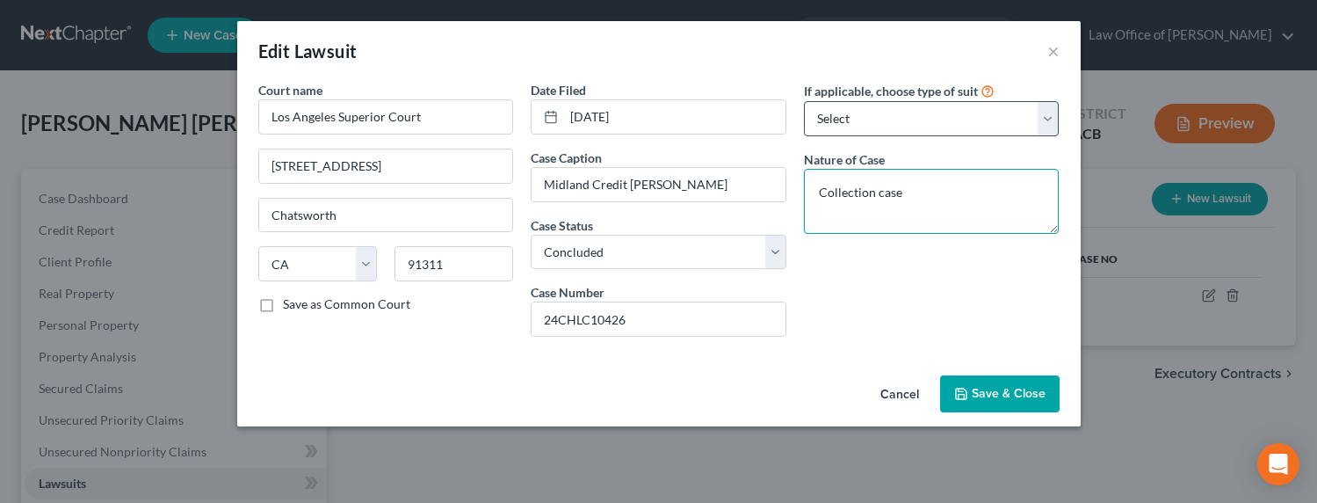
type textarea "Collection case"
click at [893, 115] on select "Select Repossession Garnishment Foreclosure Attached, Seized, Or Levied Other" at bounding box center [932, 118] width 256 height 35
select select "1"
click at [804, 101] on select "Select Repossession Garnishment Foreclosure Attached, Seized, Or Levied Other" at bounding box center [932, 118] width 256 height 35
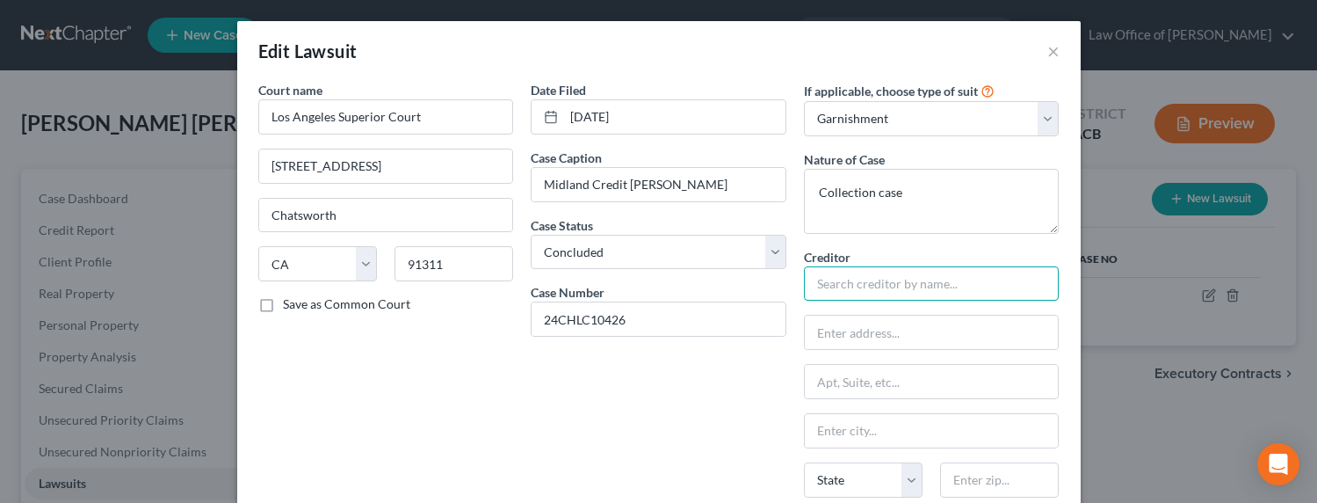
click at [874, 290] on input "text" at bounding box center [932, 283] width 256 height 35
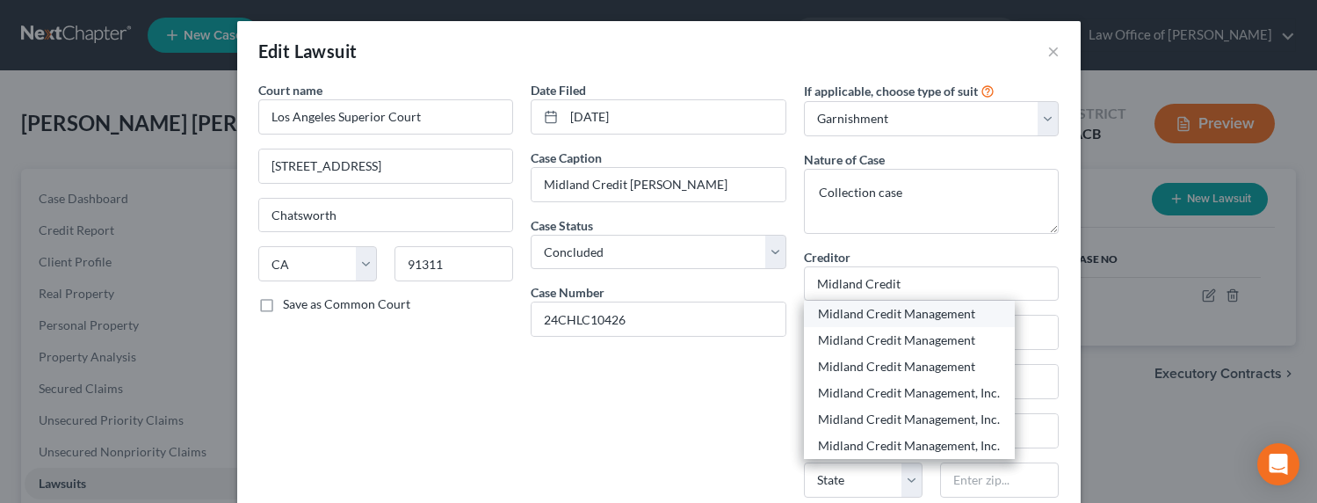
click at [880, 316] on div "Midland Credit Management" at bounding box center [909, 314] width 183 height 18
type input "Midland Credit Management"
type input "P.O. Box 939069"
type input "[GEOGRAPHIC_DATA]"
select select "4"
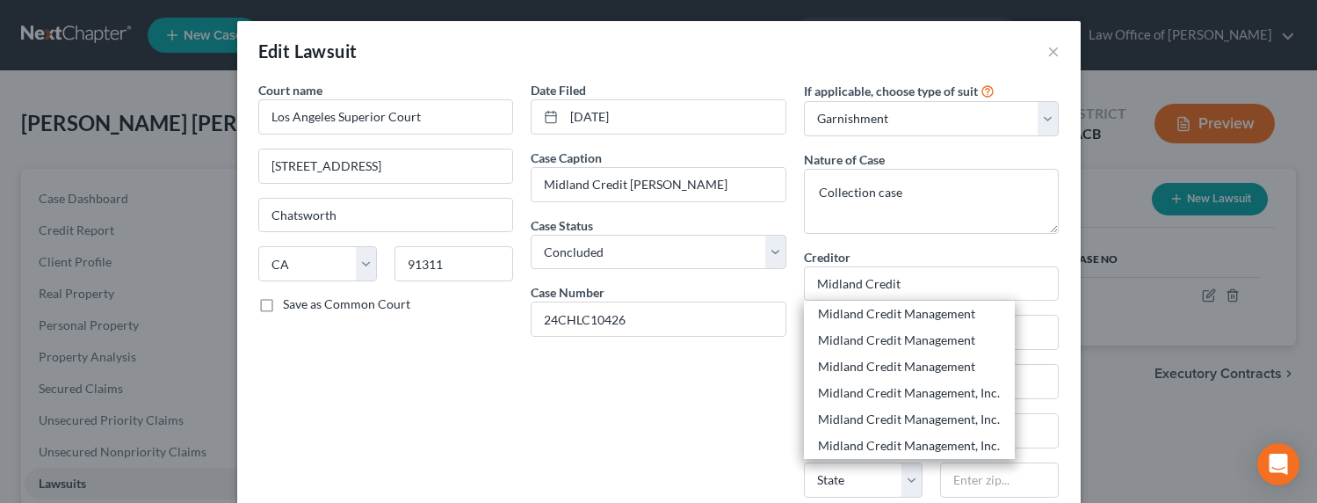
type input "92193"
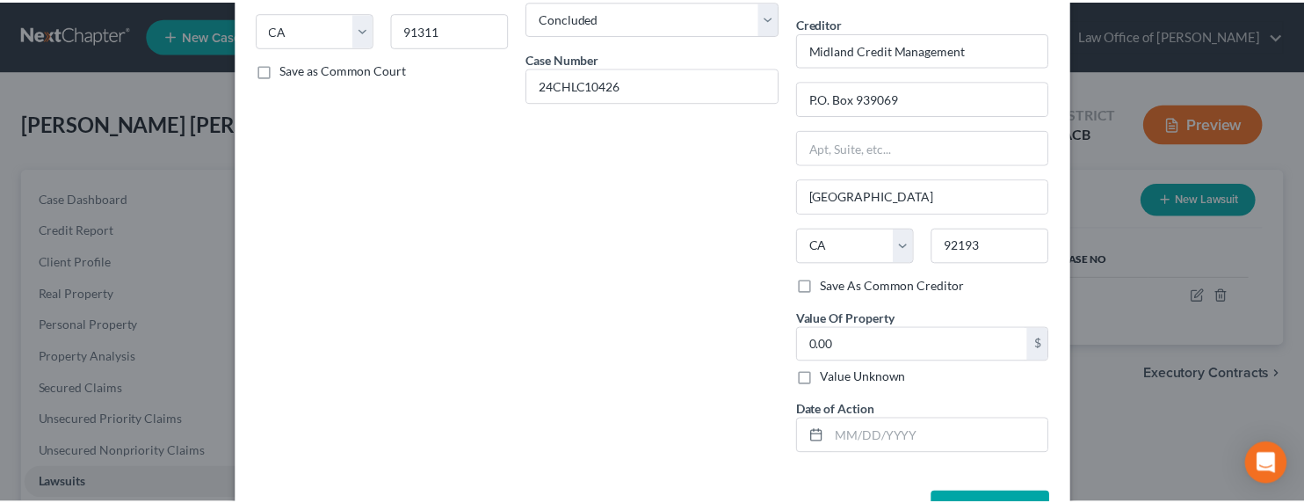
scroll to position [296, 0]
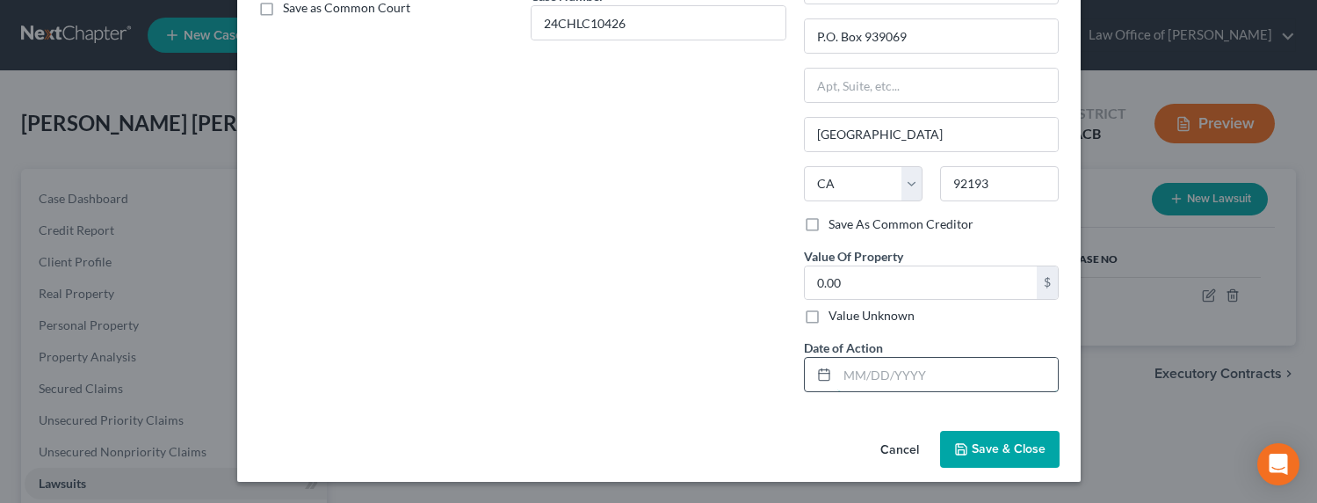
click at [888, 369] on input "text" at bounding box center [947, 374] width 221 height 33
click at [849, 313] on label "Value Unknown" at bounding box center [872, 316] width 86 height 18
click at [847, 313] on input "Value Unknown" at bounding box center [841, 312] width 11 height 11
checkbox input "true"
click at [872, 384] on input "text" at bounding box center [947, 374] width 221 height 33
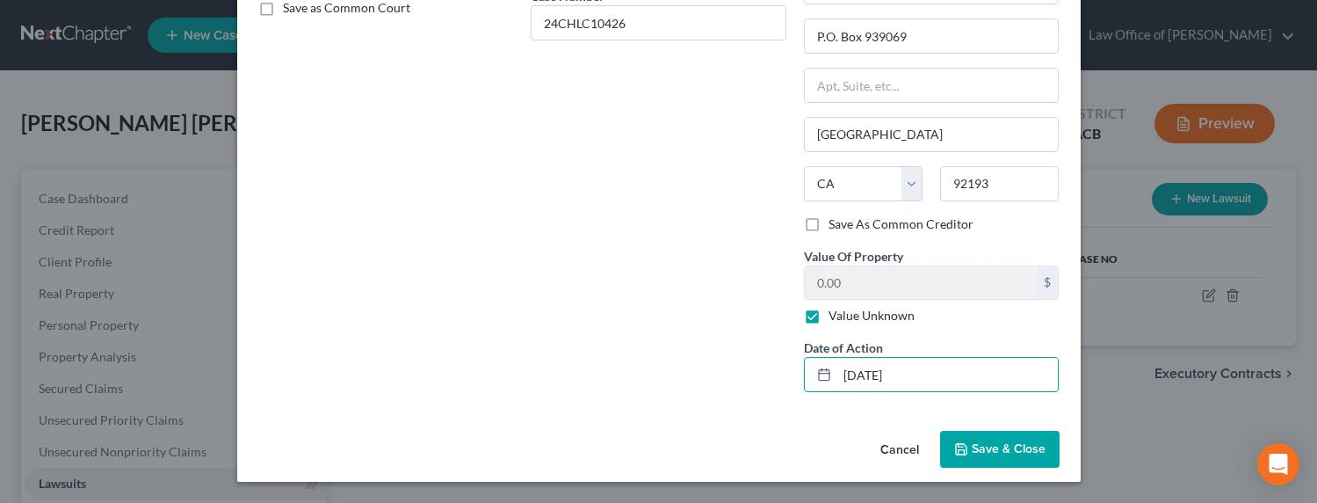
type input "[DATE]"
click at [984, 445] on span "Save & Close" at bounding box center [1009, 448] width 74 height 15
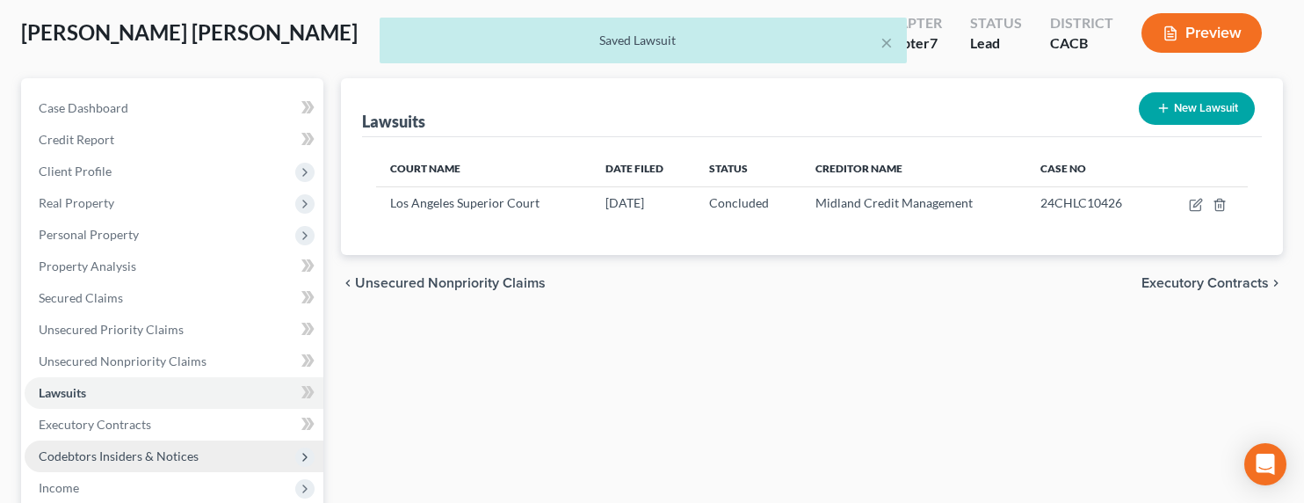
scroll to position [164, 0]
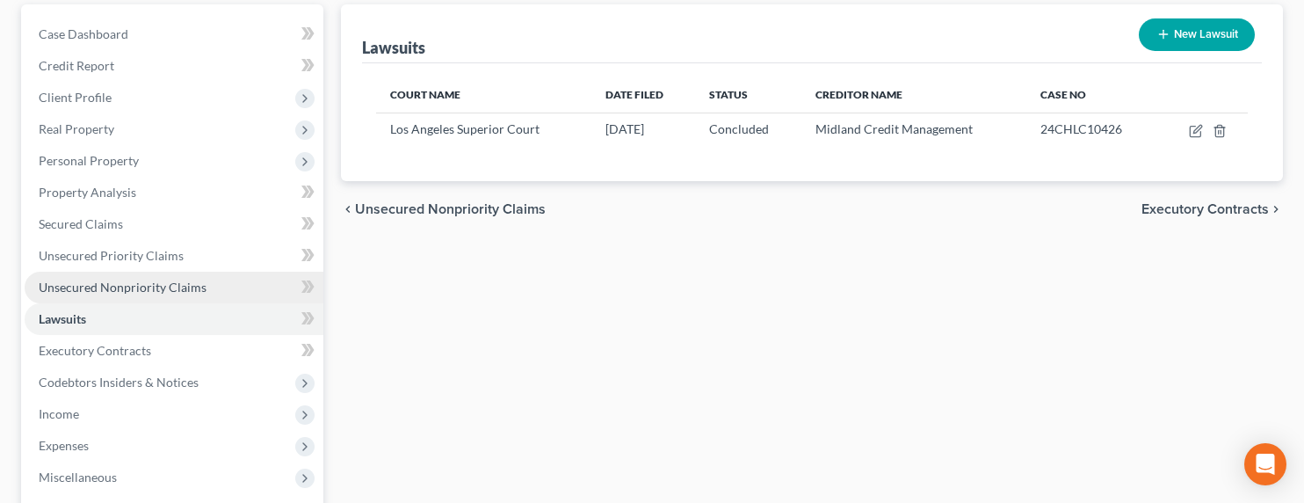
click at [144, 283] on span "Unsecured Nonpriority Claims" at bounding box center [123, 286] width 168 height 15
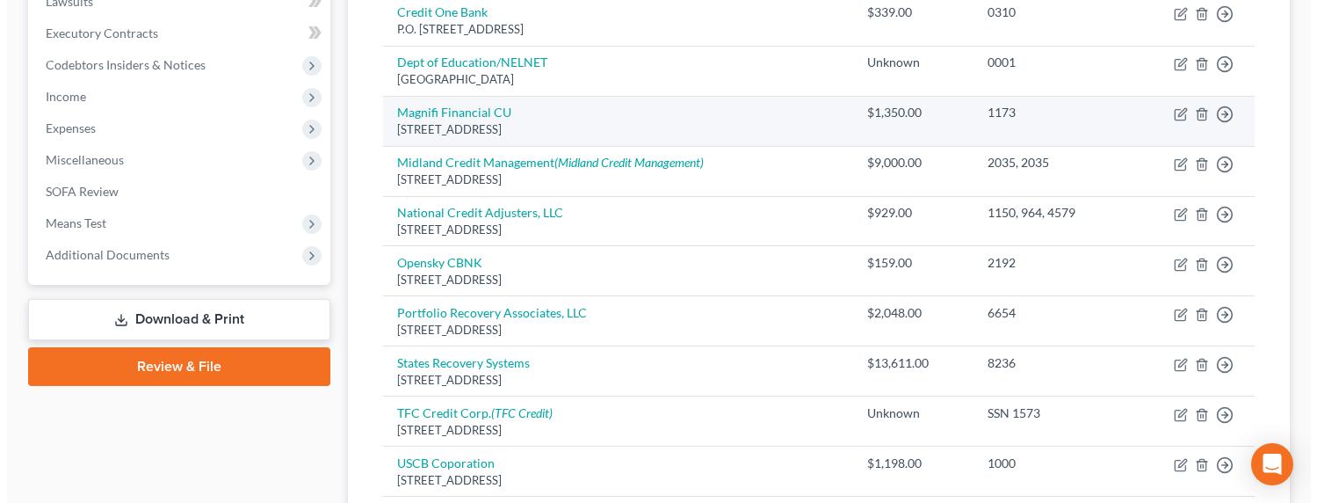
scroll to position [455, 0]
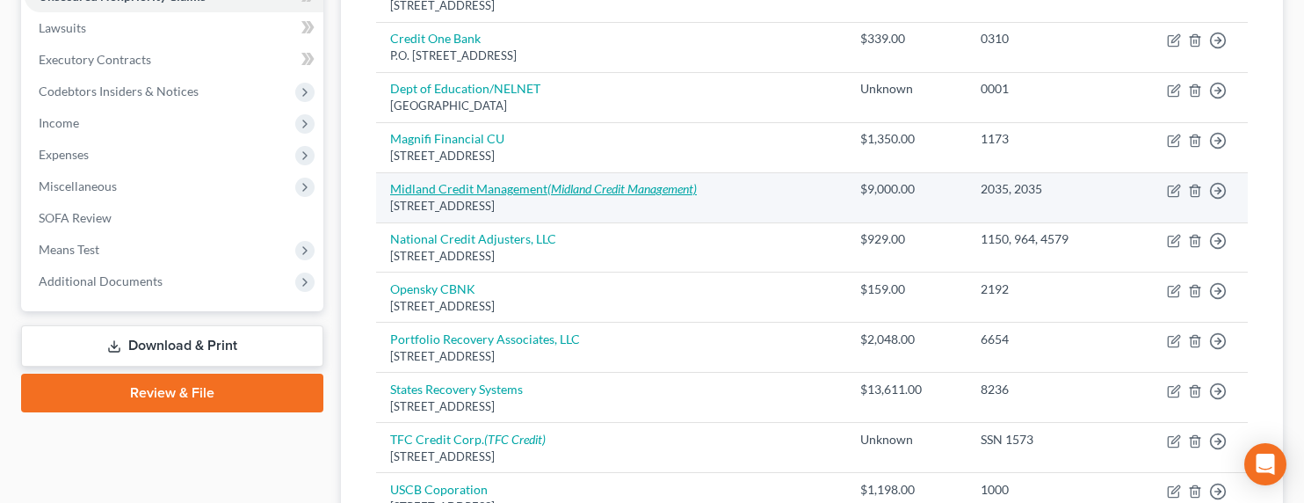
click at [475, 185] on link "Midland Credit Management (Midland Credit Management)" at bounding box center [543, 188] width 307 height 15
select select "23"
select select "1"
select select "0"
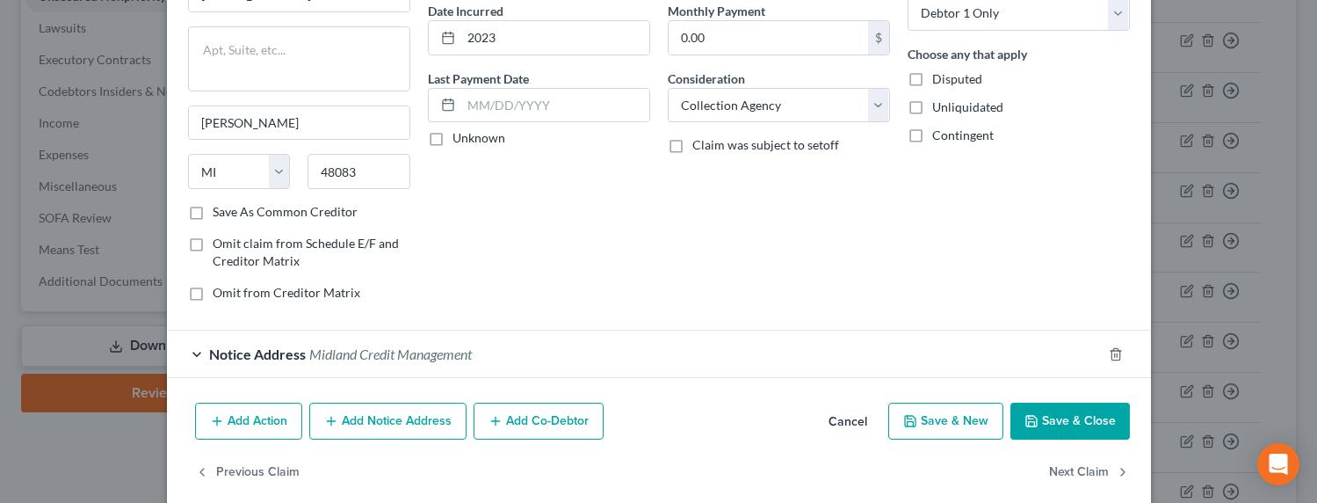
scroll to position [193, 0]
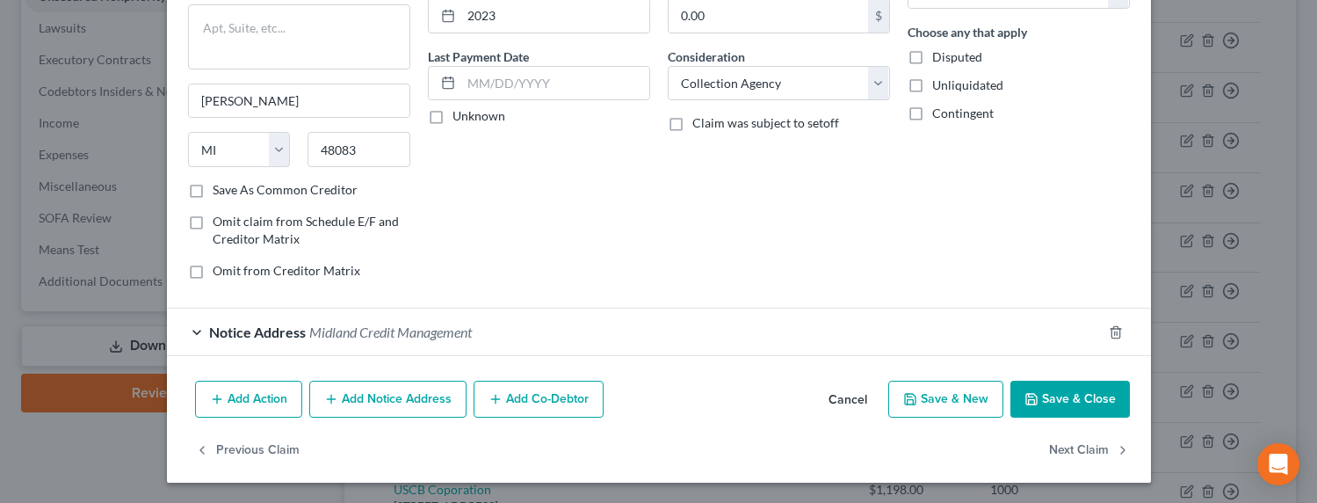
click at [389, 398] on button "Add Notice Address" at bounding box center [387, 398] width 157 height 37
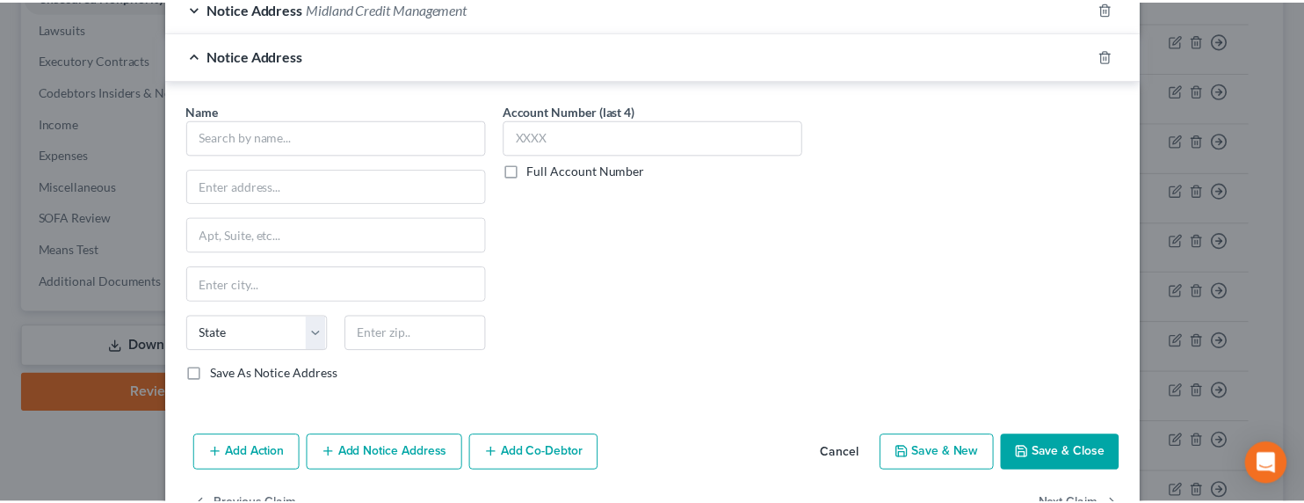
scroll to position [572, 0]
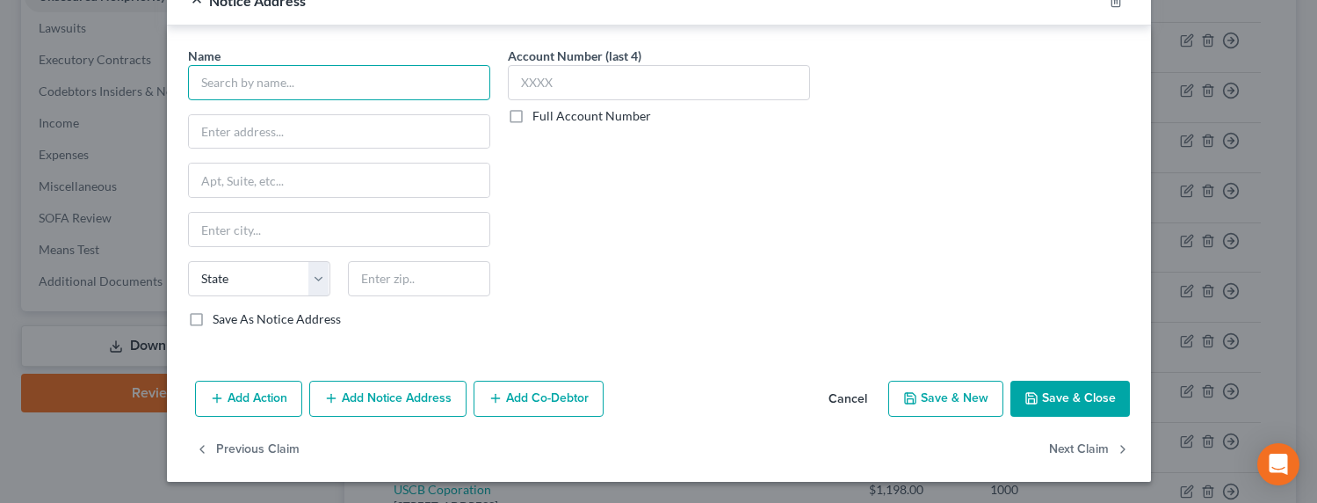
click at [279, 74] on input "text" at bounding box center [339, 82] width 302 height 35
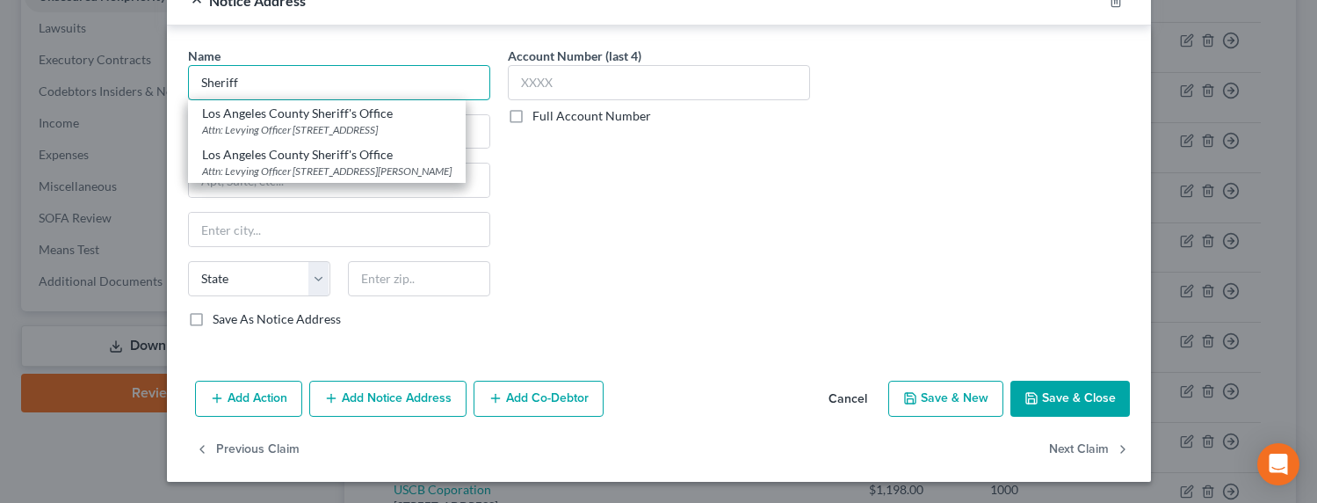
drag, startPoint x: 264, startPoint y: 87, endPoint x: 127, endPoint y: 78, distance: 136.5
click at [131, 84] on div "Edit Unsecured Nonpriority Claim × Creditor * Midland Credit Management [STREET…" at bounding box center [658, 251] width 1317 height 503
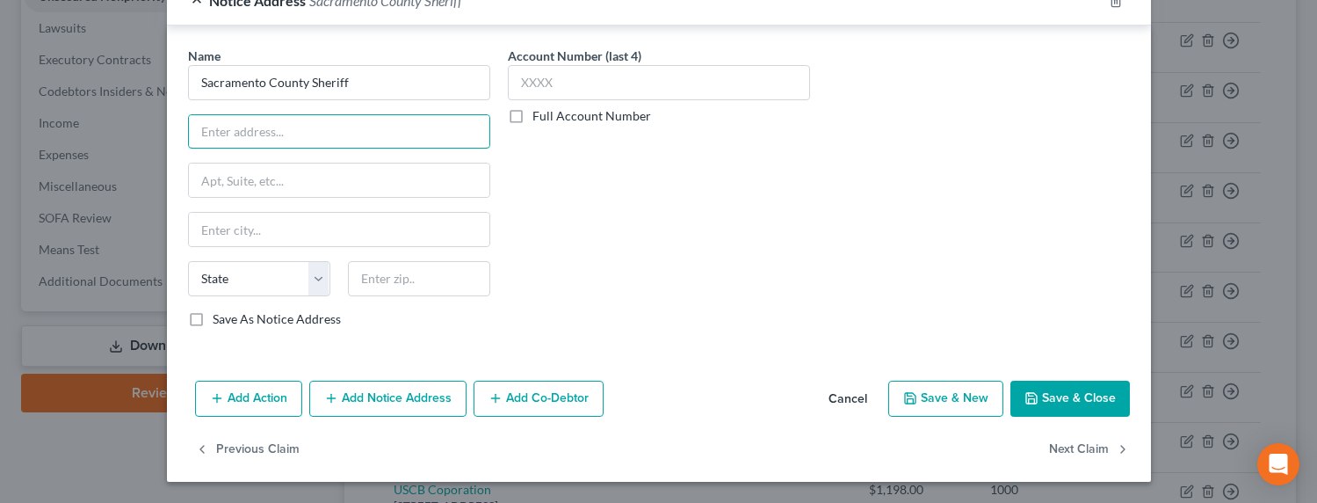
type input "Sacramento County Sheriff"
type input "Attn: Levying Officer"
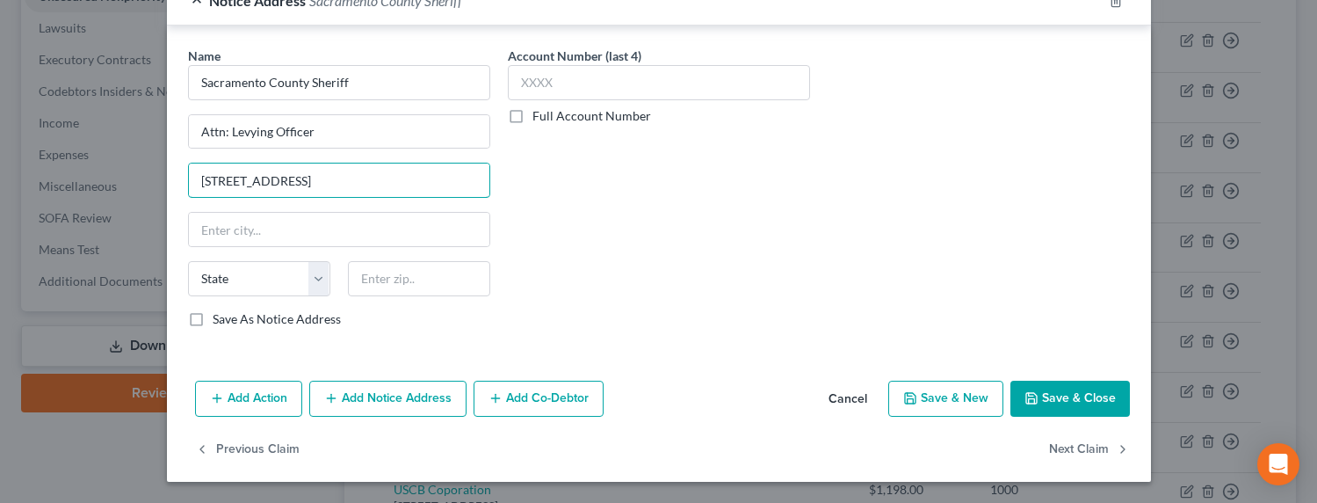
type input "[STREET_ADDRESS]"
type input "95670"
type input "[GEOGRAPHIC_DATA][PERSON_NAME]"
select select "4"
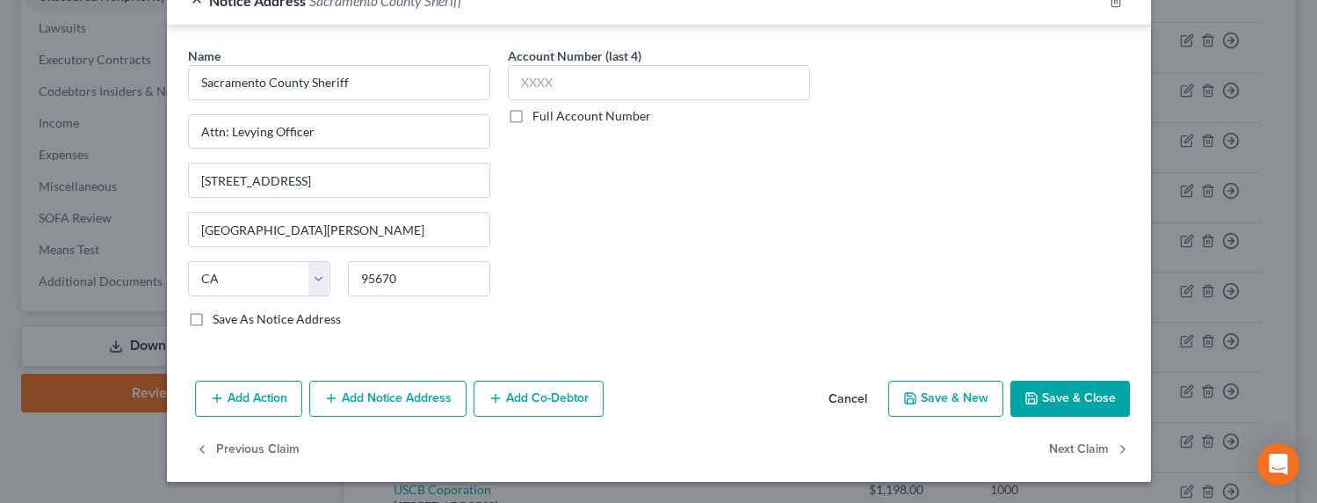
click at [539, 110] on label "Full Account Number" at bounding box center [591, 116] width 119 height 18
click at [539, 110] on input "Full Account Number" at bounding box center [544, 112] width 11 height 11
click at [548, 79] on input "text" at bounding box center [659, 82] width 302 height 35
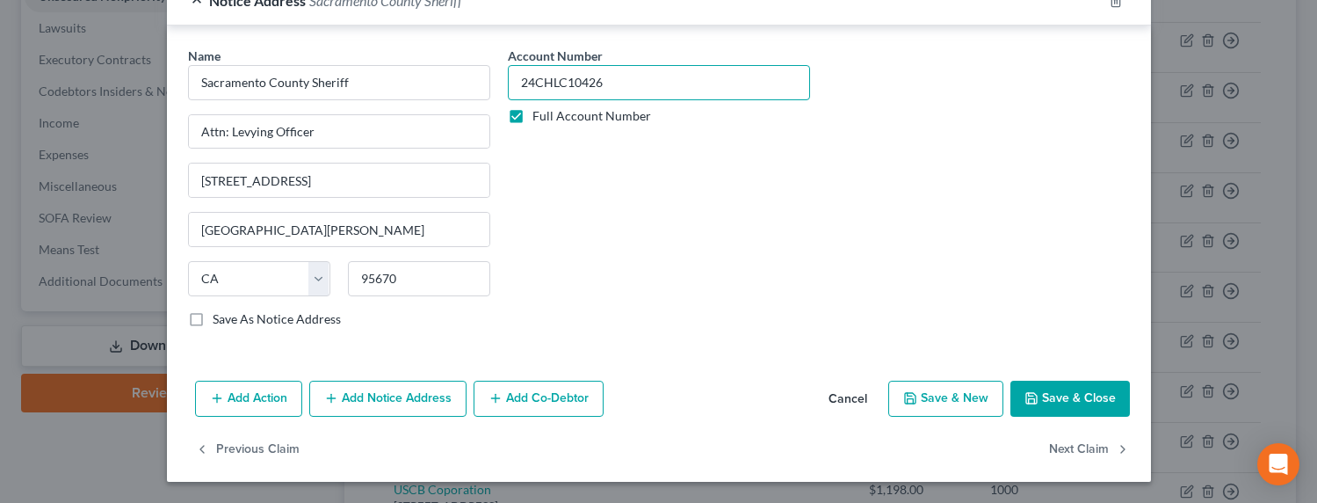
type input "24CHLC10426"
click at [1061, 389] on button "Save & Close" at bounding box center [1069, 398] width 119 height 37
